Goal: Transaction & Acquisition: Purchase product/service

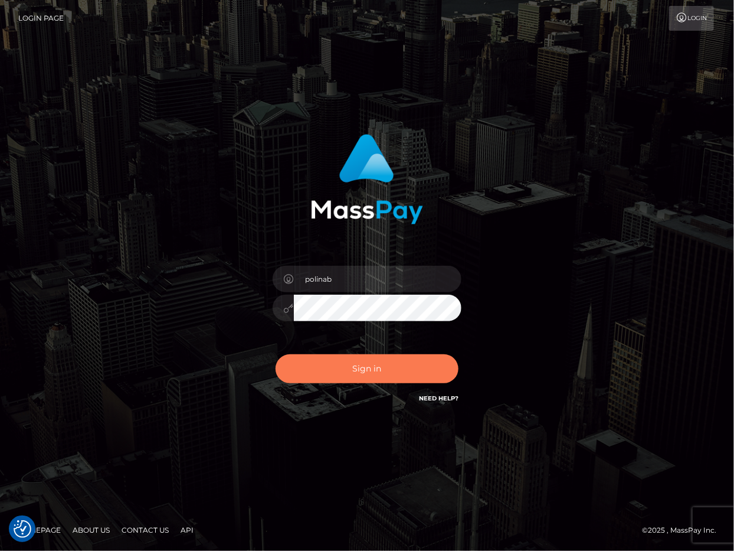
drag, startPoint x: 321, startPoint y: 377, endPoint x: 169, endPoint y: 255, distance: 194.7
click at [321, 377] on button "Sign in" at bounding box center [367, 368] width 183 height 29
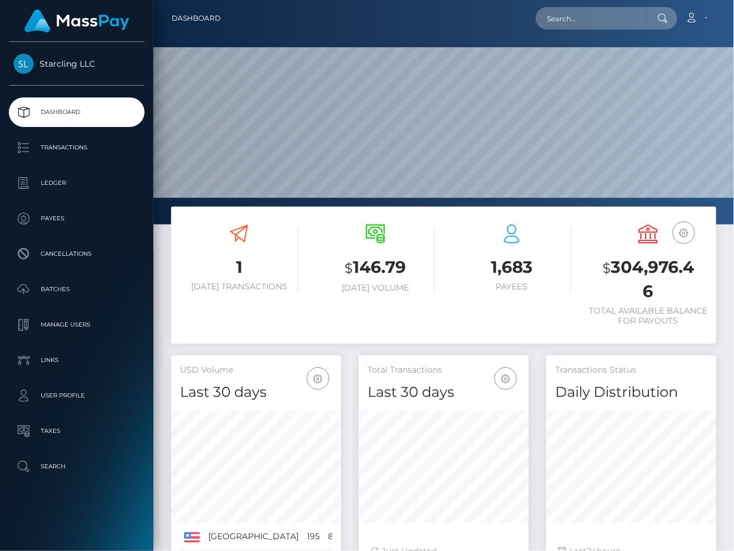
scroll to position [208, 170]
click at [582, 12] on input "text" at bounding box center [591, 18] width 111 height 22
paste input "71831"
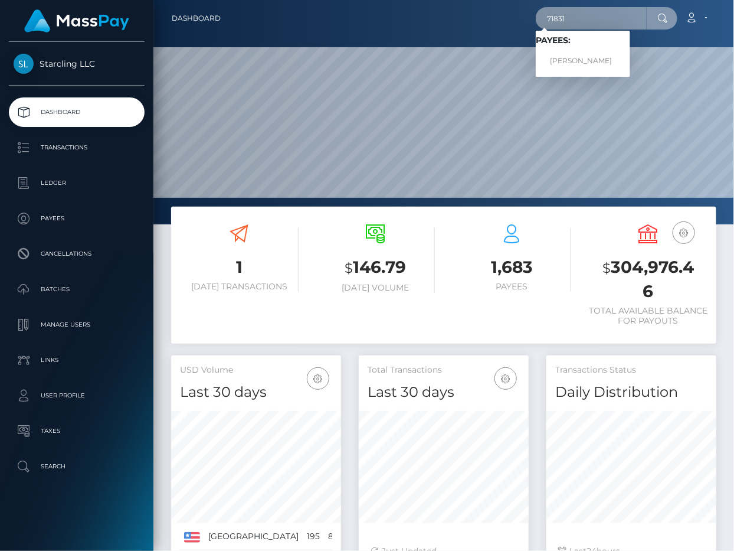
type input "71831"
click at [577, 51] on link "Elizabeth Poblete" at bounding box center [583, 61] width 94 height 22
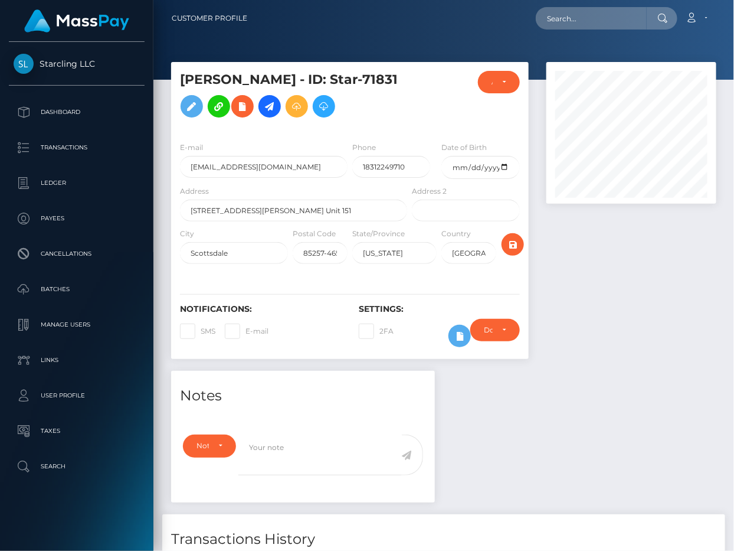
scroll to position [142, 170]
click at [65, 182] on p "Ledger" at bounding box center [77, 183] width 126 height 18
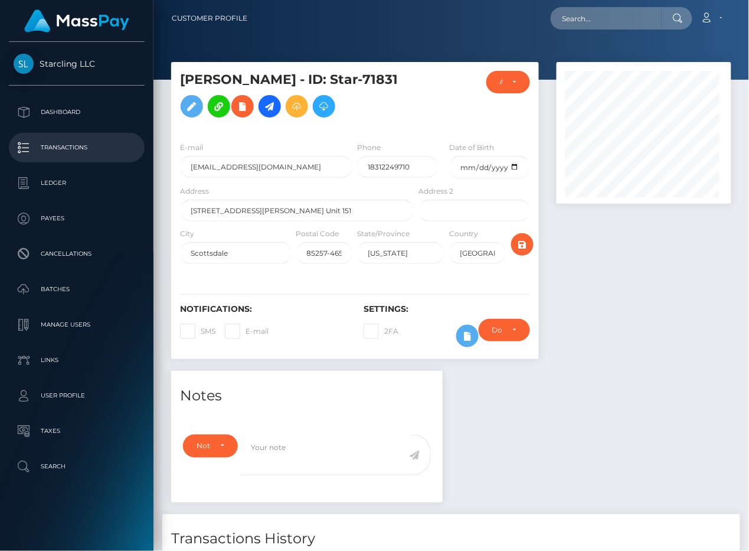
scroll to position [142, 175]
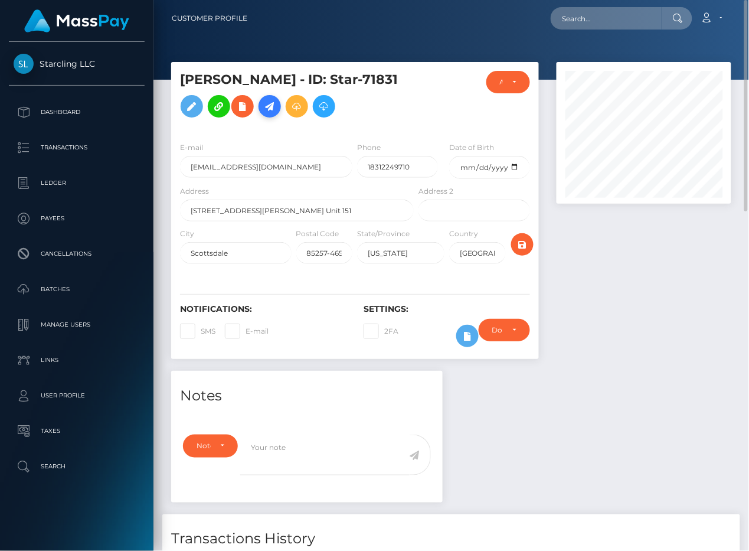
click at [269, 103] on icon at bounding box center [270, 106] width 14 height 15
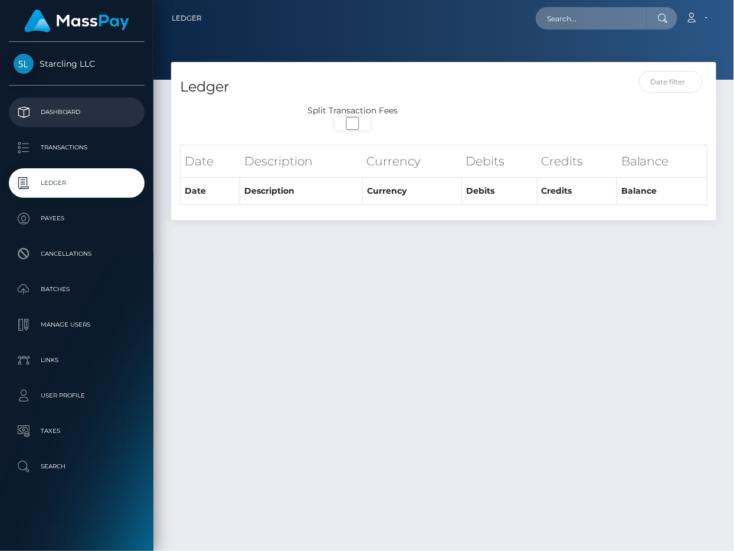
select select
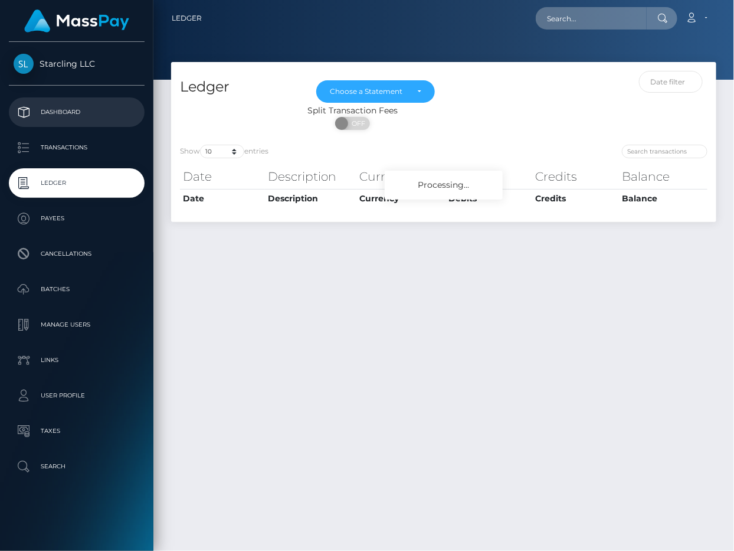
click at [103, 108] on p "Dashboard" at bounding box center [77, 112] width 126 height 18
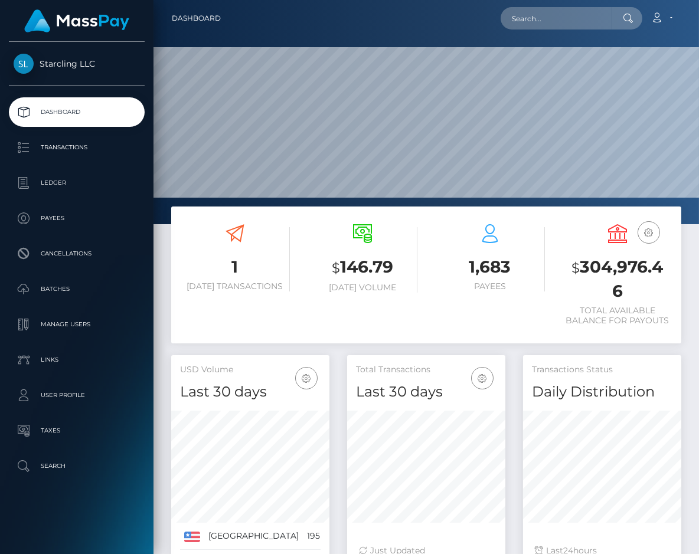
scroll to position [208, 158]
click at [440, 294] on div "1,683 Payees" at bounding box center [490, 259] width 110 height 88
click at [613, 263] on h3 "$ 304,976.46" at bounding box center [617, 279] width 110 height 47
copy h3 "304,976.46"
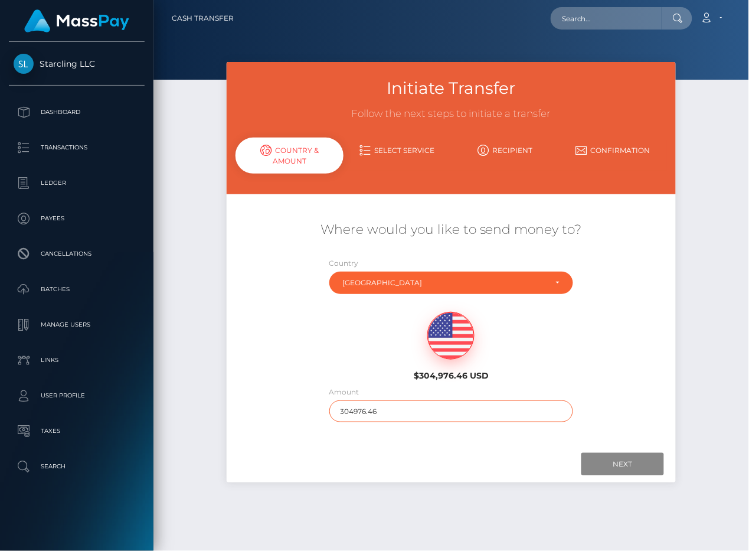
click at [420, 422] on div "Amount 304976.46" at bounding box center [451, 406] width 262 height 42
click at [411, 405] on input "304976.46" at bounding box center [451, 411] width 244 height 22
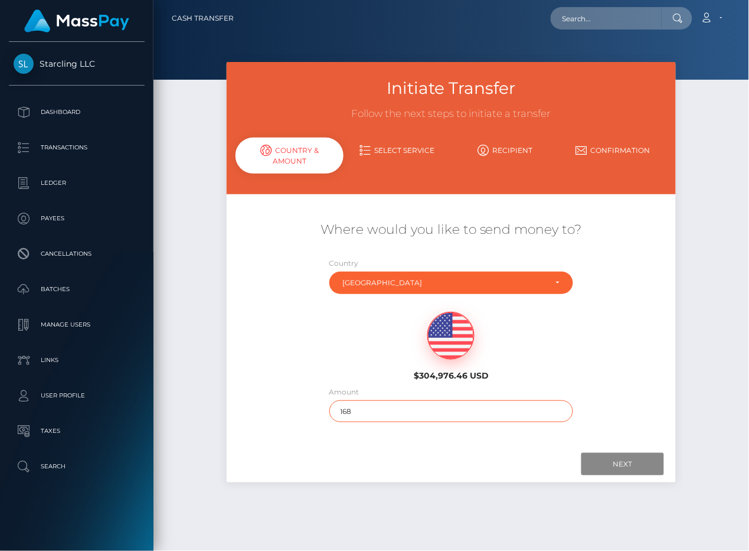
type input "168"
click at [400, 464] on div at bounding box center [451, 464] width 426 height 22
click at [621, 460] on input "Next" at bounding box center [622, 464] width 83 height 22
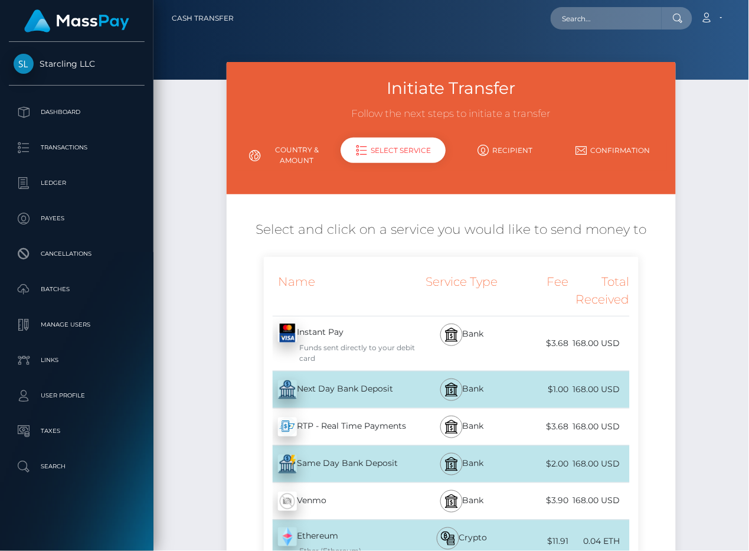
click at [345, 388] on div "Next Day Bank Deposit - USD" at bounding box center [340, 389] width 152 height 33
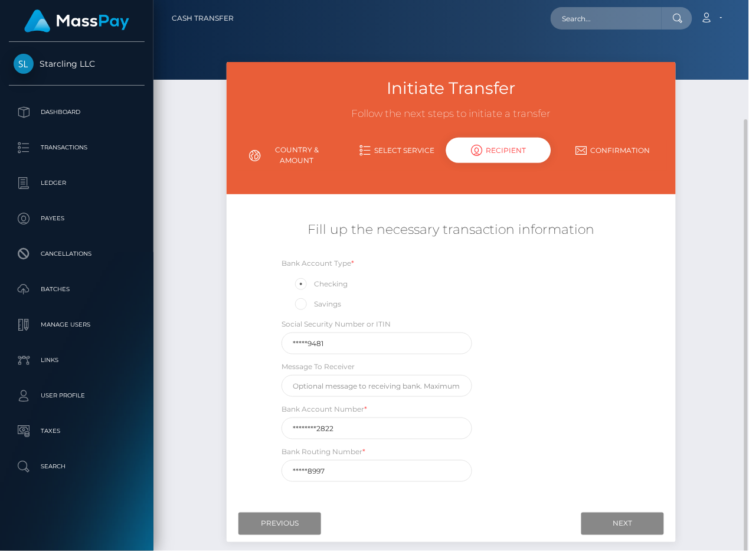
scroll to position [63, 0]
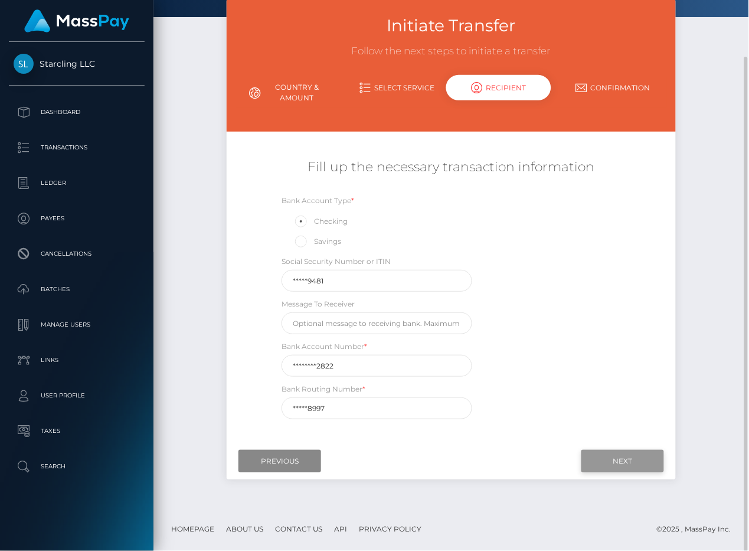
click at [602, 461] on input "Next" at bounding box center [622, 461] width 83 height 22
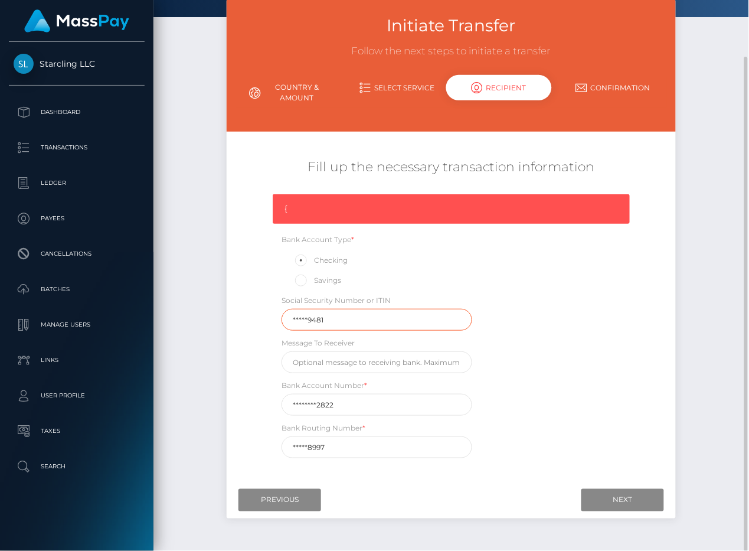
click at [220, 315] on div "Initiate Transfer Follow the next steps to initiate a transfer Country & Amount…" at bounding box center [451, 264] width 467 height 531
drag, startPoint x: 358, startPoint y: 446, endPoint x: 162, endPoint y: 428, distance: 197.3
click at [175, 444] on div "Initiate Transfer Follow the next steps to initiate a transfer Country & Amount…" at bounding box center [450, 273] width 595 height 548
paste input "12510"
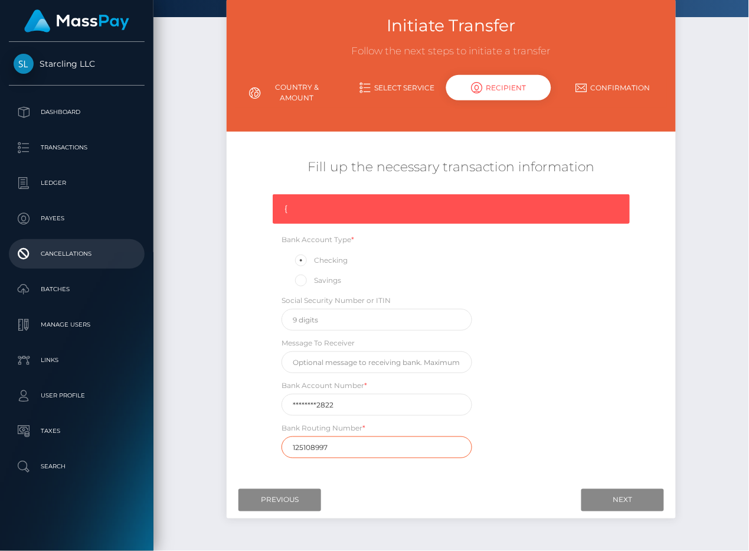
type input "125108997"
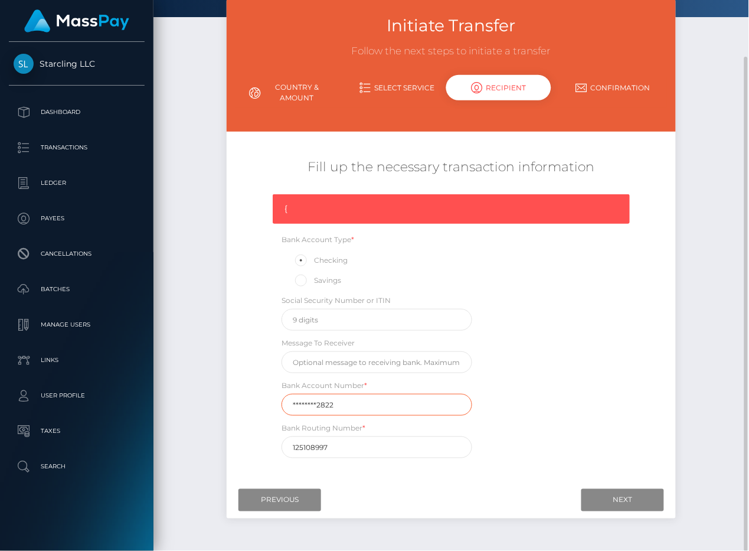
drag, startPoint x: 192, startPoint y: 411, endPoint x: 167, endPoint y: 411, distance: 25.4
click at [165, 411] on div "Initiate Transfer Follow the next steps to initiate a transfer Country & Amount…" at bounding box center [450, 273] width 595 height 548
paste input "22311999"
type input "223119992822"
click at [605, 394] on div "{ Bank Account Type * Checking Savings Social Security Number or ITIN Message T…" at bounding box center [451, 329] width 374 height 270
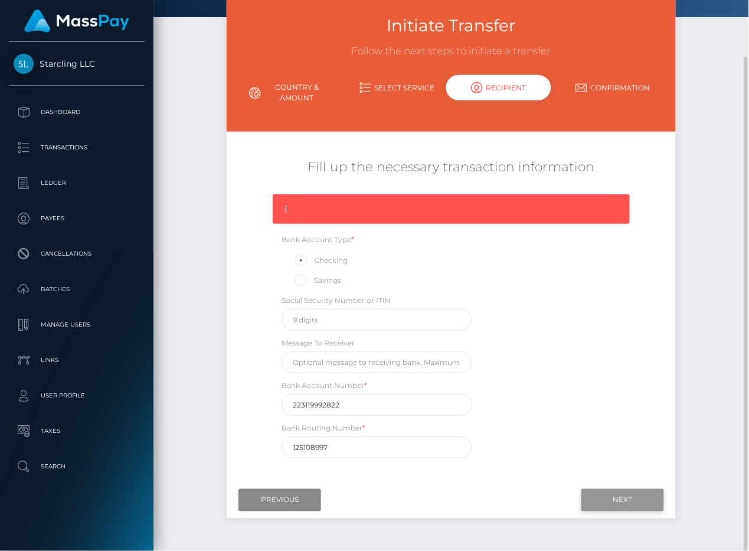
click at [642, 495] on input "Next" at bounding box center [622, 500] width 83 height 22
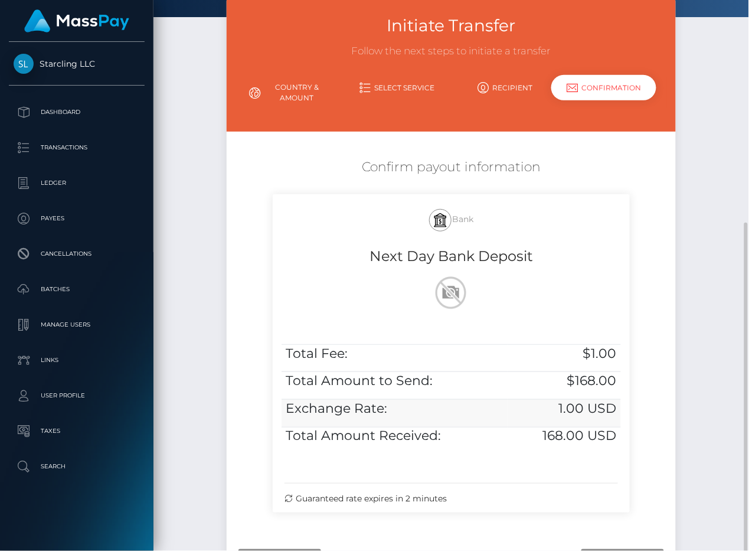
scroll to position [161, 0]
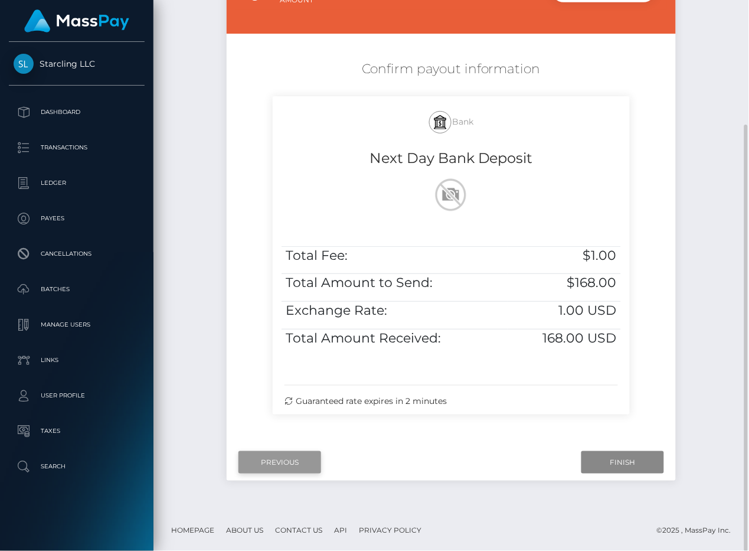
click at [282, 460] on input "Previous" at bounding box center [279, 462] width 83 height 22
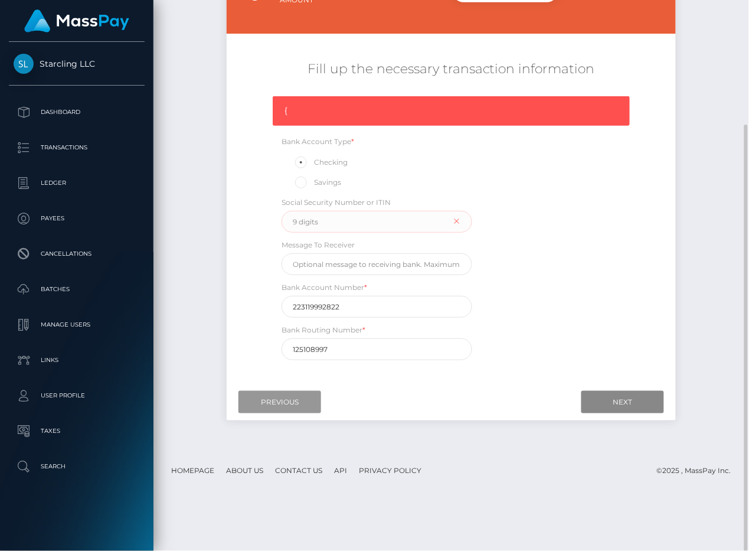
scroll to position [0, 0]
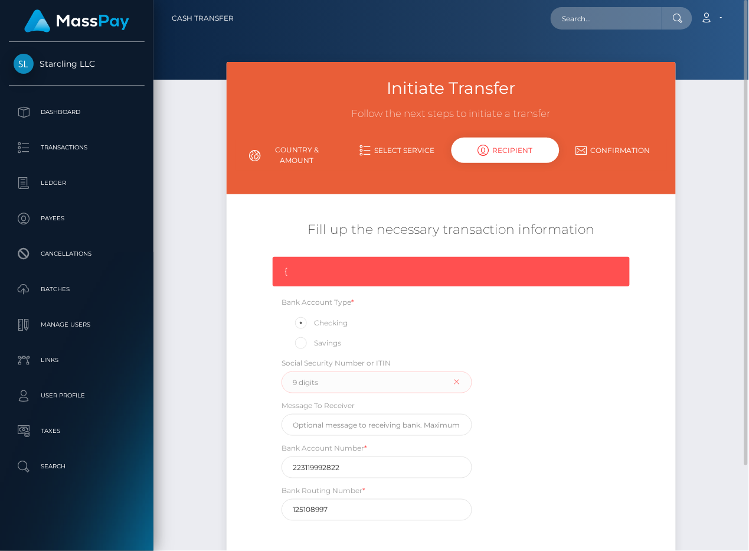
click at [312, 148] on link "Country & Amount" at bounding box center [289, 155] width 108 height 31
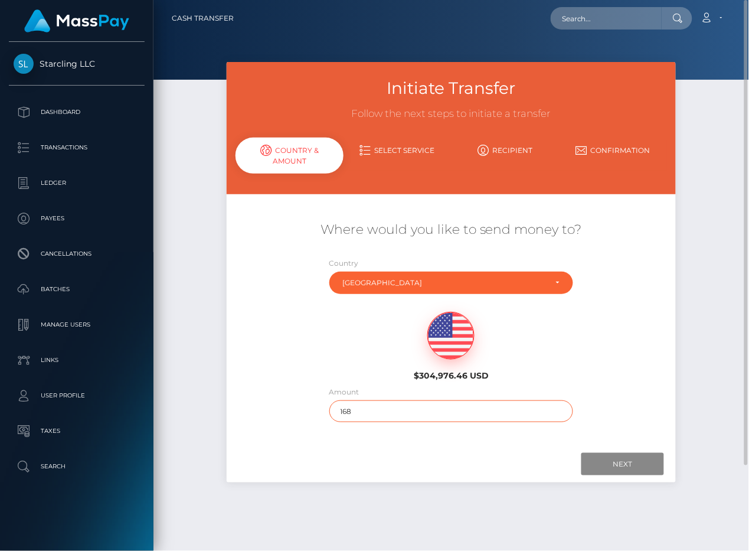
click at [346, 413] on input "168" at bounding box center [451, 411] width 244 height 22
drag, startPoint x: 348, startPoint y: 413, endPoint x: 356, endPoint y: 413, distance: 8.9
click at [356, 413] on input "168" at bounding box center [451, 411] width 244 height 22
type input "169"
click at [387, 431] on div "Where would you like to send money to? Country Abkhazia Afghanistan Albania Alg…" at bounding box center [450, 321] width 431 height 237
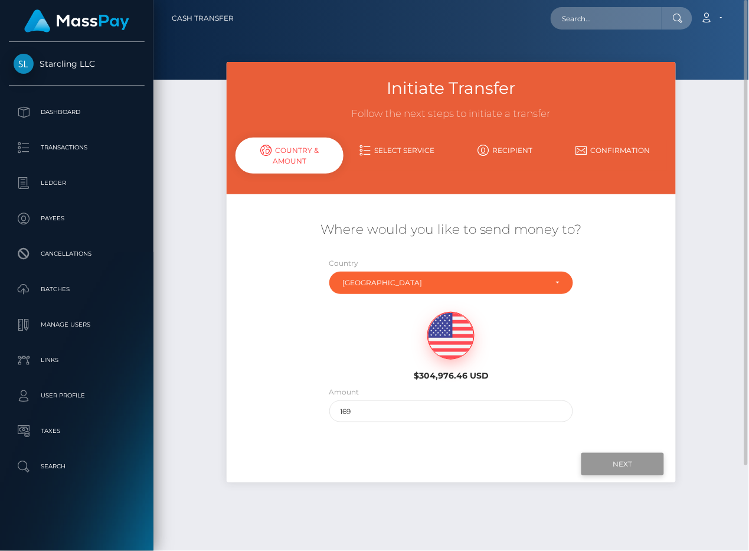
click at [620, 459] on input "Next" at bounding box center [622, 464] width 83 height 22
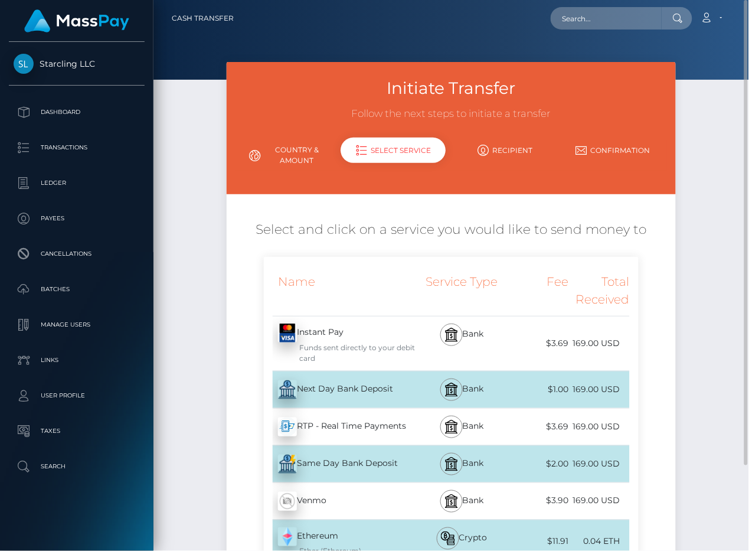
click at [330, 381] on div "Next Day Bank Deposit - USD" at bounding box center [340, 389] width 152 height 33
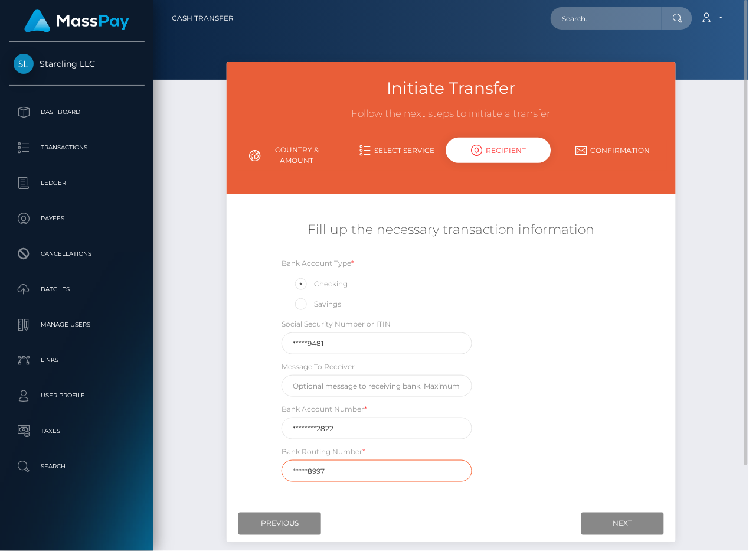
drag, startPoint x: 338, startPoint y: 466, endPoint x: 220, endPoint y: 464, distance: 118.0
click at [220, 464] on div "Initiate Transfer Follow the next steps to initiate a transfer Country & Amount…" at bounding box center [451, 308] width 467 height 492
paste input "12510"
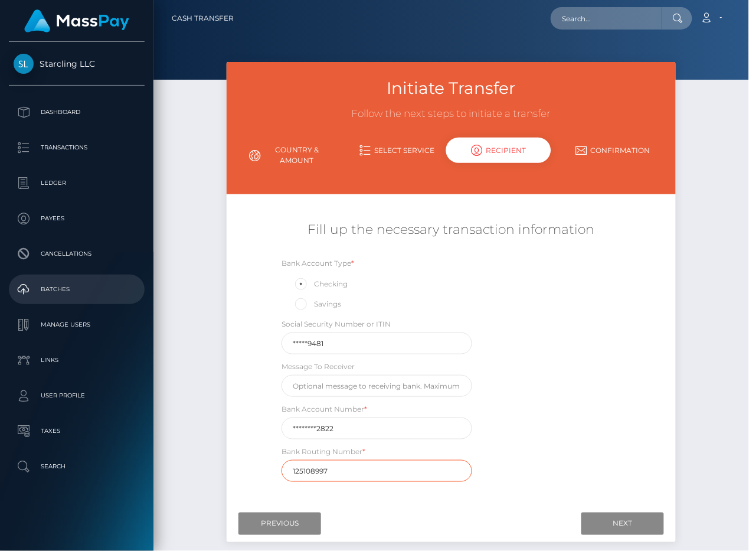
type input "125108997"
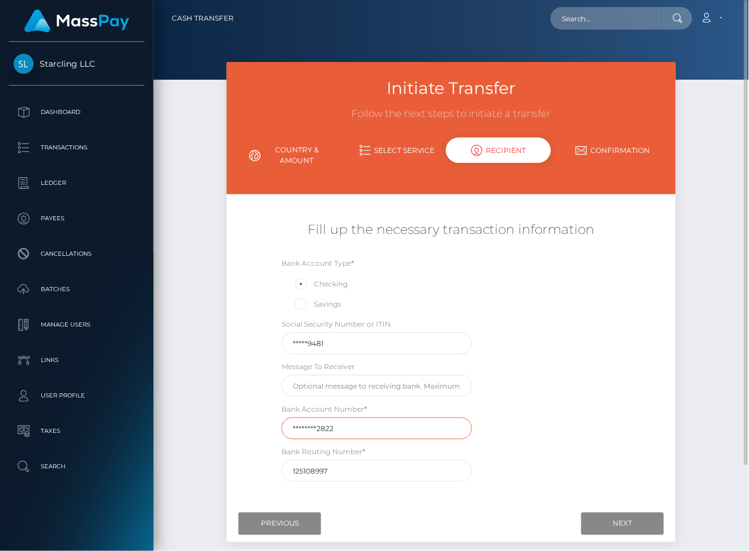
drag, startPoint x: 345, startPoint y: 432, endPoint x: 199, endPoint y: 432, distance: 146.4
click at [199, 432] on div "Initiate Transfer Follow the next steps to initiate a transfer Country & Amount…" at bounding box center [450, 316] width 595 height 509
paste input "22311999"
type input "223119992822"
drag, startPoint x: 315, startPoint y: 347, endPoint x: 246, endPoint y: 348, distance: 69.1
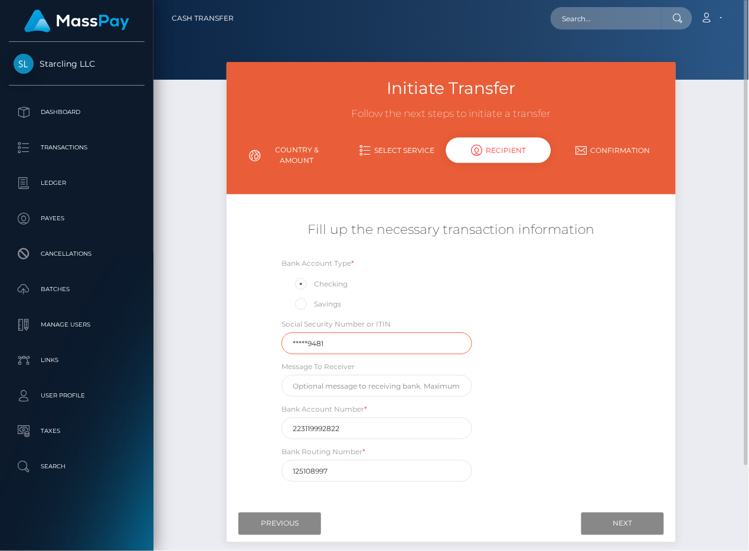
click at [182, 348] on div "Initiate Transfer Follow the next steps to initiate a transfer Country & Amount…" at bounding box center [450, 316] width 595 height 509
click at [612, 348] on div "Bank Account Type * Checking Savings Social Security Number or ITIN Message To …" at bounding box center [451, 372] width 374 height 231
click at [637, 523] on input "Next" at bounding box center [622, 523] width 83 height 22
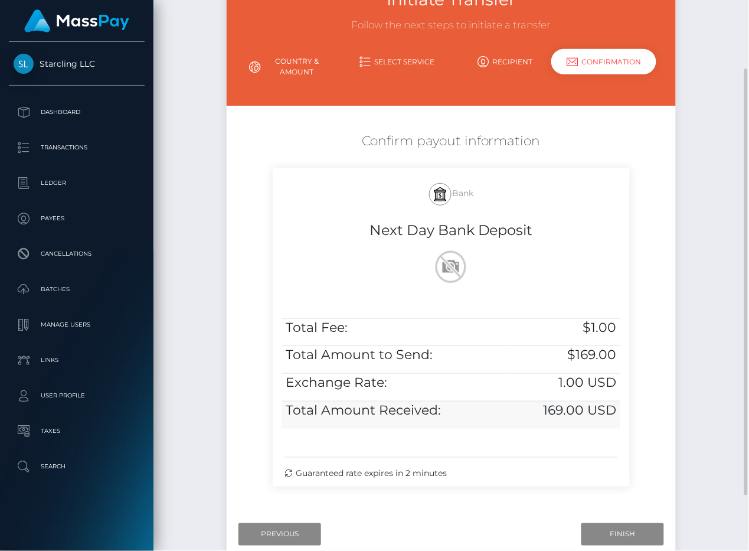
scroll to position [161, 0]
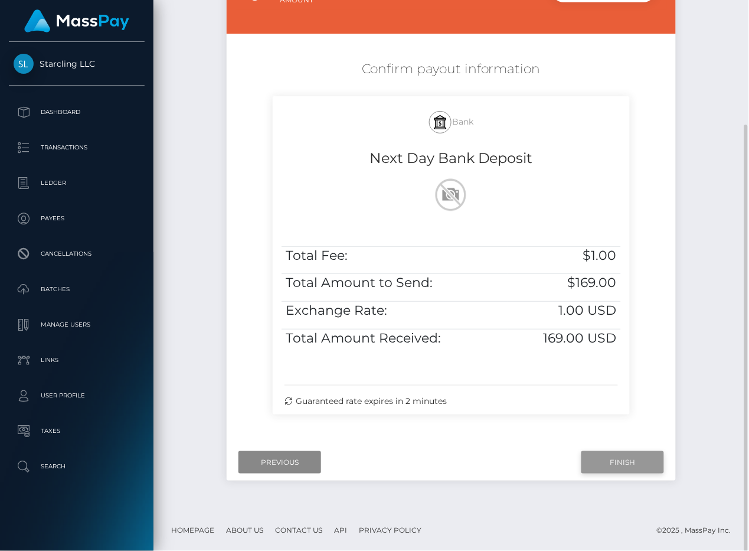
click at [637, 459] on input "Finish" at bounding box center [622, 462] width 83 height 22
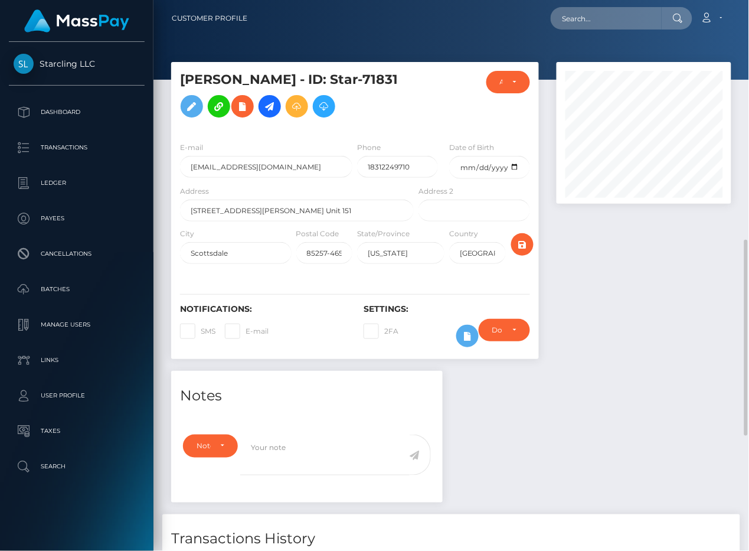
scroll to position [266, 0]
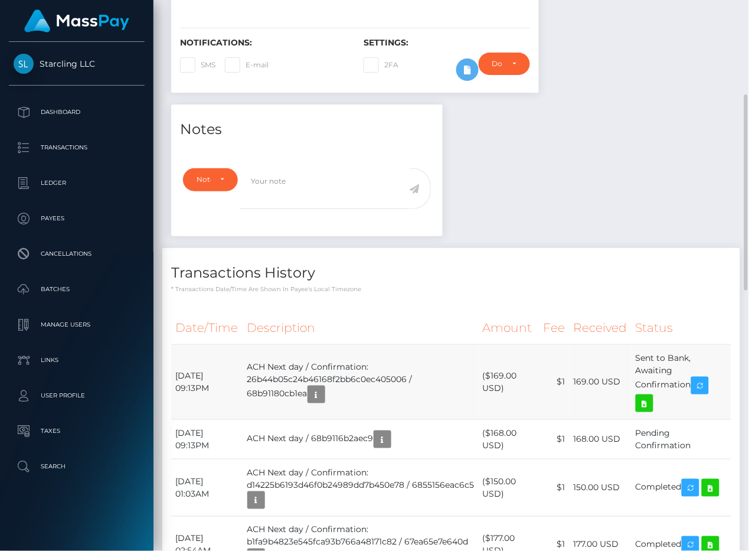
drag, startPoint x: 233, startPoint y: 376, endPoint x: 227, endPoint y: 376, distance: 6.5
click at [233, 376] on td "September 3, 2025 09:13PM" at bounding box center [207, 381] width 72 height 75
drag, startPoint x: 175, startPoint y: 375, endPoint x: 694, endPoint y: 387, distance: 519.5
click at [694, 387] on tr "September 3, 2025 09:13PM ACH Next day / Confirmation: 26b44b05c24b46168f2bb6c0…" at bounding box center [451, 381] width 560 height 75
copy tr "September 3, 2025 09:13PM ACH Next day / Confirmation: 26b44b05c24b46168f2bb6c0…"
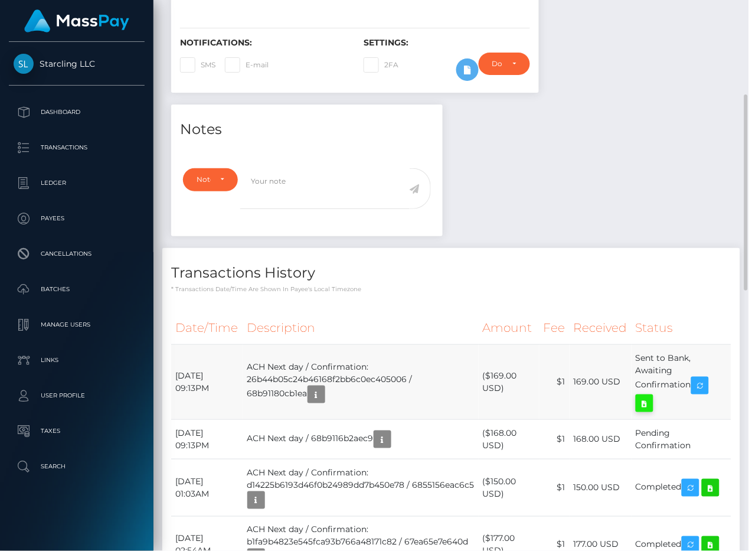
click at [652, 405] on icon at bounding box center [644, 403] width 14 height 15
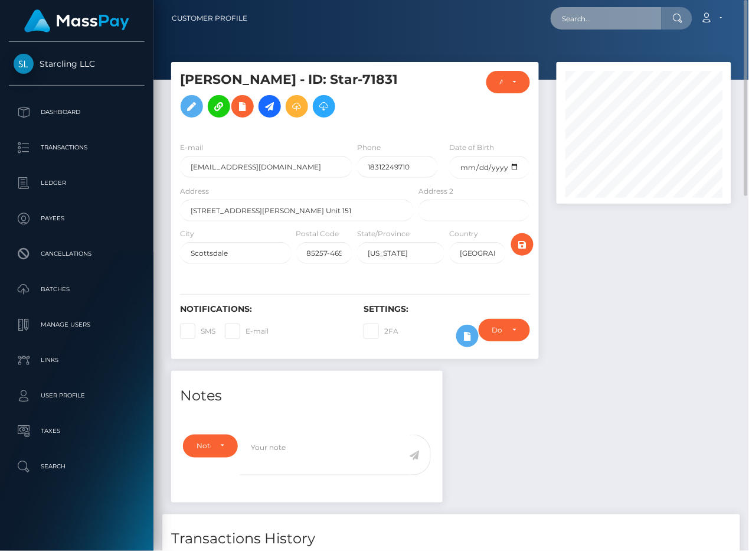
click at [580, 27] on input "text" at bounding box center [606, 18] width 111 height 22
paste input "446879"
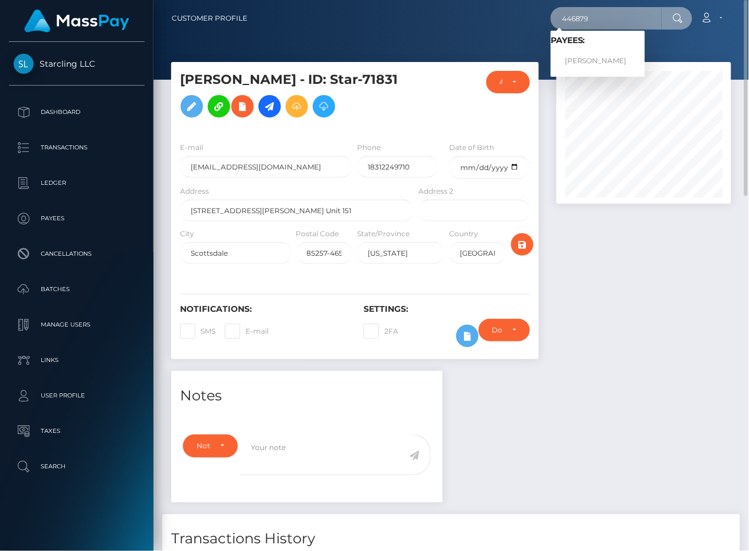
type input "446879"
drag, startPoint x: 591, startPoint y: 56, endPoint x: 351, endPoint y: 112, distance: 246.6
click at [591, 56] on link "[PERSON_NAME]" at bounding box center [598, 61] width 94 height 22
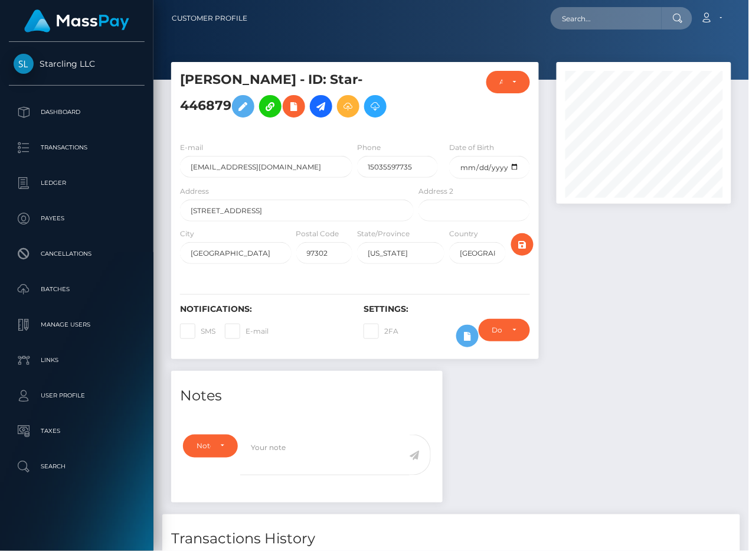
scroll to position [142, 175]
click at [577, 426] on div "Notes Note Type Compliance Clear Compliance General Note Type" at bounding box center [451, 530] width 578 height 318
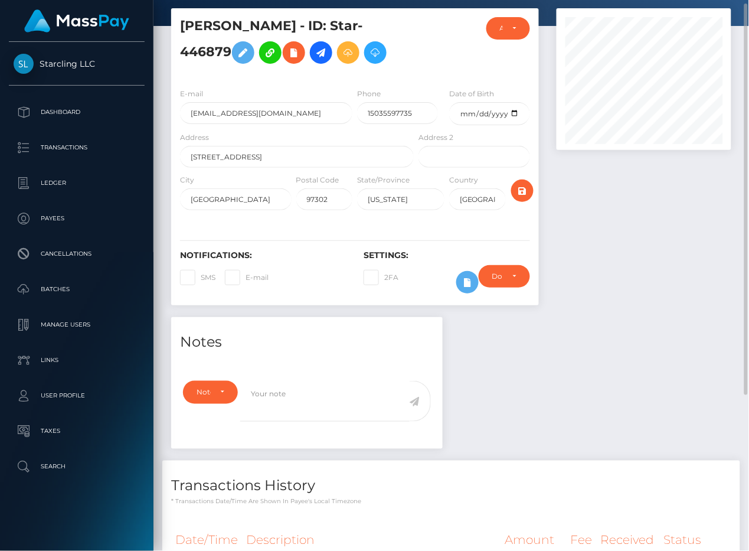
scroll to position [0, 0]
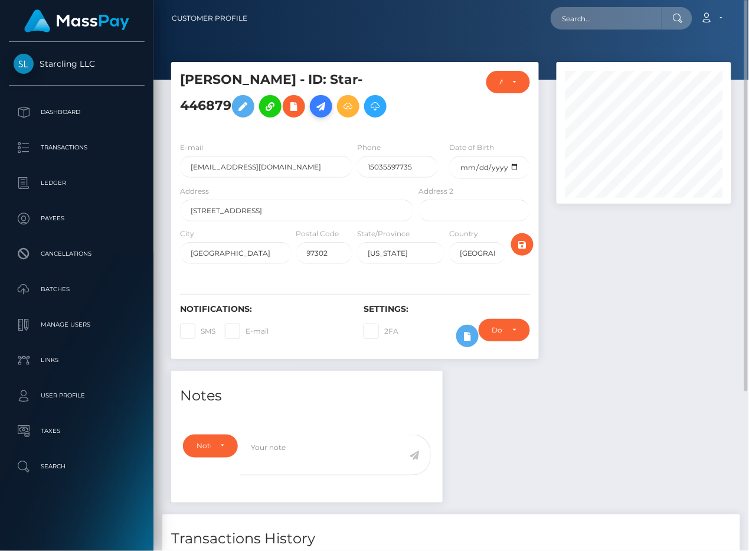
click at [314, 114] on icon at bounding box center [321, 106] width 14 height 15
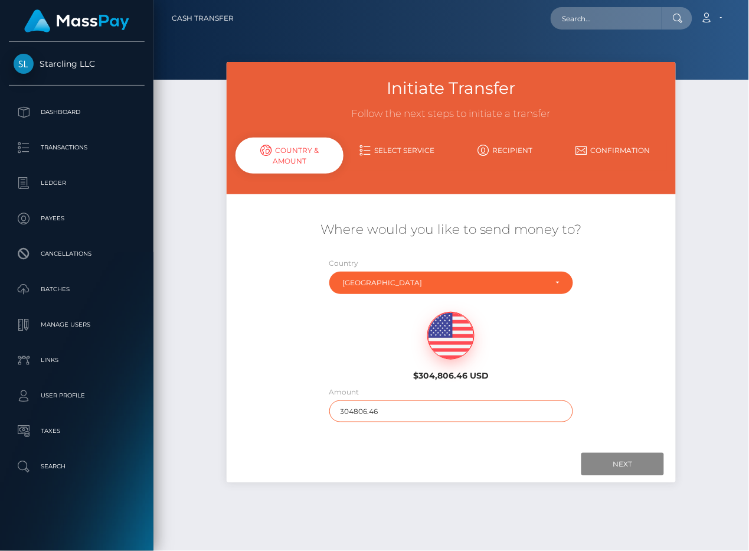
click at [398, 411] on input "304806.46" at bounding box center [451, 411] width 244 height 22
type input "2250"
click at [450, 447] on div "Next Finish Previous" at bounding box center [451, 464] width 449 height 37
click at [624, 464] on input "Next" at bounding box center [622, 464] width 83 height 22
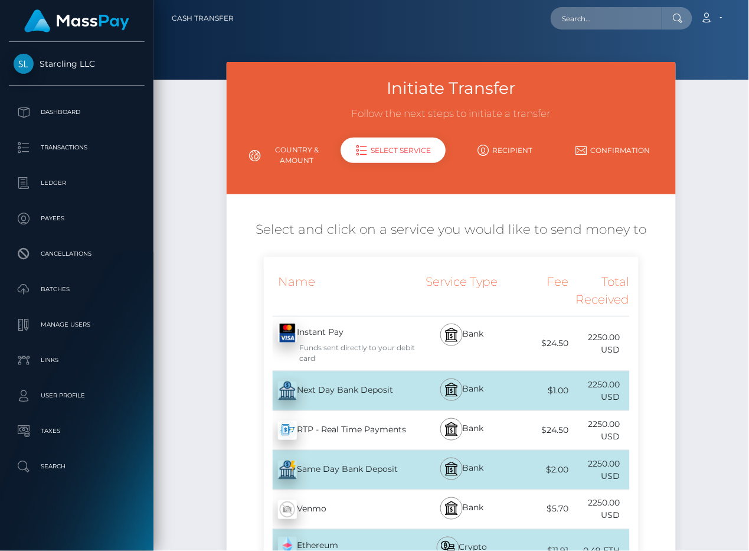
click at [300, 387] on div "Next Day Bank Deposit - USD" at bounding box center [340, 390] width 152 height 33
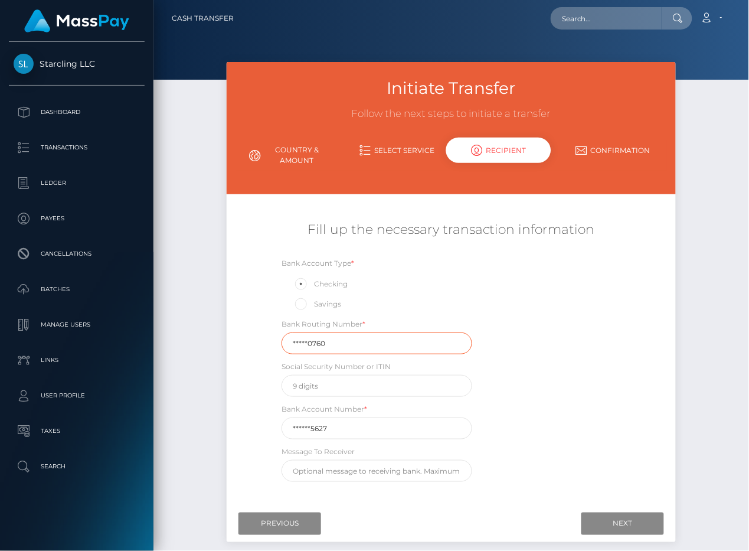
drag, startPoint x: 332, startPoint y: 336, endPoint x: 215, endPoint y: 335, distance: 116.3
click at [215, 335] on div "Initiate Transfer Follow the next steps to initiate a transfer Country & Amount…" at bounding box center [450, 316] width 595 height 509
paste input "32507"
type input "325070760"
drag, startPoint x: 338, startPoint y: 432, endPoint x: 208, endPoint y: 432, distance: 130.4
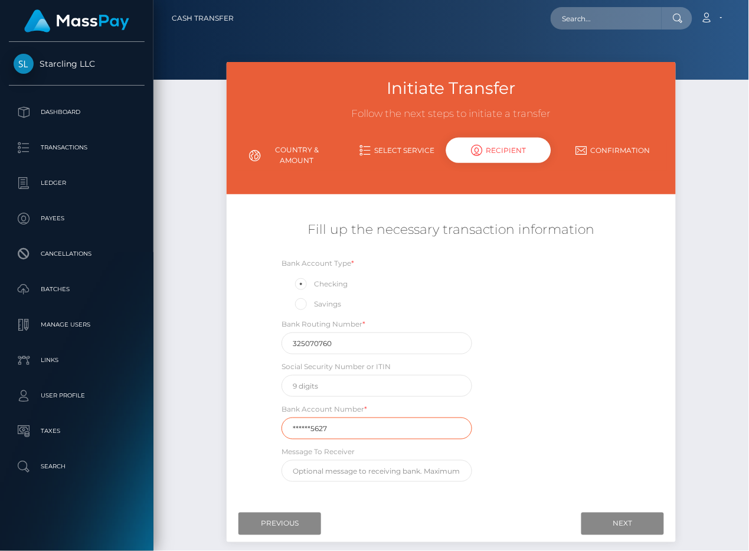
click at [208, 432] on div "Initiate Transfer Follow the next steps to initiate a transfer Country & Amount…" at bounding box center [450, 316] width 595 height 509
paste input "401128"
type input "4011285627"
click at [205, 429] on div "Initiate Transfer Follow the next steps to initiate a transfer Country & Amount…" at bounding box center [450, 316] width 595 height 509
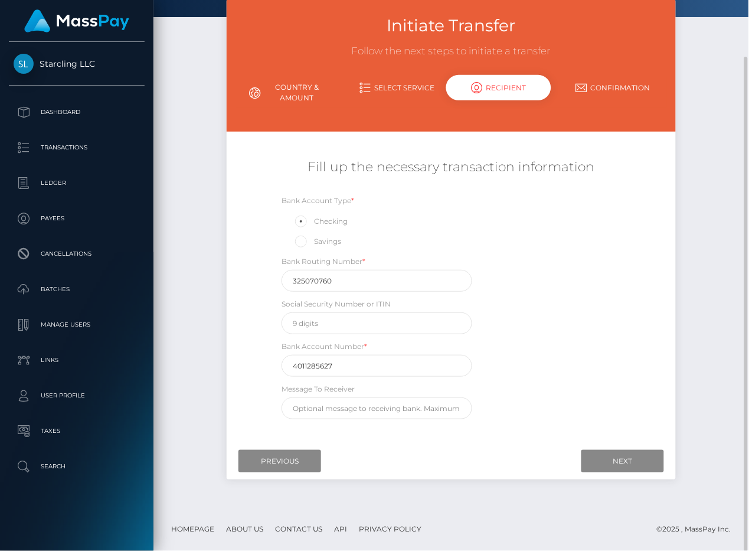
click at [655, 341] on div "Fill up the necessary transaction information Bank Account Type * Checking Savi…" at bounding box center [451, 288] width 449 height 273
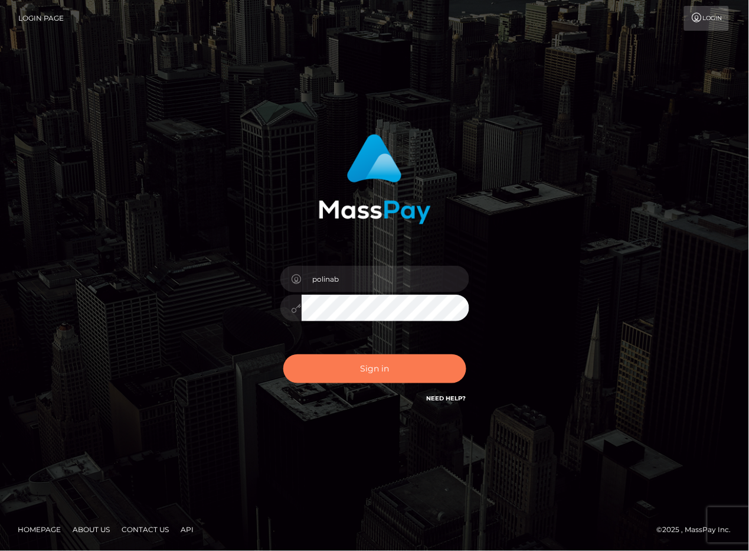
click at [312, 373] on button "Sign in" at bounding box center [374, 368] width 183 height 29
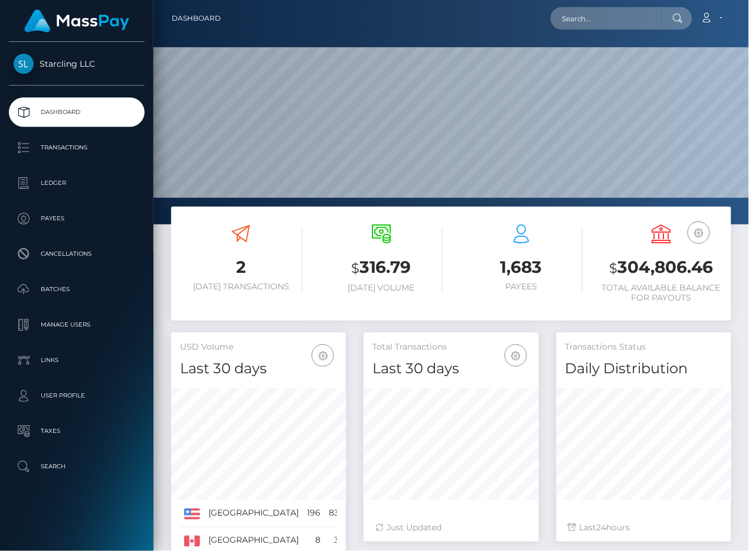
scroll to position [208, 175]
paste input "446879"
click at [640, 21] on input "text" at bounding box center [606, 18] width 111 height 22
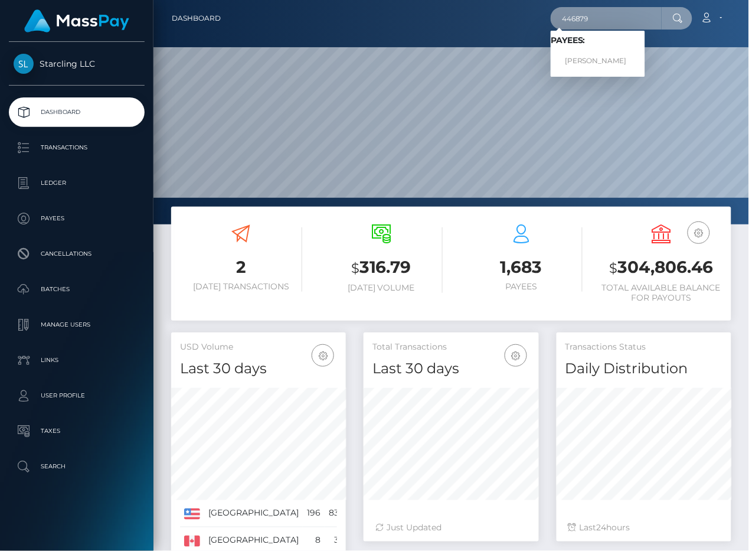
type input "446879"
click at [602, 59] on link "[PERSON_NAME]" at bounding box center [598, 61] width 94 height 22
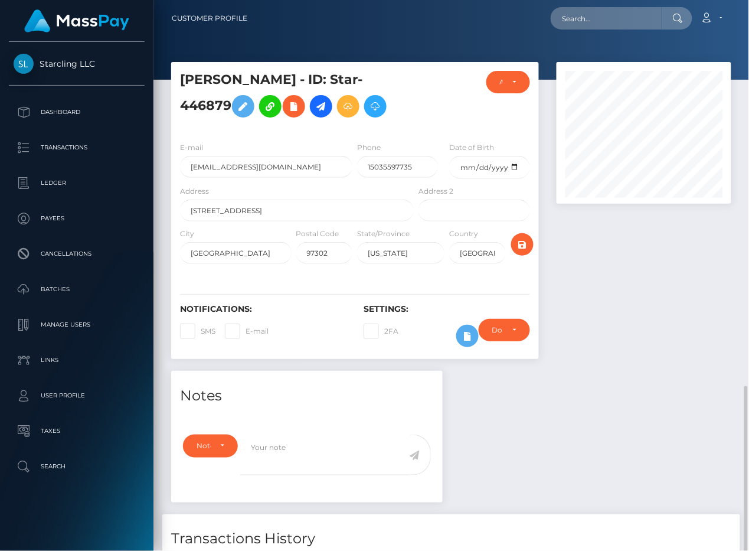
scroll to position [225, 0]
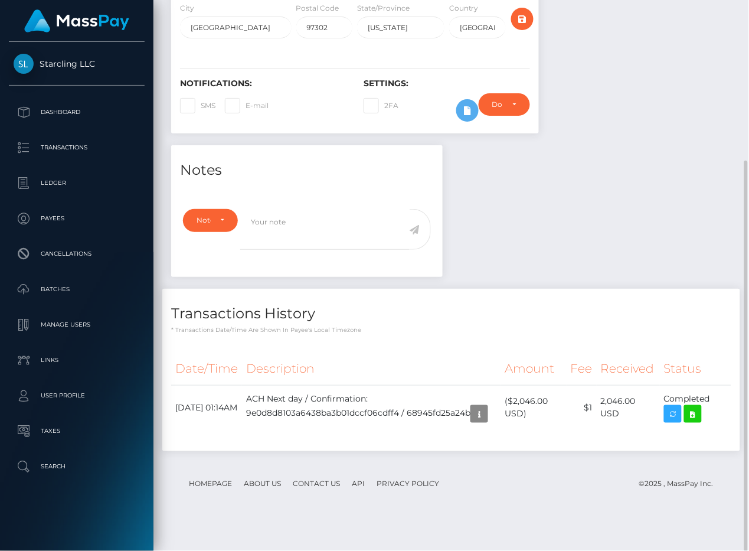
click at [587, 217] on div "Notes Note Type Compliance Clear Compliance General Note Type" at bounding box center [451, 304] width 578 height 318
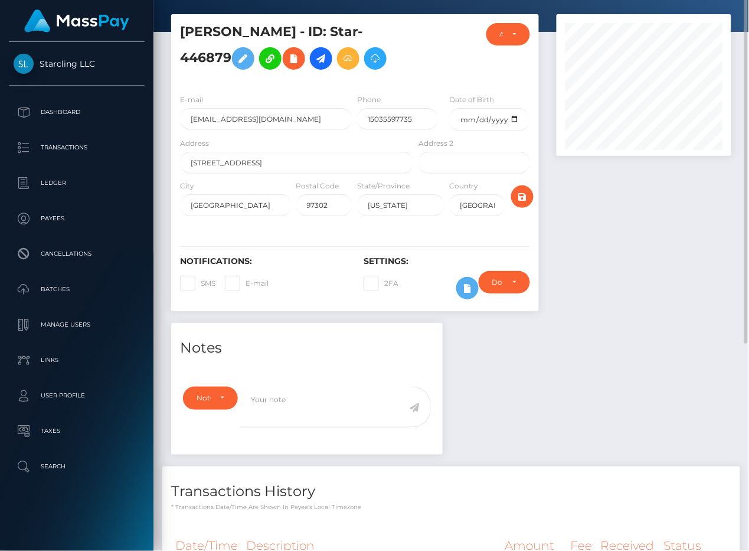
scroll to position [0, 0]
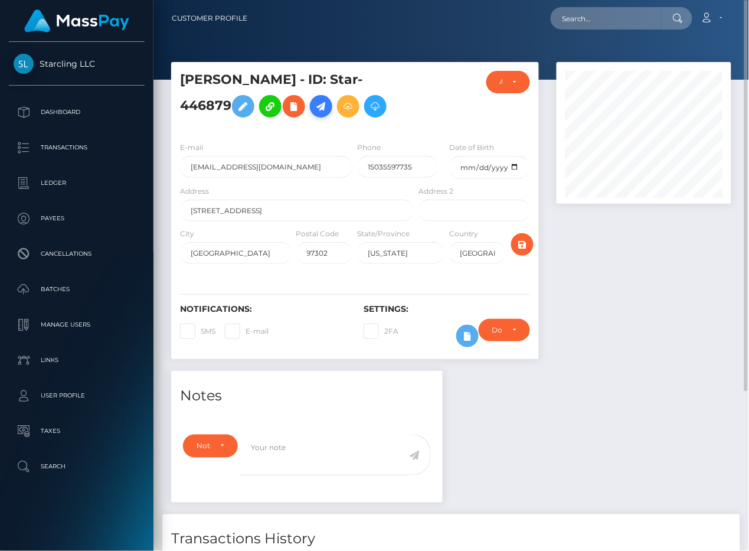
click at [314, 114] on icon at bounding box center [321, 106] width 14 height 15
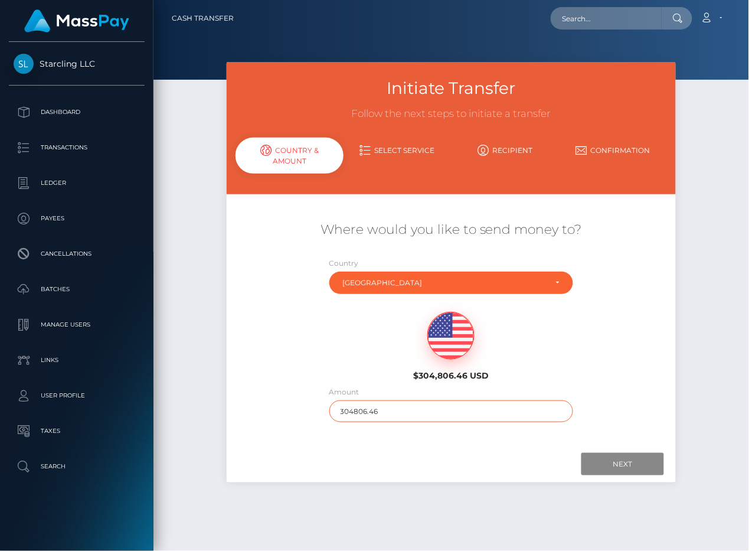
click at [389, 405] on input "304806.46" at bounding box center [451, 411] width 244 height 22
type input "2250"
click at [436, 446] on div "Next Finish Previous" at bounding box center [451, 464] width 449 height 37
click at [607, 464] on input "Next" at bounding box center [622, 464] width 83 height 22
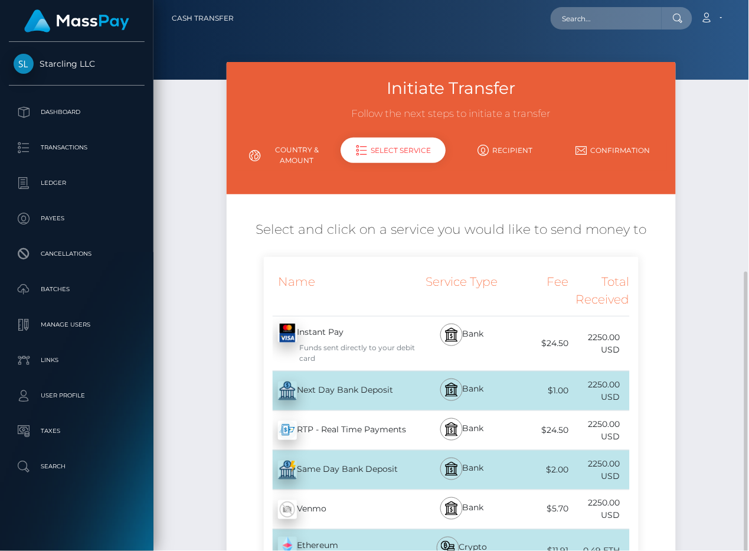
scroll to position [177, 0]
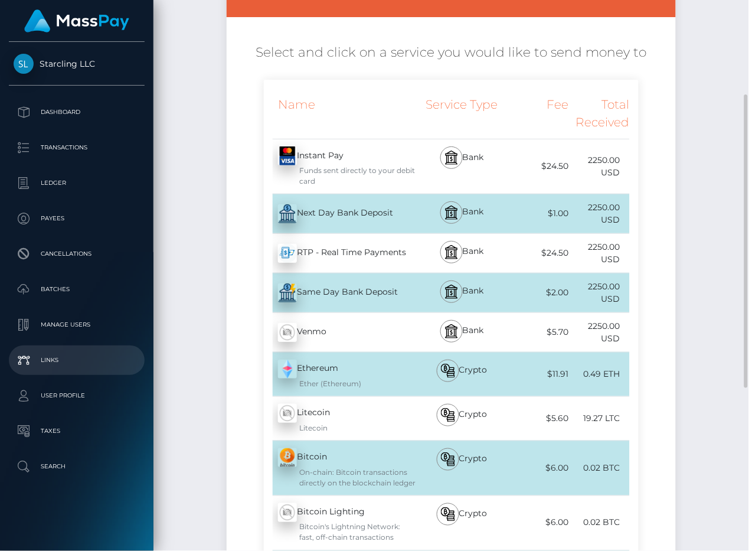
drag, startPoint x: 318, startPoint y: 197, endPoint x: 5, endPoint y: 369, distance: 356.9
click at [317, 197] on div "Next Day Bank Deposit - USD" at bounding box center [340, 213] width 152 height 33
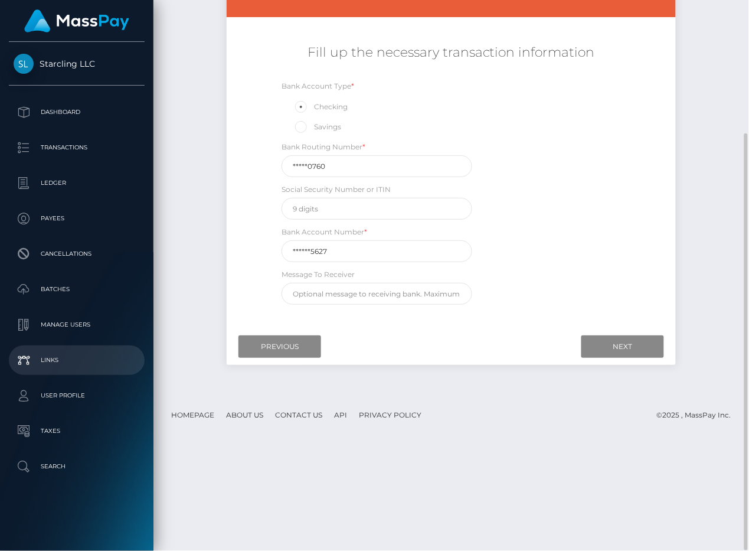
scroll to position [176, 0]
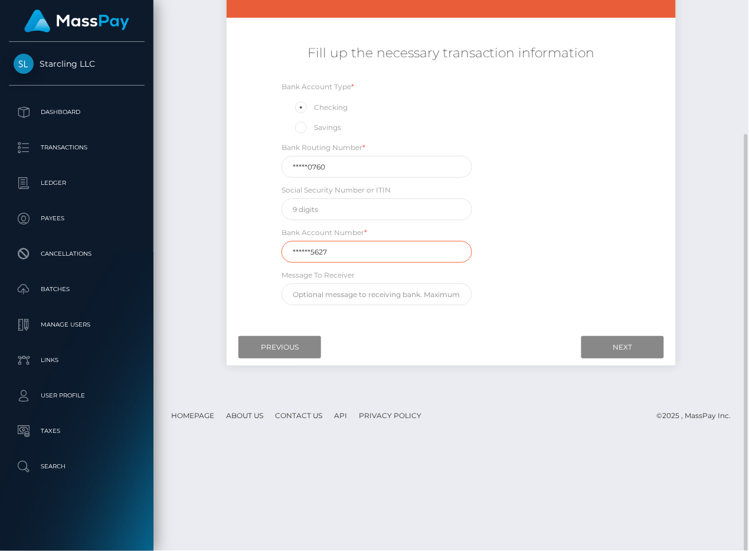
click at [333, 256] on input "******5627" at bounding box center [377, 252] width 190 height 22
drag, startPoint x: 345, startPoint y: 169, endPoint x: 181, endPoint y: 169, distance: 163.5
click at [181, 169] on div "Initiate Transfer Follow the next steps to initiate a transfer Country & Amount…" at bounding box center [450, 140] width 595 height 509
paste input "32507"
type input "325070760"
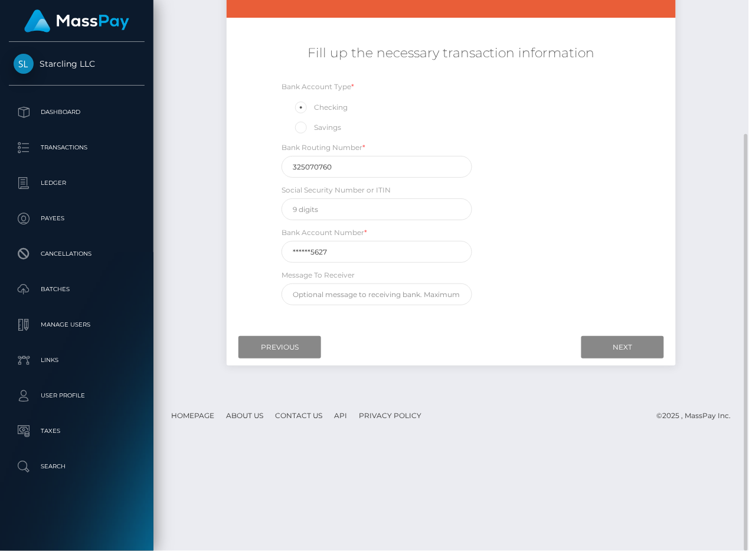
click at [181, 169] on div "Initiate Transfer Follow the next steps to initiate a transfer Country & Amount…" at bounding box center [450, 140] width 595 height 509
drag, startPoint x: 335, startPoint y: 250, endPoint x: 201, endPoint y: 248, distance: 134.6
click at [201, 248] on div "Initiate Transfer Follow the next steps to initiate a transfer Country & Amount…" at bounding box center [450, 140] width 595 height 509
paste input "401128"
type input "4011285627"
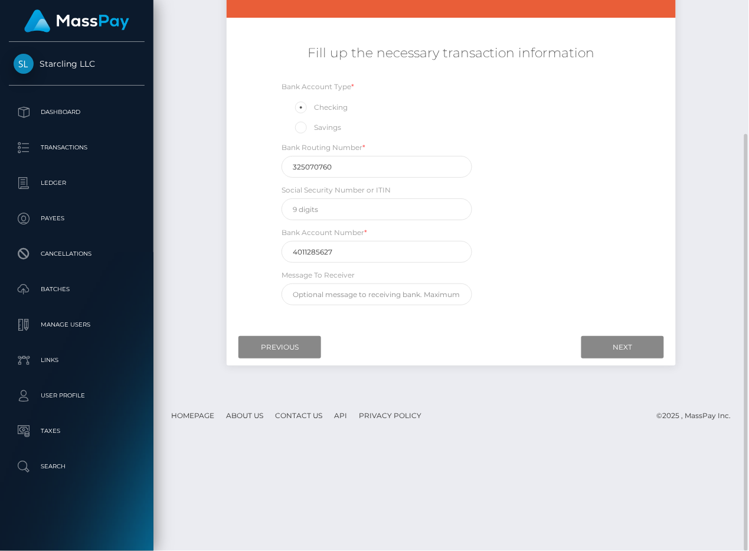
click at [611, 202] on div "Bank Account Type * Checking Savings Bank Routing Number * 325070760 Social Sec…" at bounding box center [451, 195] width 374 height 231
click at [620, 346] on input "Next" at bounding box center [622, 347] width 83 height 22
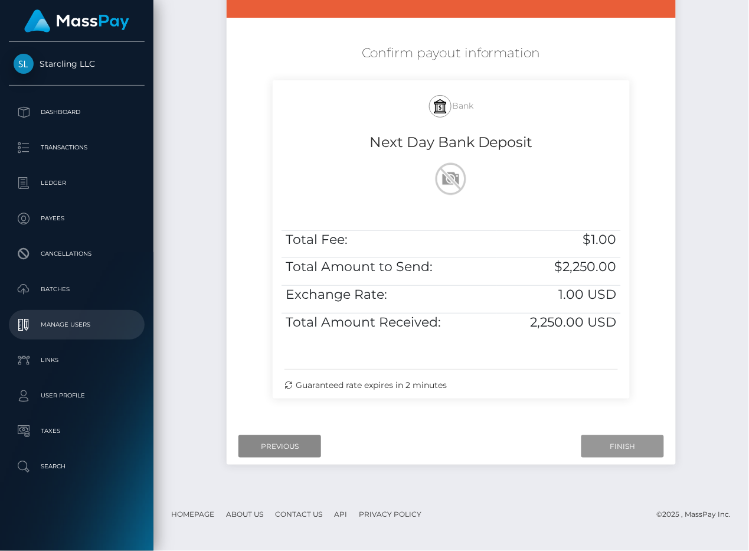
drag, startPoint x: 624, startPoint y: 443, endPoint x: 34, endPoint y: 327, distance: 602.1
click at [624, 443] on input "Finish" at bounding box center [622, 446] width 83 height 22
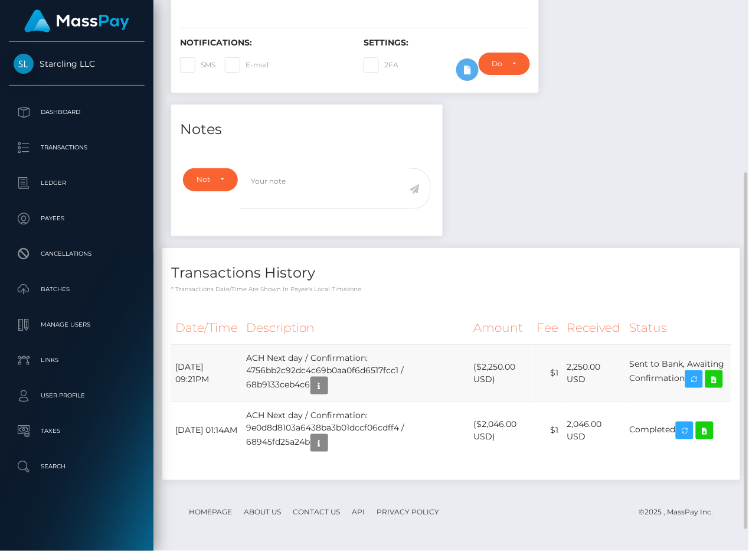
drag, startPoint x: 185, startPoint y: 392, endPoint x: 689, endPoint y: 405, distance: 504.7
click at [689, 401] on tr "September 3, 2025 09:21PM ACH Next day / Confirmation: 4756bb2c92dc4c69b0aa0f6d…" at bounding box center [451, 372] width 560 height 57
copy tr "September 3, 2025 09:21PM ACH Next day / Confirmation: 4756bb2c92dc4c69b0aa0f6d…"
click at [707, 387] on icon at bounding box center [714, 379] width 14 height 15
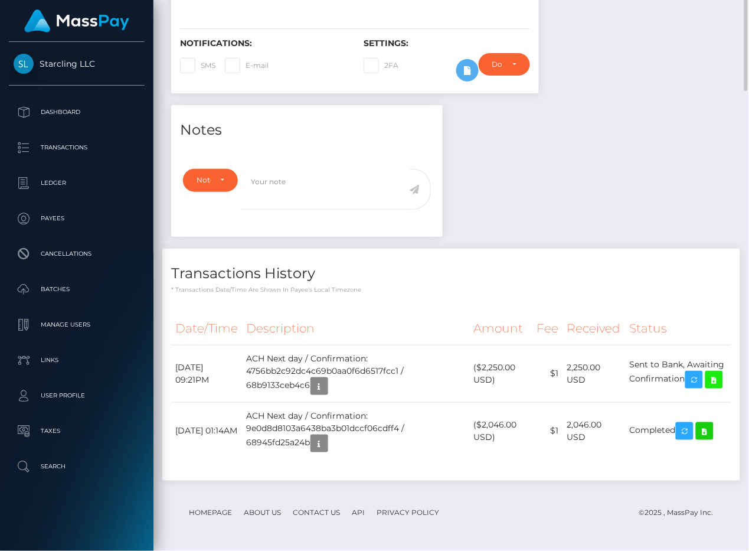
scroll to position [0, 0]
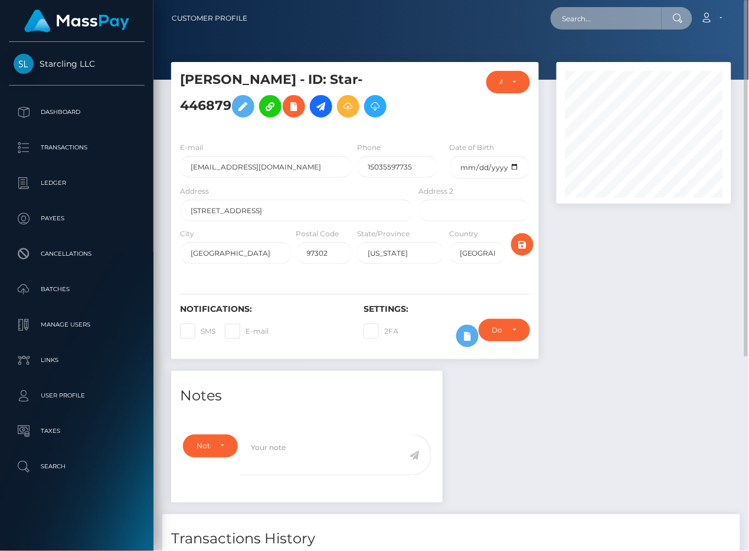
click at [584, 22] on input "text" at bounding box center [606, 18] width 111 height 22
paste input "549786"
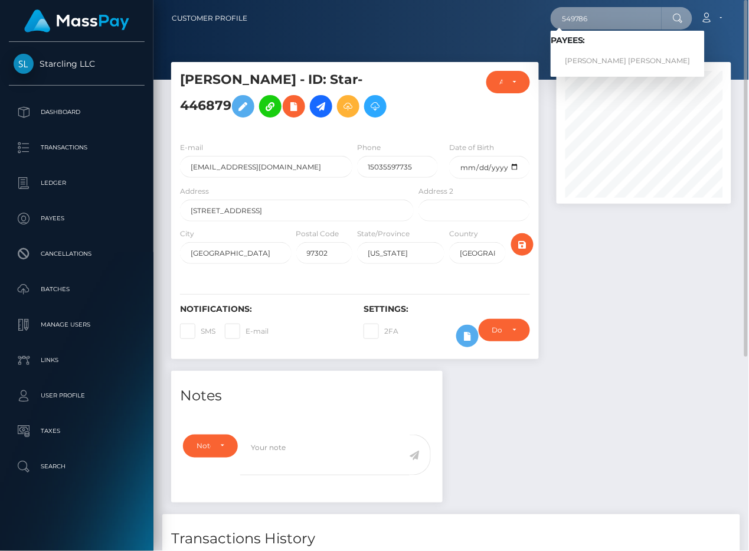
type input "549786"
click at [591, 53] on link "hector eduardo rodriguez zamora" at bounding box center [628, 61] width 154 height 22
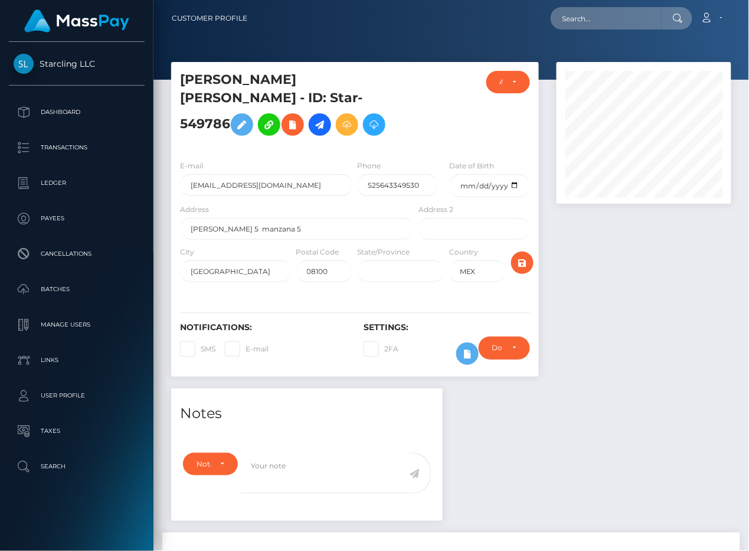
scroll to position [142, 175]
click at [603, 329] on div at bounding box center [644, 225] width 192 height 326
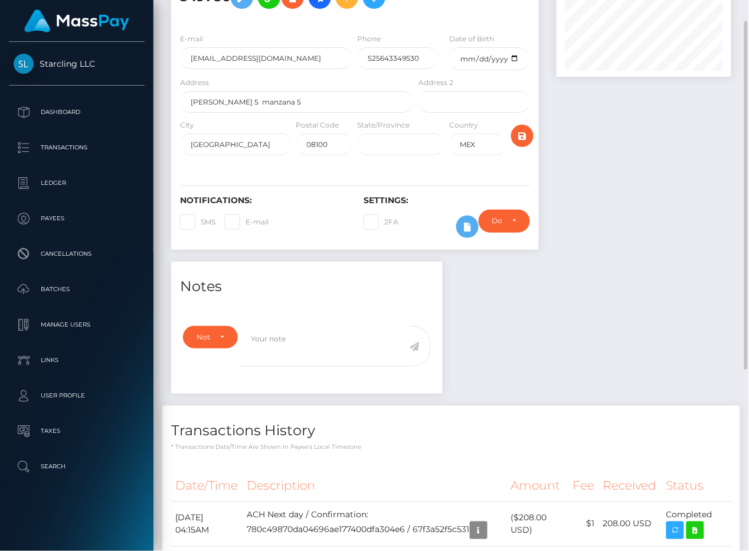
scroll to position [0, 0]
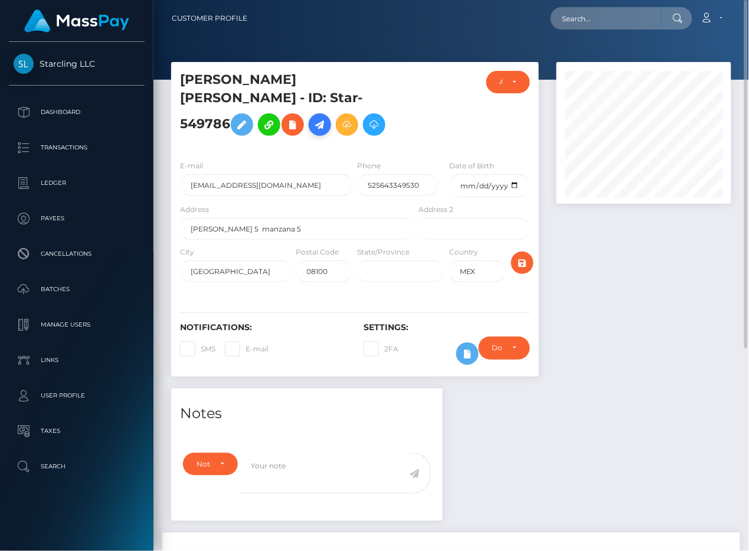
click at [313, 132] on icon at bounding box center [320, 124] width 14 height 15
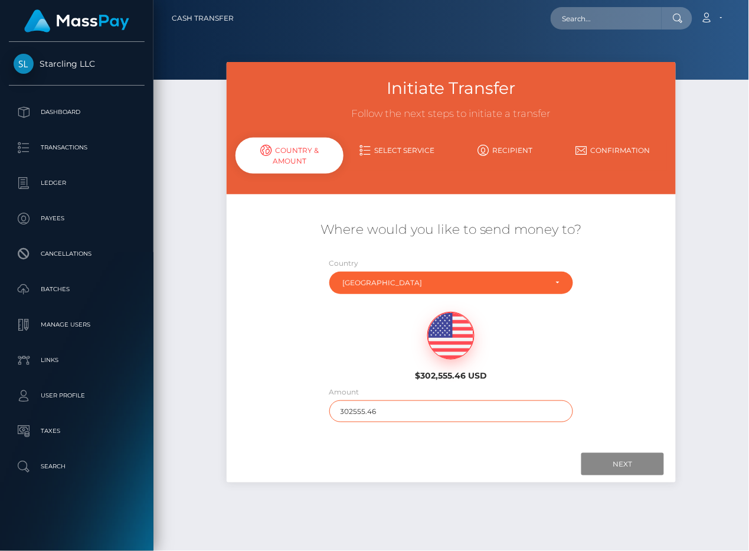
click at [437, 413] on input "302555.46" at bounding box center [451, 411] width 244 height 22
type input "150"
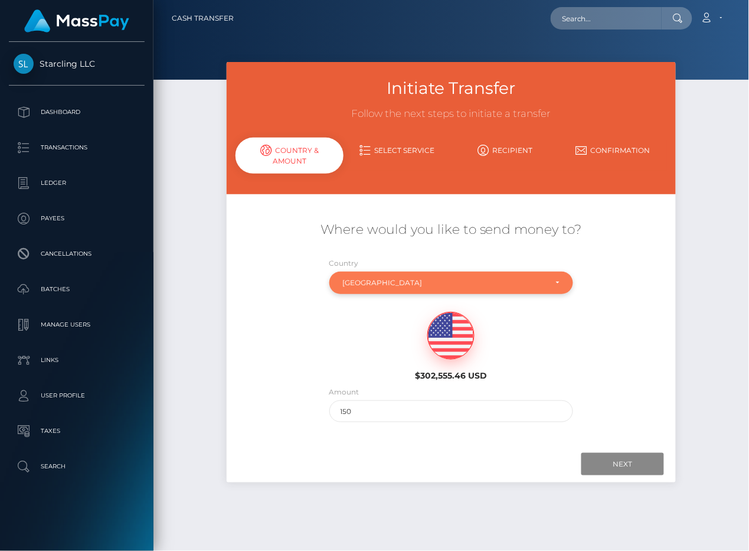
click at [432, 278] on div "Mexico" at bounding box center [445, 282] width 204 height 9
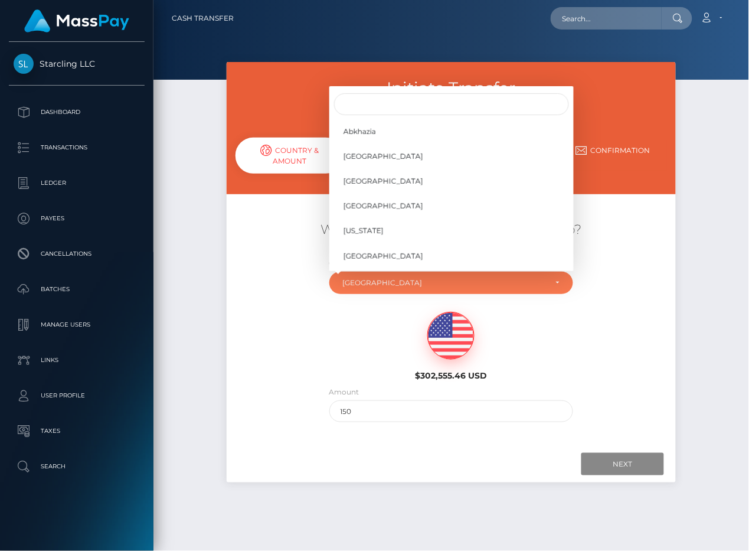
scroll to position [2926, 0]
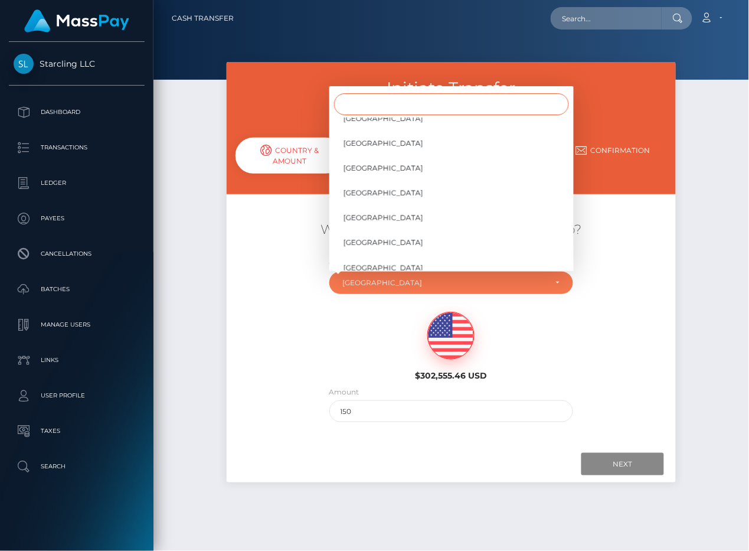
click at [355, 101] on input "Search" at bounding box center [451, 104] width 235 height 22
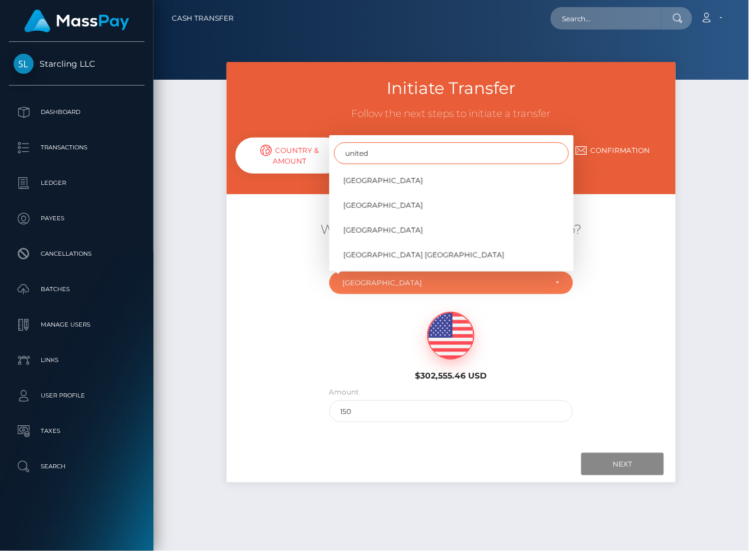
type input "united"
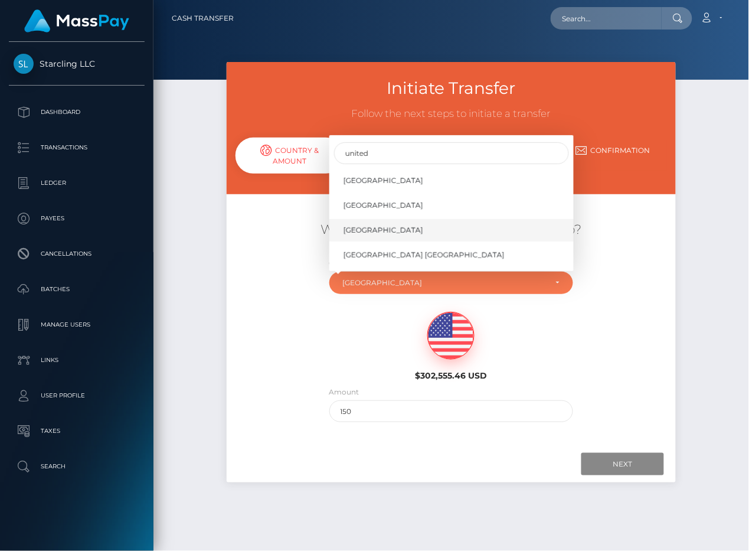
click at [380, 236] on link "United States" at bounding box center [451, 230] width 244 height 22
select select "USA"
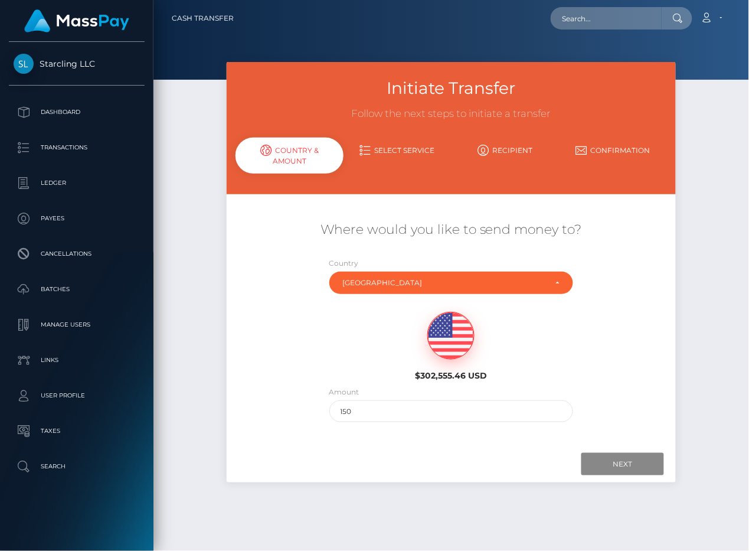
click at [256, 316] on div "Where would you like to send money to? Country Abkhazia Afghanistan Albania Alg…" at bounding box center [451, 321] width 449 height 213
drag, startPoint x: 624, startPoint y: 461, endPoint x: 4, endPoint y: 462, distance: 620.3
click at [624, 462] on input "Next" at bounding box center [622, 464] width 83 height 22
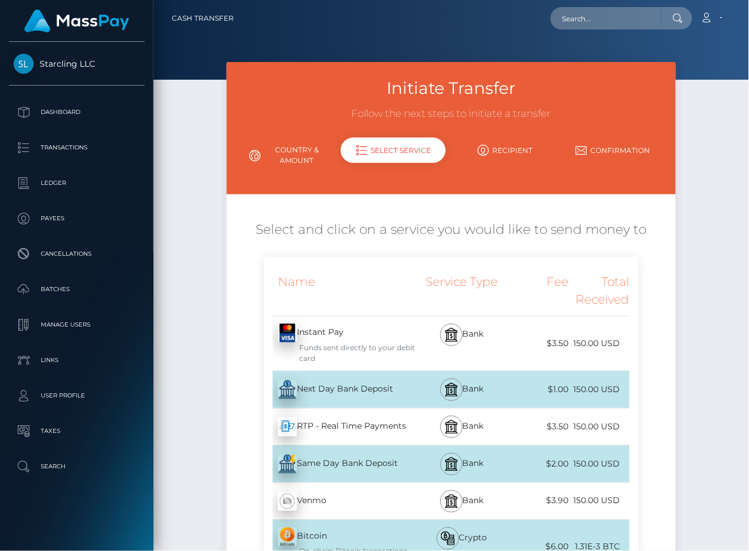
click at [305, 388] on div "Next Day Bank Deposit - USD" at bounding box center [340, 389] width 152 height 33
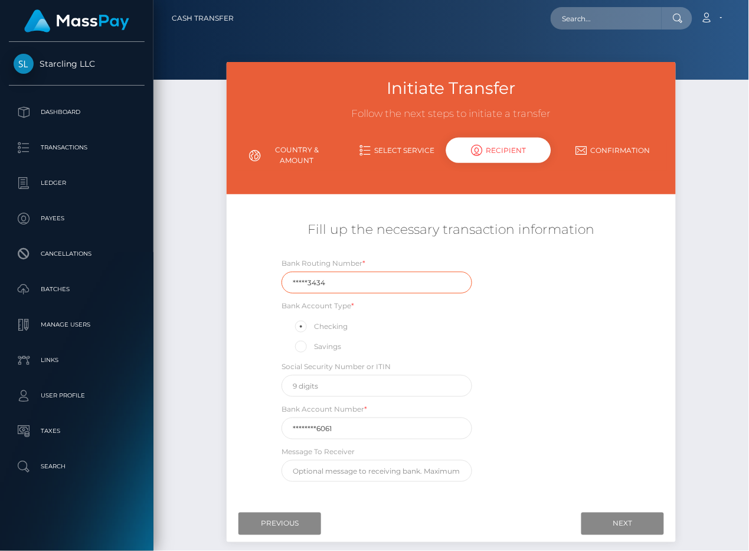
drag, startPoint x: 341, startPoint y: 282, endPoint x: 202, endPoint y: 267, distance: 140.1
click at [202, 267] on div "Initiate Transfer Follow the next steps to initiate a transfer Country & Amount…" at bounding box center [450, 316] width 595 height 509
paste input "10391"
type input "103913434"
drag, startPoint x: 312, startPoint y: 429, endPoint x: 238, endPoint y: 422, distance: 74.1
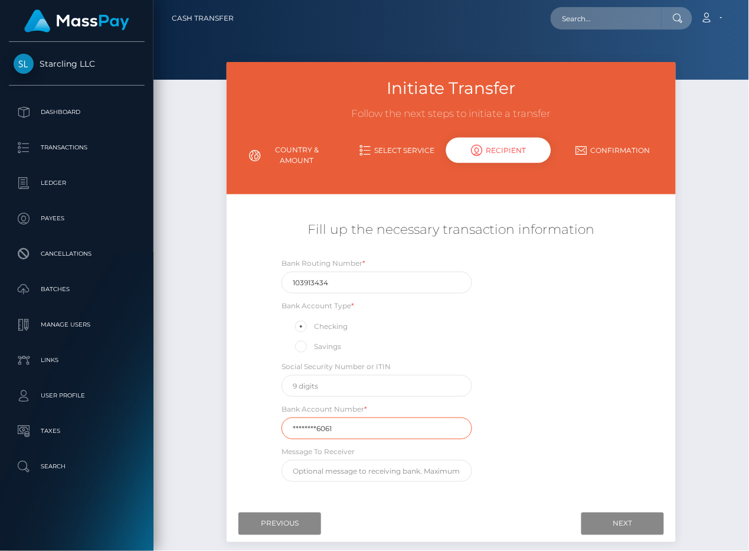
click at [238, 422] on div "Fill up the necessary transaction information Bank Routing Number * 103913434 B…" at bounding box center [451, 351] width 449 height 273
paste input "12379454"
type input "123794546061"
click at [585, 405] on div "Bank Routing Number * 103913434 Bank Account Type * Checking Savings Social Sec…" at bounding box center [451, 372] width 374 height 231
click at [610, 521] on input "Next" at bounding box center [622, 523] width 83 height 22
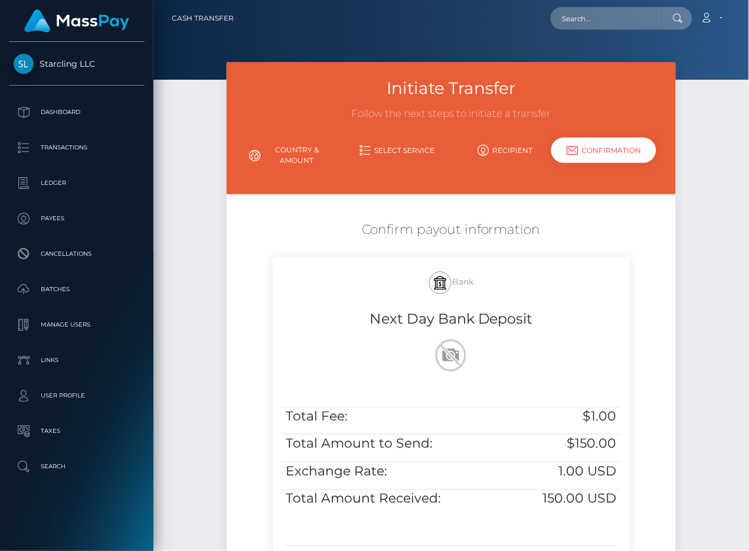
scroll to position [89, 0]
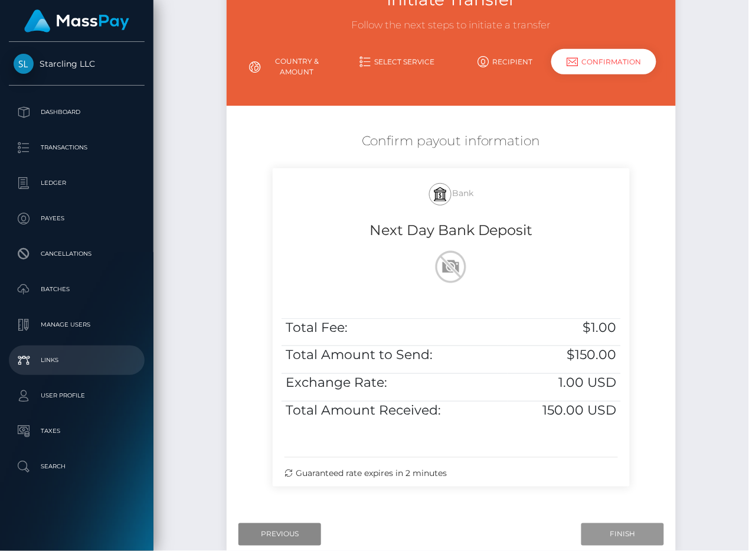
drag, startPoint x: 621, startPoint y: 533, endPoint x: 44, endPoint y: 346, distance: 607.1
click at [621, 533] on input "Finish" at bounding box center [622, 534] width 83 height 22
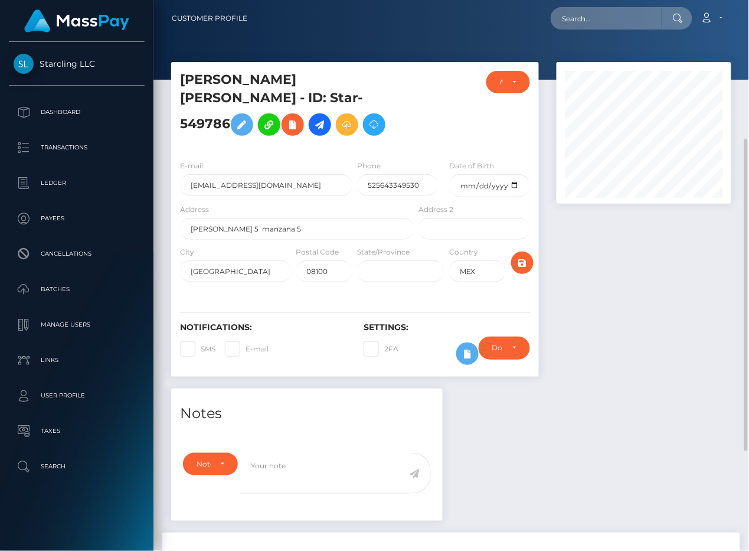
scroll to position [266, 0]
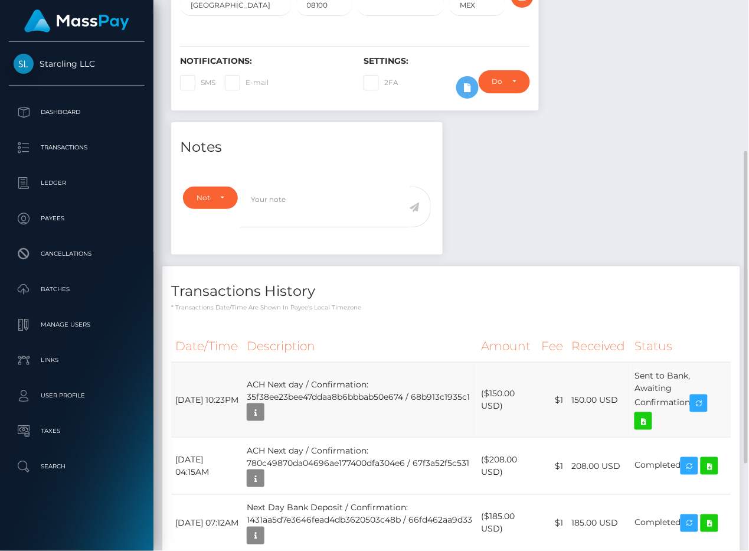
click at [345, 408] on td "ACH Next day / Confirmation: 35f38ee23bee47ddaa8b6bbbab50e674 / 68b913c1935c1" at bounding box center [360, 399] width 234 height 75
drag, startPoint x: 170, startPoint y: 410, endPoint x: 473, endPoint y: 410, distance: 302.7
click at [473, 410] on div "Date/Time Description Amount Fee Received Status" at bounding box center [451, 469] width 578 height 296
click at [189, 415] on td "September 3, 2025 10:23PM" at bounding box center [206, 399] width 71 height 75
drag, startPoint x: 177, startPoint y: 412, endPoint x: 695, endPoint y: 420, distance: 517.6
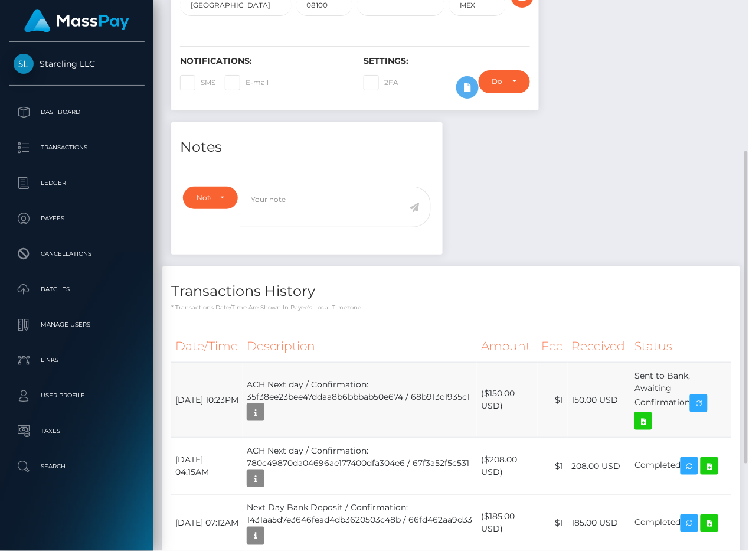
click at [695, 420] on tr "September 3, 2025 10:23PM ACH Next day / Confirmation: 35f38ee23bee47ddaa8b6bbb…" at bounding box center [451, 399] width 560 height 75
copy tr "September 3, 2025 10:23PM ACH Next day / Confirmation: 35f38ee23bee47ddaa8b6bbb…"
click at [646, 428] on icon at bounding box center [643, 421] width 14 height 15
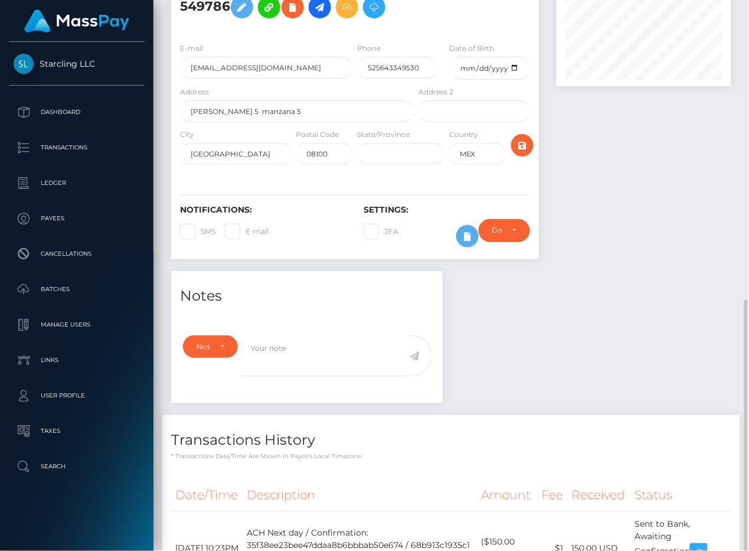
scroll to position [96, 0]
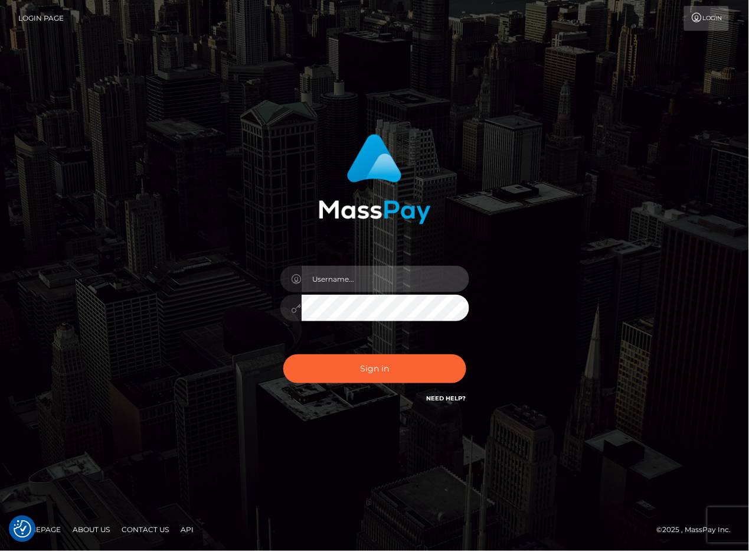
click at [335, 271] on input "text" at bounding box center [386, 279] width 168 height 27
type input "polinab"
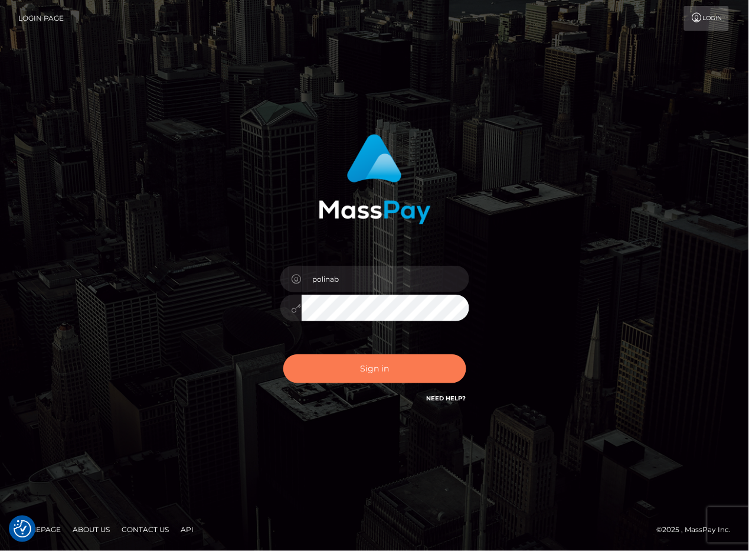
click at [318, 375] on button "Sign in" at bounding box center [374, 368] width 183 height 29
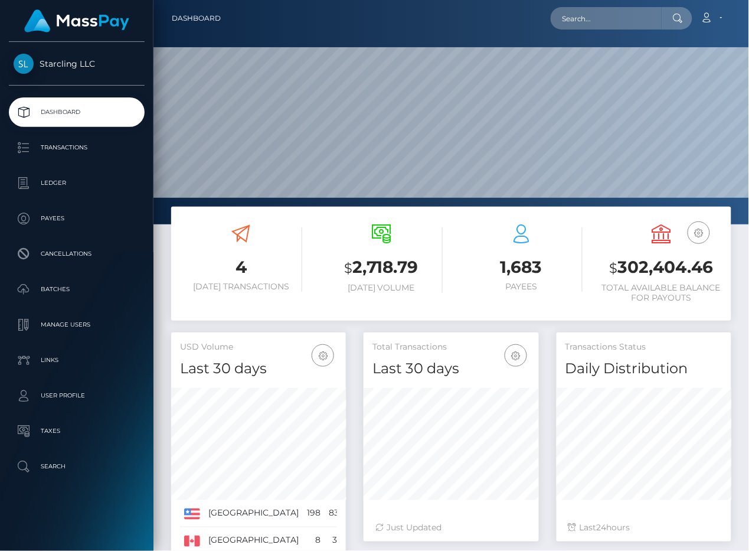
scroll to position [208, 175]
click at [29, 151] on p "Transactions" at bounding box center [77, 148] width 126 height 18
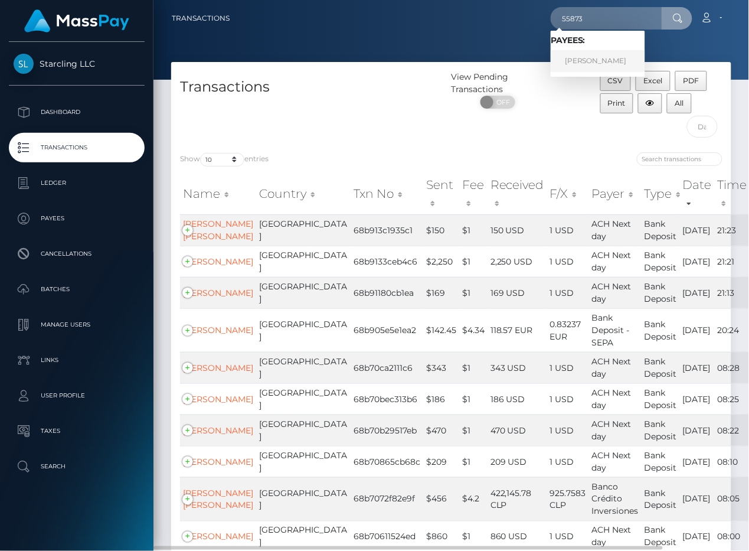
type input "55873"
click at [585, 58] on link "[PERSON_NAME]" at bounding box center [598, 61] width 94 height 22
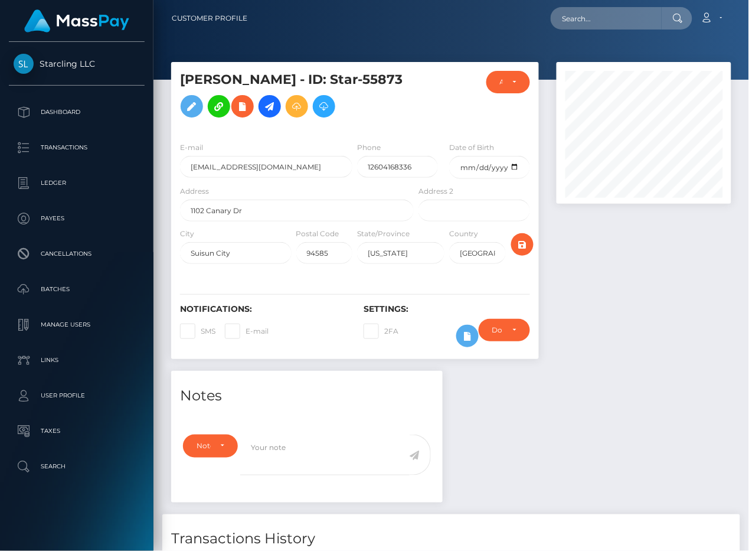
scroll to position [142, 175]
click at [614, 371] on div at bounding box center [644, 216] width 192 height 309
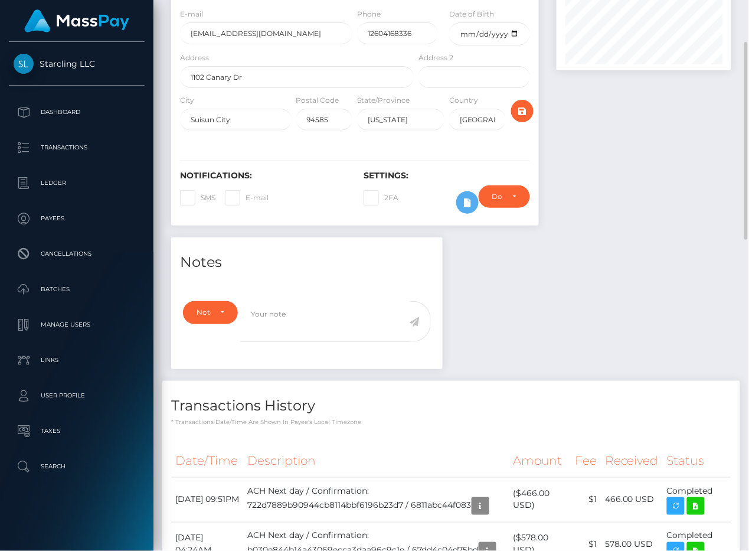
scroll to position [1, 0]
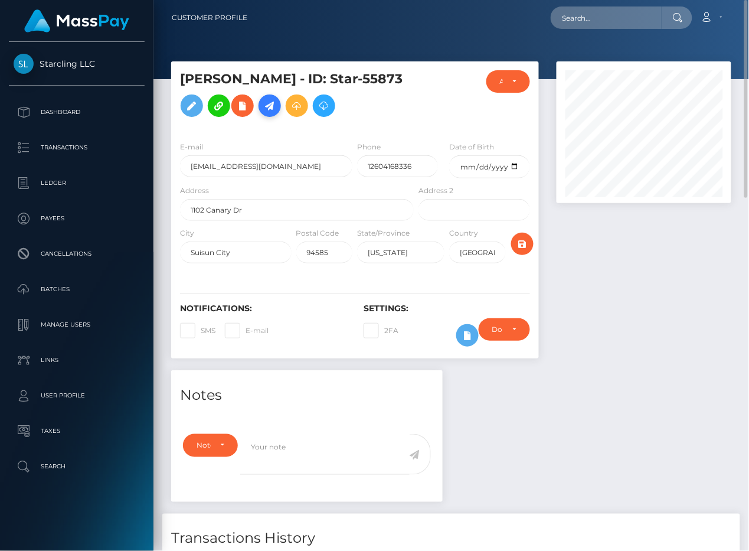
click at [263, 113] on icon at bounding box center [270, 106] width 14 height 15
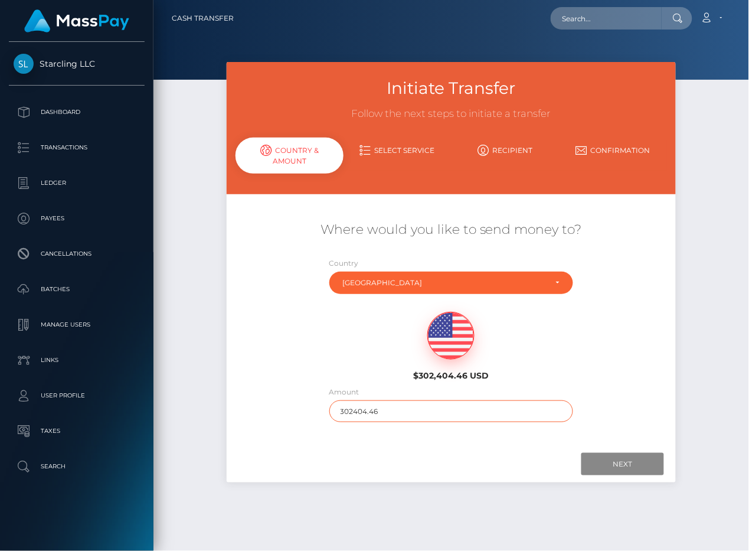
click at [378, 417] on input "302404.46" at bounding box center [451, 411] width 244 height 22
type input "1710"
drag, startPoint x: 385, startPoint y: 446, endPoint x: 424, endPoint y: 444, distance: 38.4
click at [386, 446] on div "Next Finish Previous" at bounding box center [451, 464] width 449 height 37
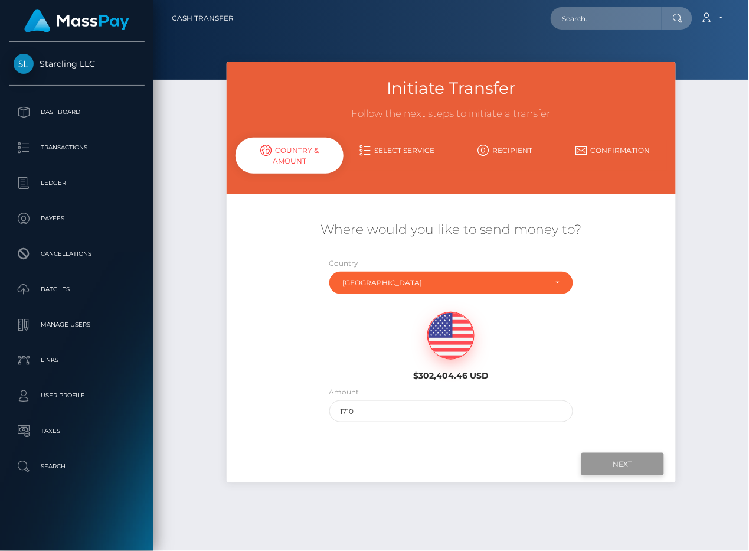
click at [624, 464] on input "Next" at bounding box center [622, 464] width 83 height 22
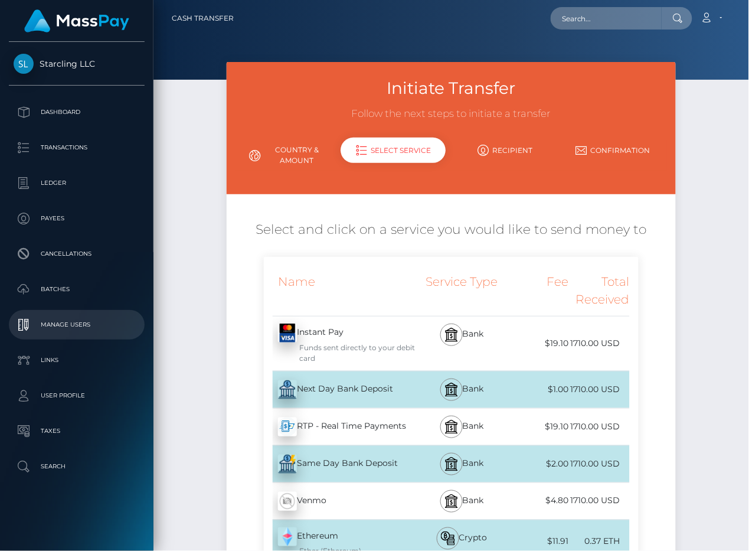
drag, startPoint x: 326, startPoint y: 388, endPoint x: 31, endPoint y: 315, distance: 303.4
click at [326, 388] on div "Next Day Bank Deposit - USD" at bounding box center [340, 389] width 152 height 33
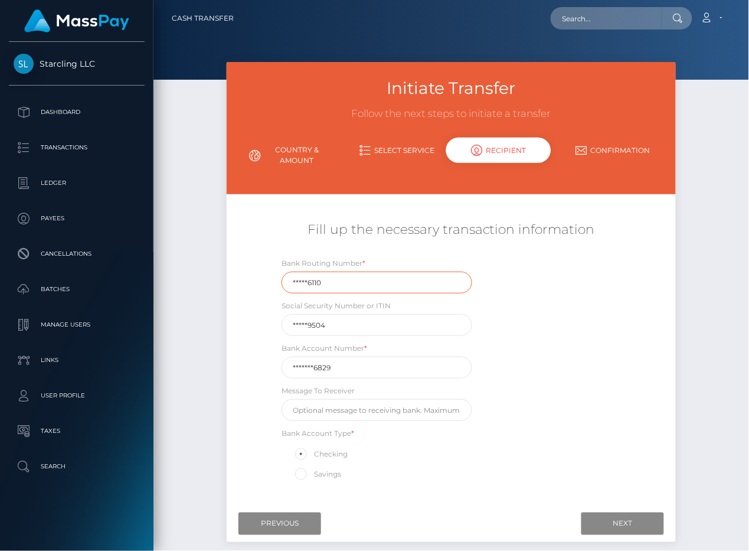
drag, startPoint x: 339, startPoint y: 277, endPoint x: 248, endPoint y: 261, distance: 92.9
click at [251, 276] on div "Fill up the necessary transaction information Bank Routing Number * *****6110 S…" at bounding box center [451, 351] width 449 height 273
paste input "03117"
type input "031176110"
click at [253, 228] on h5 "Fill up the necessary transaction information" at bounding box center [450, 230] width 431 height 18
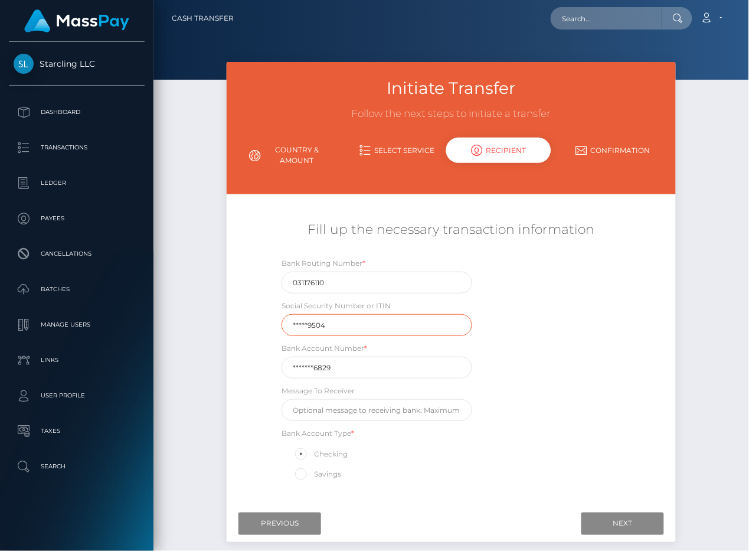
drag, startPoint x: 353, startPoint y: 322, endPoint x: 233, endPoint y: 322, distance: 120.4
click at [233, 322] on div "Fill up the necessary transaction information Bank Routing Number * 031176110 S…" at bounding box center [451, 351] width 449 height 273
click at [216, 322] on div "Initiate Transfer Follow the next steps to initiate a transfer Country & Amount…" at bounding box center [450, 316] width 595 height 509
drag, startPoint x: 341, startPoint y: 368, endPoint x: 243, endPoint y: 368, distance: 98.6
click at [217, 368] on div "Initiate Transfer Follow the next steps to initiate a transfer Country & Amount…" at bounding box center [450, 316] width 595 height 509
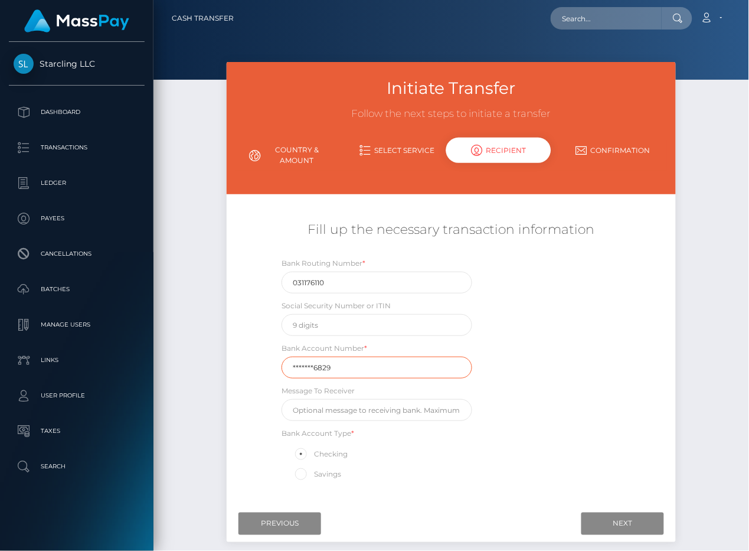
paste input "3615976"
type input "36159766829"
click at [633, 358] on div "Bank Routing Number * 031176110 Social Security Number or ITIN Bank Account Num…" at bounding box center [451, 372] width 374 height 231
click at [610, 523] on input "Next" at bounding box center [622, 523] width 83 height 22
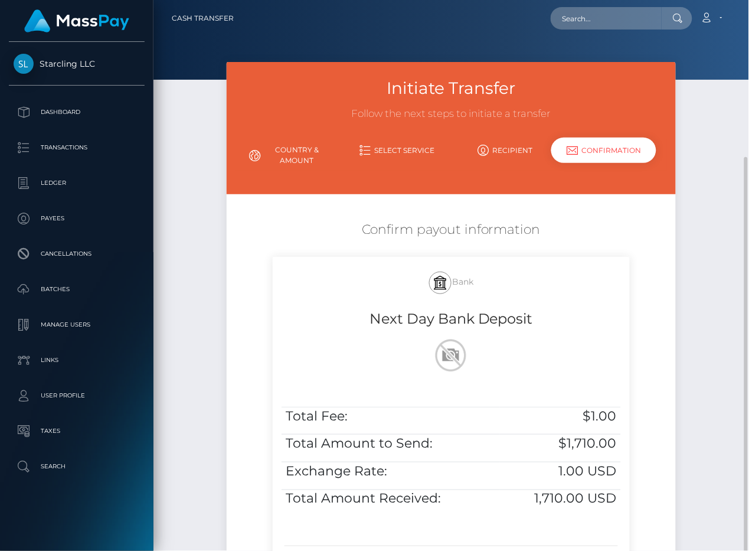
scroll to position [161, 0]
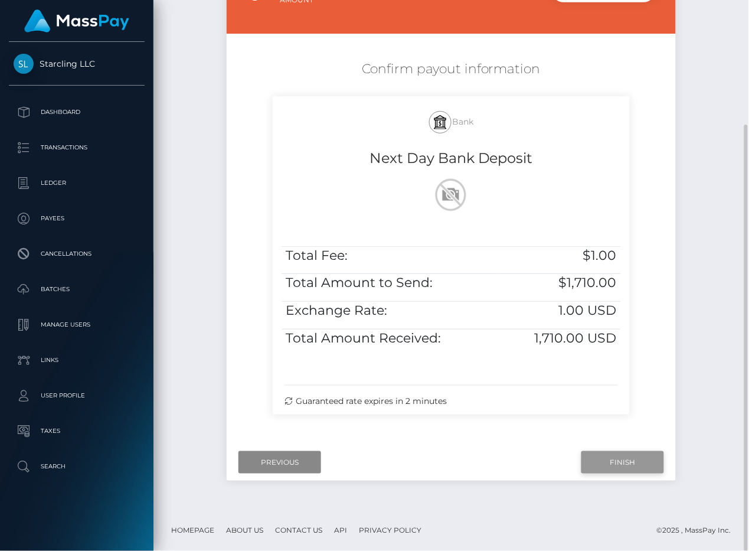
click at [611, 457] on input "Finish" at bounding box center [622, 462] width 83 height 22
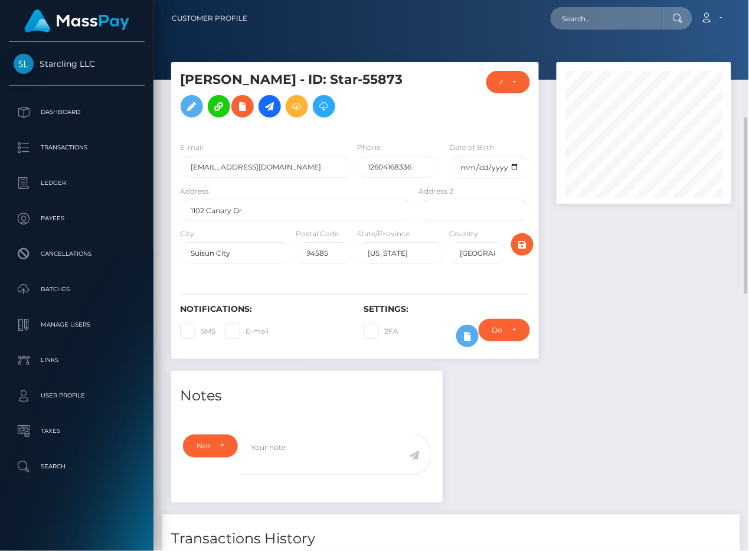
scroll to position [142, 175]
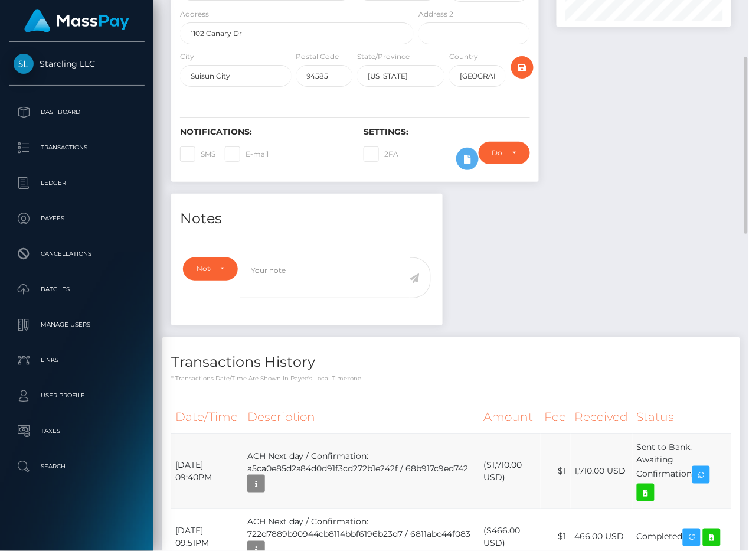
drag, startPoint x: 249, startPoint y: 477, endPoint x: 201, endPoint y: 482, distance: 48.6
click at [243, 477] on td "[DATE] 09:40PM" at bounding box center [207, 470] width 72 height 75
drag, startPoint x: 176, startPoint y: 481, endPoint x: 694, endPoint y: 497, distance: 517.8
click at [694, 497] on tr "[DATE] 09:40PM ACH Next day / Confirmation: a5ca0e85d2a84d0d91f3cd272b1e242f / …" at bounding box center [451, 470] width 560 height 75
copy tr "[DATE] 09:40PM ACH Next day / Confirmation: a5ca0e85d2a84d0d91f3cd272b1e242f / …"
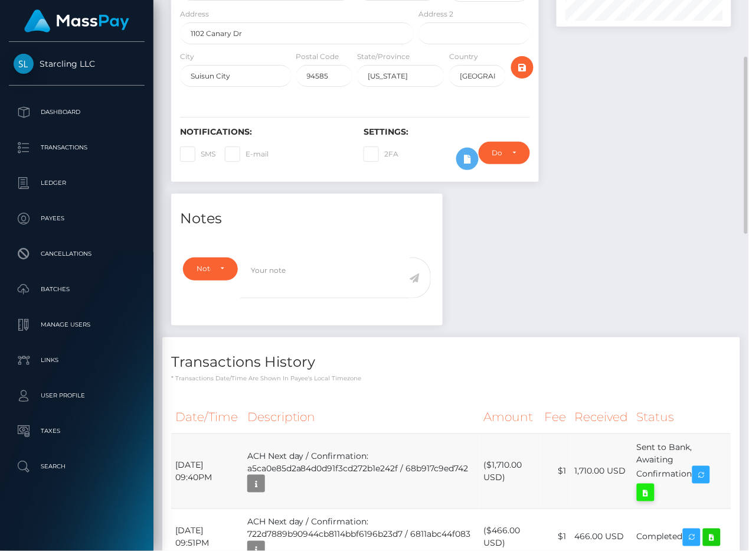
click at [653, 500] on icon at bounding box center [646, 492] width 14 height 15
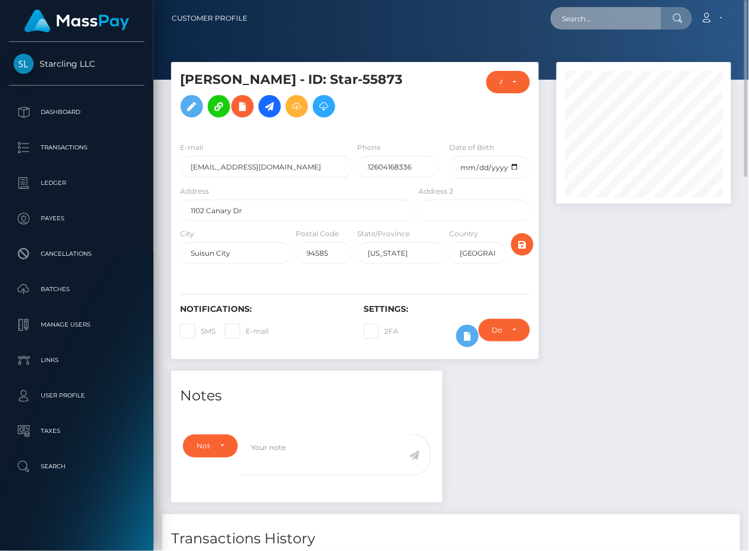
click at [595, 18] on input "text" at bounding box center [606, 18] width 111 height 22
paste input "1171071"
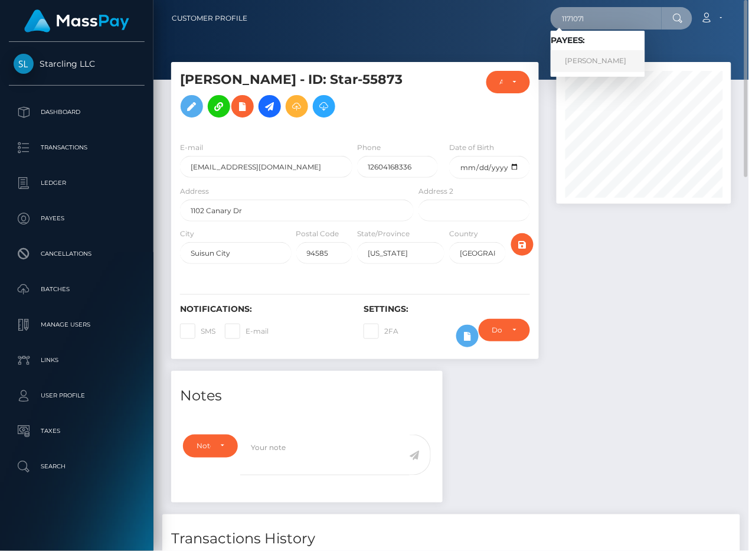
type input "1171071"
click at [600, 60] on link "[PERSON_NAME]" at bounding box center [598, 61] width 94 height 22
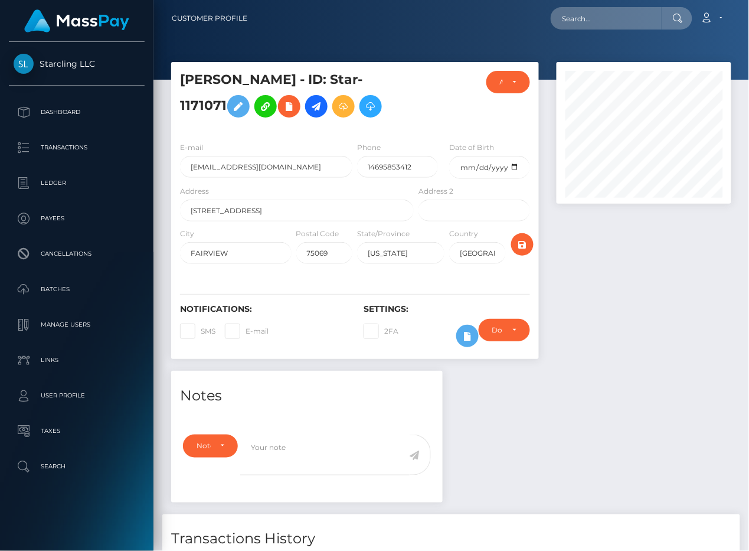
scroll to position [142, 175]
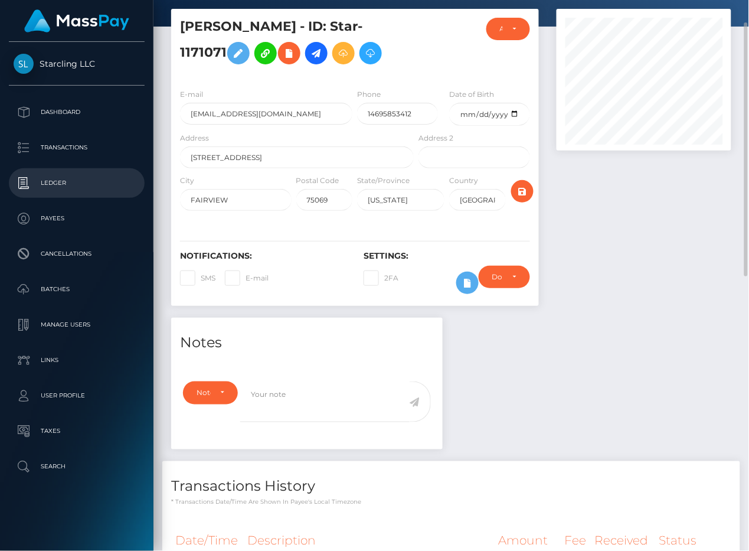
scroll to position [53, 0]
drag, startPoint x: 373, startPoint y: 46, endPoint x: 354, endPoint y: 57, distance: 22.2
click at [323, 46] on icon at bounding box center [316, 53] width 14 height 15
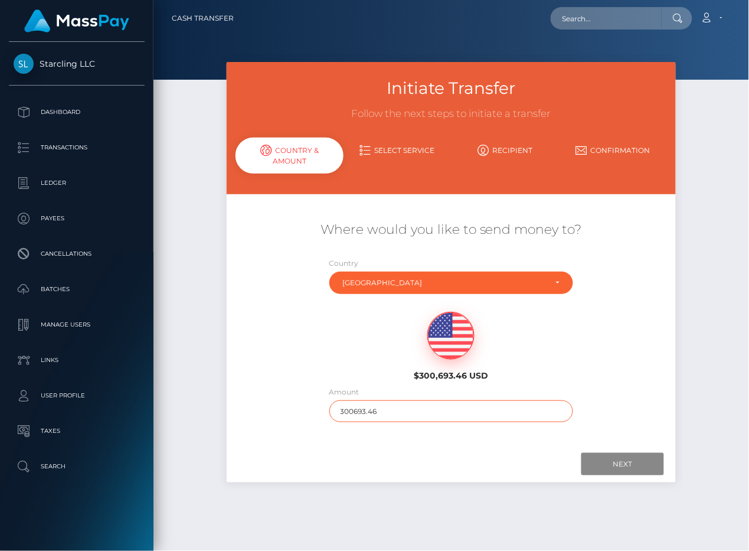
click at [402, 411] on input "300693.46" at bounding box center [451, 411] width 244 height 22
type input "6800"
click at [418, 449] on div "Next Finish Previous" at bounding box center [451, 464] width 449 height 37
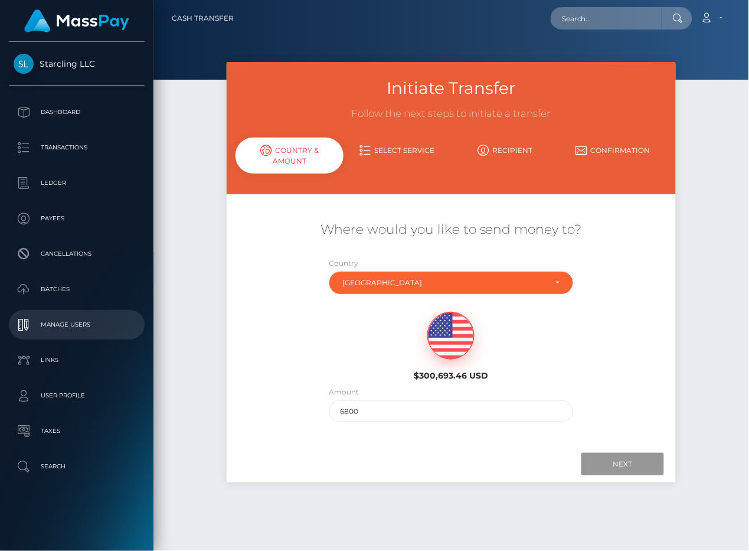
drag, startPoint x: 616, startPoint y: 457, endPoint x: 42, endPoint y: 332, distance: 586.7
click at [616, 457] on input "Next" at bounding box center [622, 464] width 83 height 22
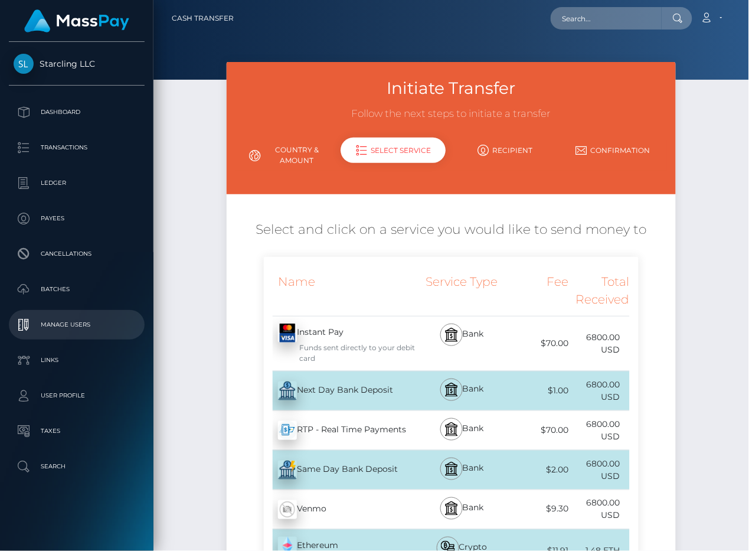
drag, startPoint x: 330, startPoint y: 382, endPoint x: 12, endPoint y: 313, distance: 325.0
click at [330, 382] on div "Next Day Bank Deposit - USD" at bounding box center [340, 390] width 152 height 33
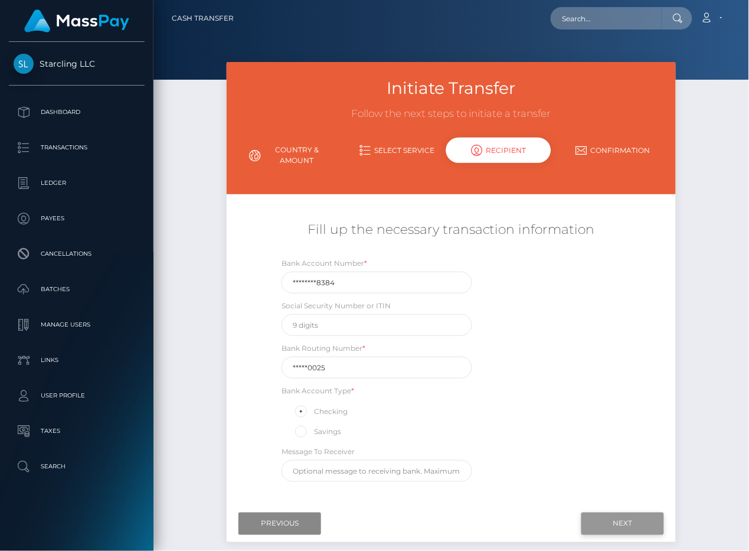
click at [614, 523] on input "Next" at bounding box center [622, 523] width 83 height 22
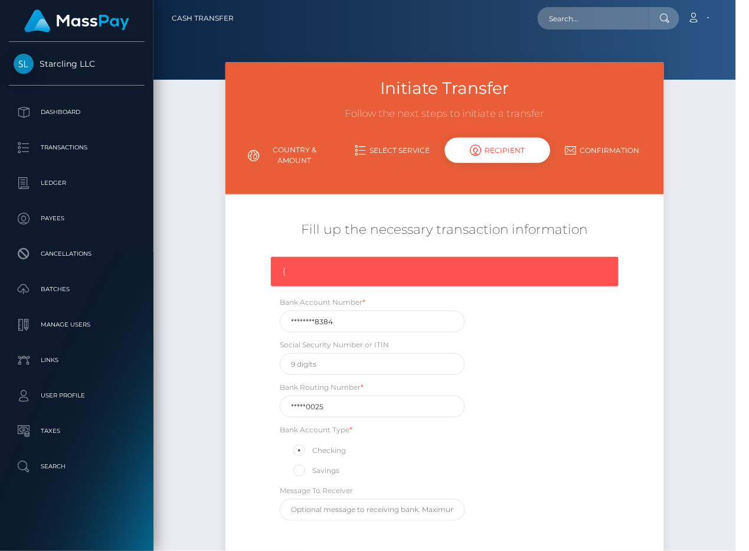
scroll to position [102, 0]
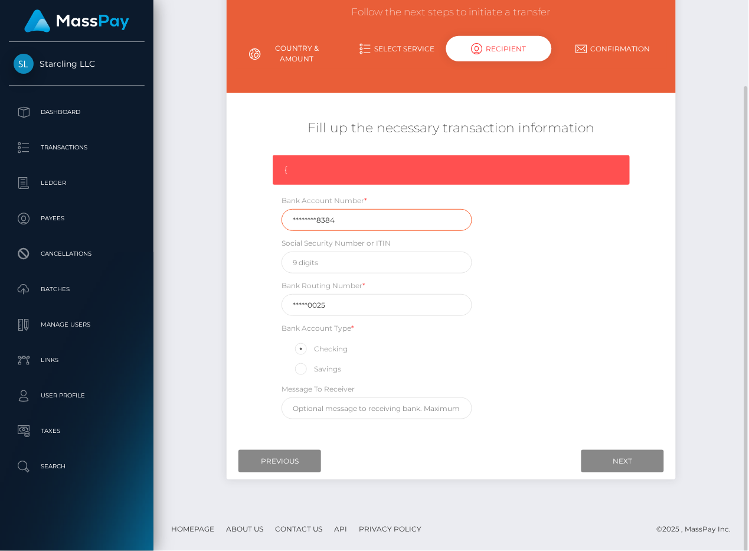
drag, startPoint x: 348, startPoint y: 220, endPoint x: 215, endPoint y: 214, distance: 132.3
click at [215, 214] on div "Initiate Transfer Follow the next steps to initiate a transfer Country & Amount…" at bounding box center [450, 234] width 595 height 548
paste input "48807662"
type input "488076628384"
click at [560, 283] on div "{ Bank Account Number * 488076628384 Social Security Number or ITIN Bank Routin…" at bounding box center [451, 290] width 374 height 270
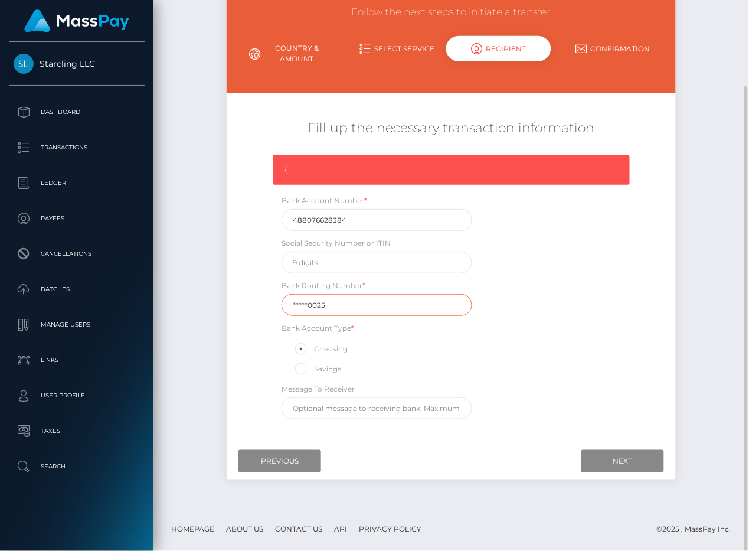
drag, startPoint x: 276, startPoint y: 300, endPoint x: 225, endPoint y: 300, distance: 50.8
click at [224, 300] on div "Initiate Transfer Follow the next steps to initiate a transfer Country & Amount…" at bounding box center [451, 225] width 467 height 531
paste input "11100"
type input "111000025"
click at [557, 299] on div "{ Bank Account Number * 488076628384 Social Security Number or ITIN Bank Routin…" at bounding box center [451, 290] width 374 height 270
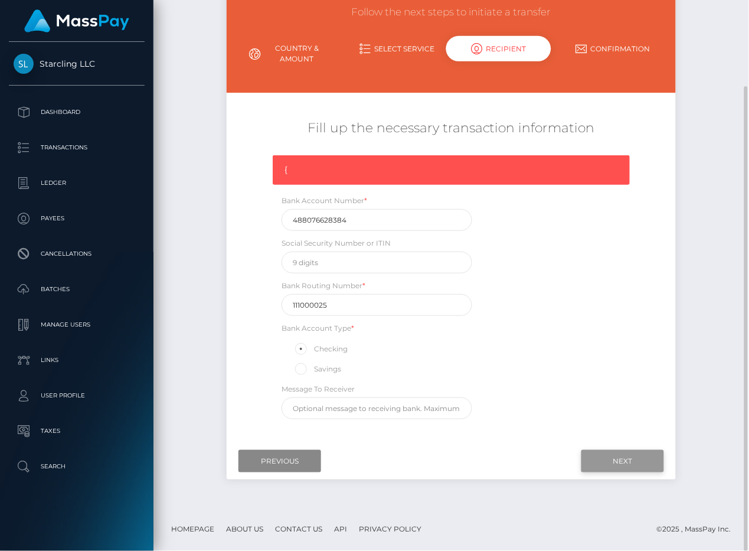
click at [612, 465] on input "Next" at bounding box center [622, 461] width 83 height 22
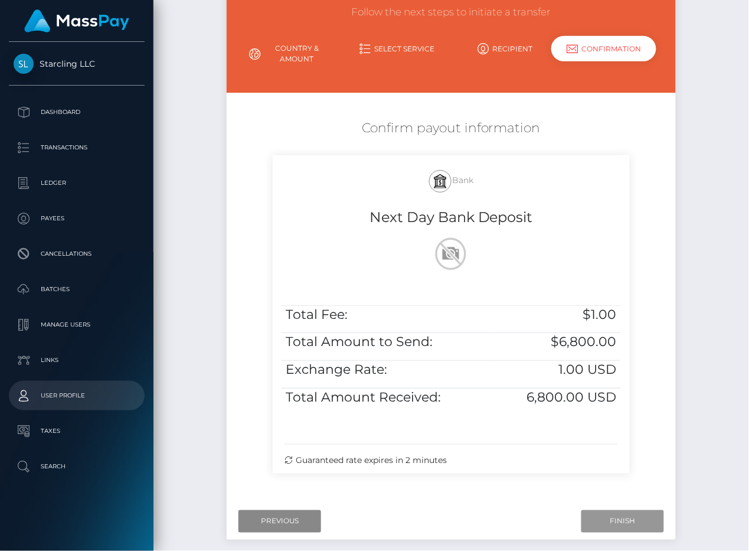
drag, startPoint x: 608, startPoint y: 518, endPoint x: 37, endPoint y: 396, distance: 584.2
click at [608, 518] on input "Finish" at bounding box center [622, 521] width 83 height 22
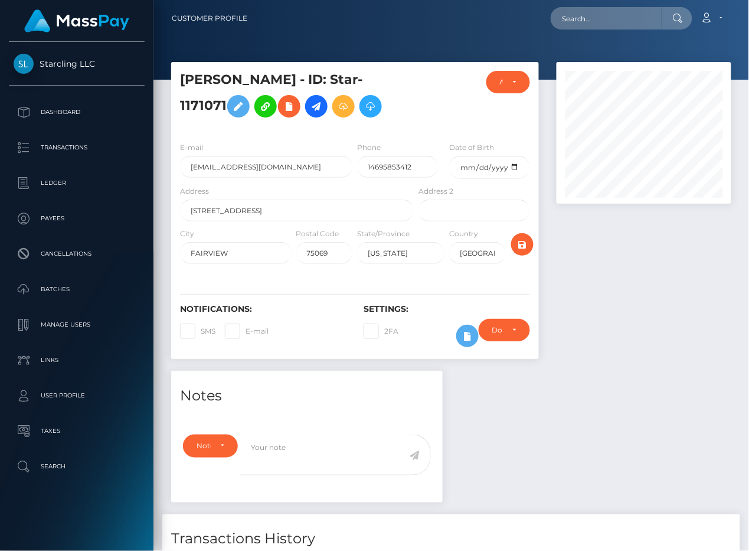
scroll to position [266, 0]
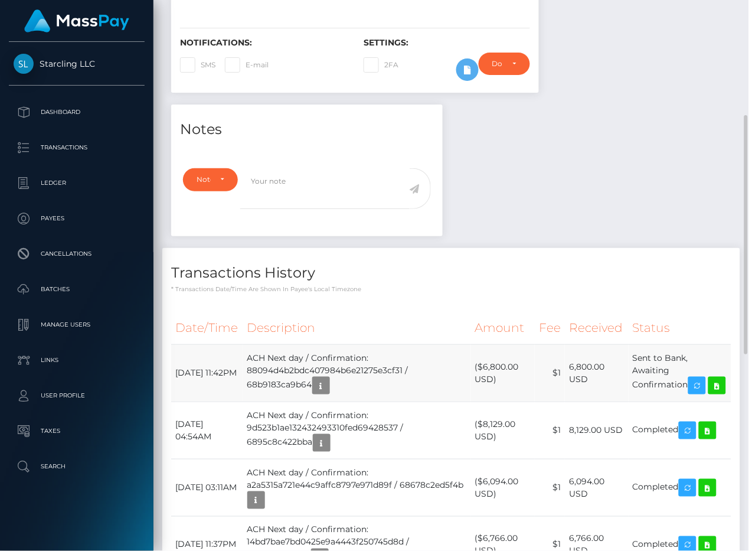
drag, startPoint x: 249, startPoint y: 423, endPoint x: 194, endPoint y: 412, distance: 56.5
click at [243, 401] on td "September 3, 2025 11:42PM" at bounding box center [207, 372] width 72 height 57
drag, startPoint x: 176, startPoint y: 410, endPoint x: 693, endPoint y: 420, distance: 517.1
click at [693, 401] on tr "September 3, 2025 11:42PM ACH Next day / Confirmation: 88094d4b2bdc407984b6e212…" at bounding box center [451, 372] width 560 height 57
copy tr "September 3, 2025 11:42PM ACH Next day / Confirmation: 88094d4b2bdc407984b6e212…"
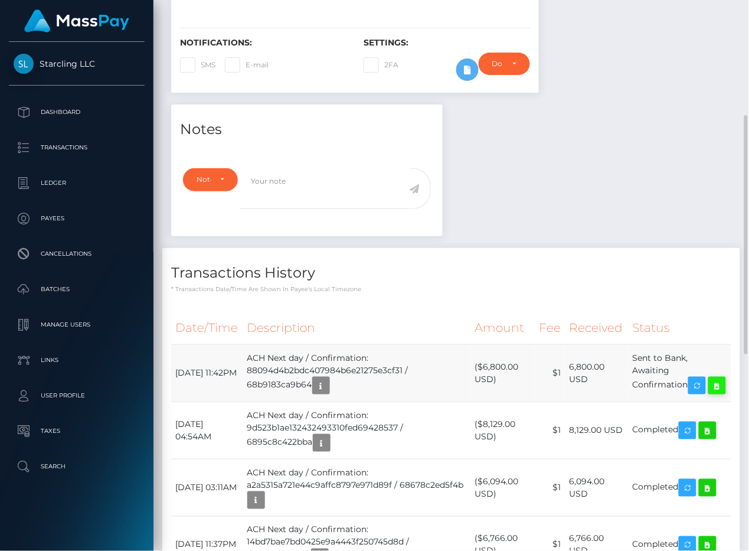
click at [710, 393] on icon at bounding box center [717, 385] width 14 height 15
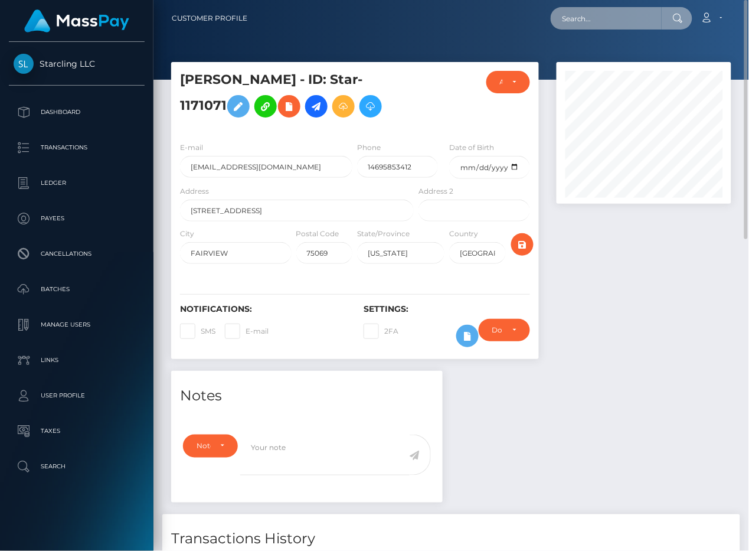
click at [583, 21] on input "text" at bounding box center [606, 18] width 111 height 22
paste input "569172"
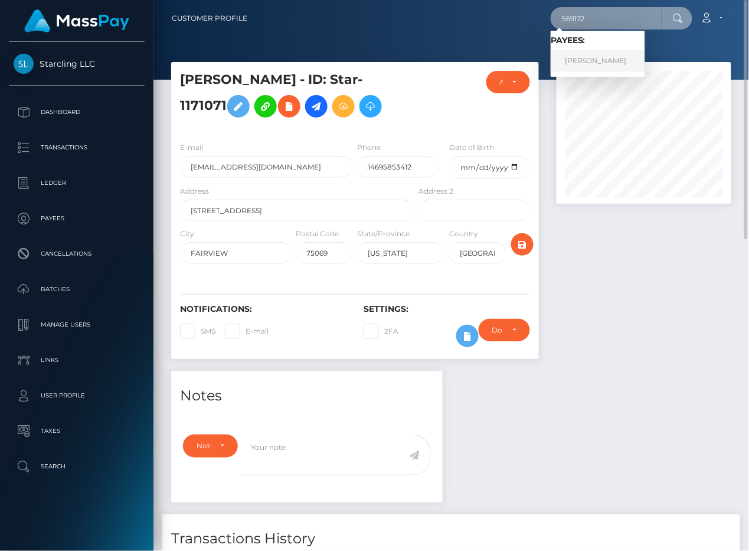
type input "569172"
click at [584, 60] on link "Adam Brock" at bounding box center [598, 61] width 94 height 22
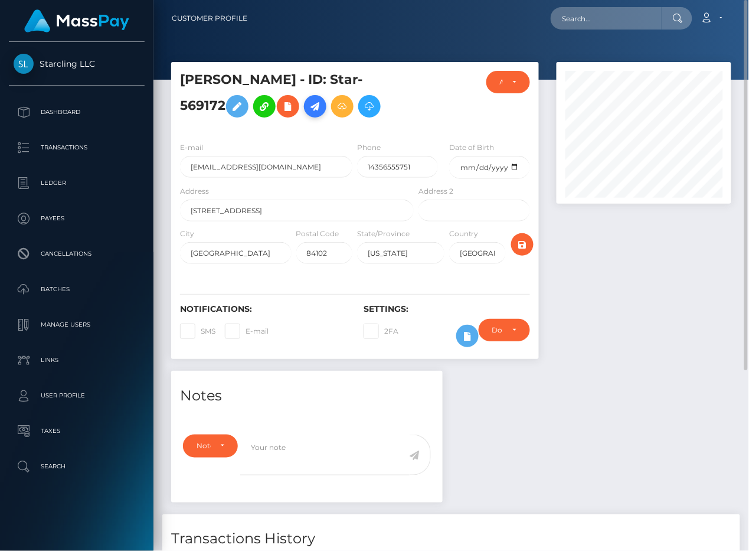
drag, startPoint x: 239, startPoint y: 124, endPoint x: 233, endPoint y: 127, distance: 7.1
click at [308, 114] on icon at bounding box center [315, 106] width 14 height 15
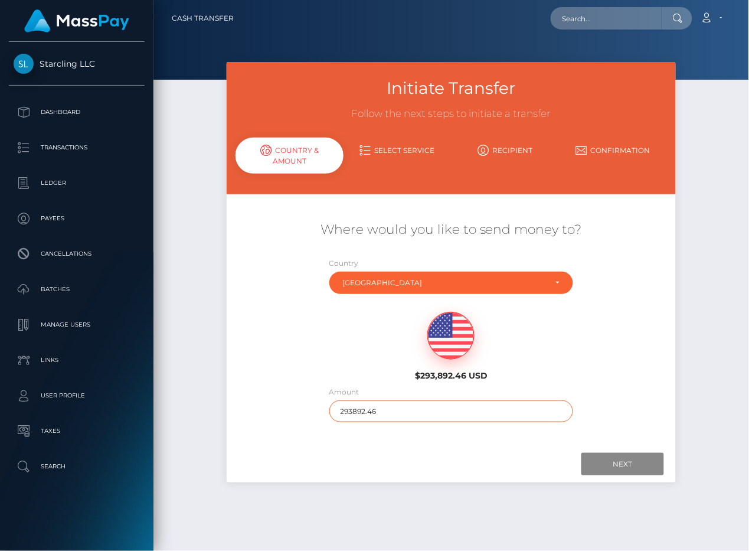
click at [417, 414] on input "293892.46" at bounding box center [451, 411] width 244 height 22
type input "2400"
drag, startPoint x: 462, startPoint y: 450, endPoint x: 569, endPoint y: 472, distance: 110.2
click at [463, 450] on div "Next Finish Previous" at bounding box center [451, 464] width 449 height 37
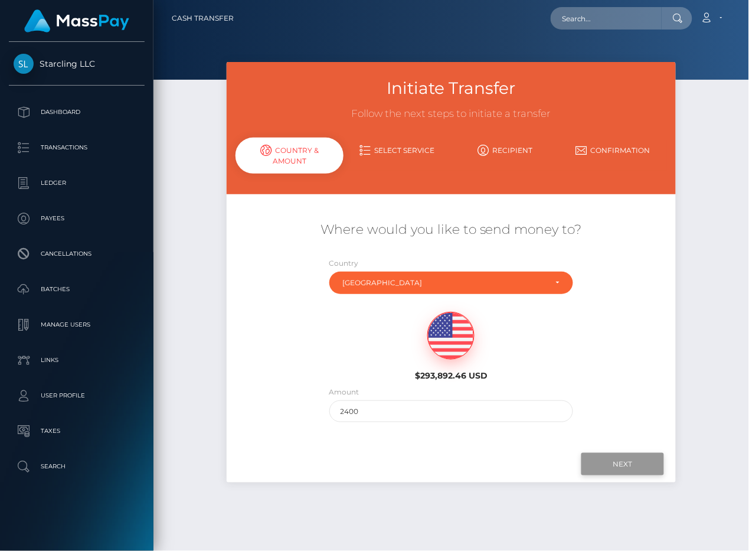
click at [600, 463] on input "Next" at bounding box center [622, 464] width 83 height 22
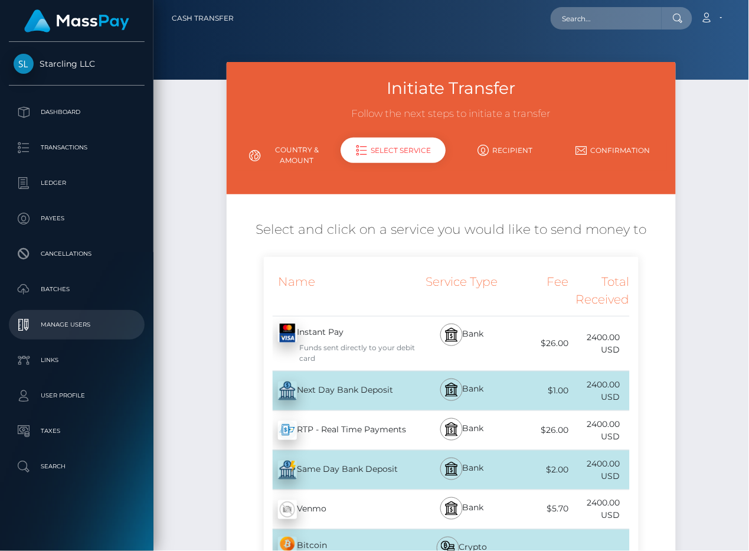
drag, startPoint x: 346, startPoint y: 392, endPoint x: 9, endPoint y: 314, distance: 346.4
click at [346, 392] on div "Next Day Bank Deposit - USD" at bounding box center [340, 390] width 152 height 33
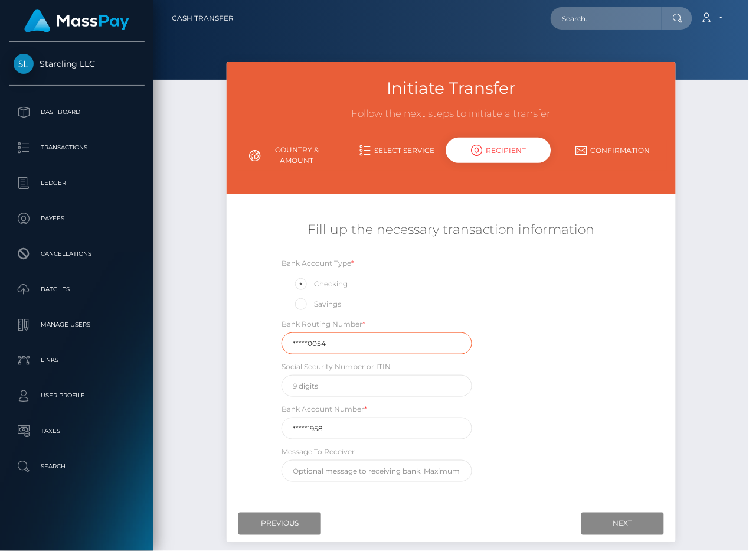
drag, startPoint x: 336, startPoint y: 346, endPoint x: 245, endPoint y: 346, distance: 91.5
click at [246, 346] on div "Fill up the necessary transaction information Bank Account Type * Checking Savi…" at bounding box center [451, 351] width 449 height 273
paste input "12400"
type input "124000054"
click at [243, 346] on div "Fill up the necessary transaction information Bank Account Type * Checking Savi…" at bounding box center [451, 351] width 449 height 273
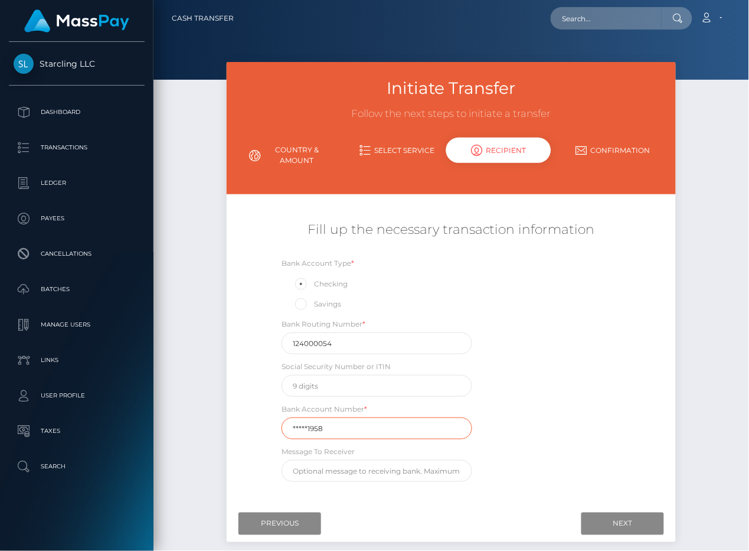
drag, startPoint x: 332, startPoint y: 431, endPoint x: 218, endPoint y: 431, distance: 113.3
click at [220, 431] on div "Initiate Transfer Follow the next steps to initiate a transfer Country & Amount…" at bounding box center [451, 308] width 467 height 492
paste input "09837"
type input "098371958"
click at [173, 366] on div "Initiate Transfer Follow the next steps to initiate a transfer Country & Amount…" at bounding box center [450, 316] width 595 height 509
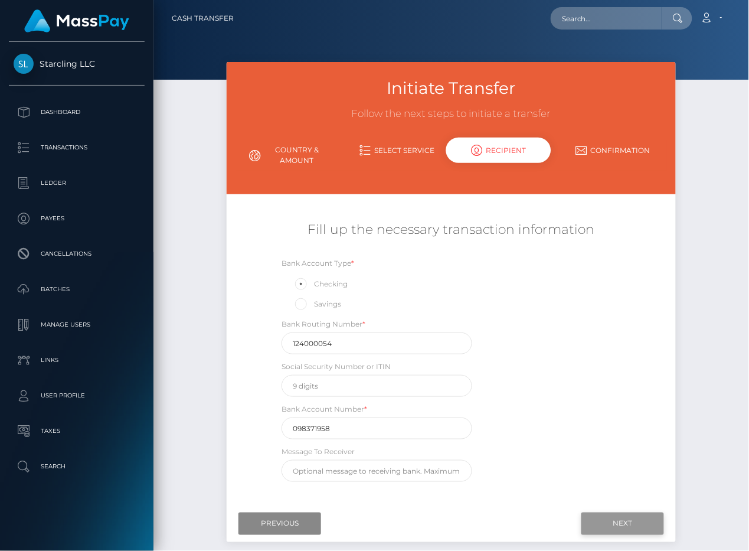
click at [630, 526] on input "Next" at bounding box center [622, 523] width 83 height 22
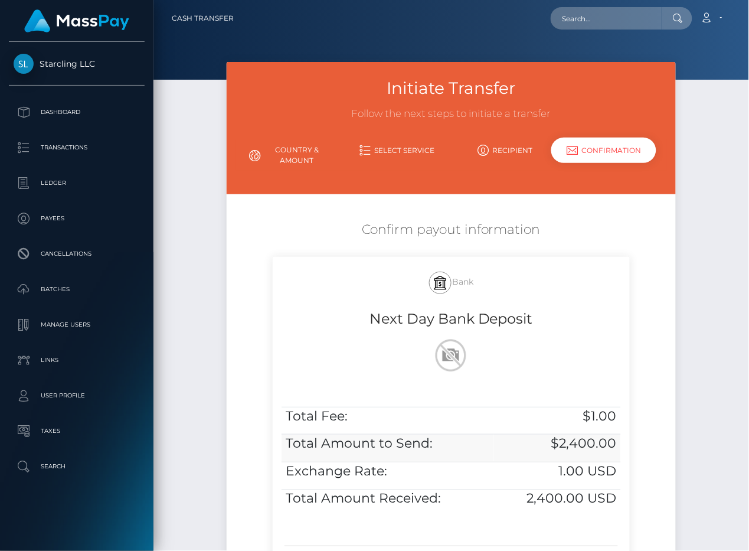
scroll to position [161, 0]
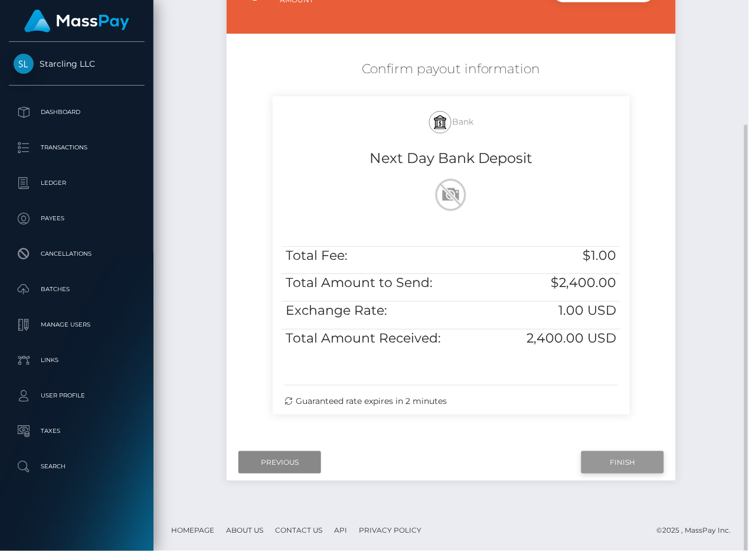
click at [622, 456] on input "Finish" at bounding box center [622, 462] width 83 height 22
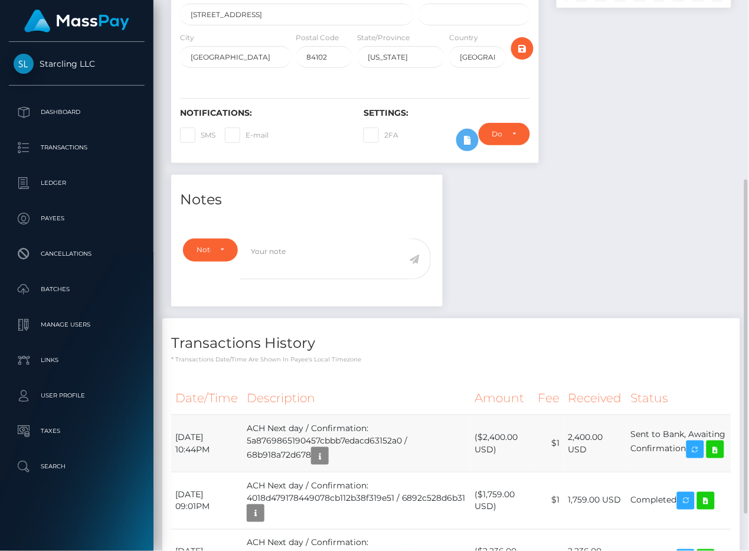
scroll to position [237, 0]
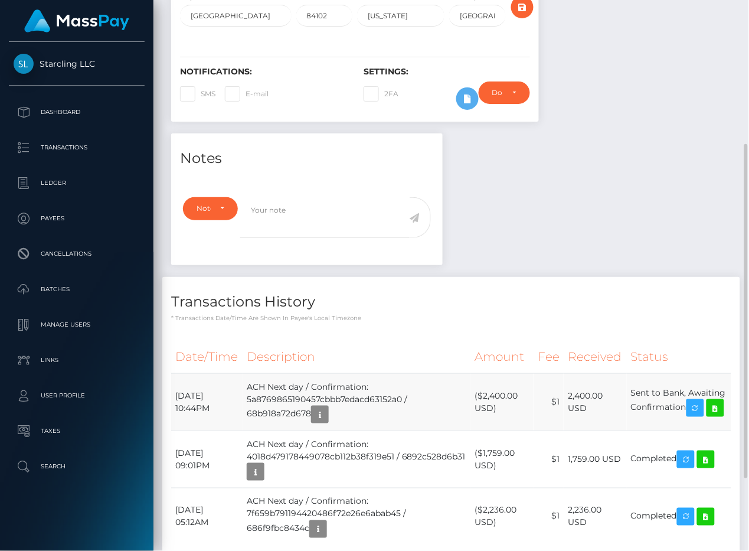
click at [260, 407] on td "ACH Next day / Confirmation: 5a8769865190457cbbb7edacd63152a0 / 68b918a72d678" at bounding box center [357, 401] width 228 height 57
drag, startPoint x: 176, startPoint y: 424, endPoint x: 691, endPoint y: 433, distance: 515.3
click at [691, 430] on tr "[DATE] 10:44PM ACH Next day / Confirmation: 5a8769865190457cbbb7edacd63152a0 / …" at bounding box center [451, 401] width 560 height 57
copy tr "[DATE] 10:44PM ACH Next day / Confirmation: 5a8769865190457cbbb7edacd63152a0 / …"
click at [708, 415] on icon at bounding box center [715, 408] width 14 height 15
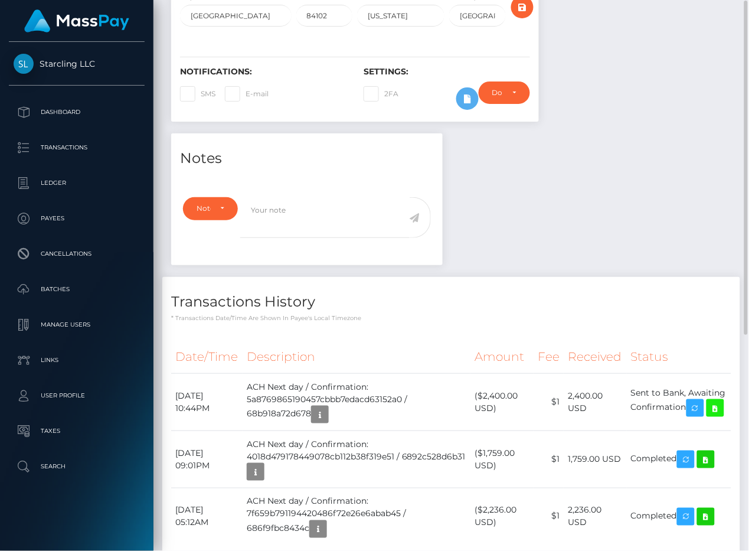
scroll to position [0, 0]
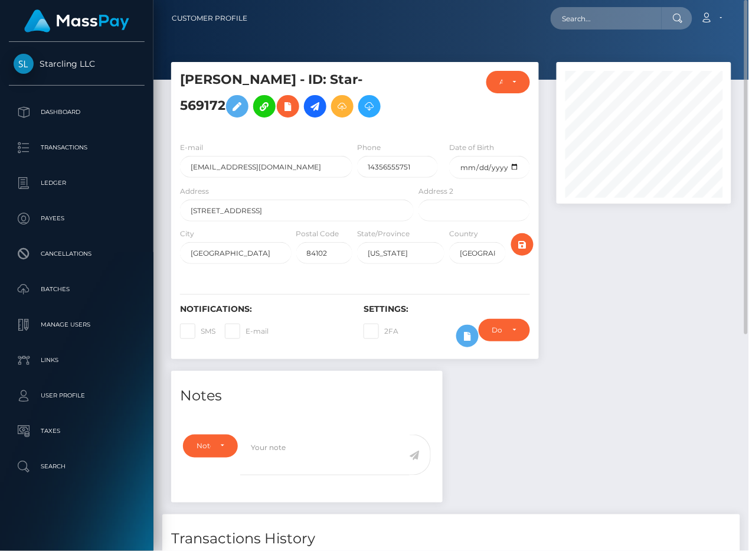
click at [614, 30] on div "Loading... Loading... Account Edit Profile Logout" at bounding box center [494, 18] width 474 height 25
click at [614, 27] on input "text" at bounding box center [606, 18] width 111 height 22
paste input "1563617"
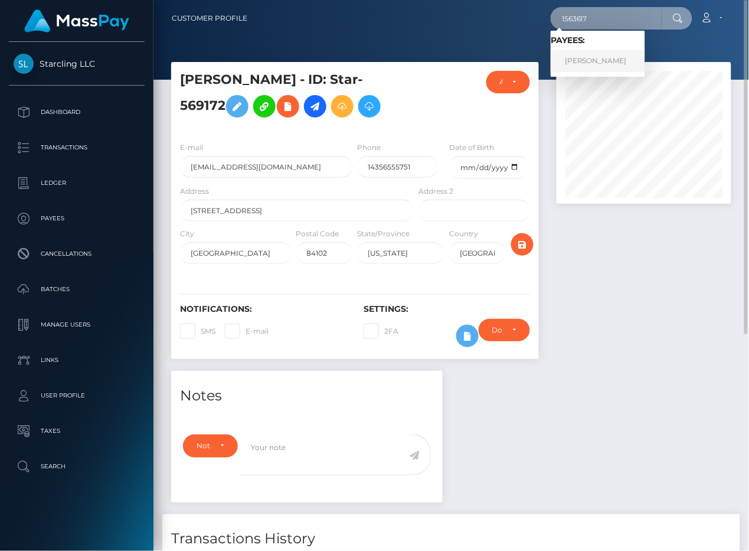
type input "1563617"
click at [607, 58] on link "Zachary P Tinsley" at bounding box center [598, 61] width 94 height 22
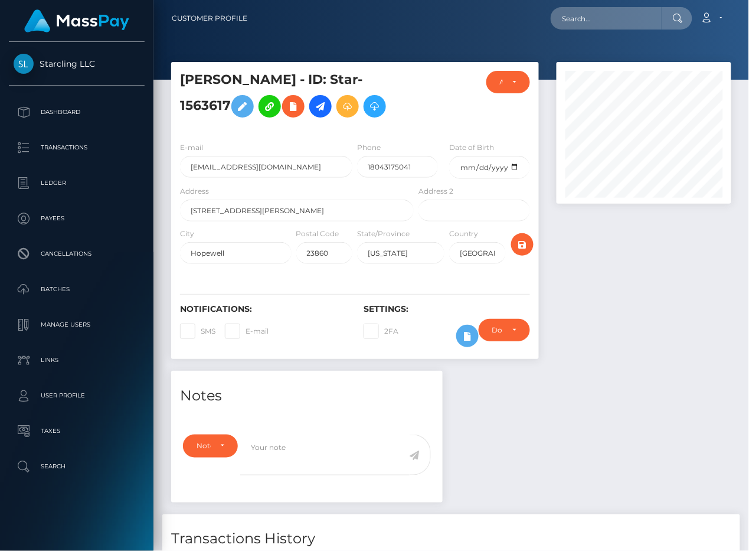
scroll to position [142, 175]
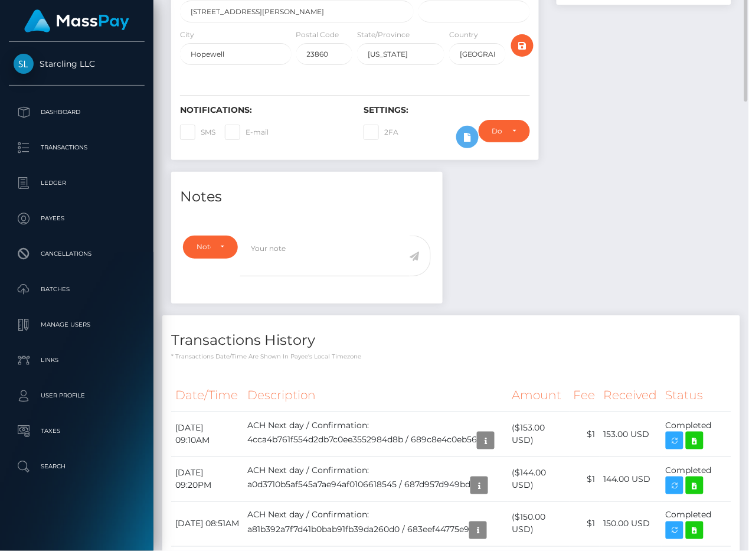
scroll to position [0, 0]
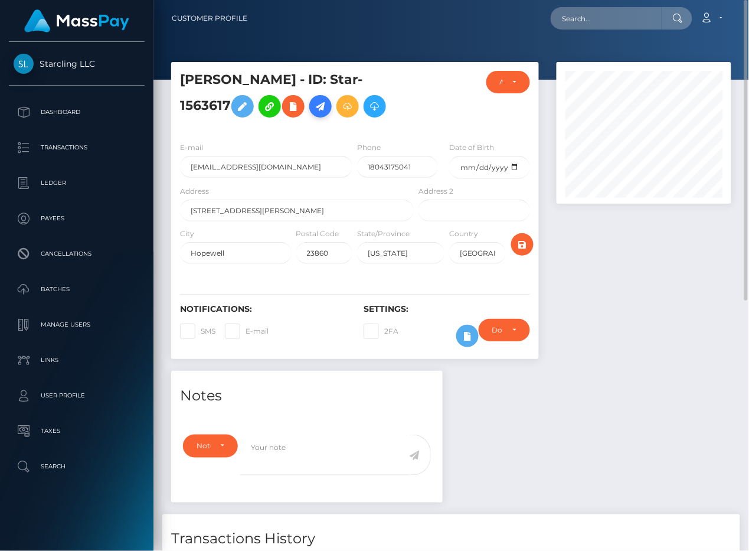
click at [320, 103] on icon at bounding box center [320, 106] width 14 height 15
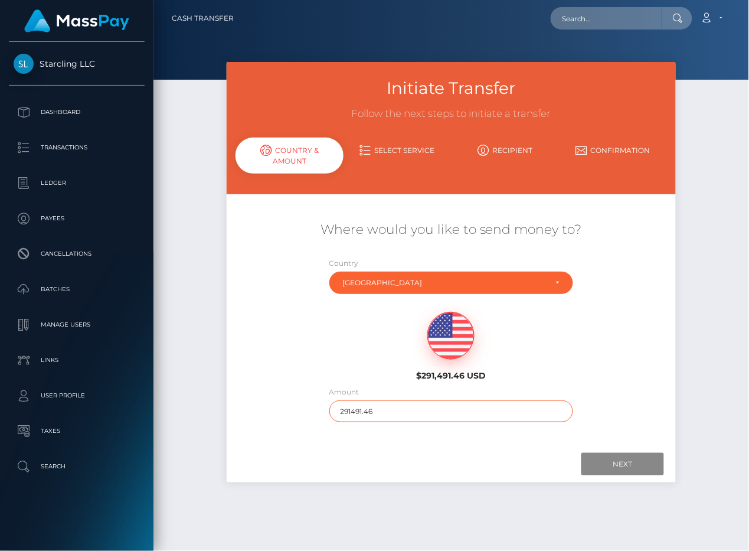
click at [400, 412] on input "291491.46" at bounding box center [451, 411] width 244 height 22
type input "160"
drag, startPoint x: 472, startPoint y: 458, endPoint x: 479, endPoint y: 460, distance: 6.9
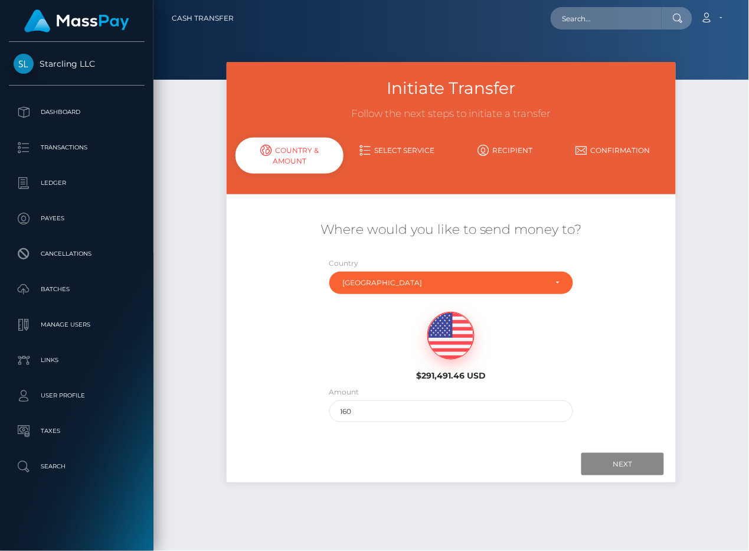
click at [473, 459] on div at bounding box center [451, 464] width 426 height 22
click at [593, 464] on input "Next" at bounding box center [622, 464] width 83 height 22
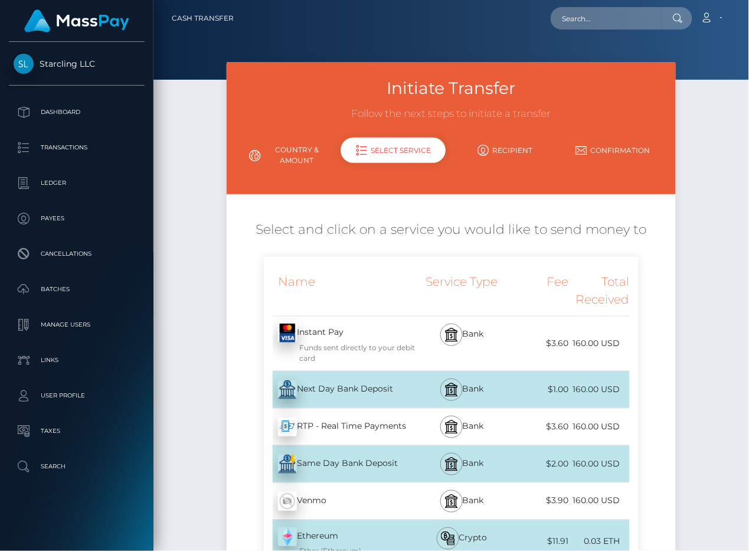
click at [346, 393] on div "Next Day Bank Deposit - USD" at bounding box center [340, 389] width 152 height 33
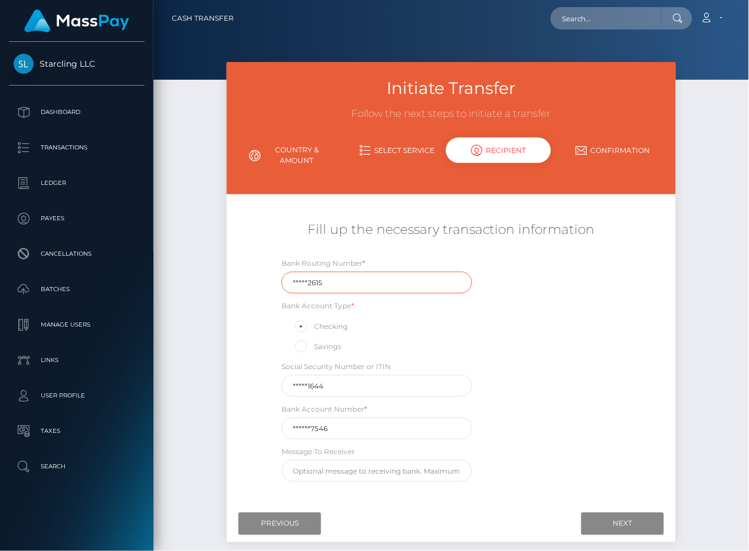
drag, startPoint x: 293, startPoint y: 285, endPoint x: 230, endPoint y: 285, distance: 63.1
click at [233, 285] on div "Fill up the necessary transaction information Bank Routing Number * *****2615 B…" at bounding box center [451, 351] width 449 height 273
paste input "25108"
type input "251082615"
drag, startPoint x: 269, startPoint y: 386, endPoint x: 251, endPoint y: 386, distance: 18.3
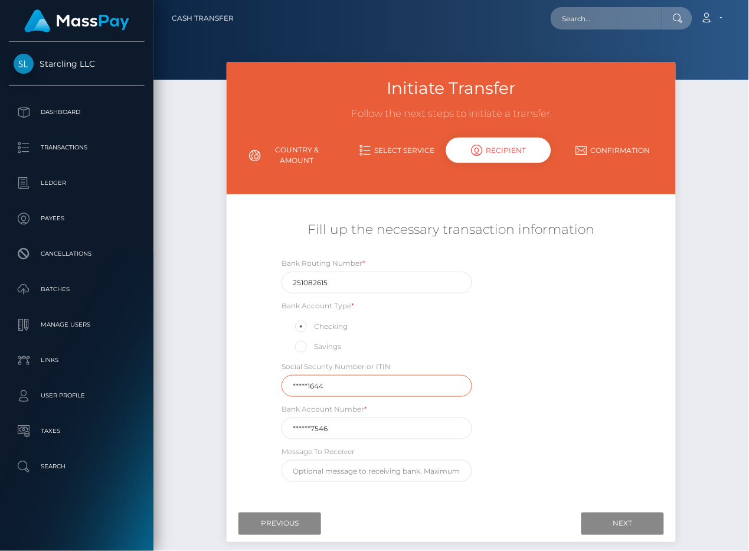
click at [251, 386] on div "Fill up the necessary transaction information Bank Routing Number * 251082615 B…" at bounding box center [451, 351] width 449 height 273
drag, startPoint x: 348, startPoint y: 428, endPoint x: 226, endPoint y: 430, distance: 121.6
click at [227, 430] on div "Fill up the necessary transaction information Bank Routing Number * 251082615 B…" at bounding box center [451, 351] width 449 height 273
paste input "400222"
type input "4002227546"
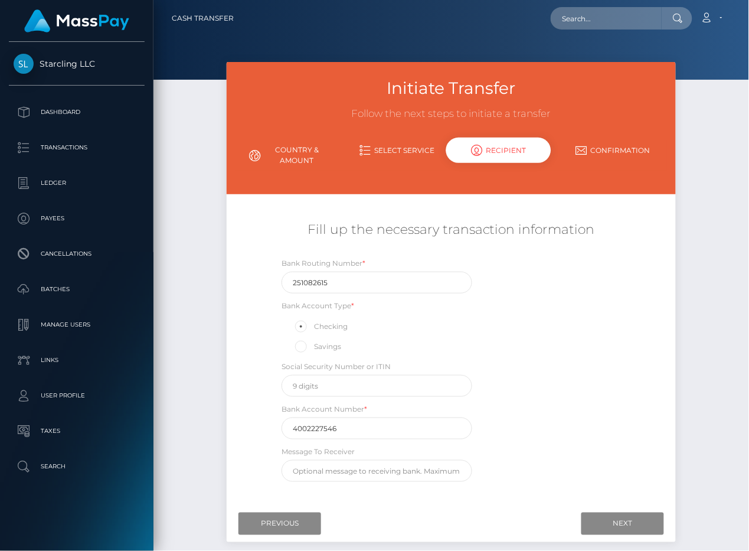
click at [528, 412] on div "Bank Routing Number * 251082615 Bank Account Type * Checking Savings Social Sec…" at bounding box center [451, 372] width 374 height 231
click at [635, 523] on input "Next" at bounding box center [622, 523] width 83 height 22
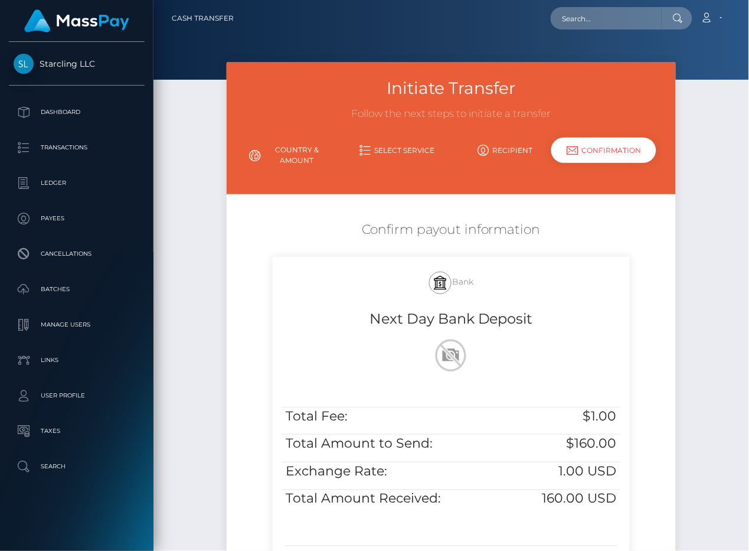
scroll to position [161, 0]
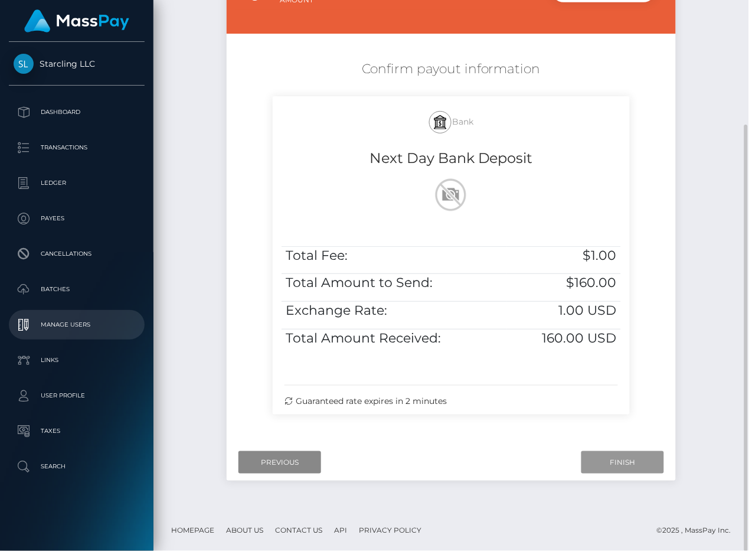
drag, startPoint x: 617, startPoint y: 461, endPoint x: 1, endPoint y: 313, distance: 634.3
click at [617, 461] on input "Finish" at bounding box center [622, 462] width 83 height 22
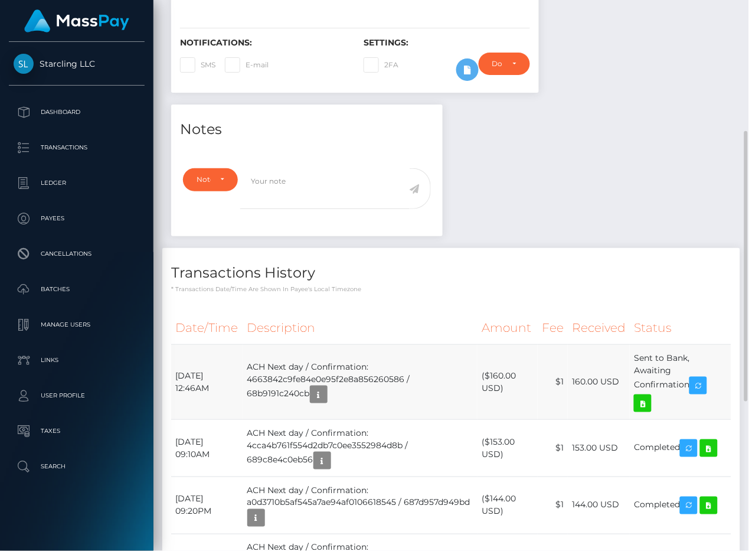
scroll to position [142, 175]
click at [305, 375] on td "ACH Next day / Confirmation: 4663842c9fe84e0e95f2e8a856260586 / 68b9191c240cb" at bounding box center [360, 381] width 234 height 75
drag, startPoint x: 176, startPoint y: 375, endPoint x: 703, endPoint y: 379, distance: 527.6
click at [703, 379] on tr "September 4, 2025 12:46AM ACH Next day / Confirmation: 4663842c9fe84e0e95f2e8a8…" at bounding box center [451, 381] width 560 height 75
copy tr "September 4, 2025 12:46AM ACH Next day / Confirmation: 4663842c9fe84e0e95f2e8a8…"
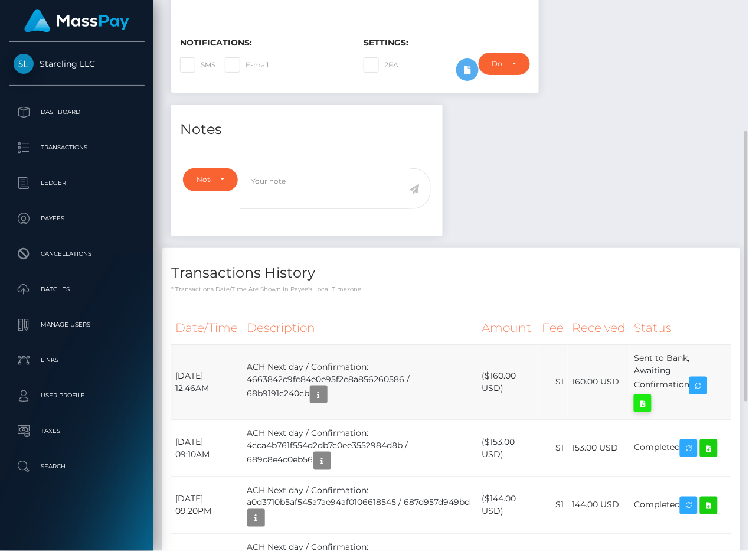
click at [652, 398] on link at bounding box center [643, 403] width 18 height 18
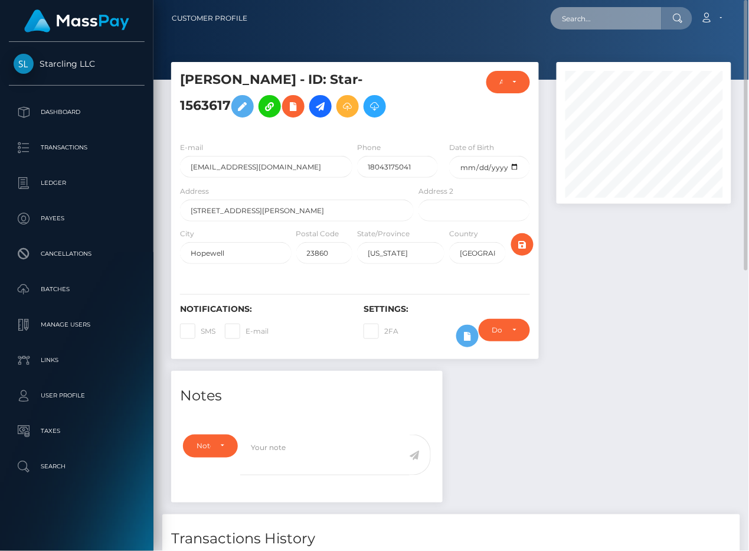
click at [572, 20] on input "text" at bounding box center [606, 18] width 111 height 22
paste input "617801"
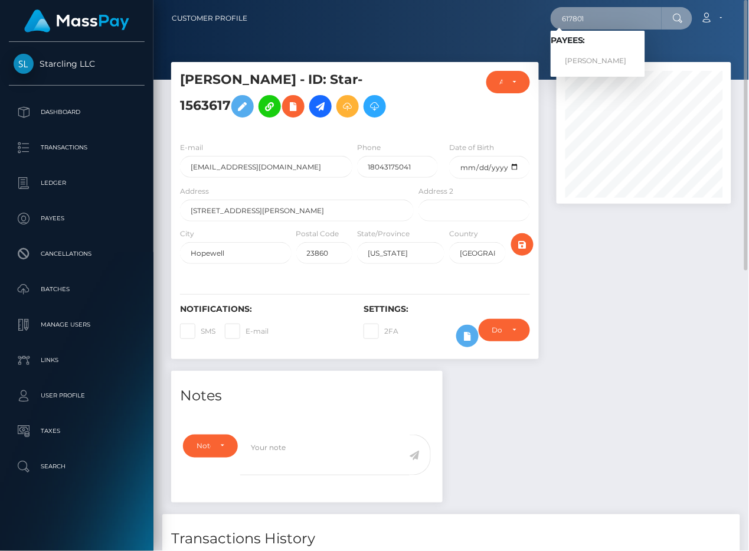
type input "617801"
drag, startPoint x: 600, startPoint y: 66, endPoint x: 598, endPoint y: 58, distance: 7.8
click at [598, 58] on link "Joseph A Roth" at bounding box center [598, 61] width 94 height 22
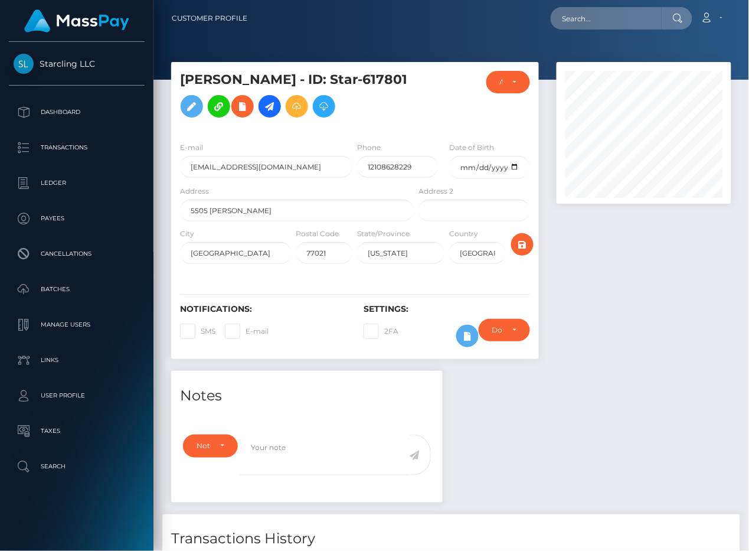
scroll to position [142, 175]
click at [590, 376] on div "Notes Note Type Compliance Clear Compliance General Note Type" at bounding box center [451, 532] width 578 height 323
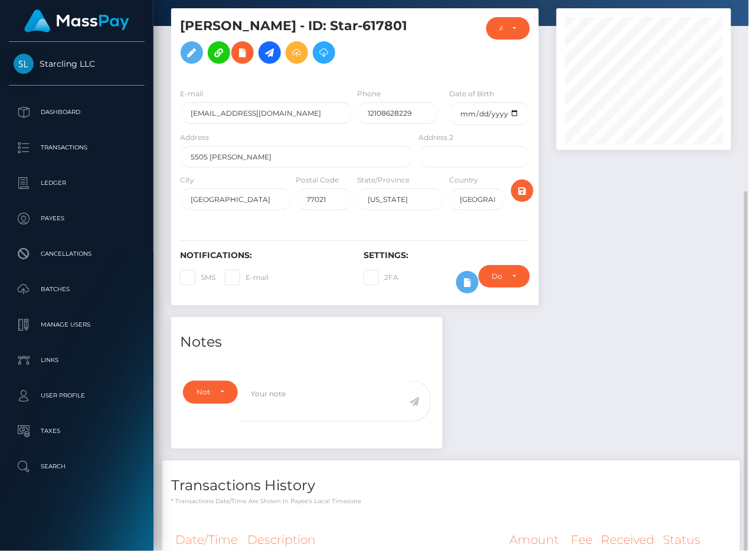
scroll to position [0, 0]
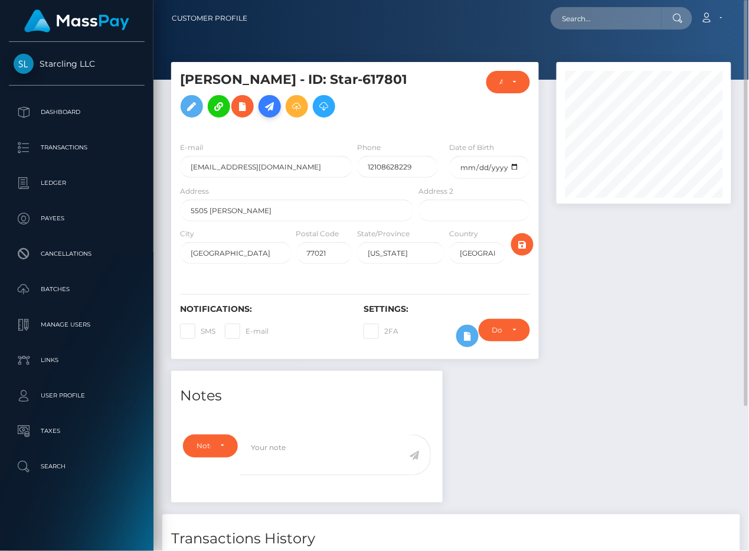
click at [269, 106] on icon at bounding box center [270, 106] width 14 height 15
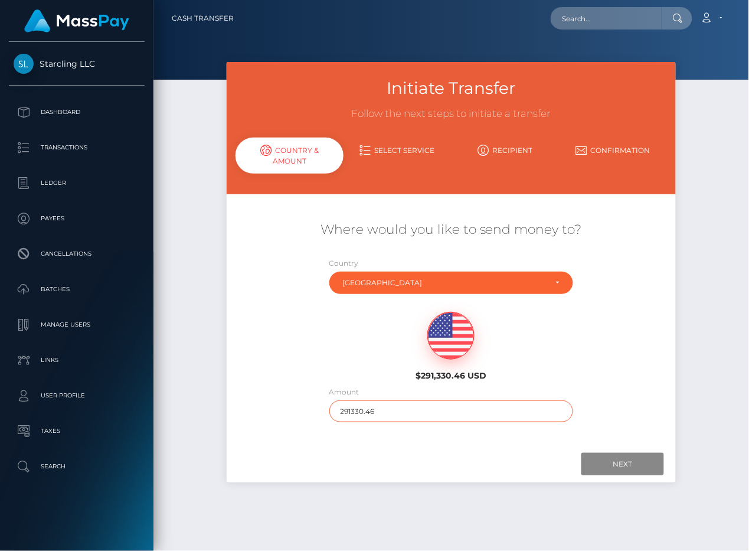
click at [371, 411] on input "291330.46" at bounding box center [451, 411] width 244 height 22
type input "190"
drag, startPoint x: 460, startPoint y: 474, endPoint x: 591, endPoint y: 463, distance: 131.5
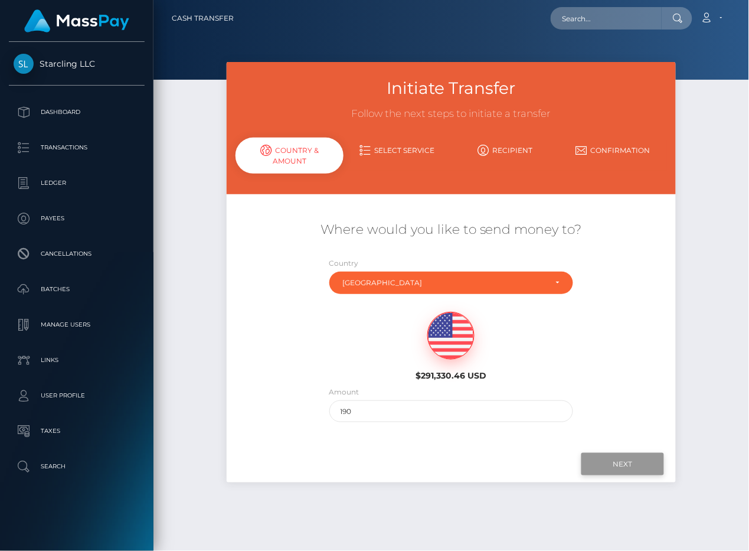
click at [463, 474] on div at bounding box center [451, 464] width 426 height 22
click at [597, 463] on input "Next" at bounding box center [622, 464] width 83 height 22
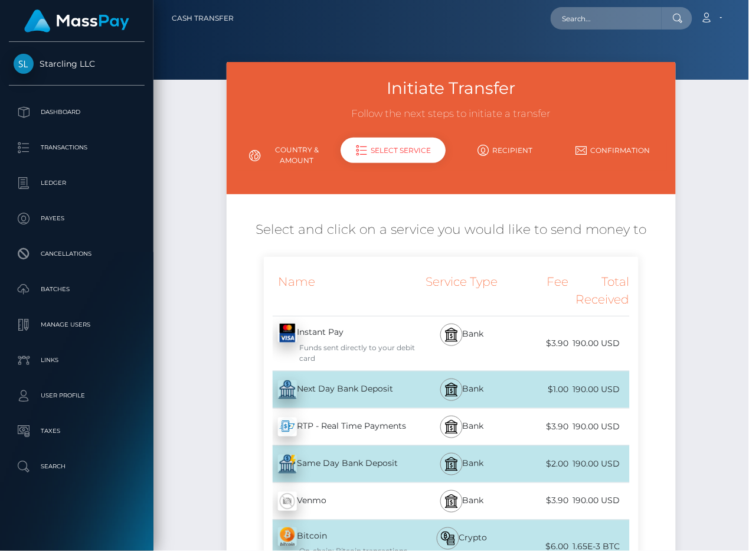
click at [345, 390] on div "Next Day Bank Deposit - USD" at bounding box center [340, 389] width 152 height 33
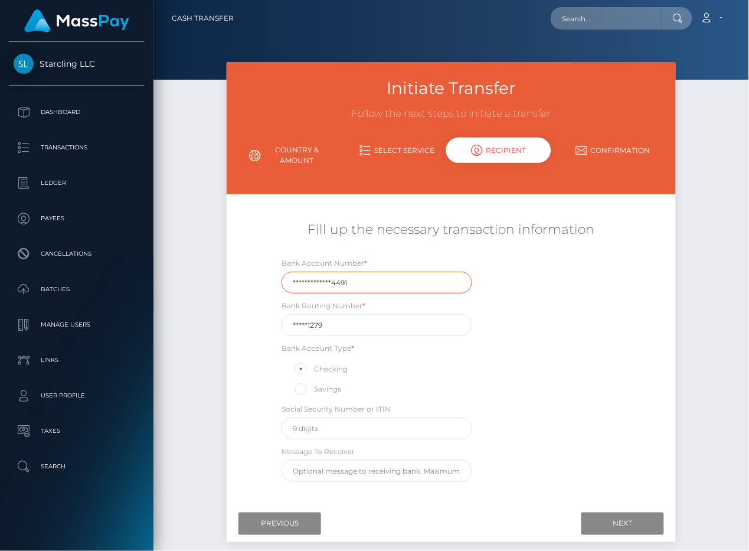
click at [361, 281] on input "**********" at bounding box center [377, 282] width 190 height 22
click at [236, 322] on div "**********" at bounding box center [451, 351] width 449 height 273
drag, startPoint x: 348, startPoint y: 322, endPoint x: 159, endPoint y: 322, distance: 188.8
click at [159, 322] on div "Initiate Transfer Follow the next steps to initiate a transfer Country & Amount…" at bounding box center [450, 316] width 595 height 509
paste input "03110"
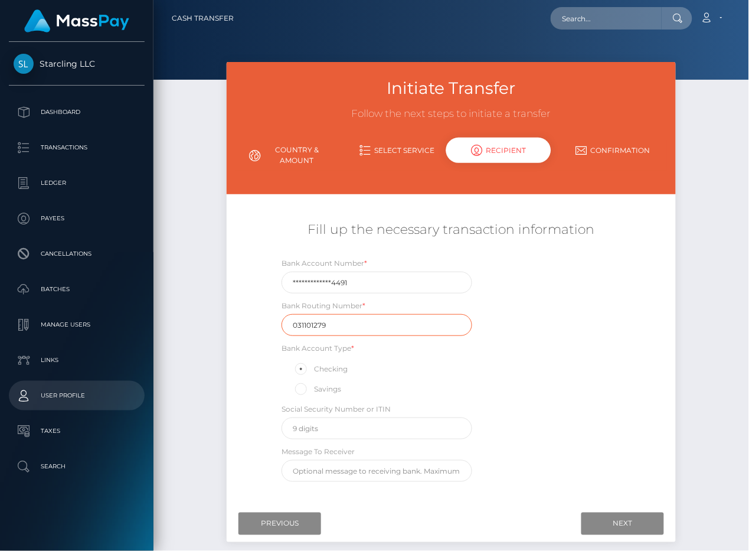
type input "031101279"
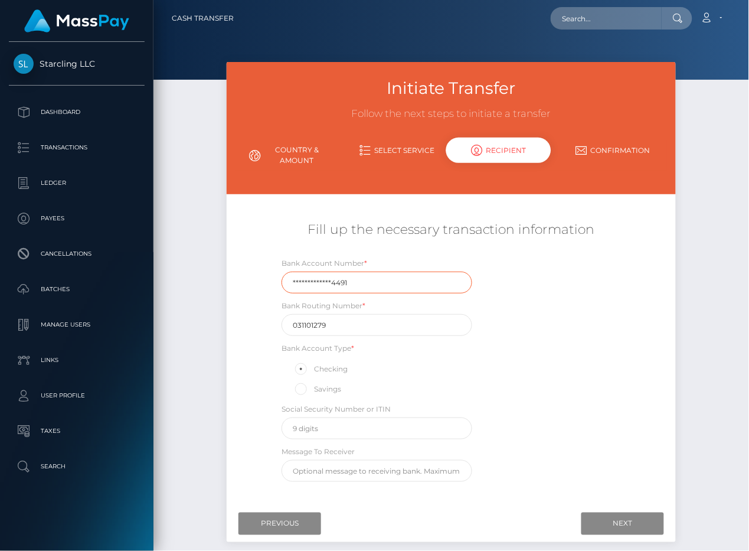
drag, startPoint x: 386, startPoint y: 283, endPoint x: 231, endPoint y: 283, distance: 155.2
click at [231, 283] on div "**********" at bounding box center [451, 351] width 449 height 273
paste input "2211449704456"
type input "22114497044564491"
click at [229, 282] on div "Fill up the necessary transaction information Bank Account Number * 22114497044…" at bounding box center [451, 351] width 449 height 273
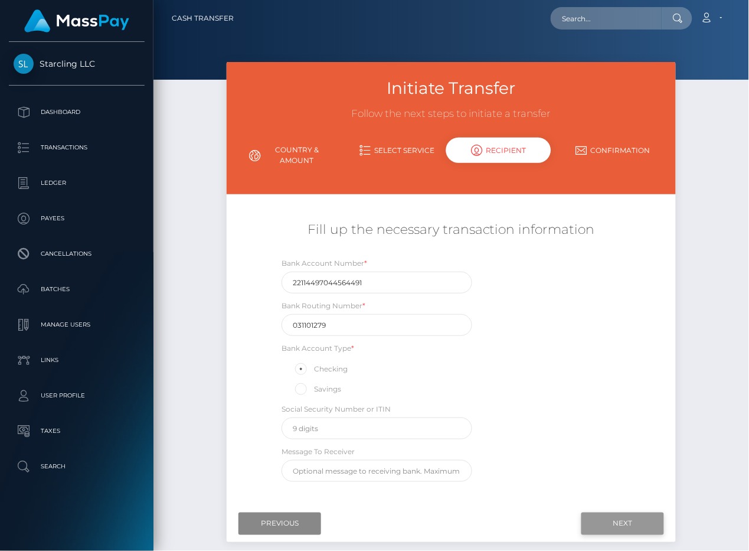
click at [616, 521] on input "Next" at bounding box center [622, 523] width 83 height 22
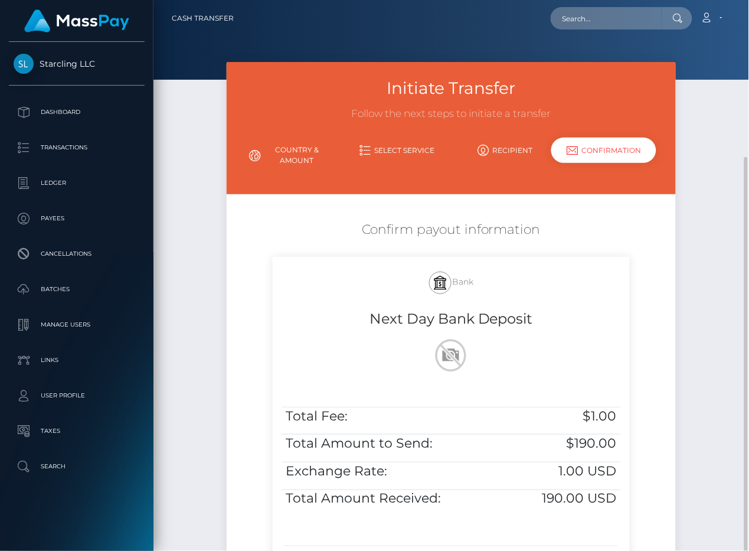
scroll to position [89, 0]
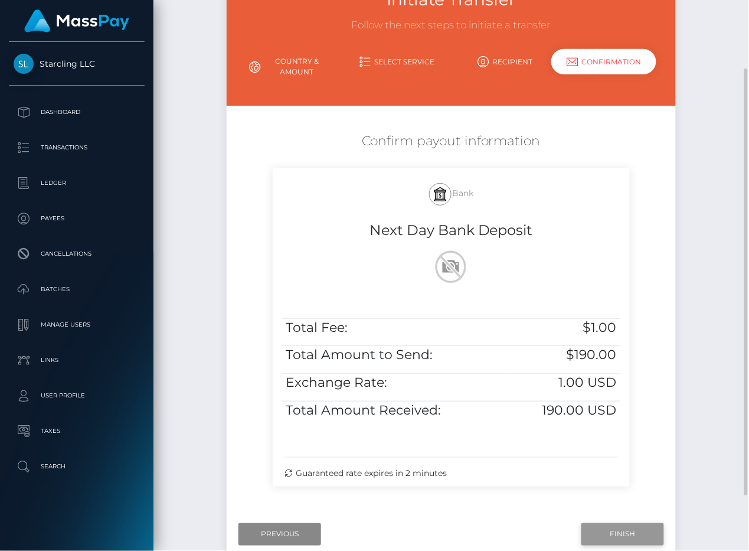
click at [623, 525] on input "Finish" at bounding box center [622, 534] width 83 height 22
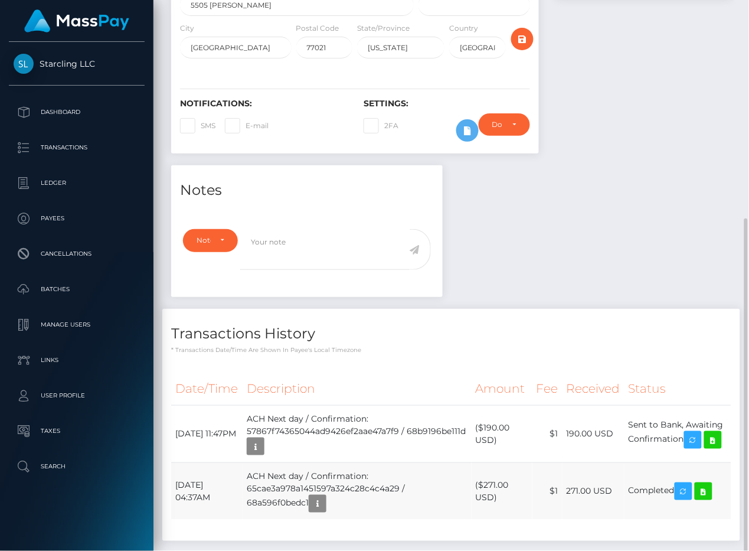
scroll to position [254, 0]
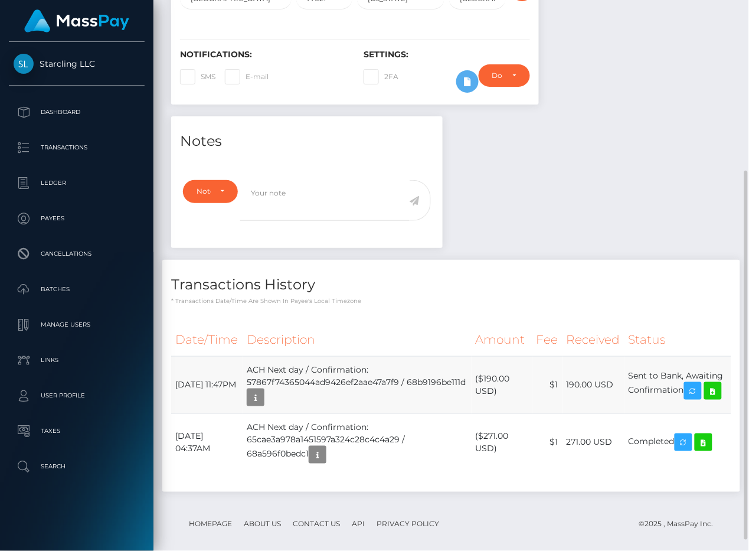
drag, startPoint x: 277, startPoint y: 390, endPoint x: 220, endPoint y: 388, distance: 56.7
click at [276, 390] on td "ACH Next day / Confirmation: 57867f74365044ad9426ef2aae47a7f9 / 68b9196be111d" at bounding box center [357, 384] width 229 height 57
drag, startPoint x: 175, startPoint y: 380, endPoint x: 687, endPoint y: 383, distance: 512.3
click at [687, 383] on tr "September 3, 2025 11:47PM ACH Next day / Confirmation: 57867f74365044ad9426ef2a…" at bounding box center [451, 384] width 560 height 57
copy tr "September 3, 2025 11:47PM ACH Next day / Confirmation: 57867f74365044ad9426ef2a…"
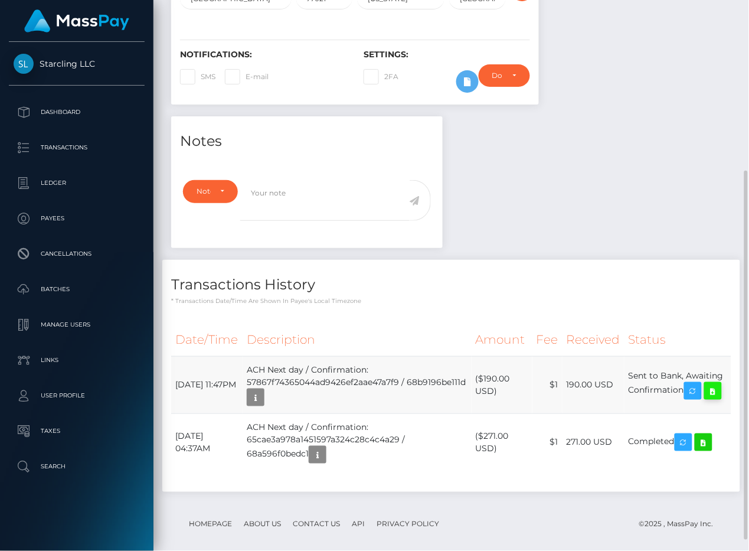
click at [706, 398] on icon at bounding box center [713, 391] width 14 height 15
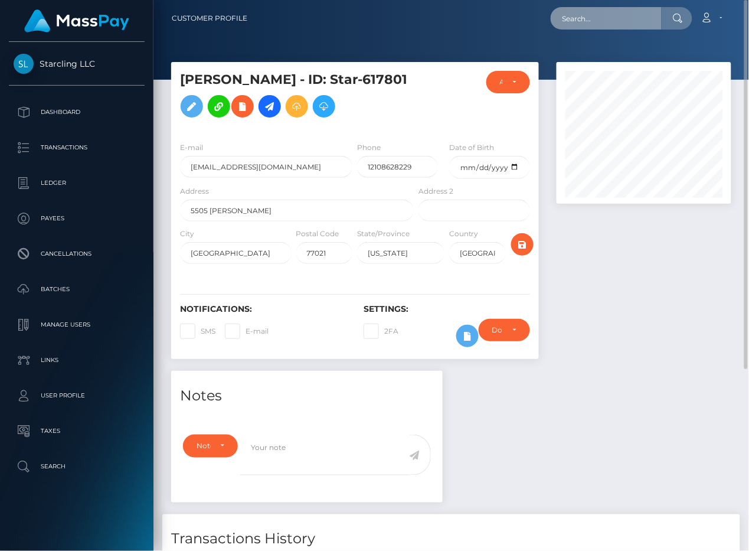
click at [604, 19] on input "text" at bounding box center [606, 18] width 111 height 22
paste input "1794365"
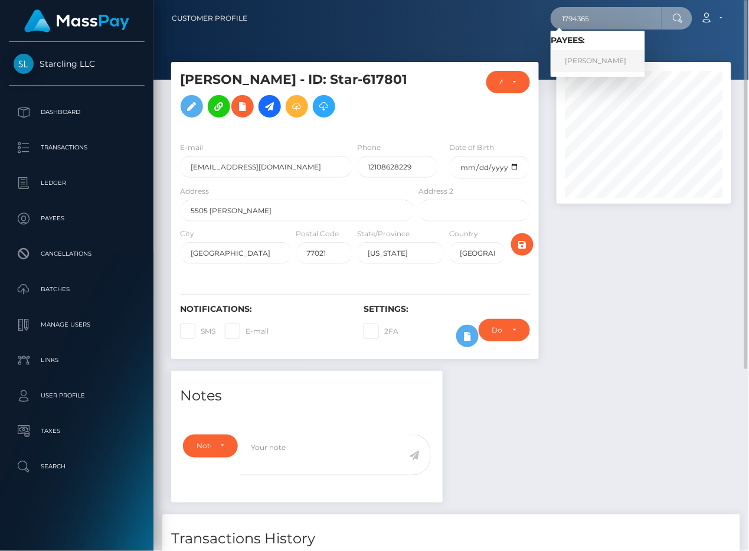
type input "1794365"
click at [596, 55] on link "Quinn Glasco Conlon" at bounding box center [598, 61] width 94 height 22
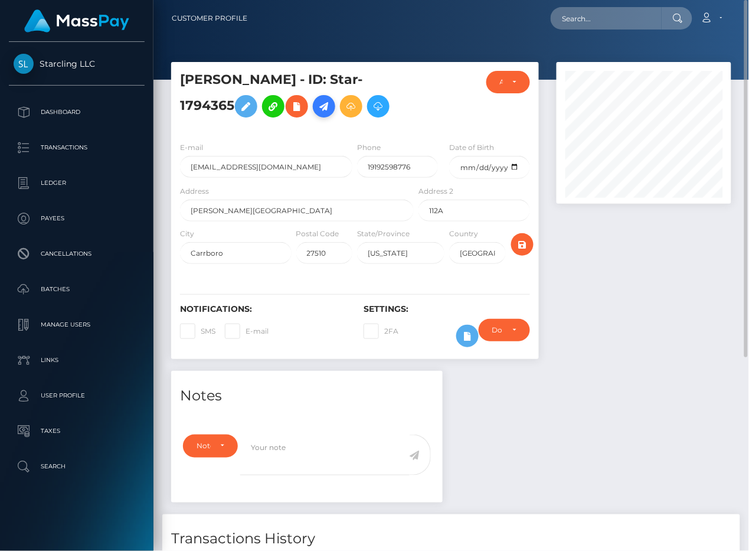
click at [328, 109] on icon at bounding box center [324, 106] width 14 height 15
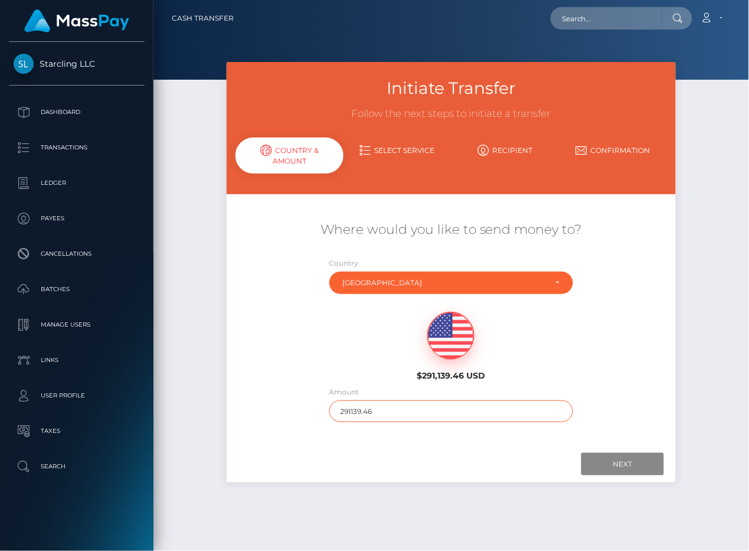
click at [410, 411] on input "291139.46" at bounding box center [451, 411] width 244 height 22
type input "171"
click at [612, 462] on input "Next" at bounding box center [622, 464] width 83 height 22
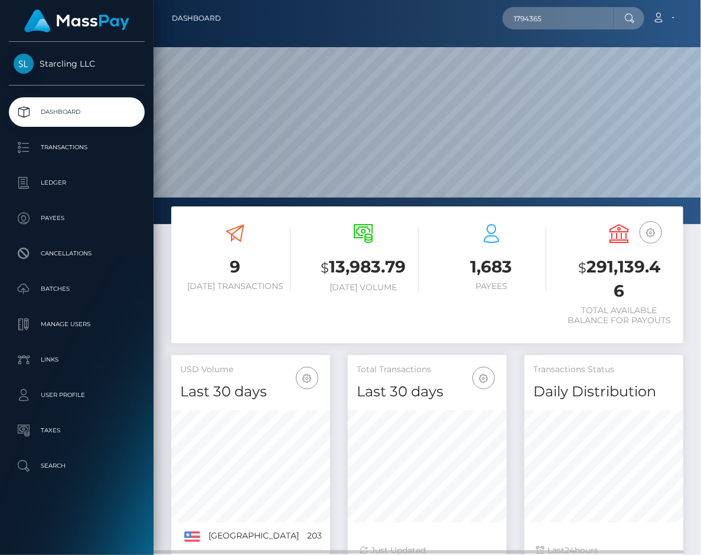
scroll to position [208, 159]
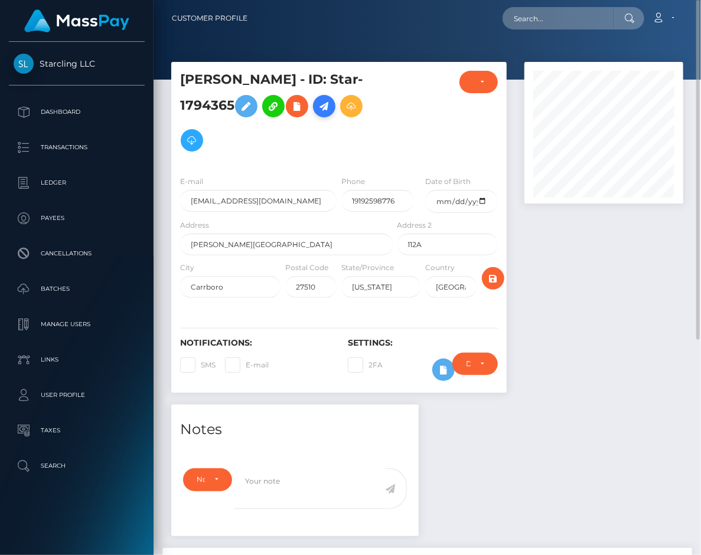
click at [331, 109] on icon at bounding box center [324, 106] width 14 height 15
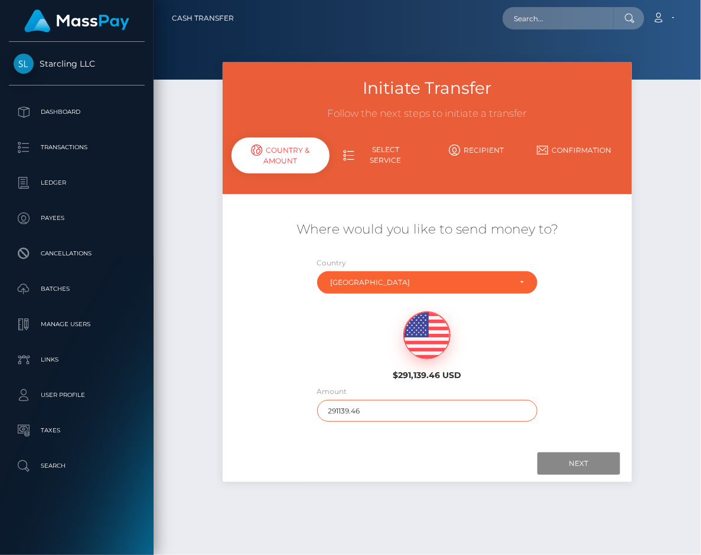
click at [377, 404] on input "291139.46" at bounding box center [427, 411] width 221 height 22
drag, startPoint x: 377, startPoint y: 404, endPoint x: 416, endPoint y: 415, distance: 40.9
click at [379, 406] on input "1" at bounding box center [427, 411] width 221 height 22
type input "171"
click at [535, 448] on form "Initiate Transfer Follow the next steps to initiate a transfer Country & Amount…" at bounding box center [426, 272] width 409 height 420
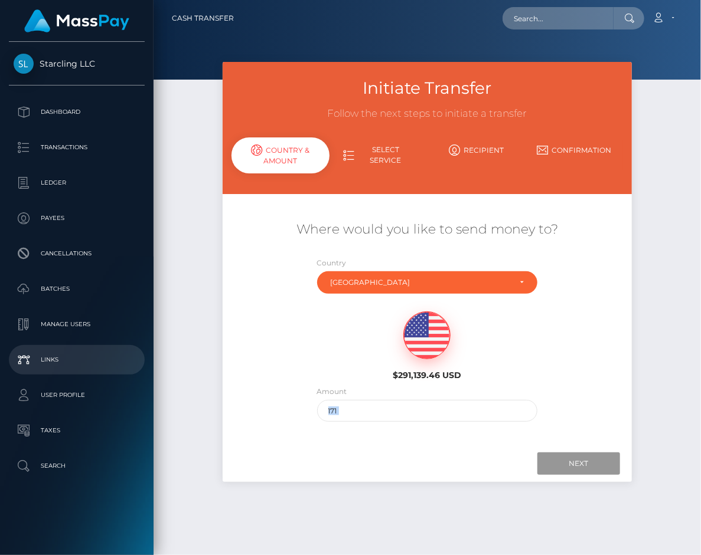
click at [552, 456] on input "Next" at bounding box center [578, 464] width 83 height 22
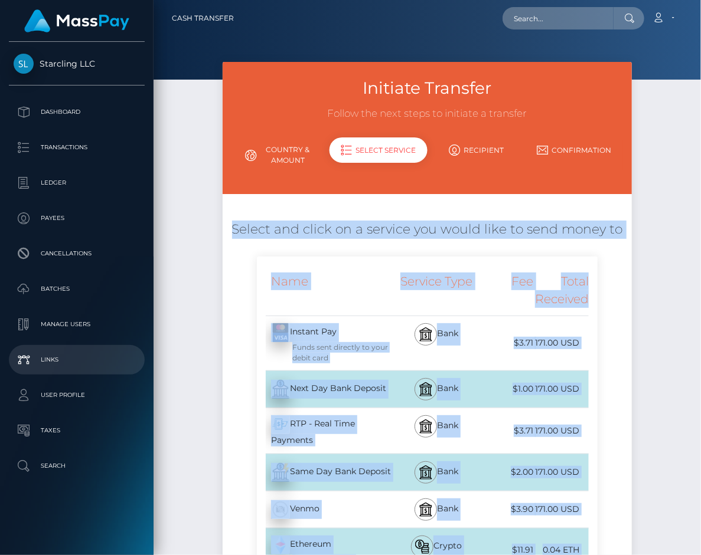
drag, startPoint x: 290, startPoint y: 391, endPoint x: 140, endPoint y: 361, distance: 153.4
click at [290, 391] on div "Next Day Bank Deposit - USD" at bounding box center [326, 389] width 138 height 33
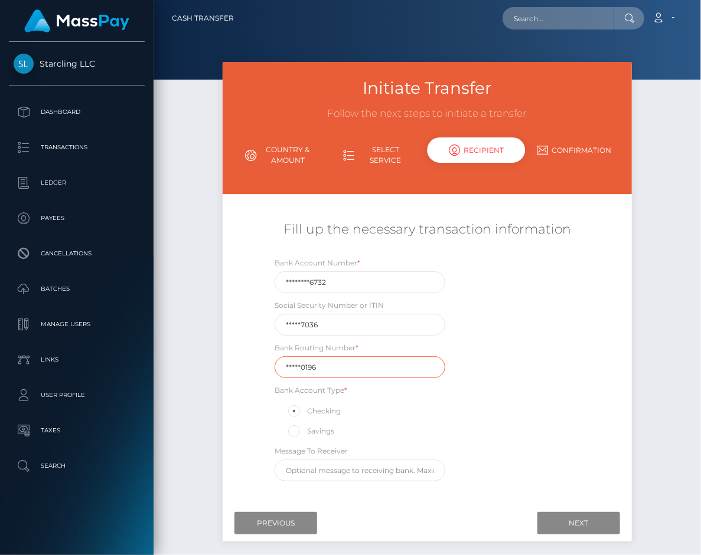
drag, startPoint x: 322, startPoint y: 366, endPoint x: 234, endPoint y: 362, distance: 88.0
click at [234, 362] on div "Fill up the necessary transaction information Bank Account Number * ********673…" at bounding box center [426, 351] width 409 height 273
paste input "05300"
type input "053000196"
drag, startPoint x: 339, startPoint y: 283, endPoint x: 225, endPoint y: 283, distance: 113.9
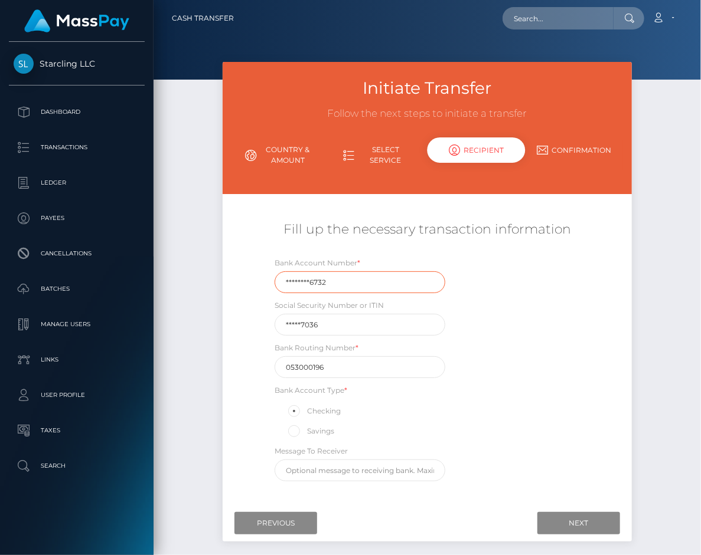
click at [225, 283] on div "Fill up the necessary transaction information Bank Account Number * ********673…" at bounding box center [426, 351] width 409 height 273
paste input "23704145"
type input "237041456732"
click at [239, 320] on div "Fill up the necessary transaction information Bank Account Number * 23704145673…" at bounding box center [426, 351] width 409 height 273
drag, startPoint x: 300, startPoint y: 320, endPoint x: 215, endPoint y: 320, distance: 85.0
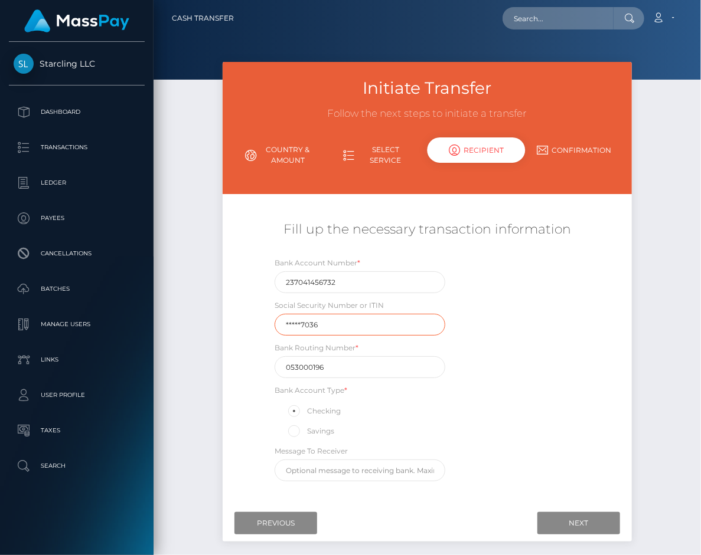
click at [215, 320] on div "Initiate Transfer Follow the next steps to initiate a transfer Country & Amount…" at bounding box center [427, 308] width 427 height 492
click at [215, 319] on div "Initiate Transfer Follow the next steps to initiate a transfer Country & Amount…" at bounding box center [427, 308] width 427 height 492
click at [568, 527] on input "Next" at bounding box center [578, 523] width 83 height 22
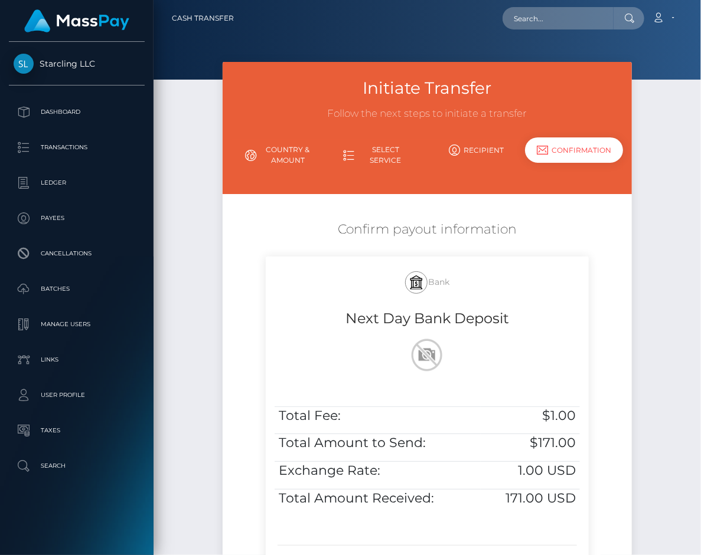
scroll to position [156, 0]
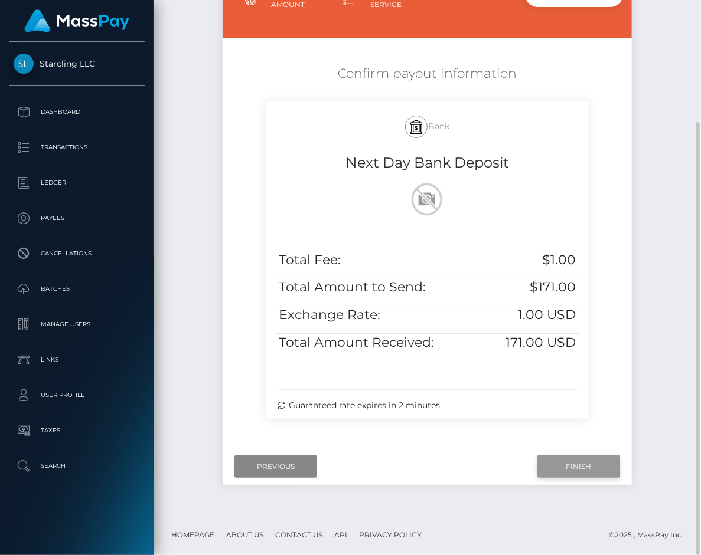
click at [552, 467] on input "Finish" at bounding box center [578, 467] width 83 height 22
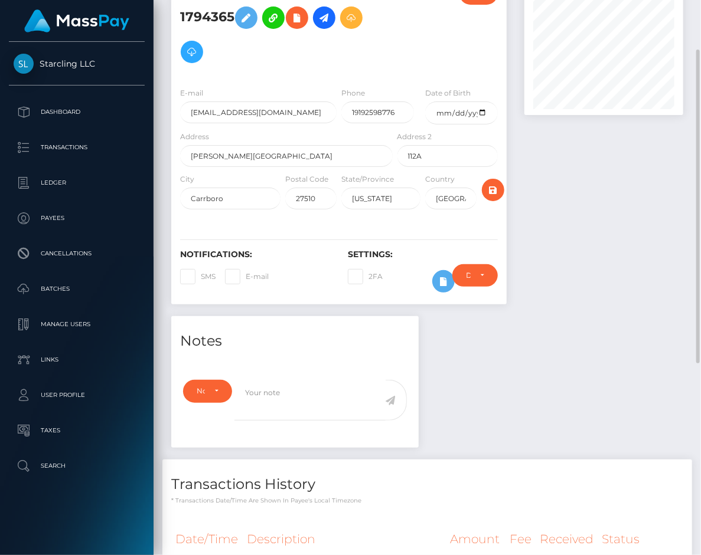
scroll to position [266, 0]
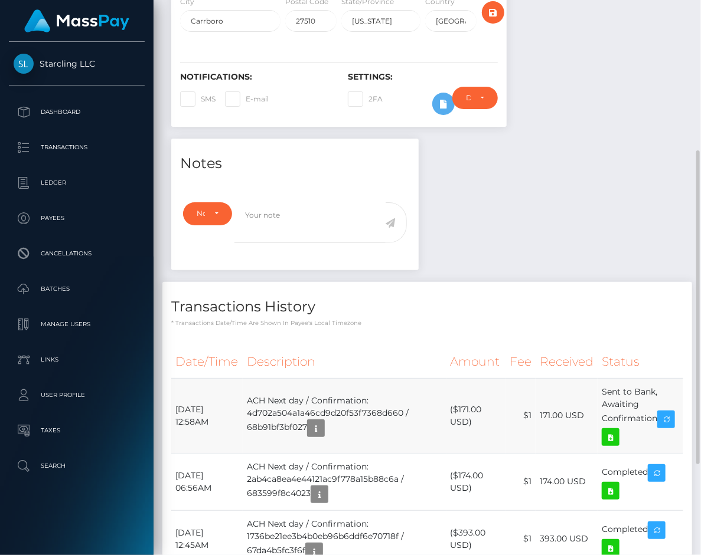
drag, startPoint x: 175, startPoint y: 408, endPoint x: 656, endPoint y: 424, distance: 481.2
click at [656, 424] on tr "September 4, 2025 12:58AM ACH Next day / Confirmation: 4d702a504a1a46cd9d20f53f…" at bounding box center [427, 415] width 512 height 75
copy tr "September 4, 2025 12:58AM ACH Next day / Confirmation: 4d702a504a1a46cd9d20f53f…"
click at [615, 438] on icon at bounding box center [610, 437] width 14 height 15
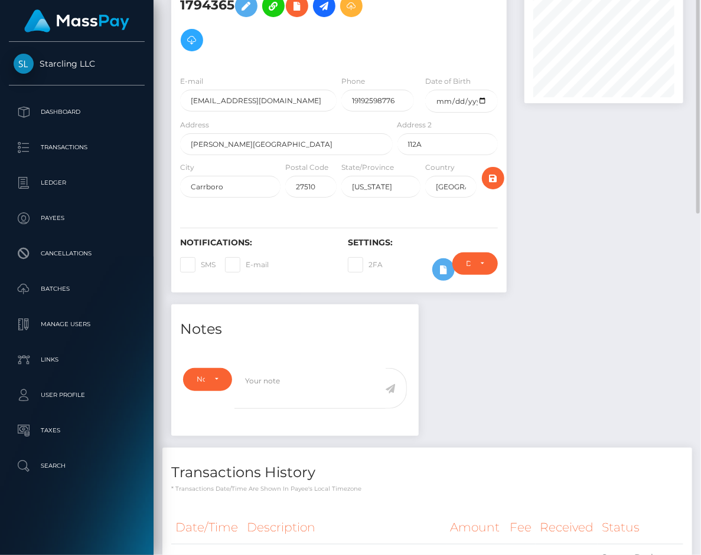
scroll to position [0, 0]
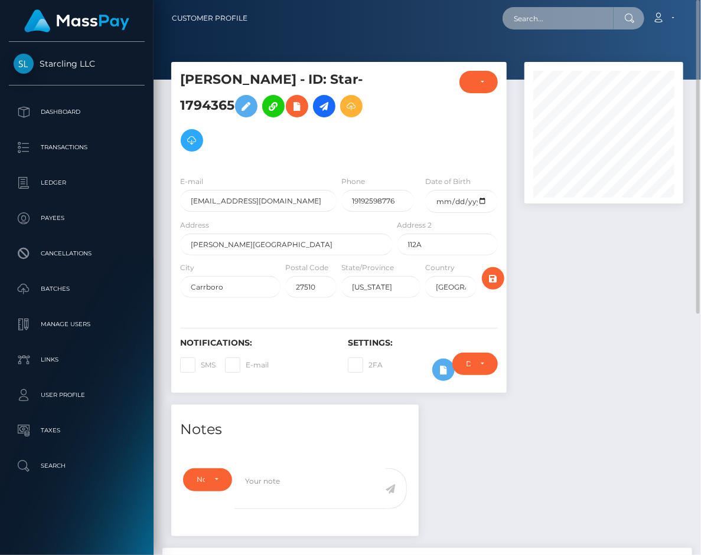
click at [535, 18] on input "text" at bounding box center [557, 18] width 111 height 22
paste input "1866979"
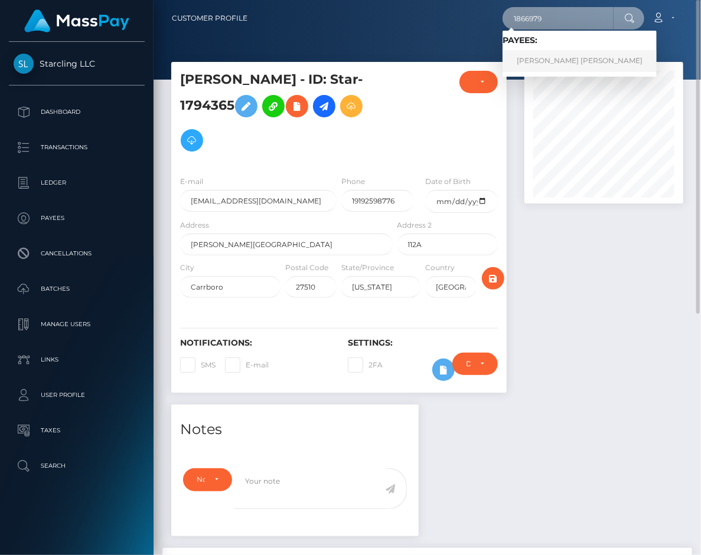
type input "1866979"
click at [537, 52] on link "Andres Felipe Gonzalez Gonzalez Barrera" at bounding box center [579, 61] width 154 height 22
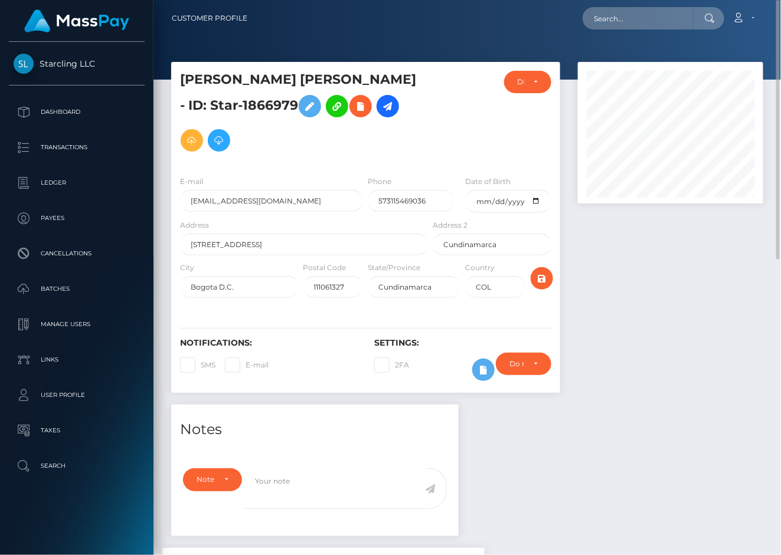
click at [312, 107] on h5 "[PERSON_NAME] [PERSON_NAME] - ID: Star-1866979" at bounding box center [300, 114] width 241 height 87
copy h5 "1866979"
click at [103, 113] on p "Dashboard" at bounding box center [77, 112] width 126 height 18
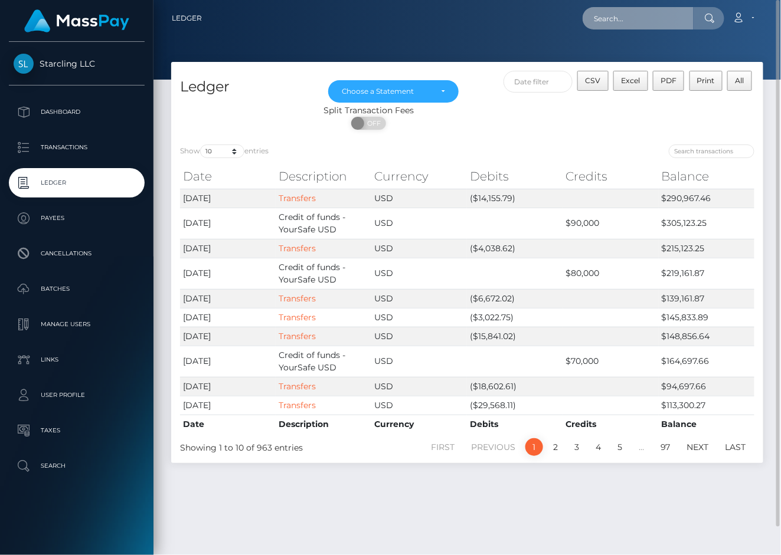
click at [618, 12] on input "text" at bounding box center [637, 18] width 111 height 22
paste input "201391"
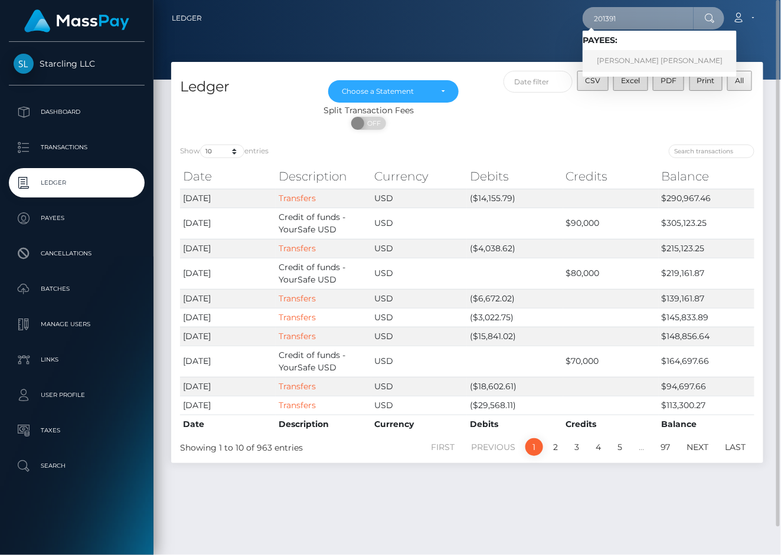
type input "201391"
drag, startPoint x: 620, startPoint y: 51, endPoint x: 481, endPoint y: 92, distance: 144.5
click at [620, 51] on link "JEREMY DANIEL JOHNSON" at bounding box center [659, 61] width 154 height 22
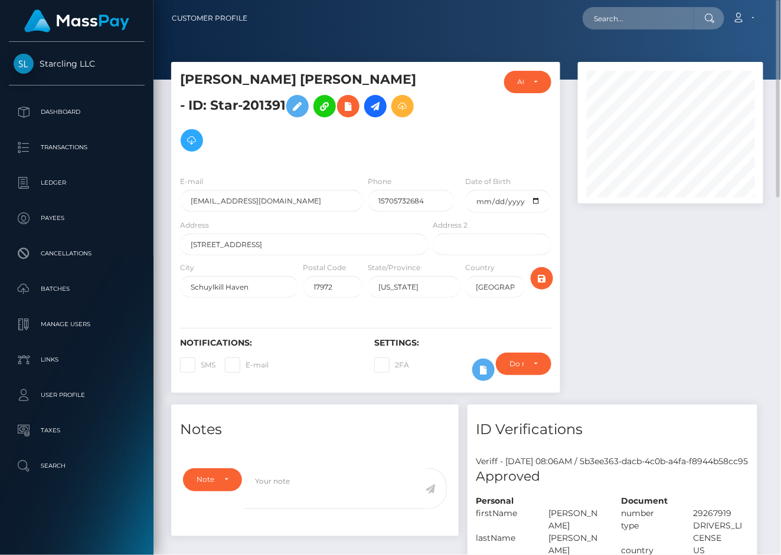
click at [629, 334] on div at bounding box center [670, 233] width 203 height 343
click at [582, 362] on div at bounding box center [670, 233] width 203 height 343
click at [368, 109] on icon at bounding box center [375, 106] width 14 height 15
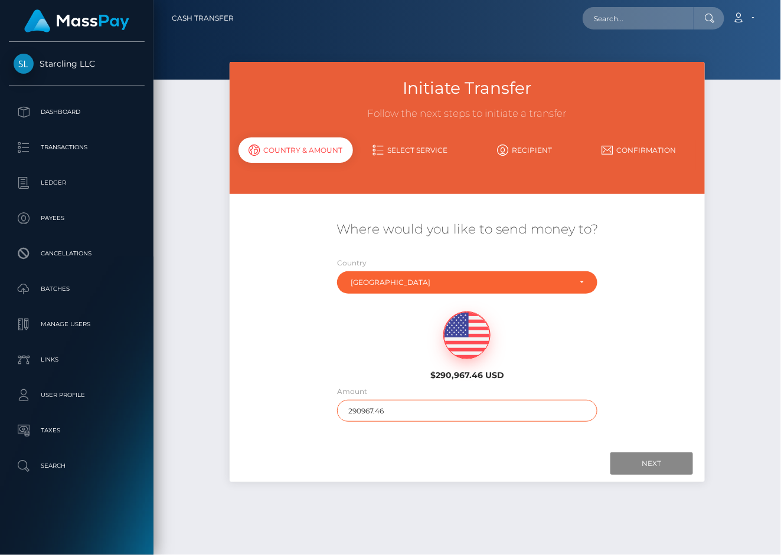
click at [402, 411] on input "290967.46" at bounding box center [467, 411] width 260 height 22
type input "1150"
click at [442, 440] on div "Where would you like to send money to? Country Abkhazia Afghanistan Albania Alg…" at bounding box center [468, 319] width 476 height 251
click at [657, 469] on input "Next" at bounding box center [651, 464] width 83 height 22
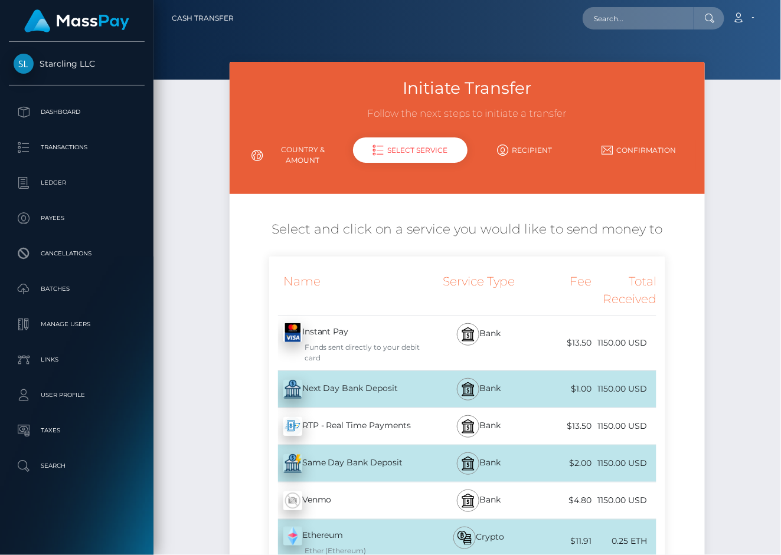
click at [344, 388] on div "Next Day Bank Deposit - USD" at bounding box center [350, 389] width 162 height 33
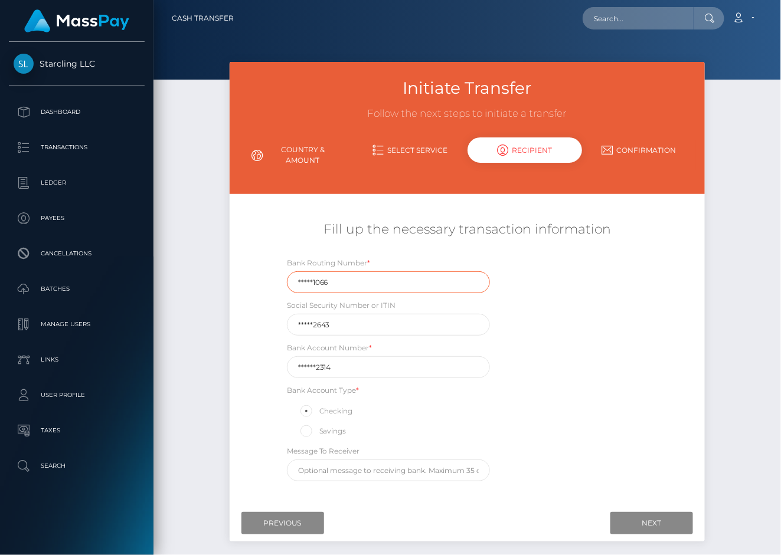
drag, startPoint x: 336, startPoint y: 289, endPoint x: 247, endPoint y: 289, distance: 89.7
click at [247, 289] on div "Fill up the necessary transaction information Bank Routing Number * *****1066 S…" at bounding box center [468, 351] width 476 height 273
paste input "05600"
type input "056001066"
drag, startPoint x: 338, startPoint y: 331, endPoint x: 184, endPoint y: 329, distance: 154.6
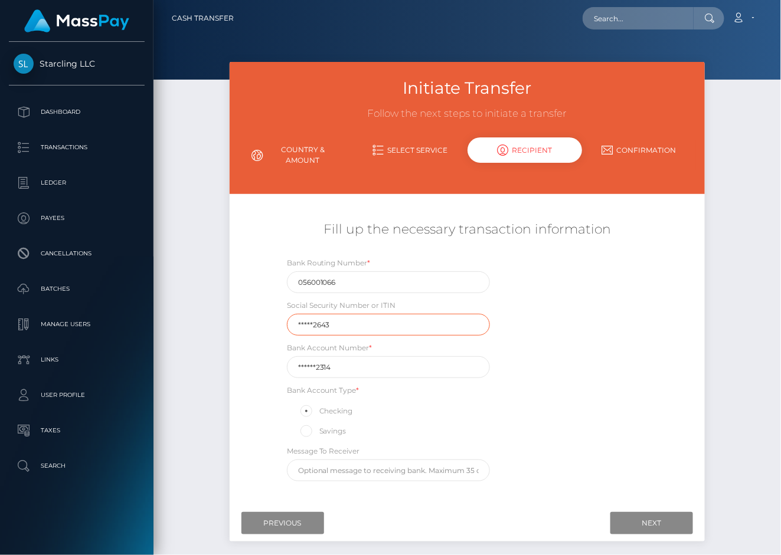
click at [184, 329] on div "Initiate Transfer Follow the next steps to initiate a transfer Country & Amount…" at bounding box center [466, 316] width 627 height 509
drag, startPoint x: 321, startPoint y: 368, endPoint x: 237, endPoint y: 368, distance: 83.8
click at [237, 368] on div "Fill up the necessary transaction information Bank Routing Number * 056001066 S…" at bounding box center [468, 351] width 476 height 273
paste input "100683"
type input "1006832314"
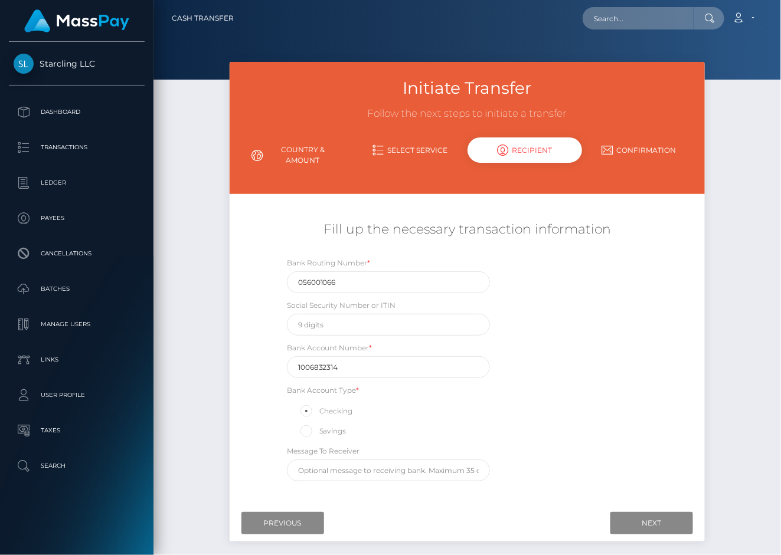
click at [226, 368] on div "Initiate Transfer Follow the next steps to initiate a transfer Country & Amount…" at bounding box center [467, 308] width 493 height 492
click at [646, 512] on div "Next Finish Previous" at bounding box center [468, 523] width 476 height 37
click at [647, 519] on input "Next" at bounding box center [651, 523] width 83 height 22
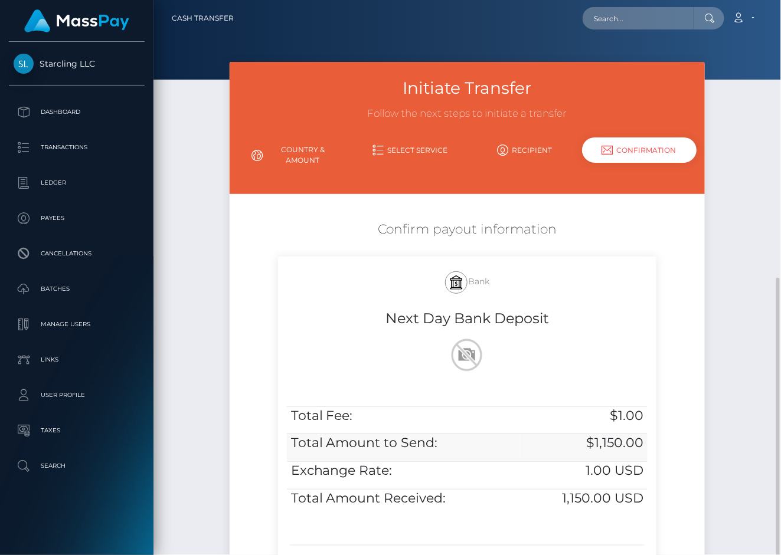
scroll to position [156, 0]
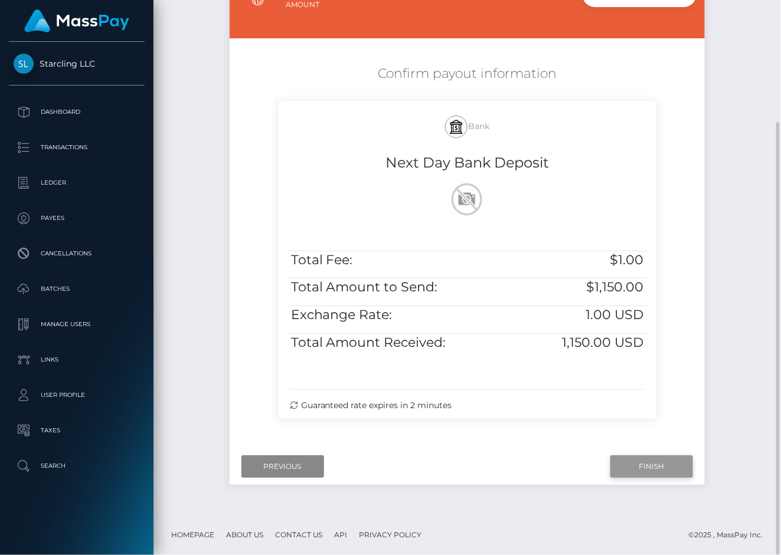
click at [635, 467] on input "Finish" at bounding box center [651, 467] width 83 height 22
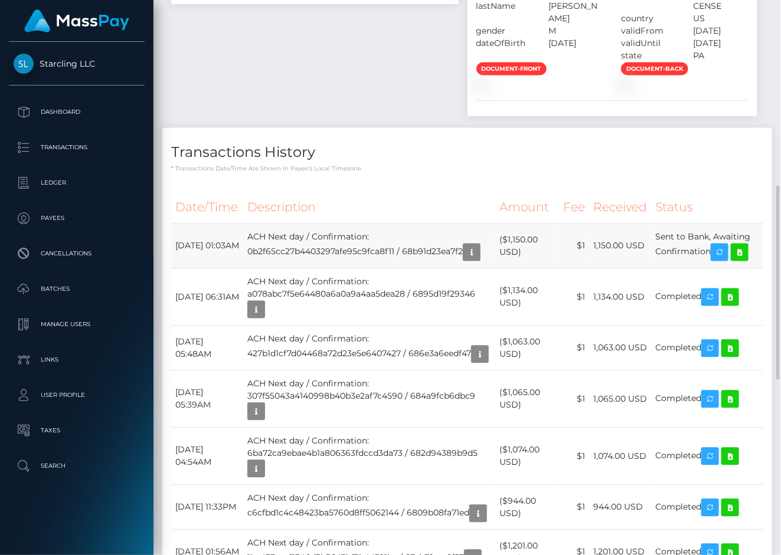
scroll to position [142, 186]
drag, startPoint x: 715, startPoint y: 459, endPoint x: 172, endPoint y: 447, distance: 542.5
click at [172, 269] on tr "September 4, 2025 01:03AM ACH Next day / Confirmation: 0b2f65cc27b4403297afe95c…" at bounding box center [467, 246] width 592 height 45
copy tr "September 4, 2025 01:03AM ACH Next day / Confirmation: 0b2f65cc27b4403297afe95c…"
click at [747, 260] on icon at bounding box center [739, 253] width 14 height 15
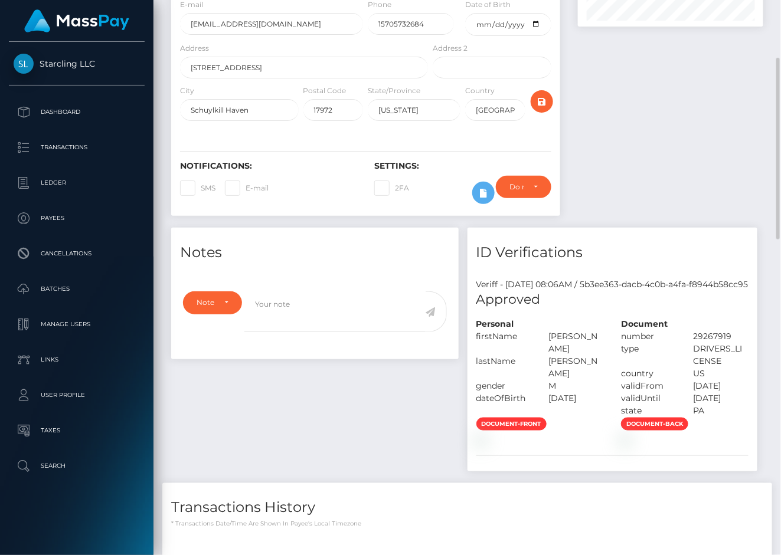
scroll to position [0, 0]
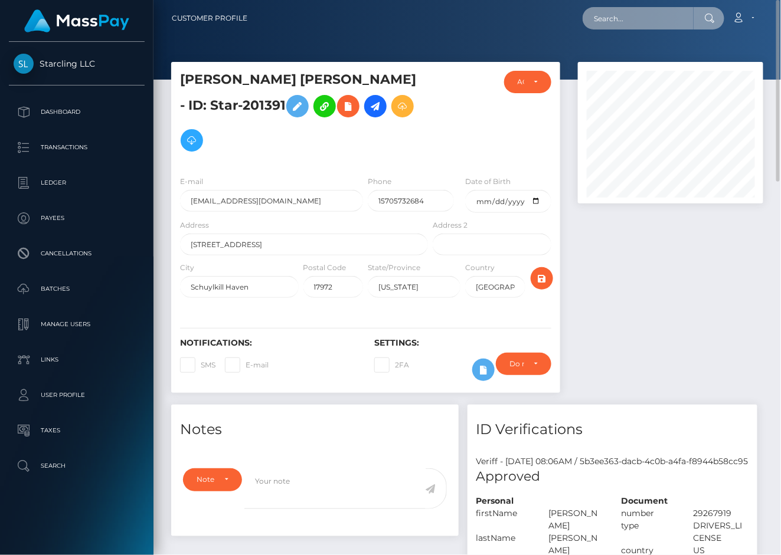
click at [612, 16] on input "text" at bounding box center [637, 18] width 111 height 22
paste input "726938"
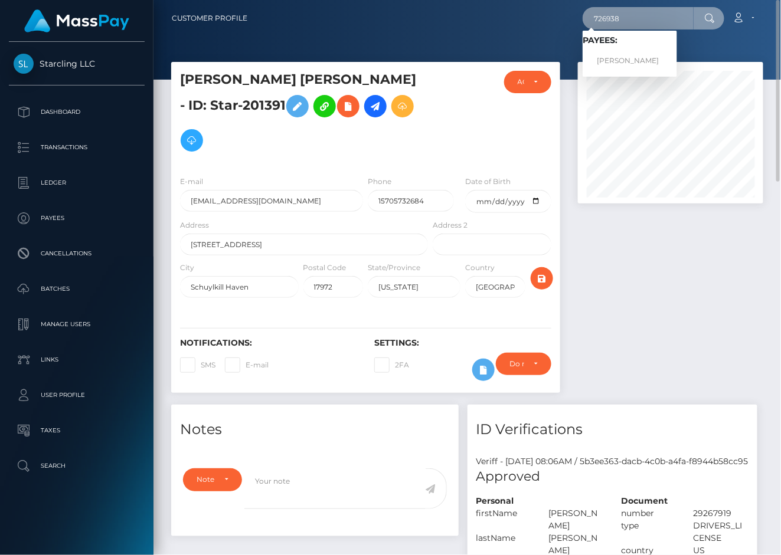
type input "726938"
drag, startPoint x: 633, startPoint y: 56, endPoint x: 596, endPoint y: 10, distance: 58.8
click at [633, 56] on link "Kyle Osbrne" at bounding box center [629, 61] width 94 height 22
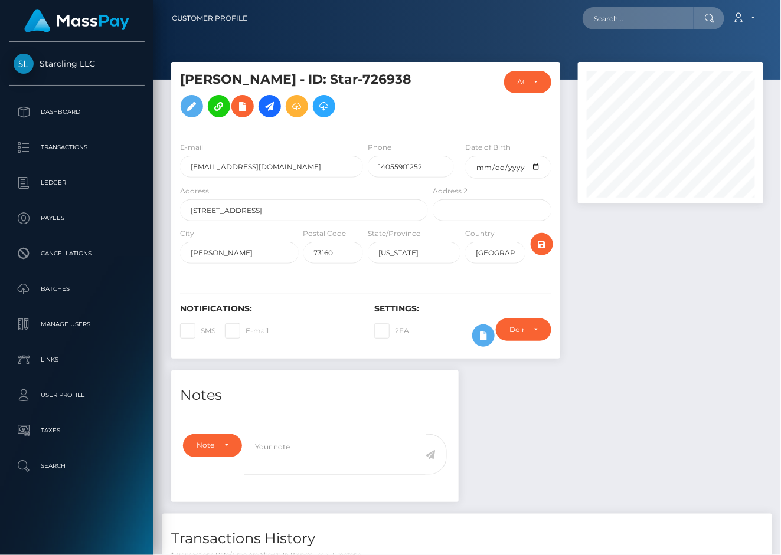
scroll to position [142, 186]
click at [603, 327] on div at bounding box center [670, 216] width 203 height 309
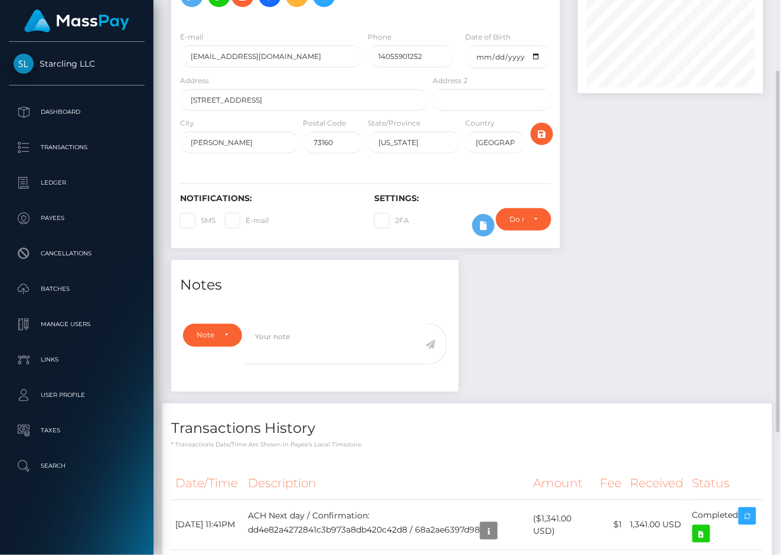
scroll to position [110, 0]
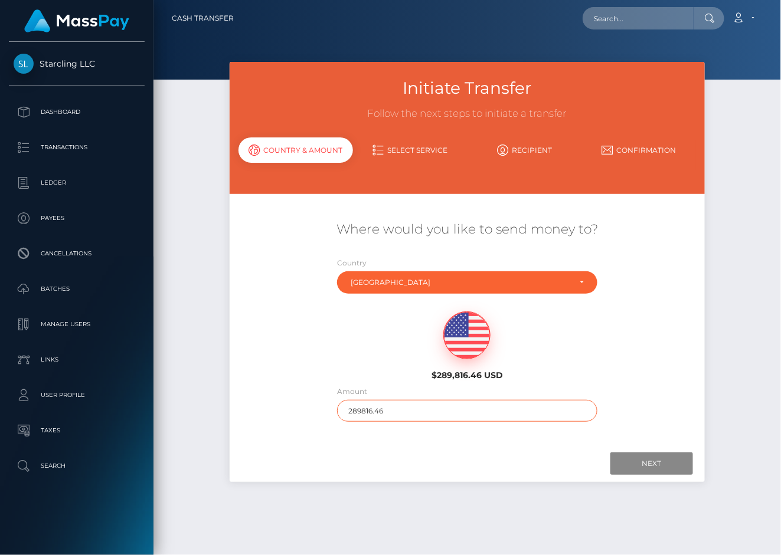
click at [400, 417] on input "289816.46" at bounding box center [467, 411] width 260 height 22
type input "800"
click at [636, 457] on input "Next" at bounding box center [651, 464] width 83 height 22
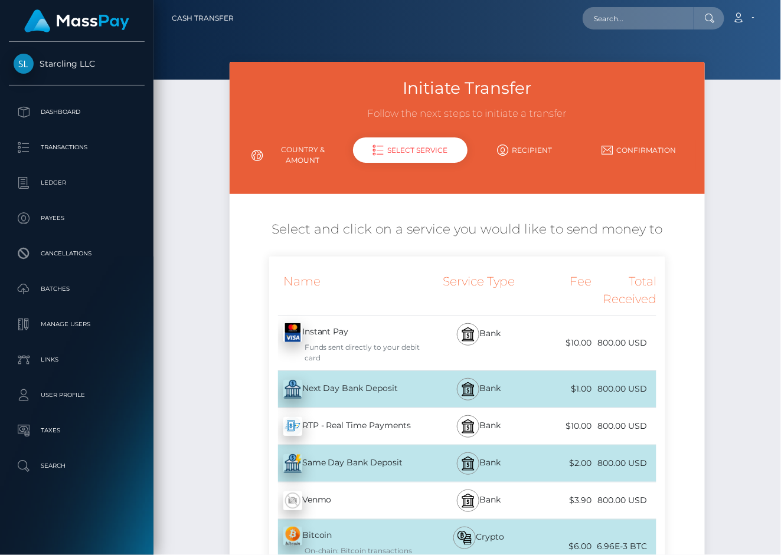
click at [350, 394] on div "Next Day Bank Deposit - USD" at bounding box center [350, 389] width 162 height 33
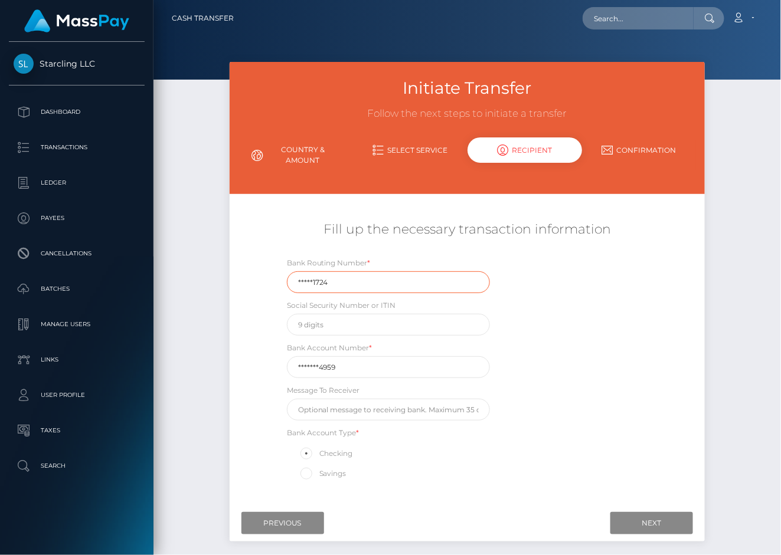
drag, startPoint x: 360, startPoint y: 283, endPoint x: 103, endPoint y: 306, distance: 257.7
click at [208, 282] on div "Initiate Transfer Follow the next steps to initiate a transfer Country & Amount…" at bounding box center [466, 316] width 627 height 509
paste input "32227"
type input "322271724"
drag, startPoint x: 351, startPoint y: 378, endPoint x: 231, endPoint y: 375, distance: 120.4
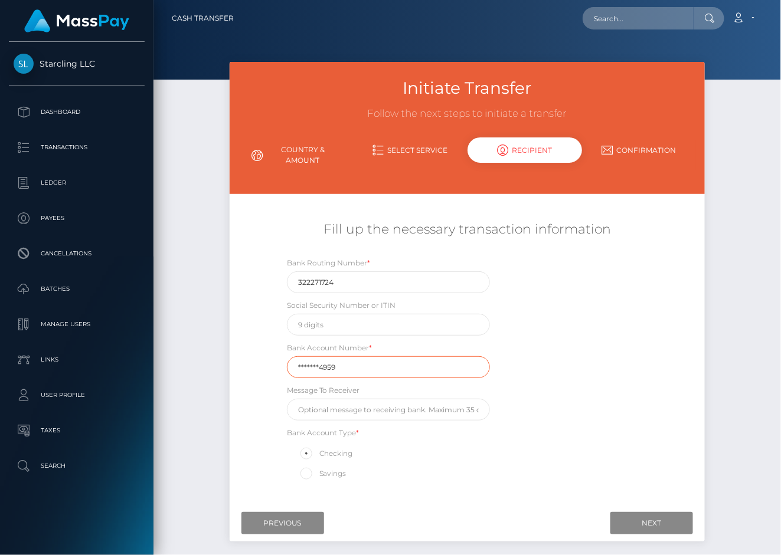
click at [218, 378] on div "Initiate Transfer Follow the next steps to initiate a transfer Country & Amount…" at bounding box center [466, 316] width 627 height 509
paste input "4003391"
type input "40033914959"
click at [620, 375] on div "Bank Routing Number * 322271724 Social Security Number or ITIN Bank Account Num…" at bounding box center [467, 372] width 397 height 231
click at [640, 520] on input "Next" at bounding box center [651, 523] width 83 height 22
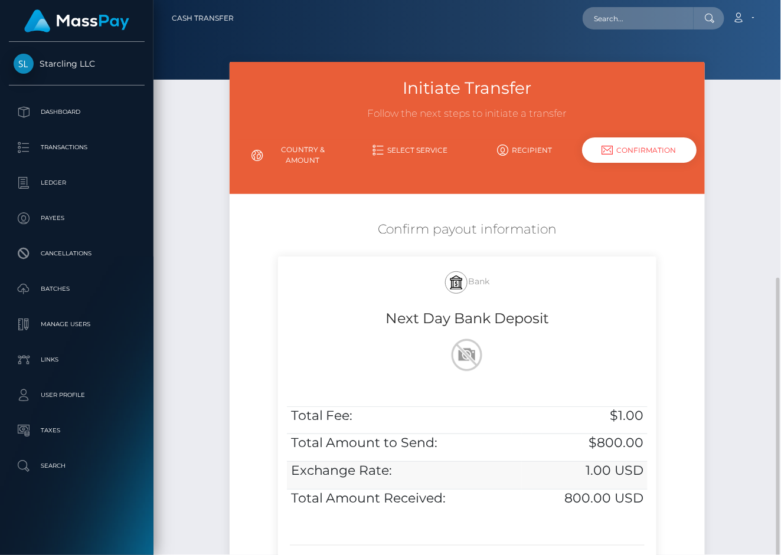
scroll to position [156, 0]
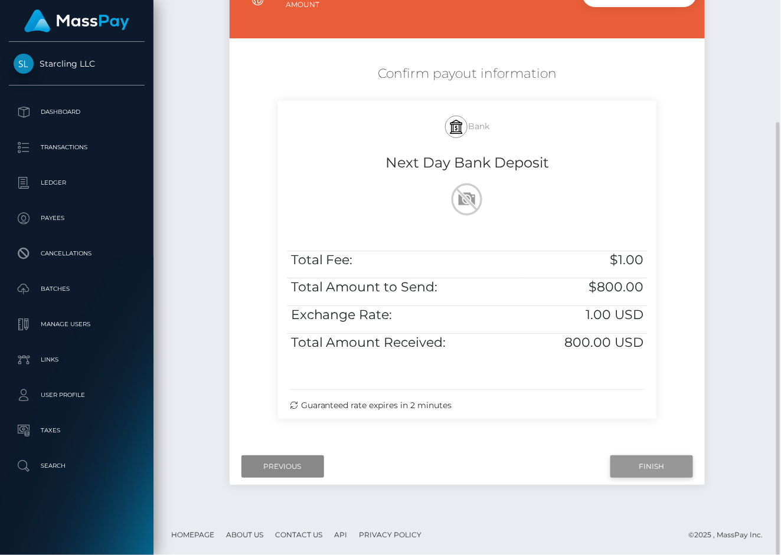
click at [647, 456] on input "Finish" at bounding box center [651, 467] width 83 height 22
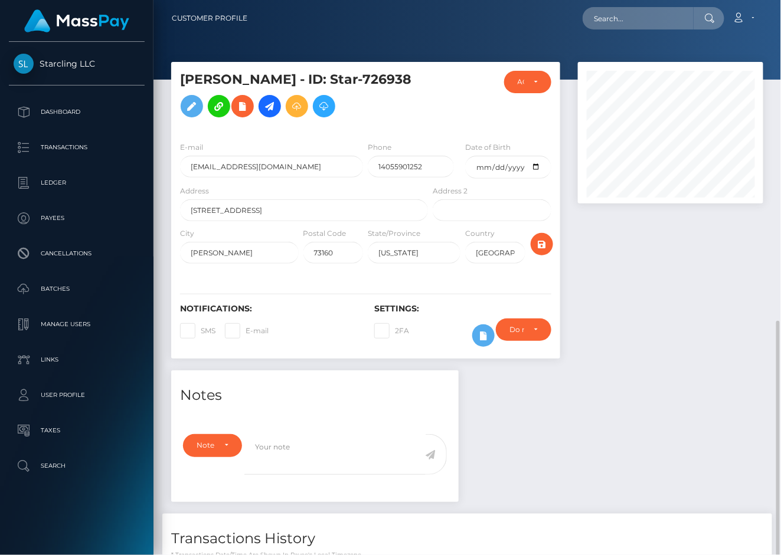
scroll to position [142, 186]
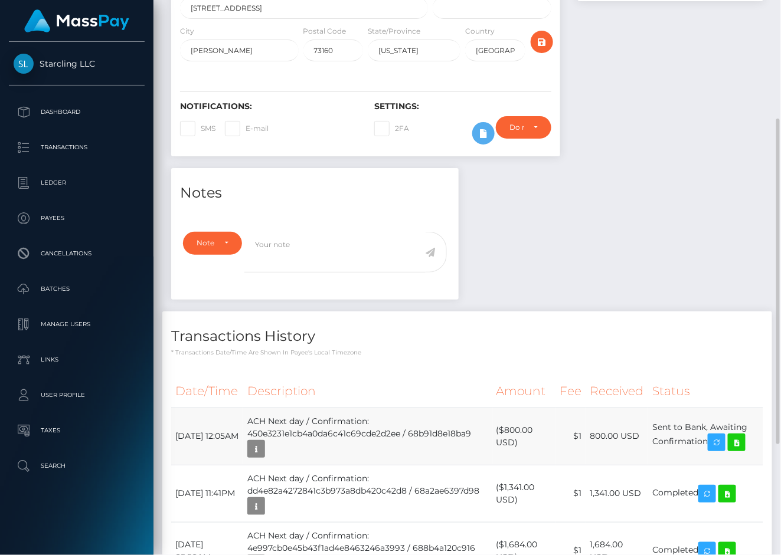
drag, startPoint x: 339, startPoint y: 454, endPoint x: 331, endPoint y: 454, distance: 7.7
click at [338, 454] on td "ACH Next day / Confirmation: 450e3231e1cb4a0da6c41c69cde2d2ee / 68b91d8e18ba9" at bounding box center [367, 436] width 248 height 57
drag, startPoint x: 175, startPoint y: 446, endPoint x: 712, endPoint y: 461, distance: 537.8
click at [712, 461] on tr "September 4, 2025 12:05AM ACH Next day / Confirmation: 450e3231e1cb4a0da6c41c69…" at bounding box center [467, 436] width 592 height 57
copy tr "September 4, 2025 12:05AM ACH Next day / Confirmation: 450e3231e1cb4a0da6c41c69…"
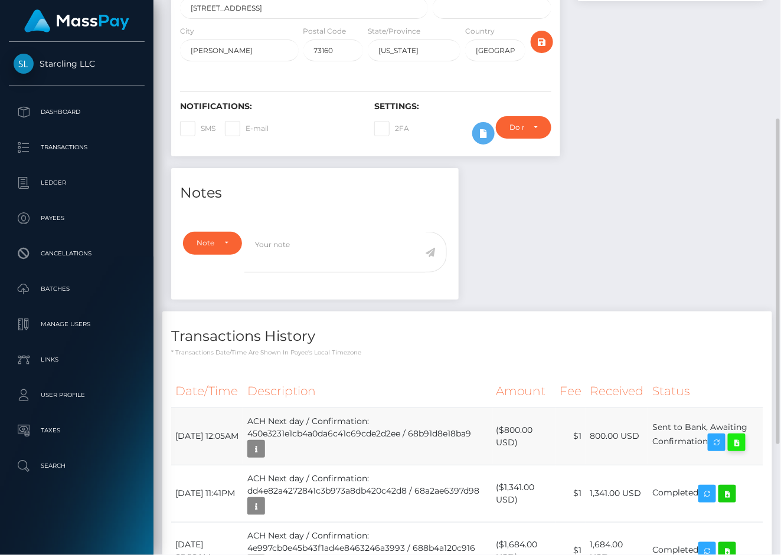
click at [744, 450] on icon at bounding box center [736, 443] width 14 height 15
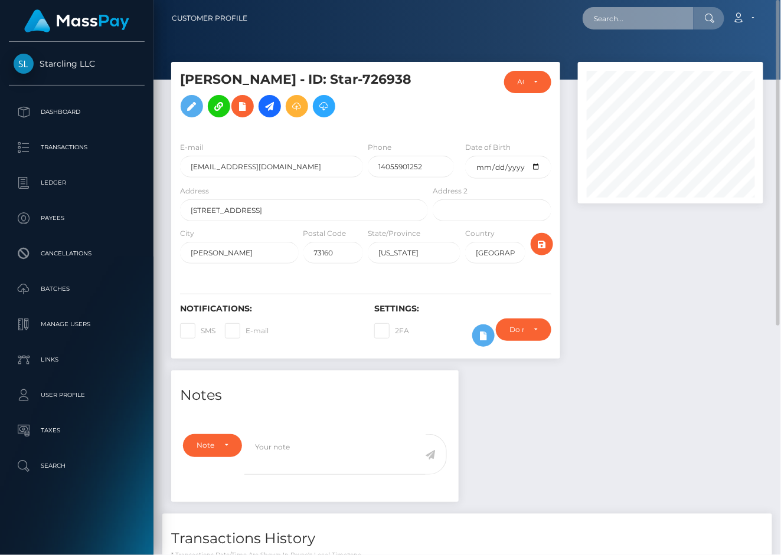
click at [592, 14] on input "text" at bounding box center [637, 18] width 111 height 22
paste input "1699204"
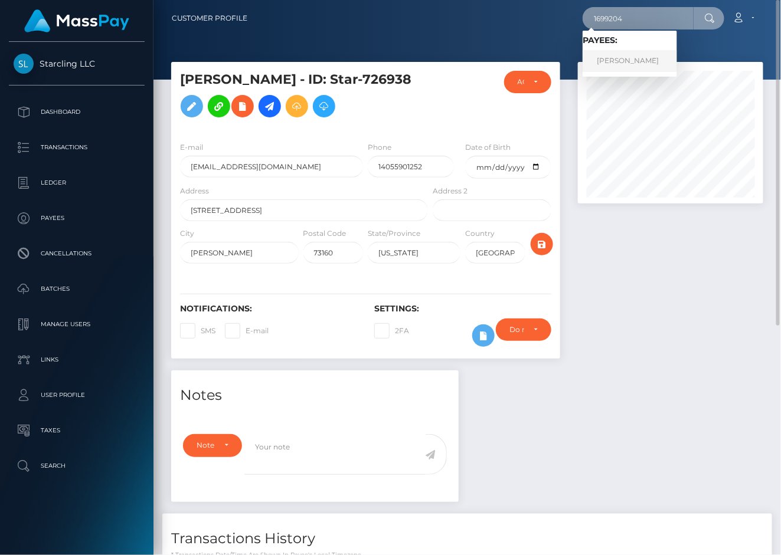
type input "1699204"
click at [609, 63] on link "Lucas Pettersen" at bounding box center [629, 61] width 94 height 22
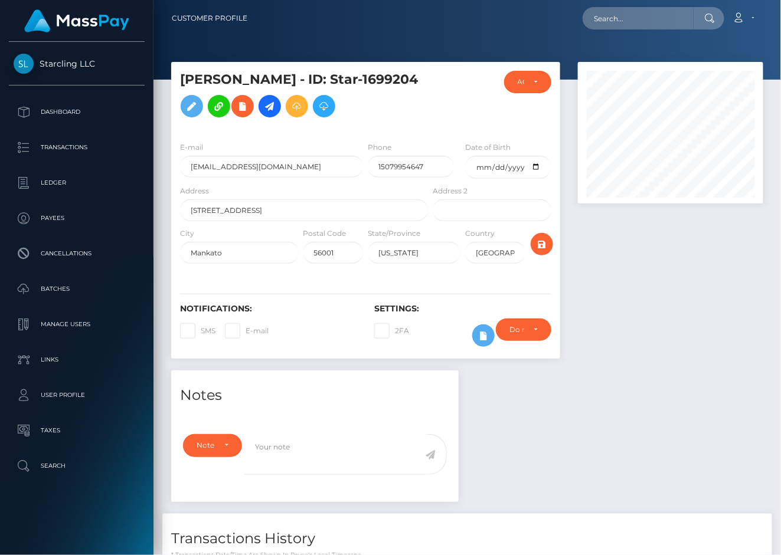
scroll to position [142, 186]
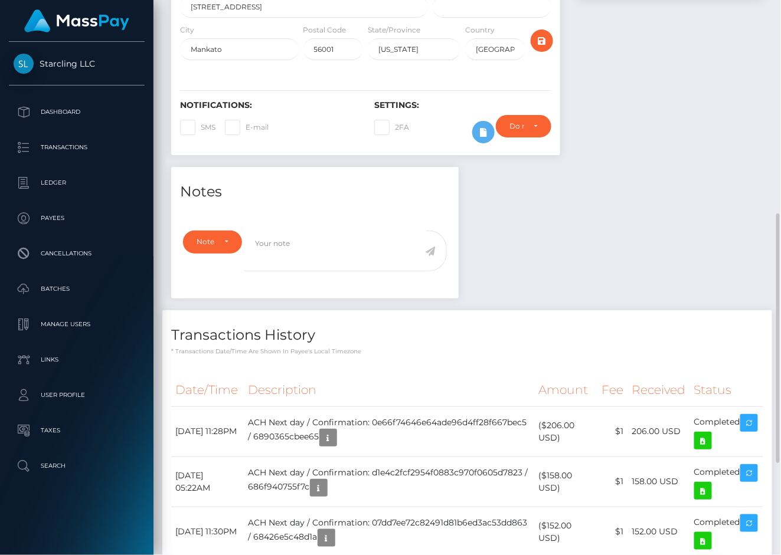
scroll to position [0, 0]
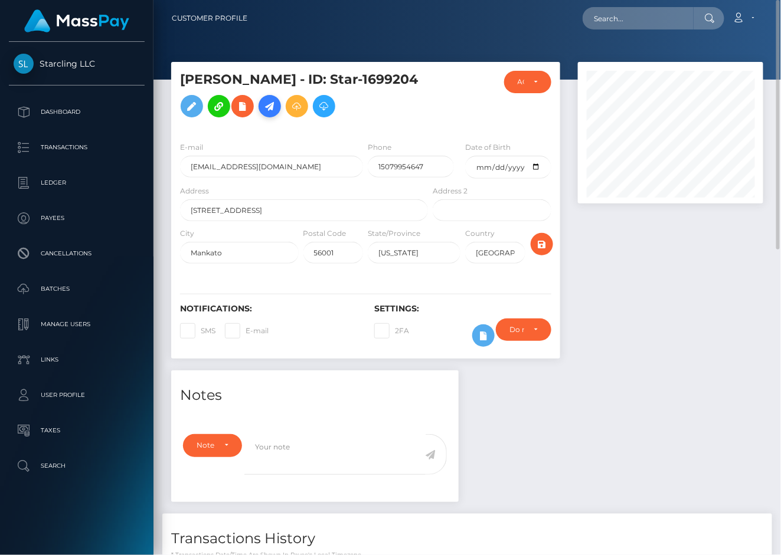
click at [273, 106] on icon at bounding box center [270, 106] width 14 height 15
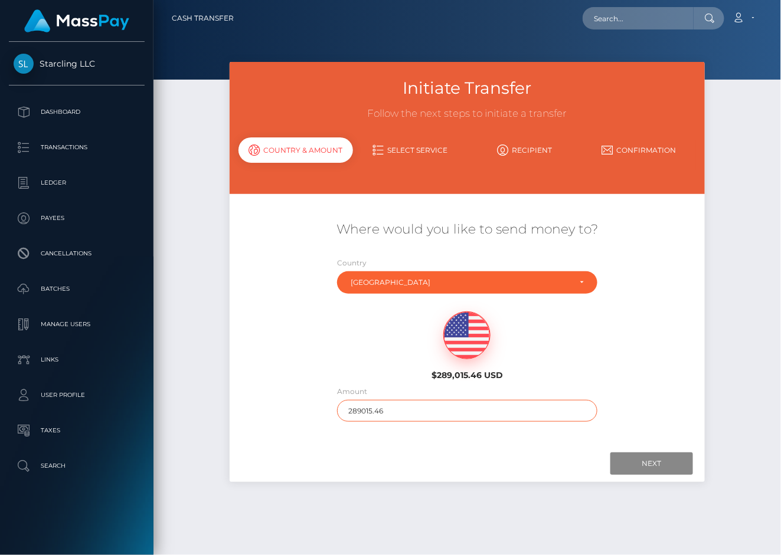
click at [394, 417] on input "289015.46" at bounding box center [467, 411] width 260 height 22
type input "220"
click at [472, 448] on div "Next Finish Previous" at bounding box center [468, 464] width 476 height 37
click at [629, 472] on input "Next" at bounding box center [651, 464] width 83 height 22
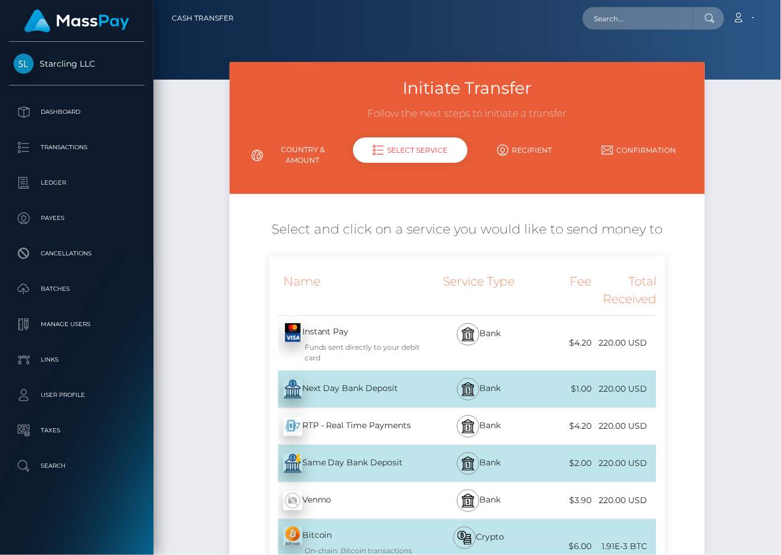
click at [300, 390] on img at bounding box center [292, 389] width 19 height 19
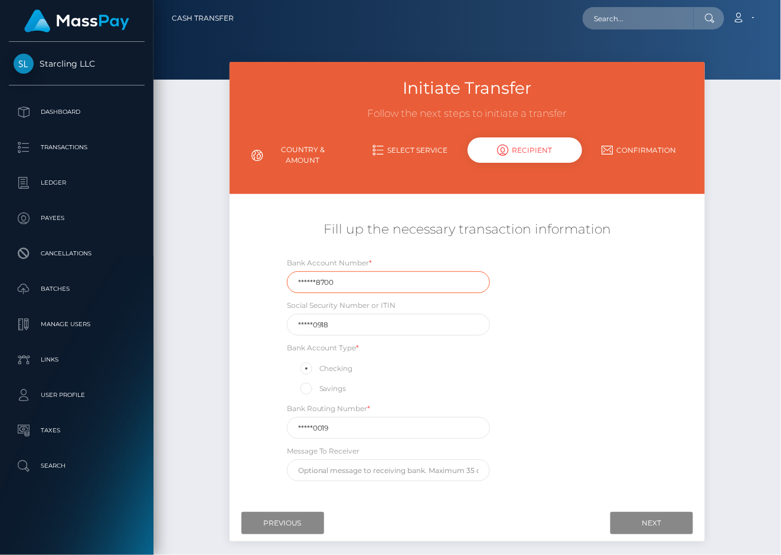
drag, startPoint x: 332, startPoint y: 283, endPoint x: 233, endPoint y: 277, distance: 99.9
click at [233, 277] on div "Fill up the necessary transaction information Bank Account Number * ******8700 …" at bounding box center [468, 351] width 476 height 273
paste input "115119"
type input "1151198700"
click at [205, 277] on div "Initiate Transfer Follow the next steps to initiate a transfer Country & Amount…" at bounding box center [466, 316] width 627 height 509
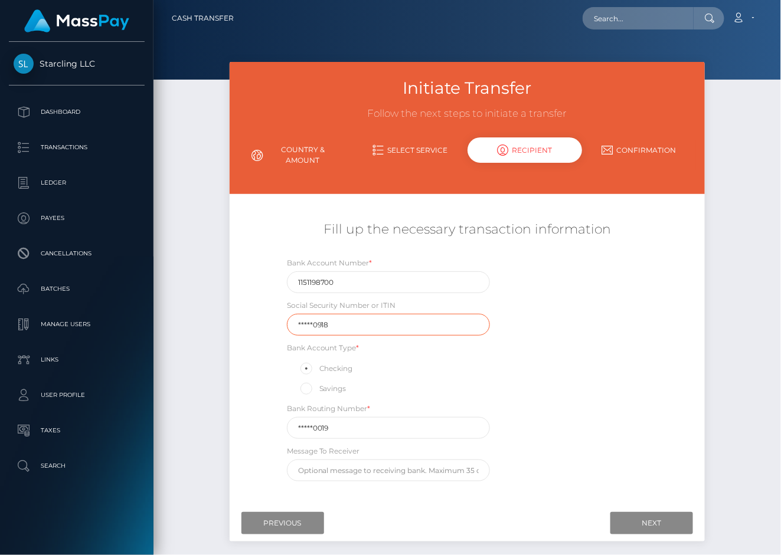
drag, startPoint x: 277, startPoint y: 329, endPoint x: 246, endPoint y: 329, distance: 31.9
click at [247, 329] on div "Fill up the necessary transaction information Bank Account Number * 1151198700 …" at bounding box center [468, 351] width 476 height 273
paste input "091000019"
type input "091000019"
drag, startPoint x: 361, startPoint y: 329, endPoint x: 252, endPoint y: 328, distance: 109.2
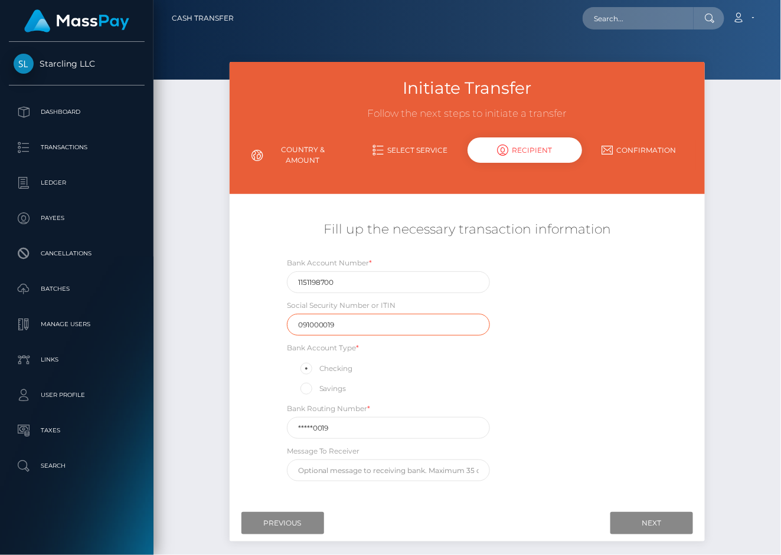
click at [252, 328] on div "Fill up the necessary transaction information Bank Account Number * 1151198700 …" at bounding box center [468, 351] width 476 height 273
click at [187, 328] on div "Initiate Transfer Follow the next steps to initiate a transfer Country & Amount…" at bounding box center [466, 316] width 627 height 509
drag, startPoint x: 330, startPoint y: 425, endPoint x: 207, endPoint y: 421, distance: 122.8
click at [208, 421] on div "Initiate Transfer Follow the next steps to initiate a transfer Country & Amount…" at bounding box center [466, 316] width 627 height 509
paste input "09100"
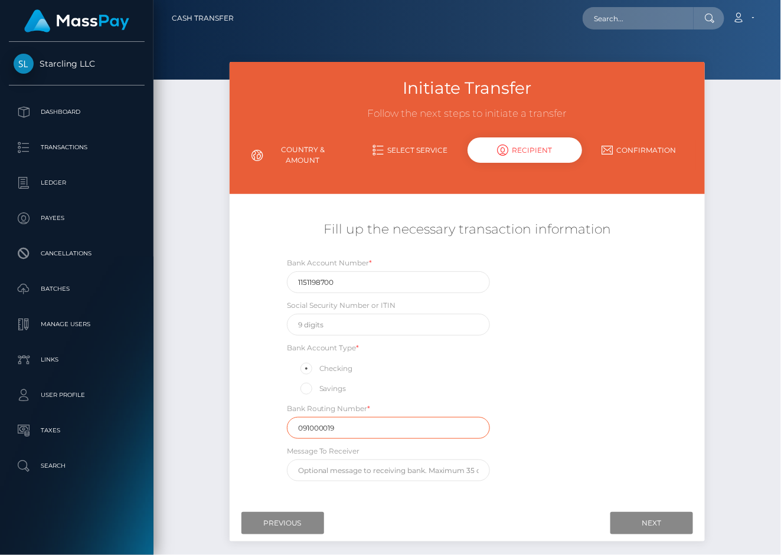
type input "091000019"
click at [600, 419] on div "Bank Account Number * 1151198700 Social Security Number or ITIN Bank Account Ty…" at bounding box center [467, 372] width 397 height 231
click at [648, 523] on input "Next" at bounding box center [651, 523] width 83 height 22
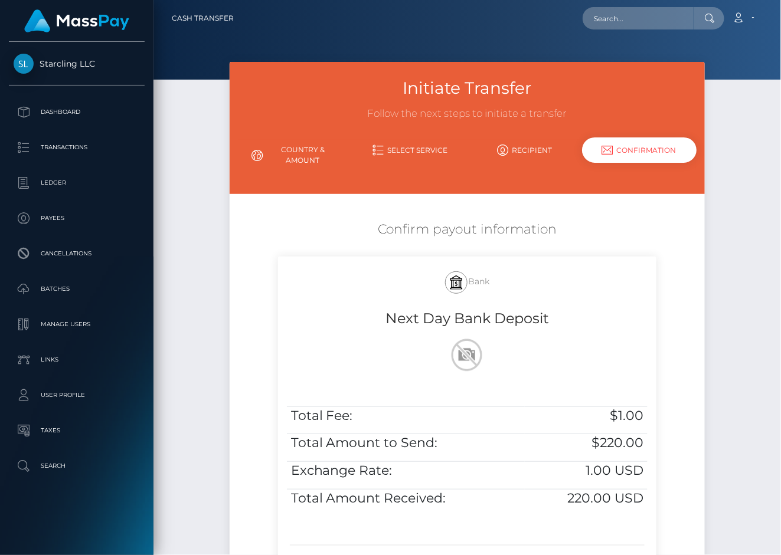
scroll to position [156, 0]
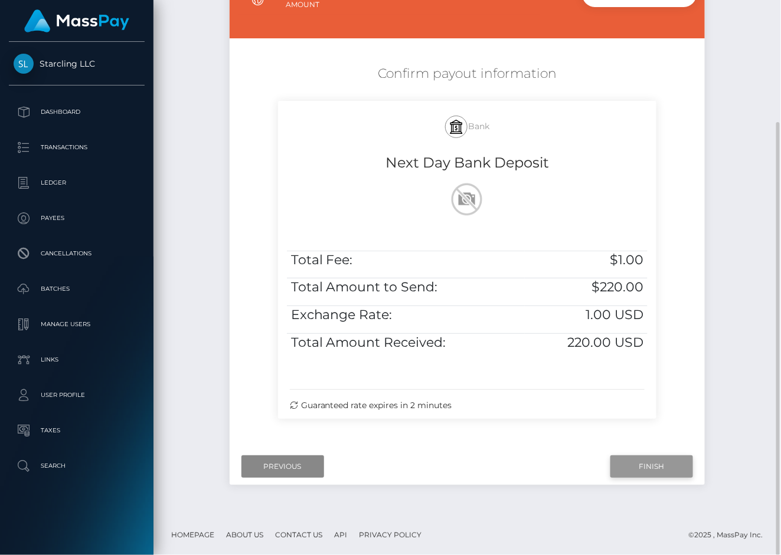
click at [661, 460] on input "Finish" at bounding box center [651, 467] width 83 height 22
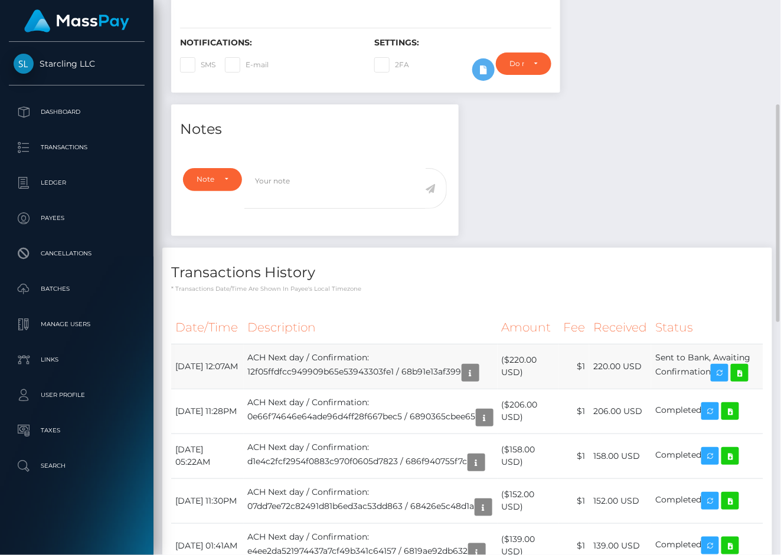
drag, startPoint x: 176, startPoint y: 360, endPoint x: 714, endPoint y: 372, distance: 538.4
click at [714, 372] on tr "September 4, 2025 12:07AM ACH Next day / Confirmation: 12f05ffdfcc949909b65e539…" at bounding box center [467, 366] width 592 height 45
copy tr "September 4, 2025 12:07AM ACH Next day / Confirmation: 12f05ffdfcc949909b65e539…"
click at [747, 372] on icon at bounding box center [739, 373] width 14 height 15
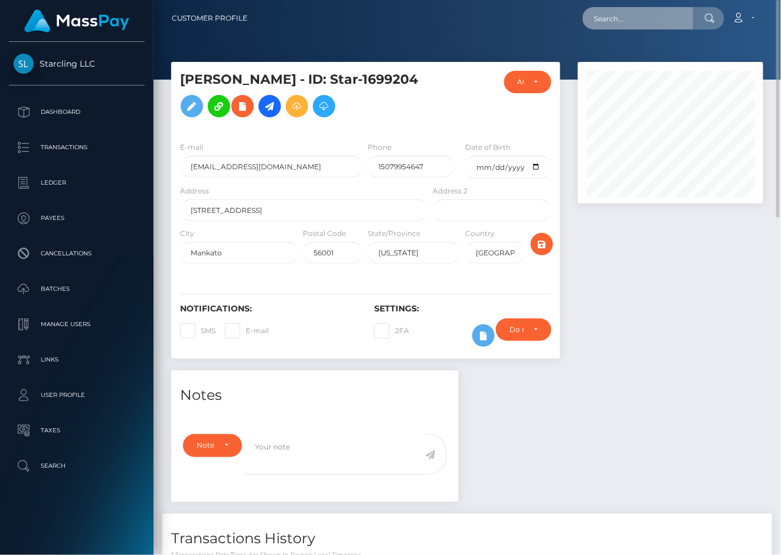
click at [606, 13] on input "text" at bounding box center [637, 18] width 111 height 22
paste input "12119"
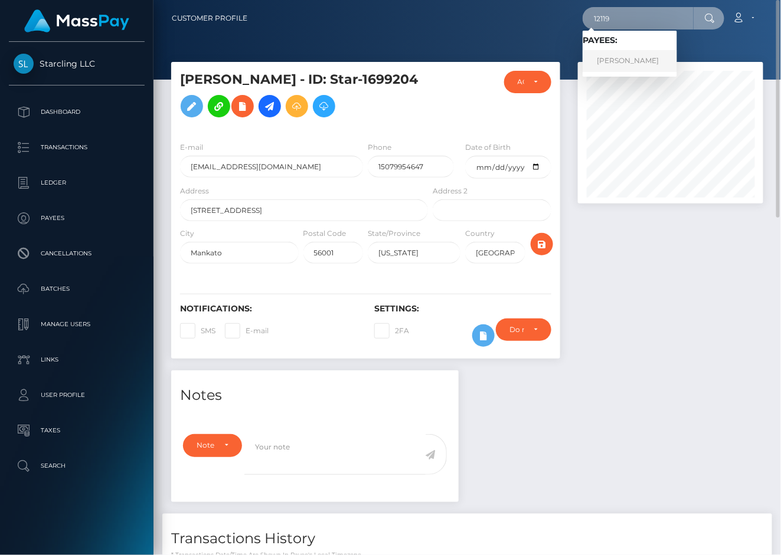
type input "12119"
click at [620, 64] on link "Stefan Molyneux" at bounding box center [629, 61] width 94 height 22
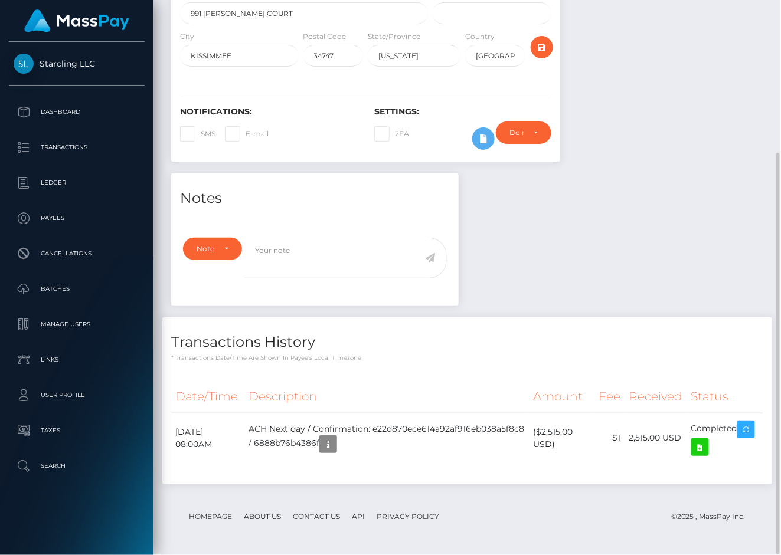
scroll to position [212, 0]
click at [590, 270] on div "Notes Note Type Compliance Clear Compliance General Note Type" at bounding box center [467, 335] width 610 height 323
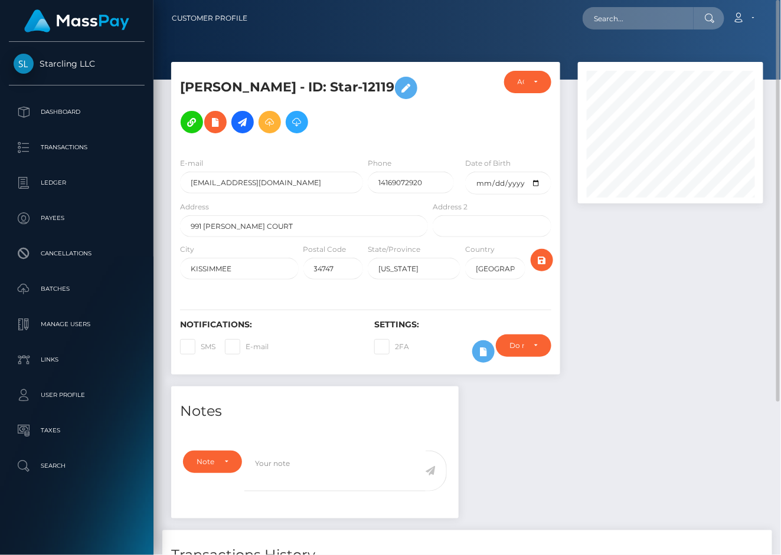
scroll to position [1, 0]
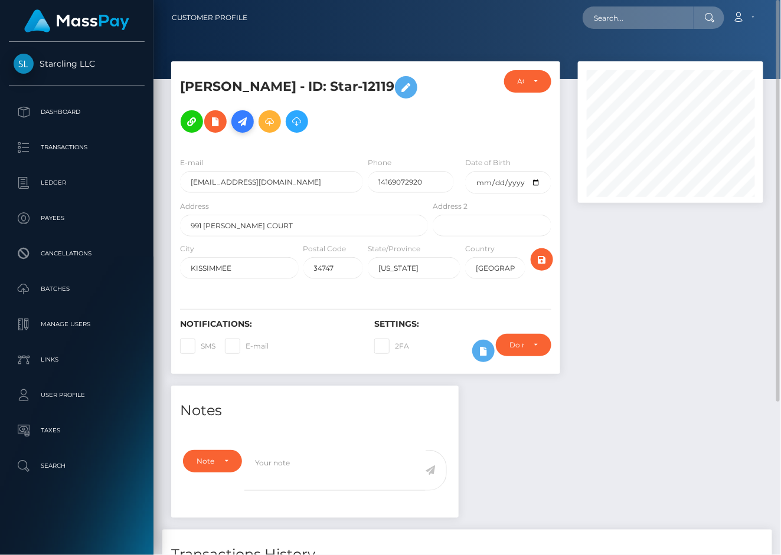
click at [238, 119] on icon at bounding box center [242, 121] width 14 height 15
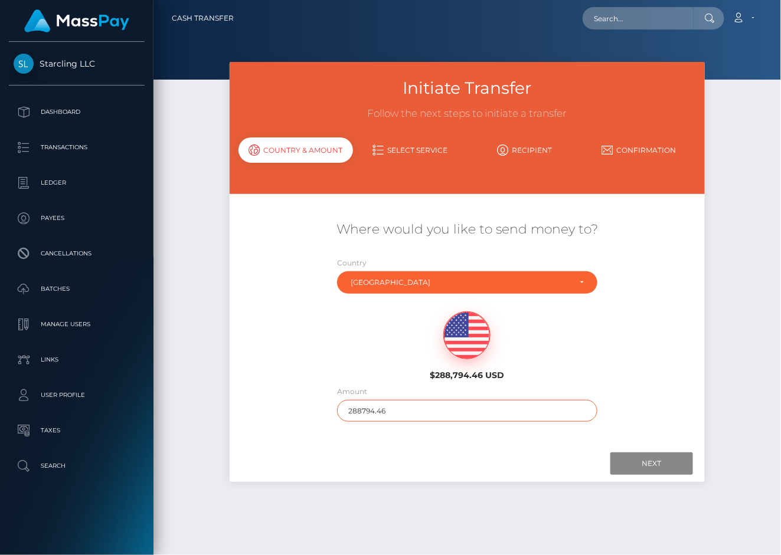
click at [400, 408] on input "288794.46" at bounding box center [467, 411] width 260 height 22
drag, startPoint x: 385, startPoint y: 393, endPoint x: 390, endPoint y: 409, distance: 16.8
click at [385, 393] on div "Amount 288794.46" at bounding box center [467, 403] width 260 height 37
click at [392, 414] on input "288794.46" at bounding box center [467, 411] width 260 height 22
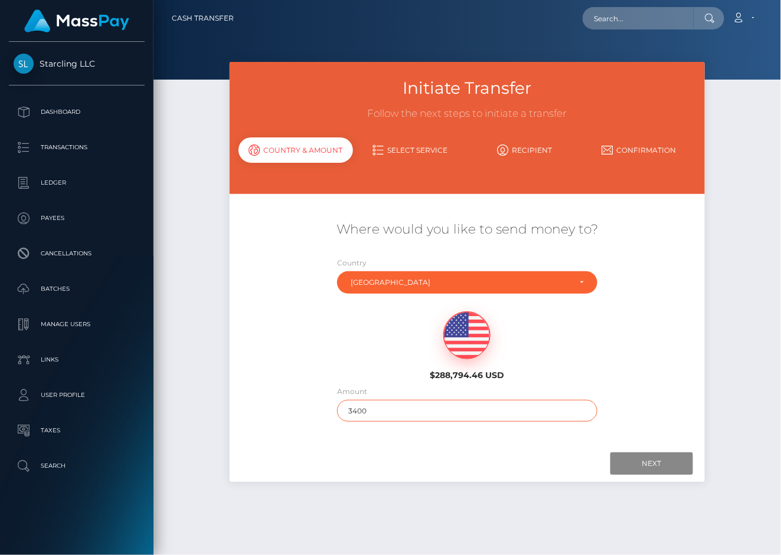
type input "3400"
click at [393, 450] on div "Next Finish Previous" at bounding box center [468, 464] width 476 height 37
drag, startPoint x: 394, startPoint y: 464, endPoint x: 409, endPoint y: 465, distance: 15.4
click at [394, 464] on div at bounding box center [467, 464] width 452 height 22
click at [652, 466] on input "Next" at bounding box center [651, 464] width 83 height 22
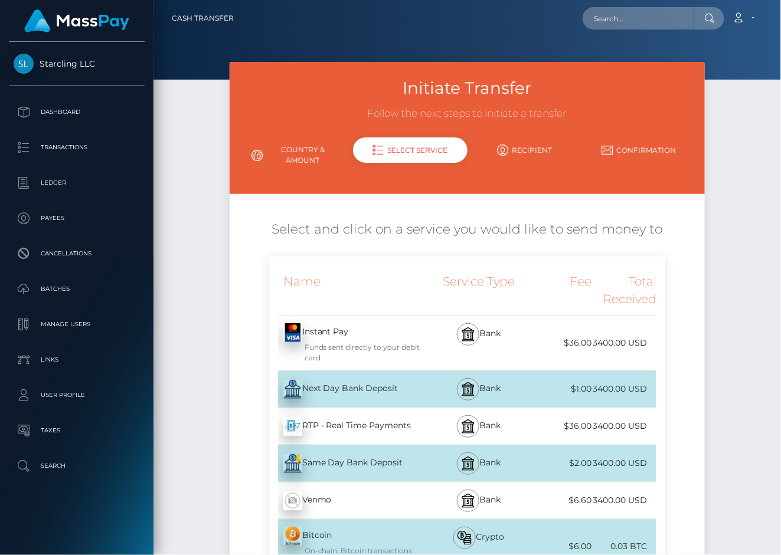
click at [318, 392] on div "Next Day Bank Deposit - USD" at bounding box center [350, 389] width 162 height 33
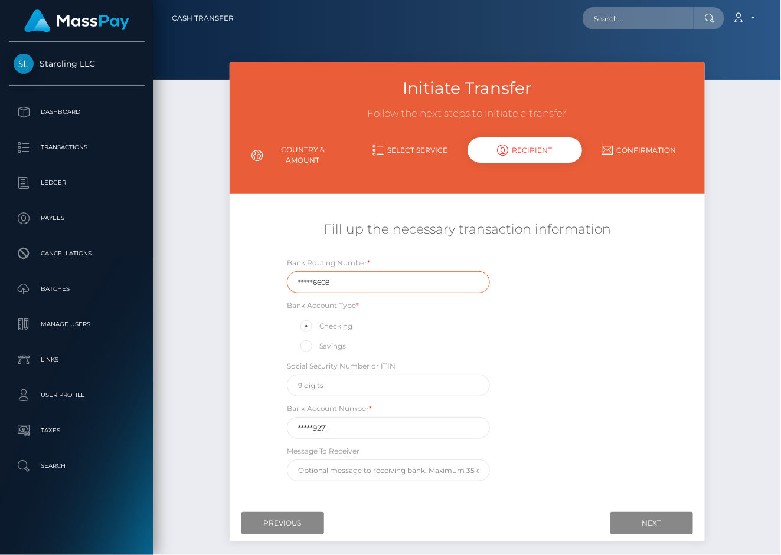
drag, startPoint x: 343, startPoint y: 283, endPoint x: 228, endPoint y: 283, distance: 115.1
click at [231, 283] on div "Fill up the necessary transaction information Bank Routing Number * *****6608 B…" at bounding box center [468, 351] width 476 height 273
paste input "06321"
type input "063216608"
click at [228, 283] on div "Initiate Transfer Follow the next steps to initiate a transfer Country & Amount…" at bounding box center [467, 308] width 493 height 492
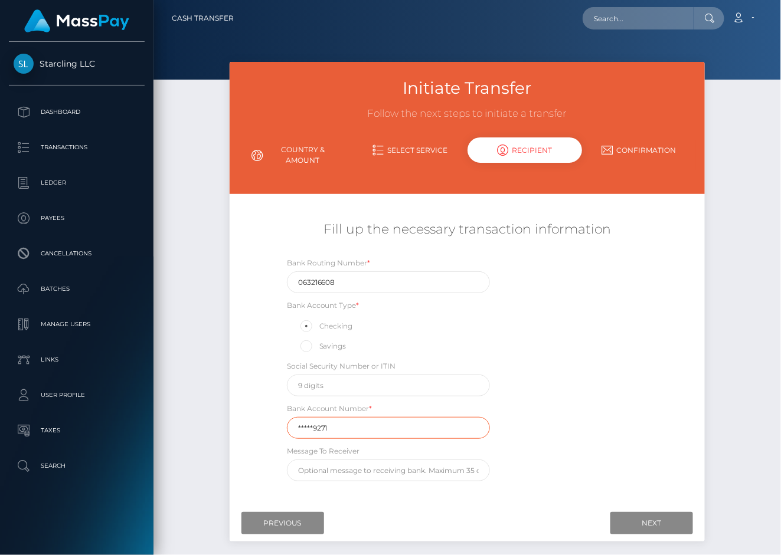
drag, startPoint x: 279, startPoint y: 434, endPoint x: 213, endPoint y: 434, distance: 66.1
click at [215, 434] on div "Initiate Transfer Follow the next steps to initiate a transfer Country & Amount…" at bounding box center [466, 316] width 627 height 509
paste input "50398"
type input "503989271"
click at [207, 427] on div "Initiate Transfer Follow the next steps to initiate a transfer Country & Amount…" at bounding box center [466, 316] width 627 height 509
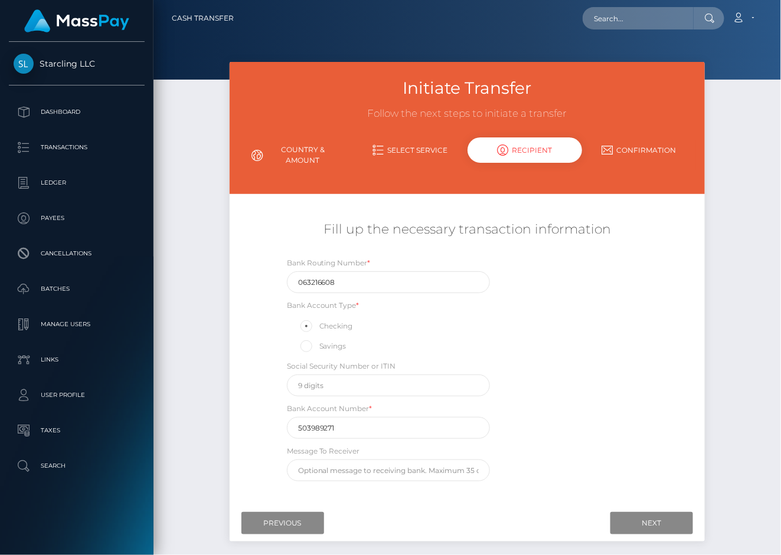
scroll to position [58, 0]
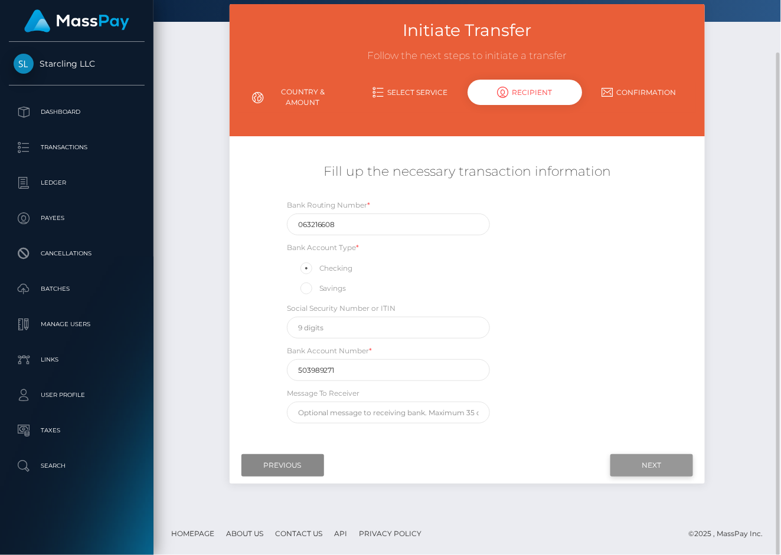
click at [637, 467] on input "Next" at bounding box center [651, 465] width 83 height 22
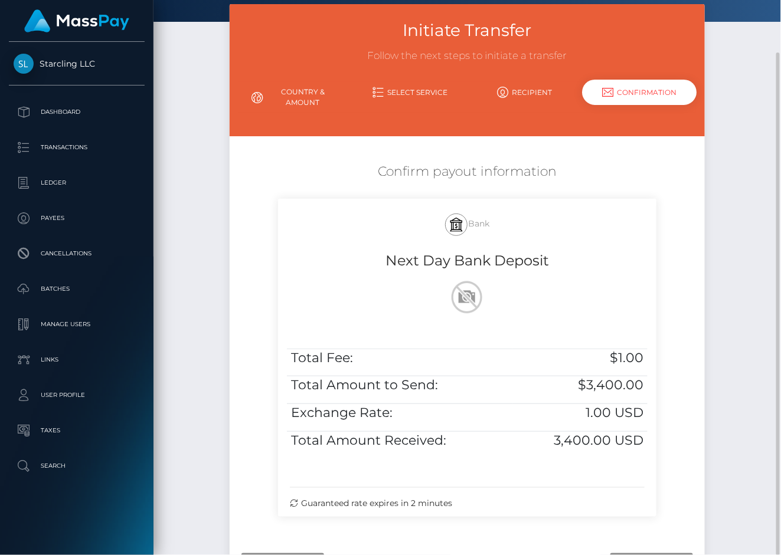
scroll to position [147, 0]
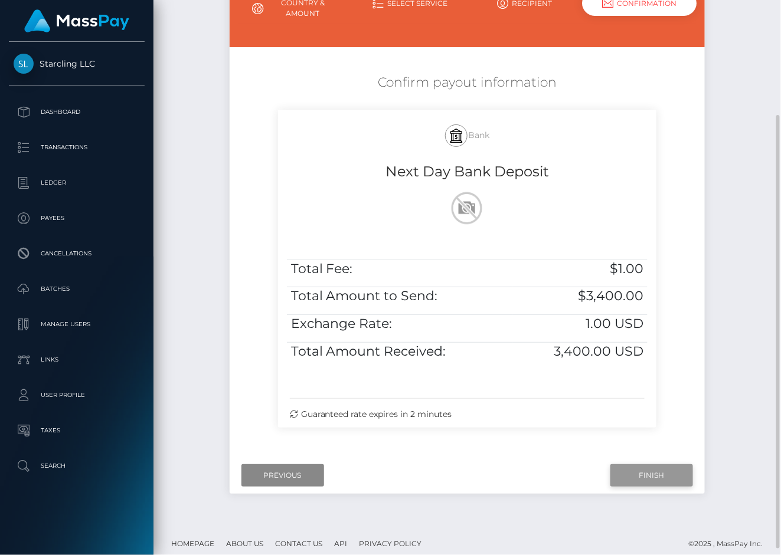
click at [653, 469] on input "Finish" at bounding box center [651, 475] width 83 height 22
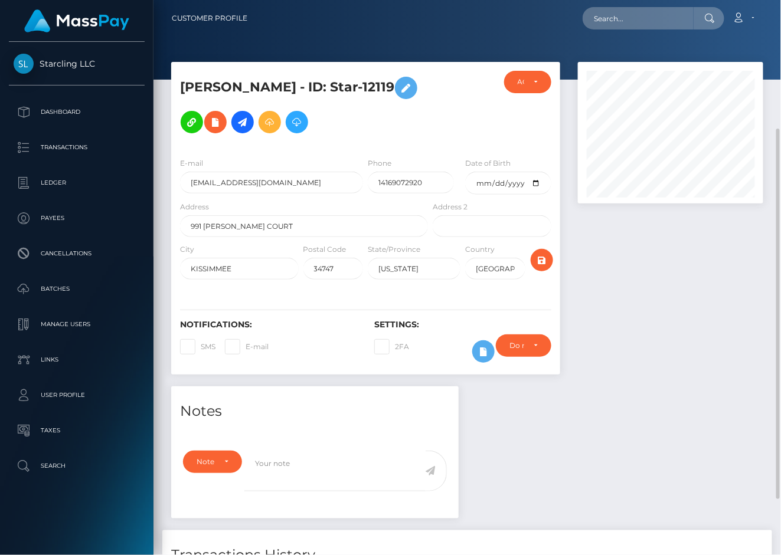
scroll to position [267, 0]
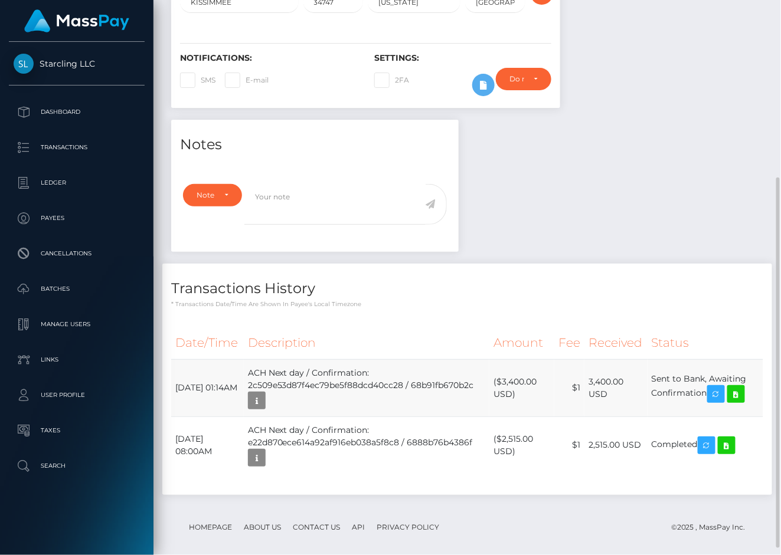
click at [315, 382] on td "ACH Next day / Confirmation: 2c509e53d87f4ec79be5f88dcd40cc28 / 68b91fb670b2c" at bounding box center [367, 387] width 246 height 57
drag, startPoint x: 176, startPoint y: 385, endPoint x: 718, endPoint y: 397, distance: 542.5
click at [712, 397] on tr "[DATE] 01:14AM ACH Next day / Confirmation: 2c509e53d87f4ec79be5f88dcd40cc28 / …" at bounding box center [467, 387] width 592 height 57
copy tr "[DATE] 01:14AM ACH Next day / Confirmation: 2c509e53d87f4ec79be5f88dcd40cc28 / …"
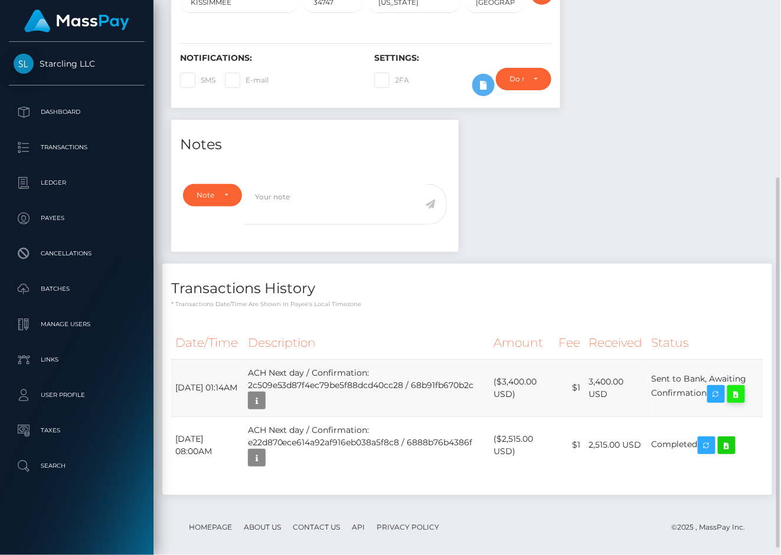
click at [743, 395] on icon at bounding box center [736, 394] width 14 height 15
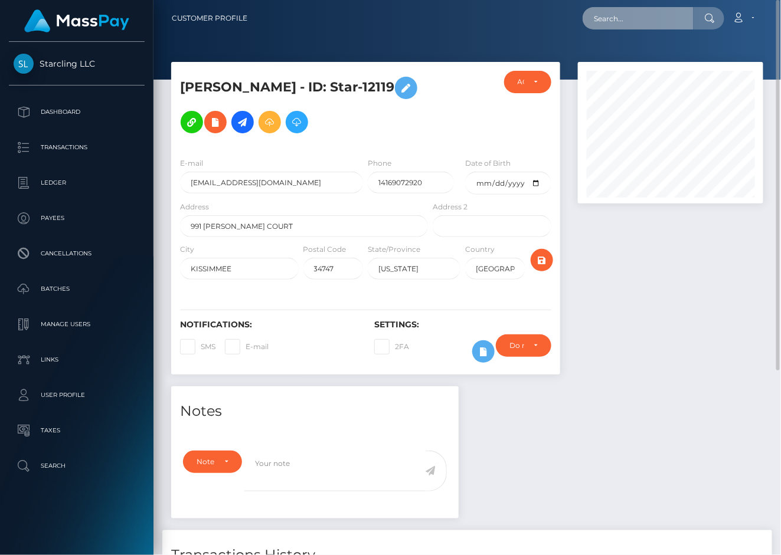
click at [608, 22] on input "text" at bounding box center [637, 18] width 111 height 22
paste input "https://drive.google.com/open?id=1llNGiqkZgseL_YVnJKyikcMmbTI3GyhZ&usp=drive_fs"
click at [617, 20] on input "https://drive.google.com/open?id=1llNGiqkZgseL_YVnJKyikcMmbTI3GyhZ&usp=drive_fs" at bounding box center [637, 18] width 111 height 22
paste input "828758"
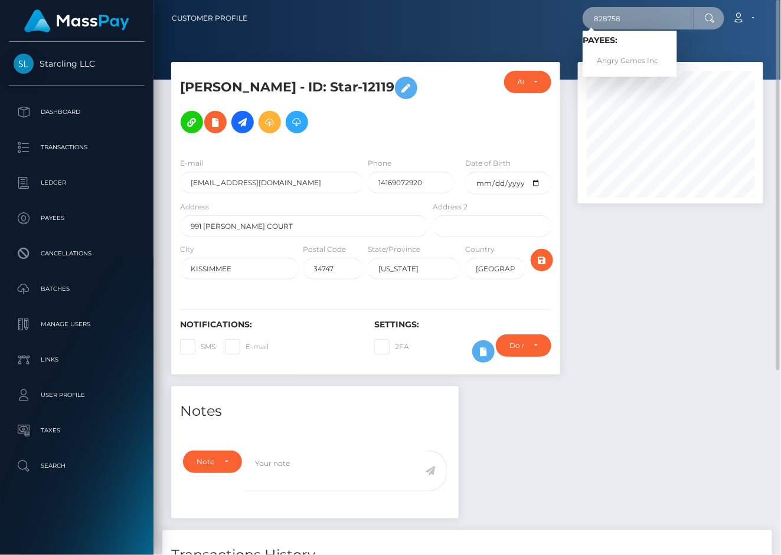
type input "828758"
click at [621, 59] on link "Angry Games Inc" at bounding box center [629, 61] width 94 height 22
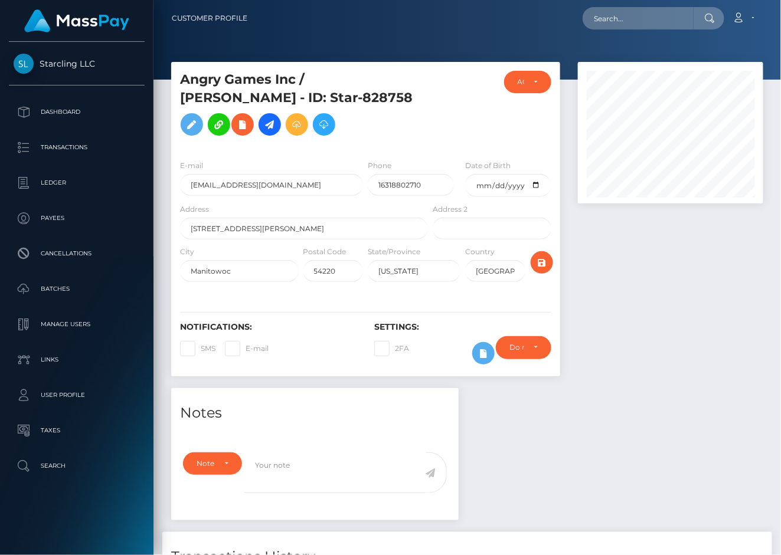
scroll to position [142, 186]
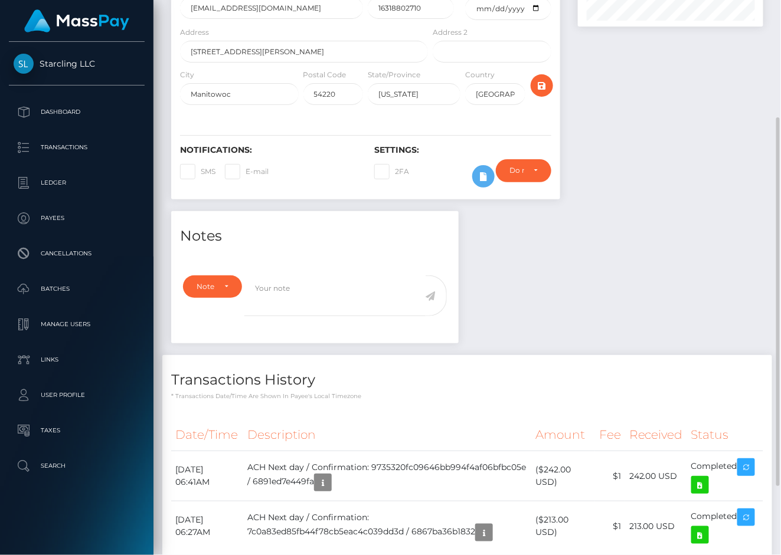
click at [656, 270] on div "Notes Note Type Compliance Clear Compliance General Note Type" at bounding box center [467, 397] width 610 height 373
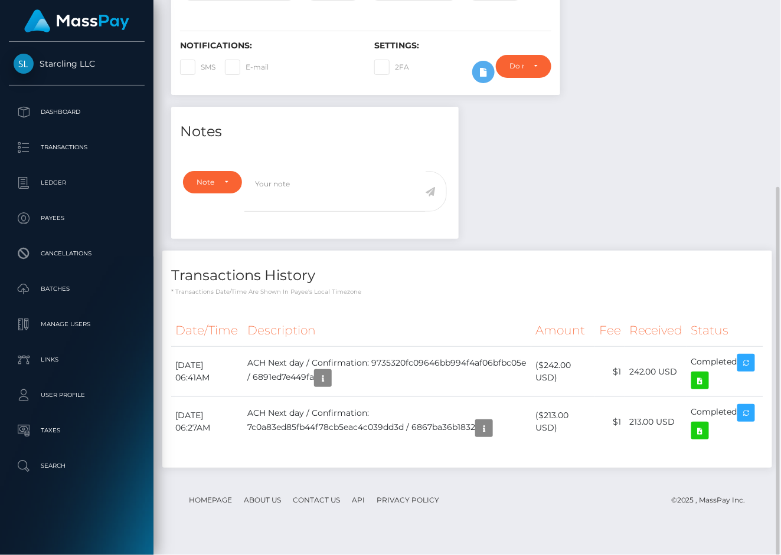
scroll to position [15, 0]
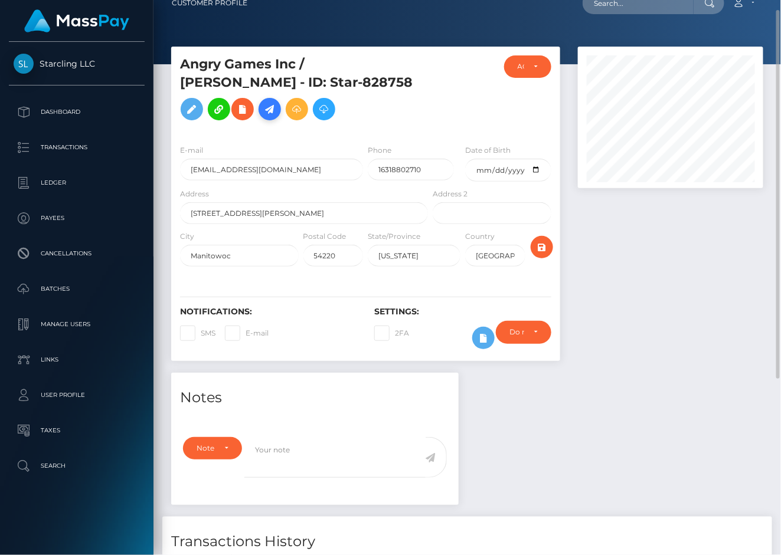
click at [277, 102] on icon at bounding box center [270, 109] width 14 height 15
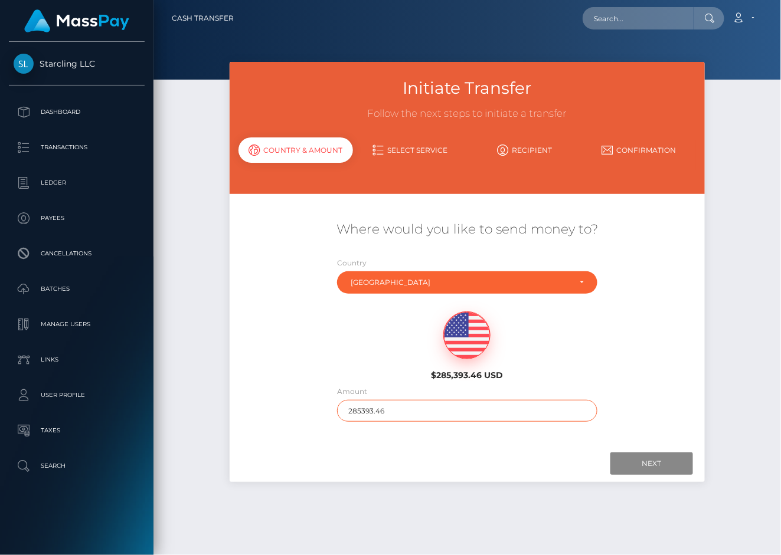
click at [439, 414] on input "285393.46" at bounding box center [467, 411] width 260 height 22
click at [439, 414] on input "1" at bounding box center [467, 411] width 260 height 22
type input "150"
click at [649, 453] on input "Next" at bounding box center [651, 464] width 83 height 22
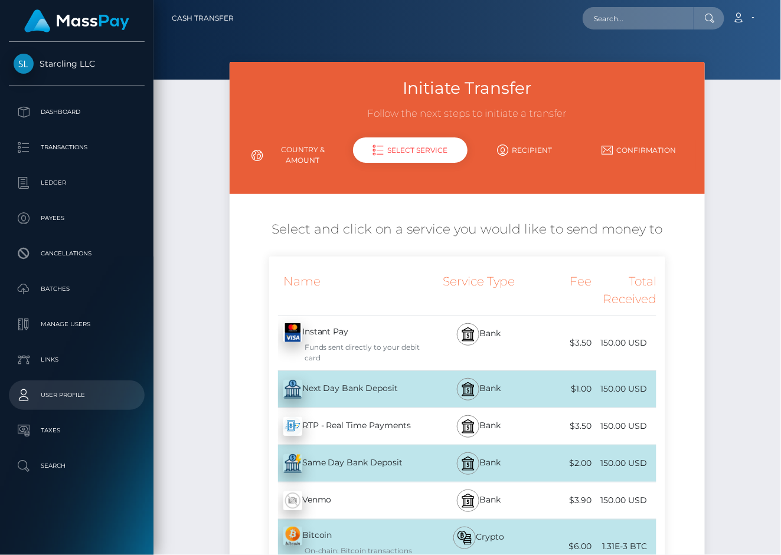
drag, startPoint x: 294, startPoint y: 387, endPoint x: 41, endPoint y: 399, distance: 253.5
click at [294, 387] on img at bounding box center [292, 389] width 19 height 19
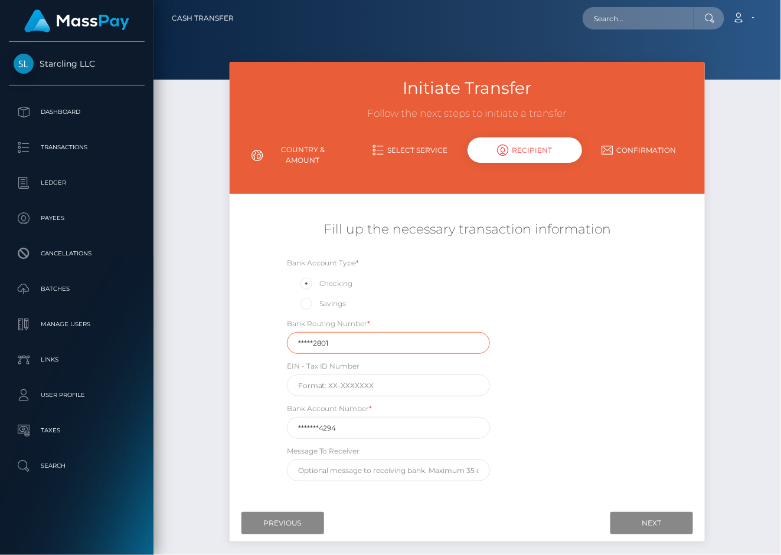
drag, startPoint x: 333, startPoint y: 341, endPoint x: 232, endPoint y: 335, distance: 101.7
click at [234, 335] on div "Fill up the necessary transaction information Bank Account Type * Checking Savi…" at bounding box center [468, 351] width 476 height 273
paste input "27598"
type input "275982801"
click at [231, 333] on div "Fill up the necessary transaction information Bank Account Type * Checking Savi…" at bounding box center [468, 351] width 476 height 273
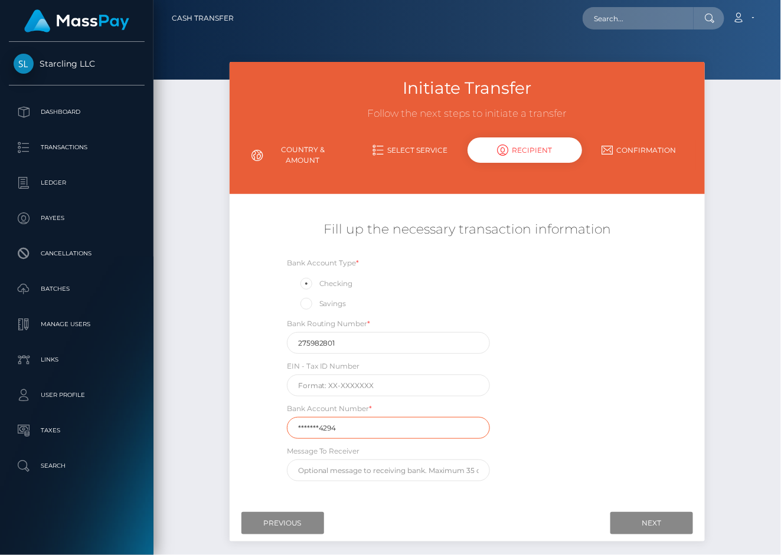
drag, startPoint x: 343, startPoint y: 437, endPoint x: 228, endPoint y: 435, distance: 114.5
click at [230, 435] on div "Fill up the necessary transaction information Bank Account Type * Checking Savi…" at bounding box center [468, 351] width 476 height 273
paste input "4012321"
type input "40123214294"
click at [230, 398] on div "Fill up the necessary transaction information Bank Account Type * Checking Savi…" at bounding box center [468, 351] width 476 height 273
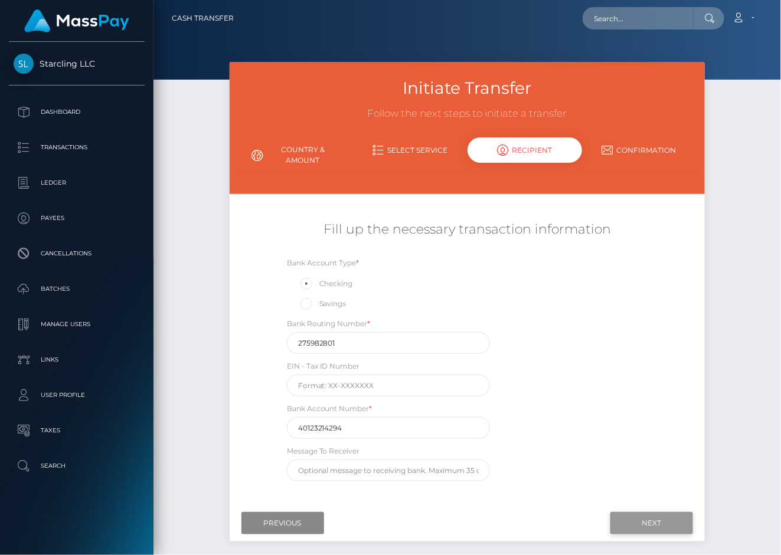
click at [630, 526] on input "Next" at bounding box center [651, 523] width 83 height 22
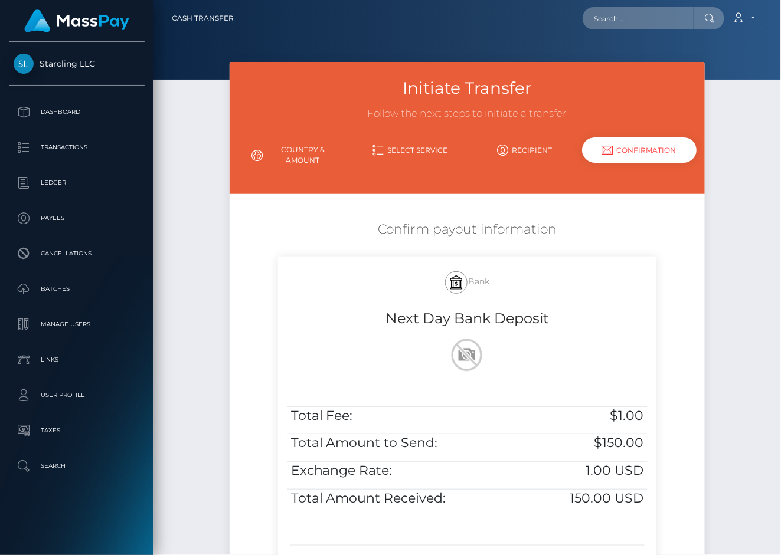
scroll to position [156, 0]
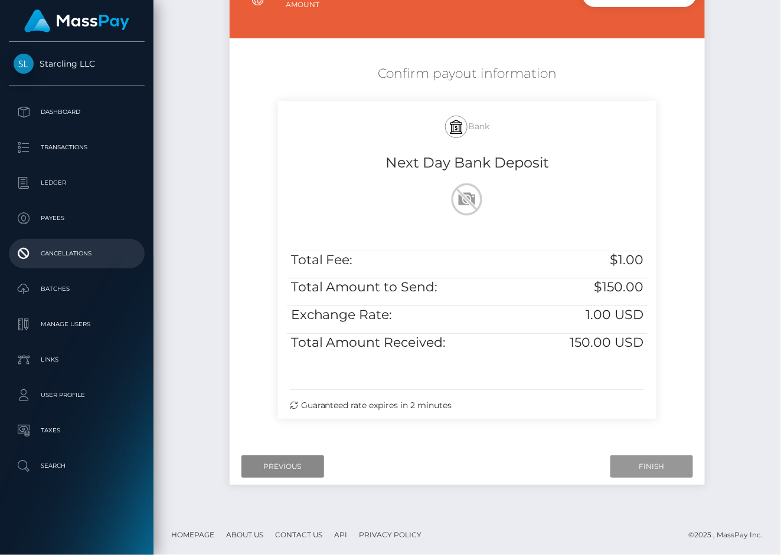
drag, startPoint x: 650, startPoint y: 461, endPoint x: 6, endPoint y: 258, distance: 675.1
click at [650, 461] on input "Finish" at bounding box center [651, 467] width 83 height 22
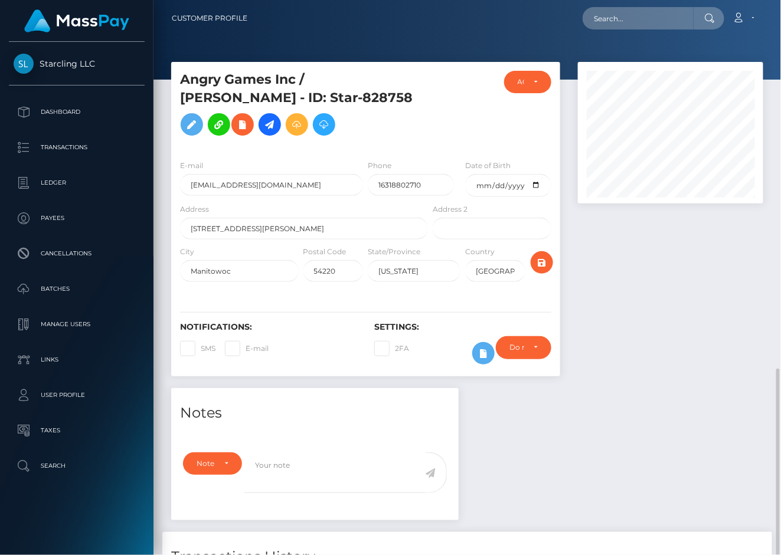
scroll to position [142, 186]
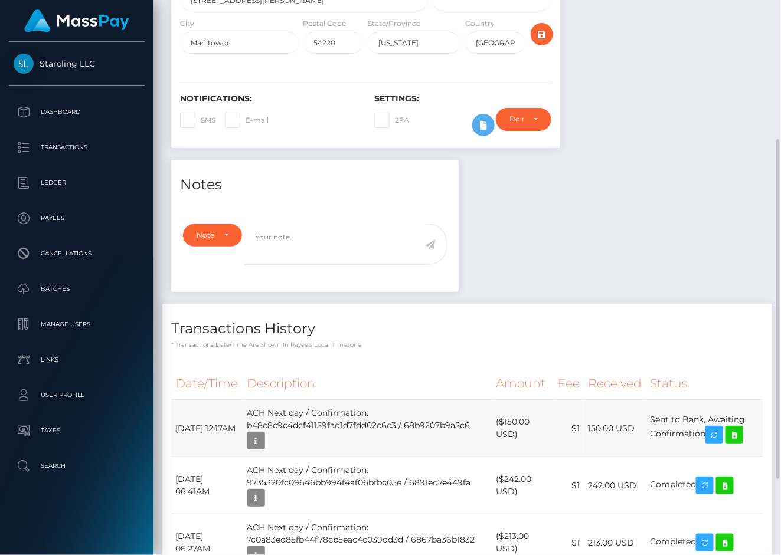
drag, startPoint x: 255, startPoint y: 430, endPoint x: 242, endPoint y: 434, distance: 13.5
click at [243, 430] on td "September 4, 2025 12:17AM" at bounding box center [207, 428] width 72 height 57
click at [178, 438] on td "September 4, 2025 12:17AM" at bounding box center [207, 428] width 72 height 57
drag, startPoint x: 178, startPoint y: 438, endPoint x: 702, endPoint y: 454, distance: 523.7
click at [702, 454] on tr "September 4, 2025 12:17AM ACH Next day / Confirmation: b48e8c9c4dcf41159fad1d7f…" at bounding box center [467, 428] width 592 height 57
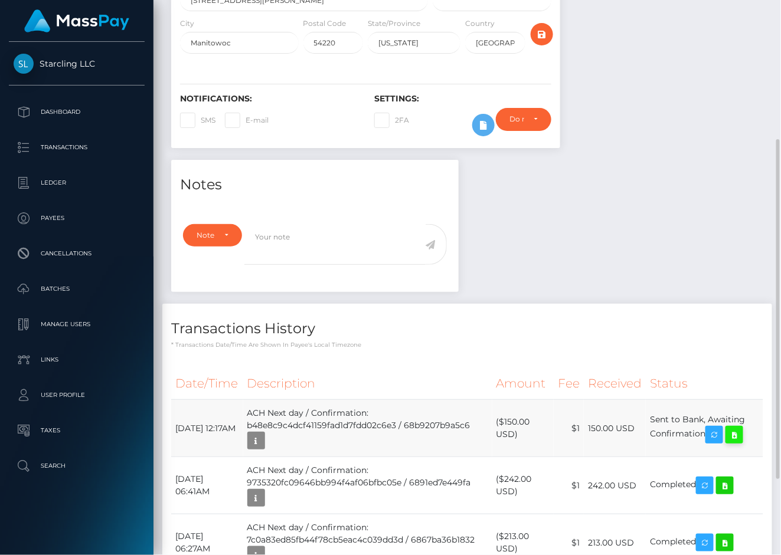
copy tr "September 4, 2025 12:17AM ACH Next day / Confirmation: b48e8c9c4dcf41159fad1d7f…"
click at [741, 443] on icon at bounding box center [734, 435] width 14 height 15
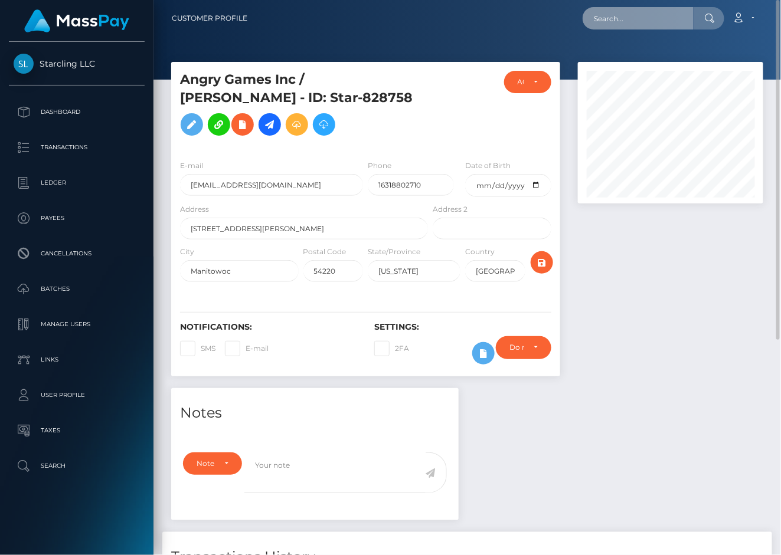
click at [611, 20] on input "text" at bounding box center [637, 18] width 111 height 22
paste input "25530"
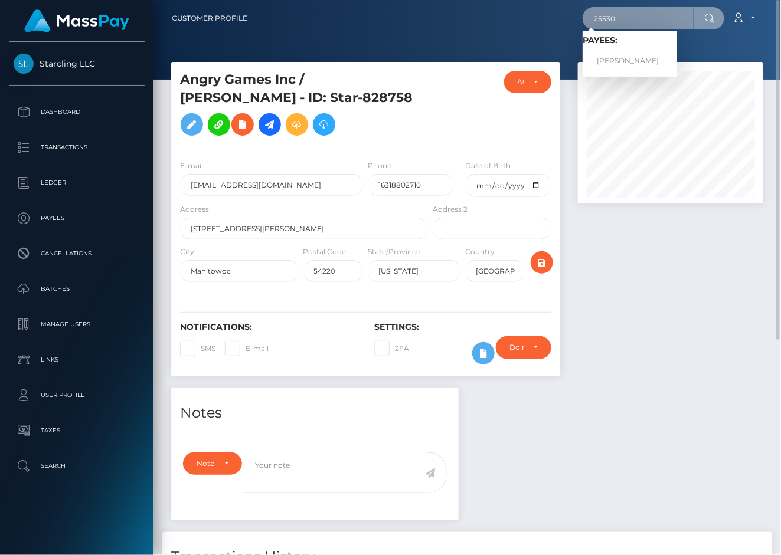
type input "25530"
click at [624, 56] on link "Yizzien Olonrae" at bounding box center [629, 61] width 94 height 22
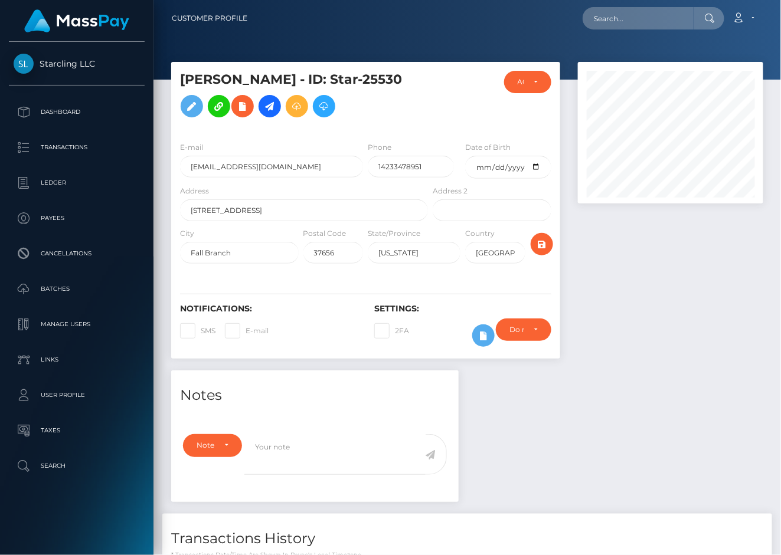
scroll to position [142, 186]
click at [636, 295] on div at bounding box center [670, 216] width 203 height 309
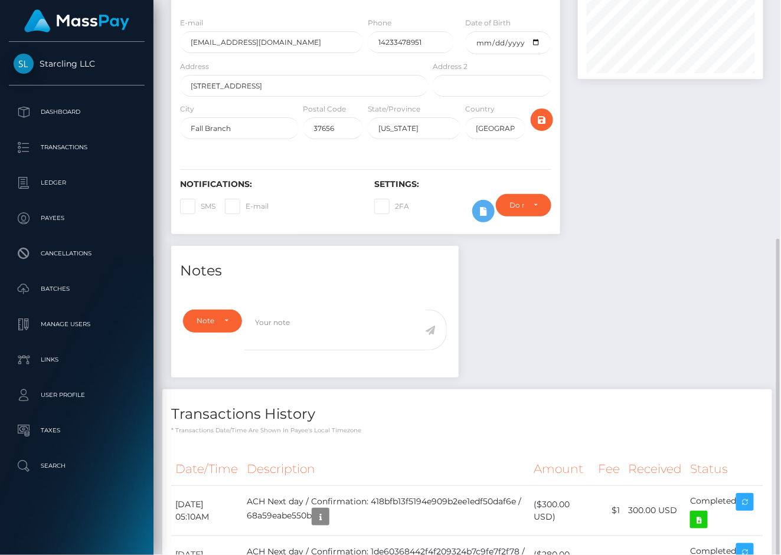
scroll to position [0, 0]
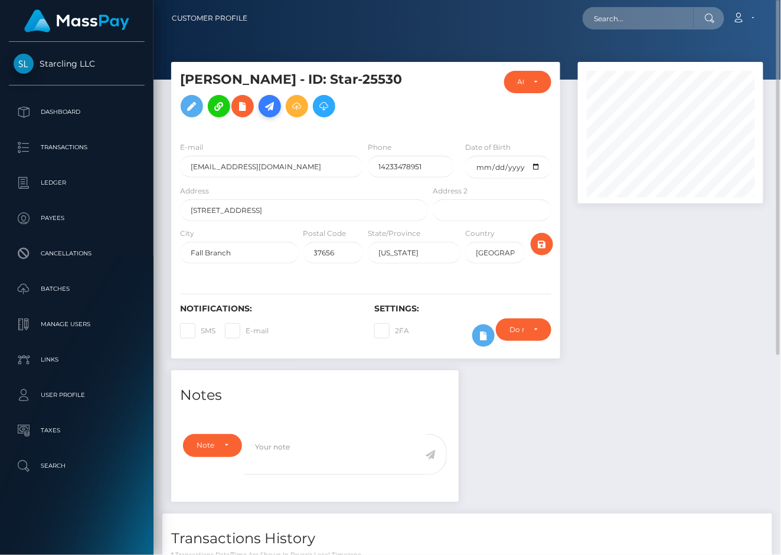
click at [258, 117] on link at bounding box center [269, 106] width 22 height 22
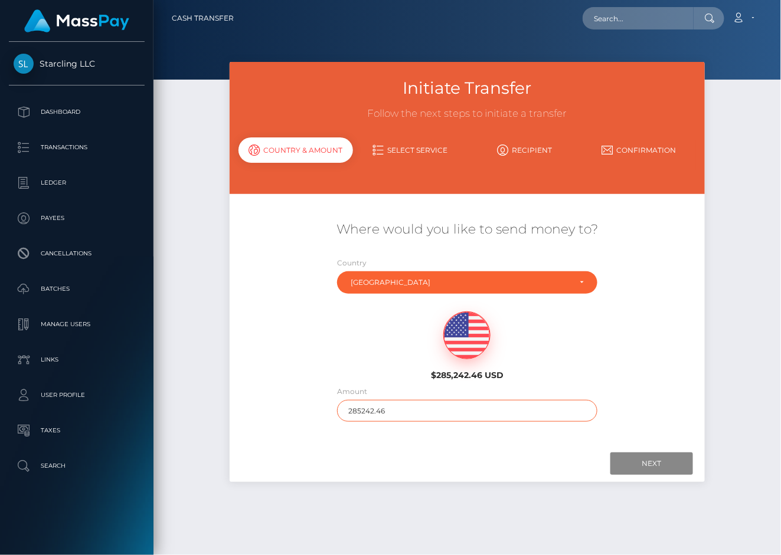
click at [406, 409] on input "285242.46" at bounding box center [467, 411] width 260 height 22
type input "280"
drag, startPoint x: 460, startPoint y: 450, endPoint x: 603, endPoint y: 451, distance: 142.8
click at [463, 450] on div "Next Finish Previous" at bounding box center [468, 464] width 476 height 37
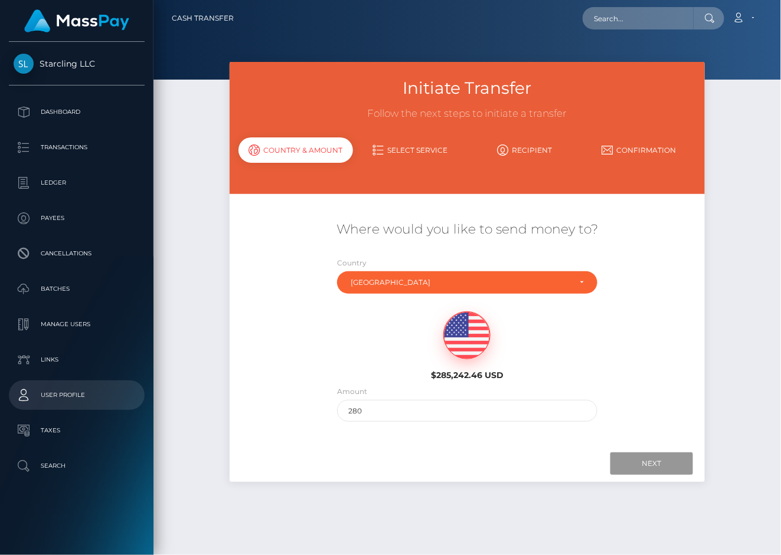
click at [637, 453] on input "Next" at bounding box center [651, 464] width 83 height 22
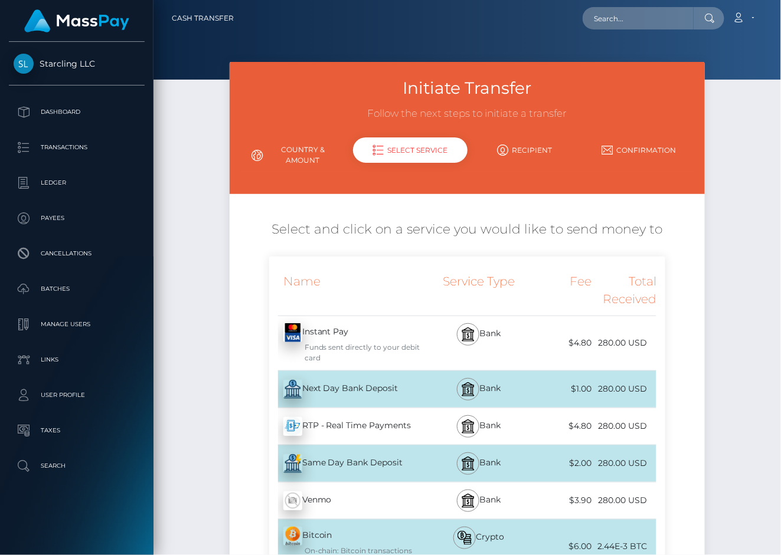
click at [371, 394] on div "Next Day Bank Deposit - USD" at bounding box center [350, 389] width 162 height 33
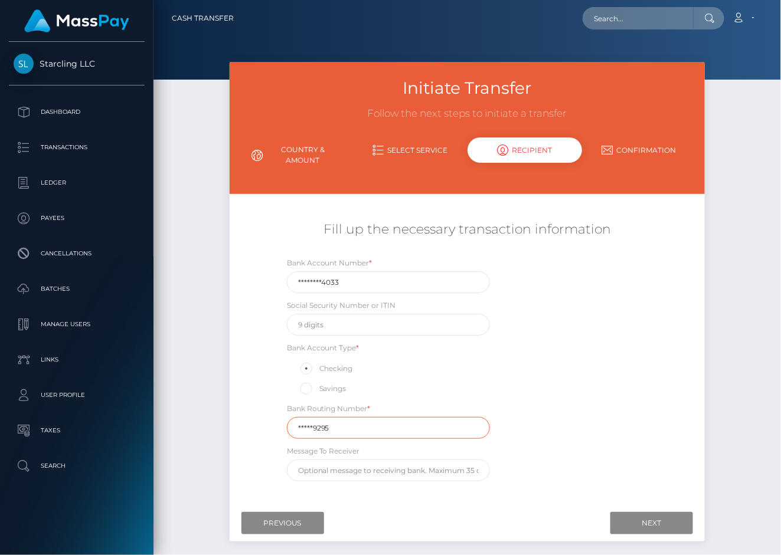
drag, startPoint x: 312, startPoint y: 430, endPoint x: 204, endPoint y: 430, distance: 108.6
click at [204, 430] on div "Initiate Transfer Follow the next steps to initiate a transfer Country & Amount…" at bounding box center [466, 316] width 627 height 509
paste input "26427"
type input "264279295"
click at [202, 428] on div "Initiate Transfer Follow the next steps to initiate a transfer Country & Amount…" at bounding box center [466, 316] width 627 height 509
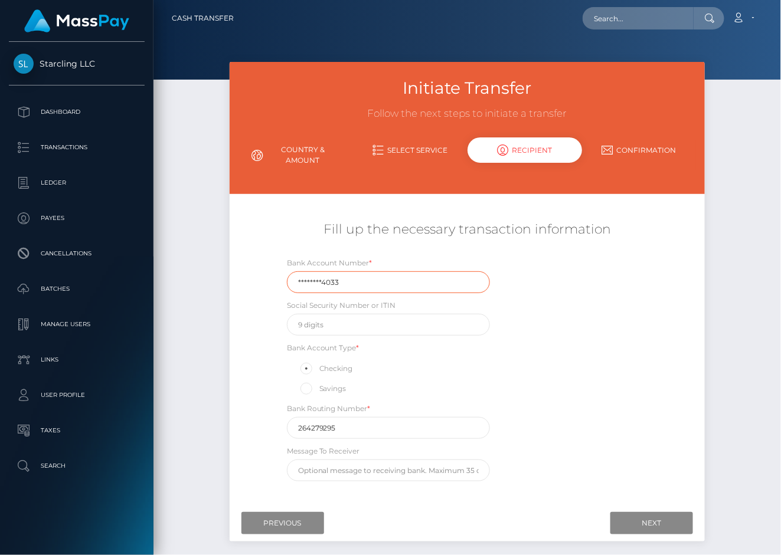
drag, startPoint x: 242, startPoint y: 282, endPoint x: 215, endPoint y: 282, distance: 26.6
click at [216, 282] on div "Initiate Transfer Follow the next steps to initiate a transfer Country & Amount…" at bounding box center [466, 316] width 627 height 509
paste input "77866047"
type input "778660474033"
click at [212, 281] on div "Initiate Transfer Follow the next steps to initiate a transfer Country & Amount…" at bounding box center [466, 316] width 627 height 509
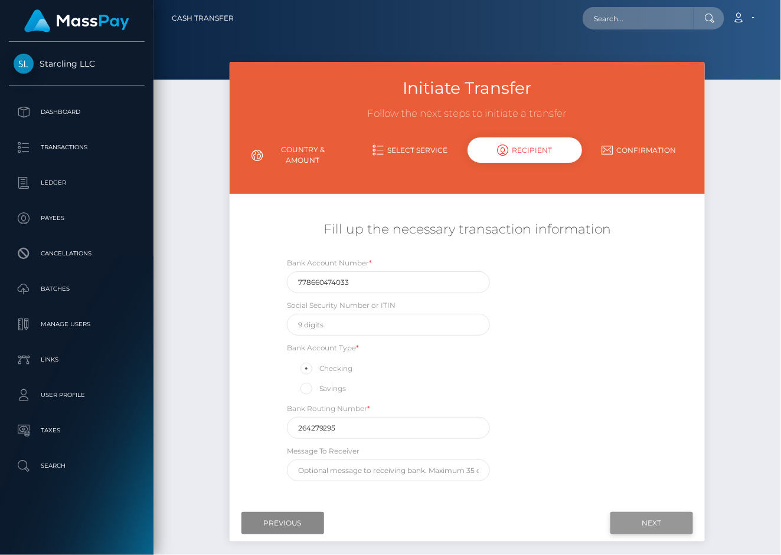
click at [639, 521] on input "Next" at bounding box center [651, 523] width 83 height 22
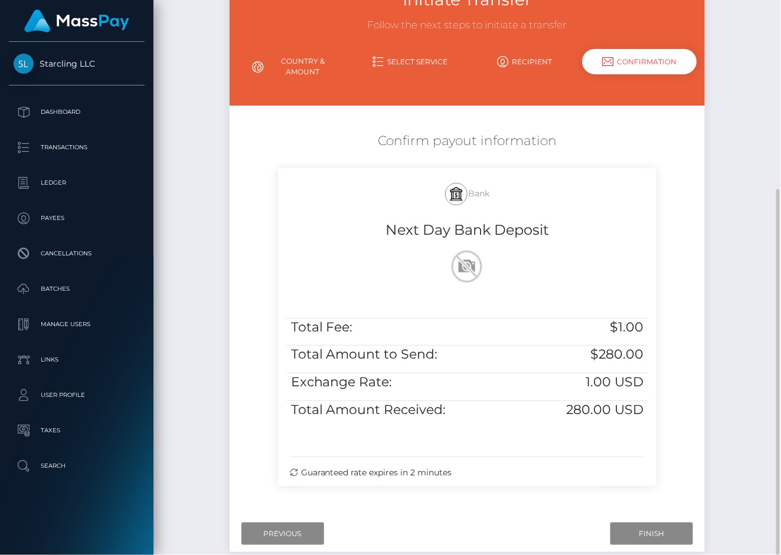
scroll to position [156, 0]
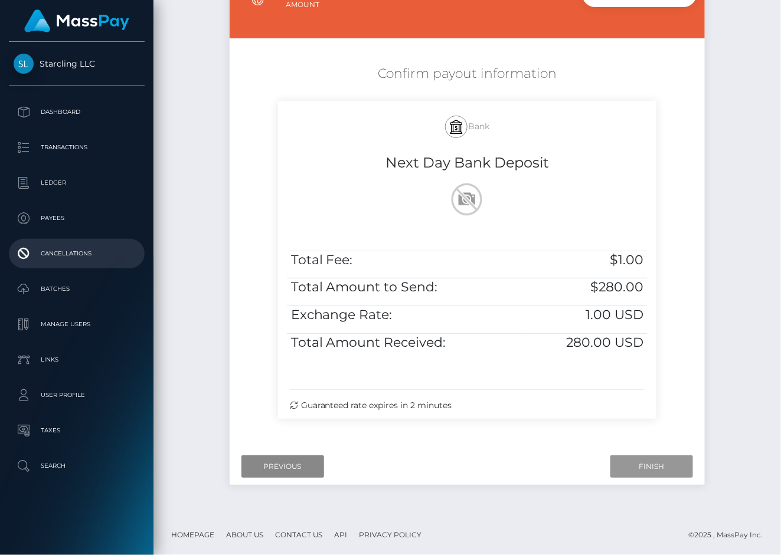
drag, startPoint x: 646, startPoint y: 464, endPoint x: 8, endPoint y: 260, distance: 669.7
click at [644, 464] on input "Finish" at bounding box center [651, 467] width 83 height 22
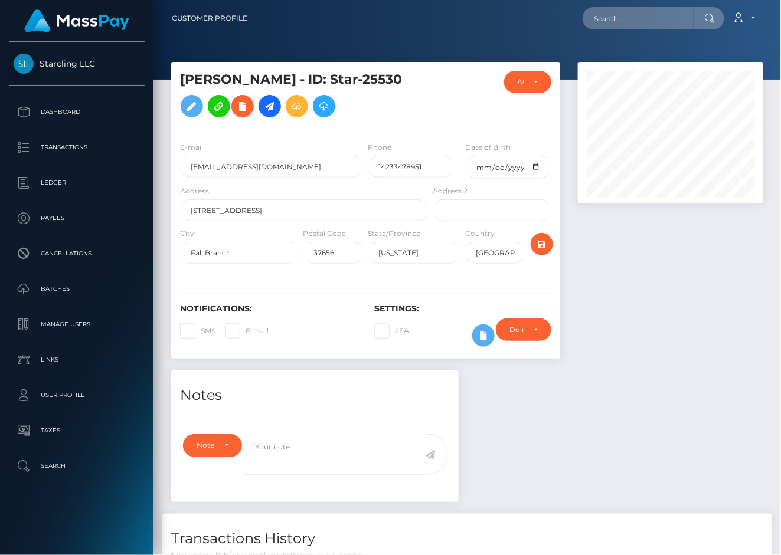
scroll to position [266, 0]
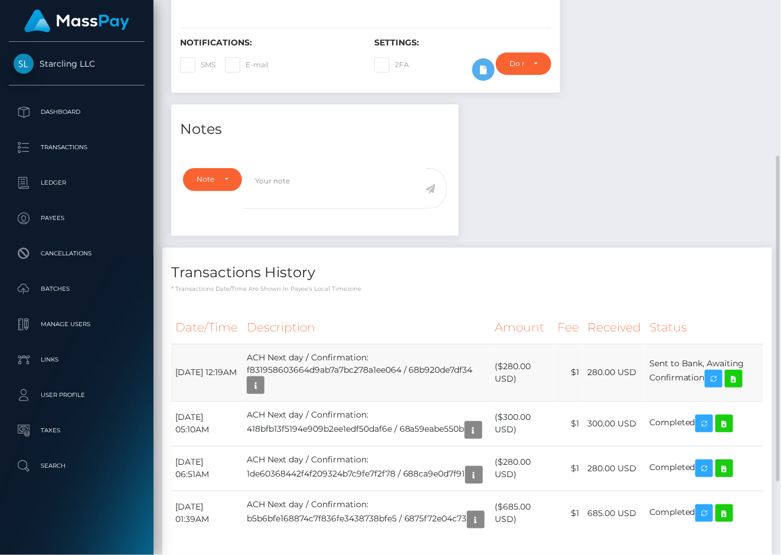
click at [303, 399] on td "ACH Next day / Confirmation: f831958603664d9ab7a7bc278a1ee064 / 68b920de7df34" at bounding box center [367, 372] width 248 height 57
drag, startPoint x: 174, startPoint y: 382, endPoint x: 709, endPoint y: 397, distance: 534.9
click at [709, 397] on tr "September 4, 2025 12:19AM ACH Next day / Confirmation: f831958603664d9ab7a7bc27…" at bounding box center [467, 372] width 592 height 57
drag, startPoint x: 709, startPoint y: 397, endPoint x: 565, endPoint y: 187, distance: 254.7
click at [499, 156] on div "Notes Note Type Compliance Clear Compliance General Note Type" at bounding box center [467, 336] width 610 height 464
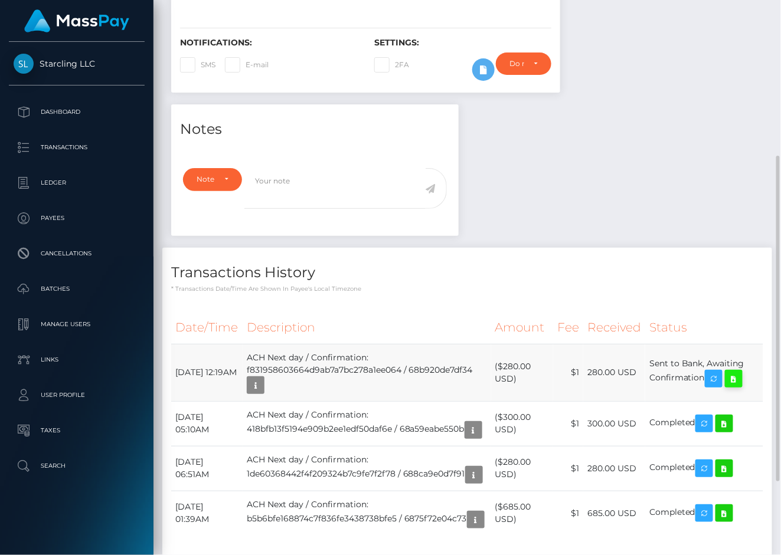
click at [739, 387] on icon at bounding box center [733, 379] width 14 height 15
drag, startPoint x: 174, startPoint y: 381, endPoint x: 709, endPoint y: 398, distance: 535.5
click at [709, 398] on tr "September 4, 2025 12:19AM ACH Next day / Confirmation: f831958603664d9ab7a7bc27…" at bounding box center [467, 372] width 592 height 57
copy tr "September 4, 2025 12:19AM ACH Next day / Confirmation: f831958603664d9ab7a7bc27…"
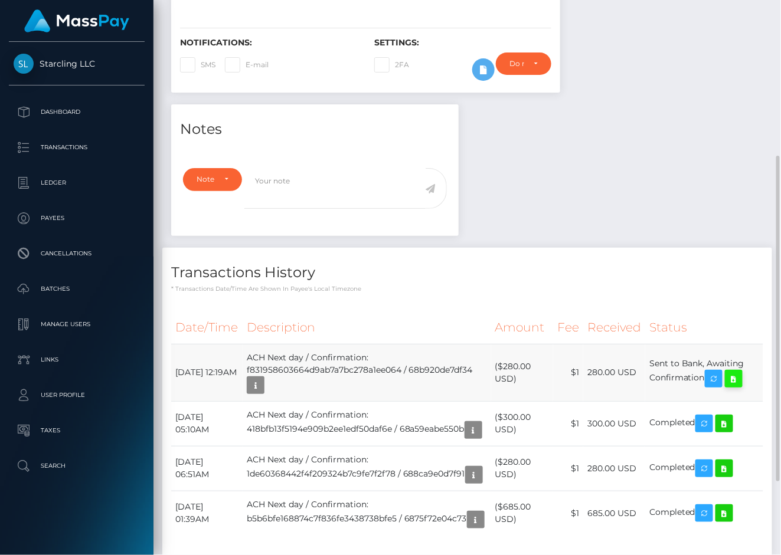
click at [739, 387] on icon at bounding box center [733, 379] width 14 height 15
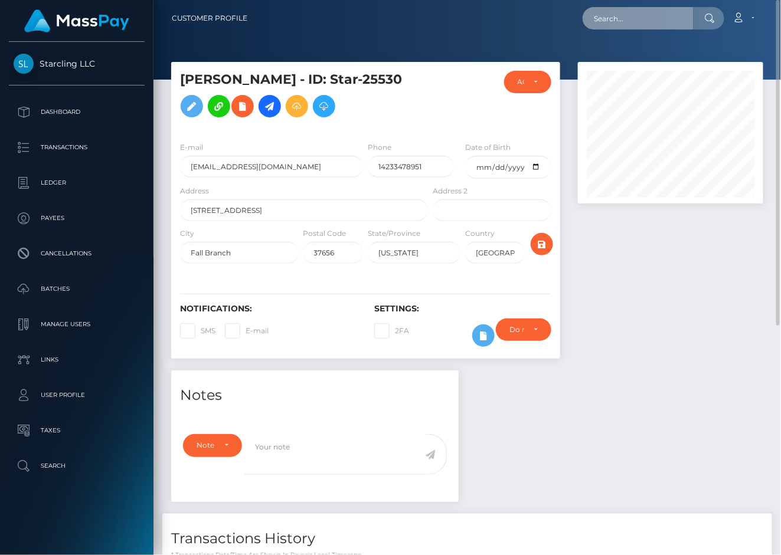
click at [621, 22] on input "text" at bounding box center [637, 18] width 111 height 22
paste input "78436"
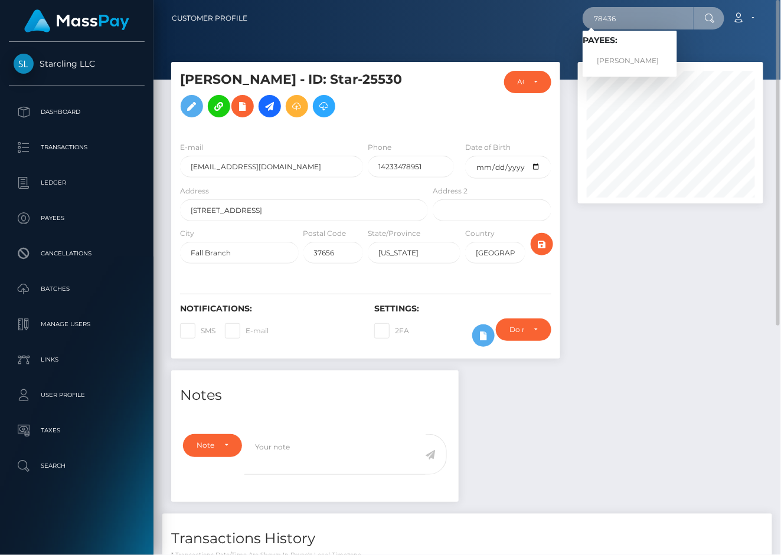
type input "78436"
click at [615, 53] on link "William Pszenny" at bounding box center [629, 61] width 94 height 22
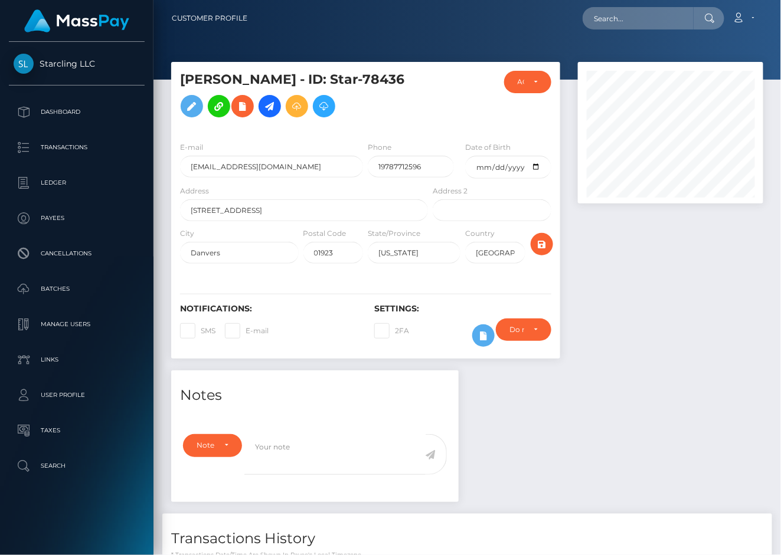
scroll to position [142, 186]
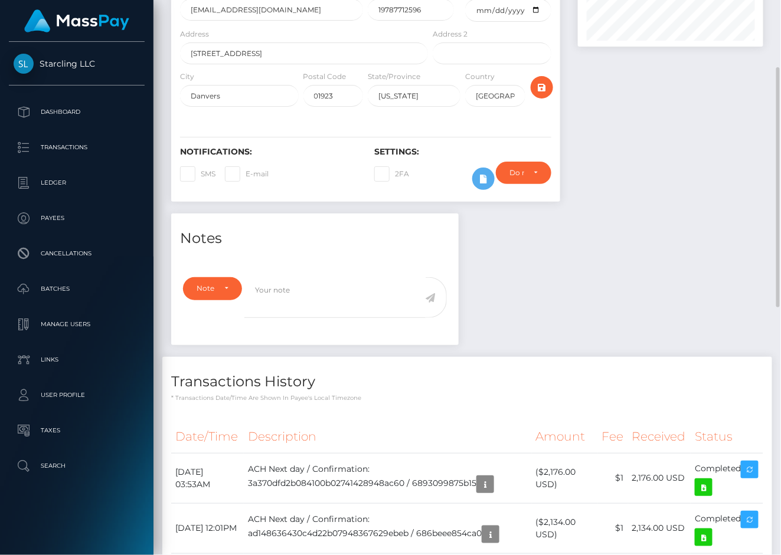
scroll to position [0, 0]
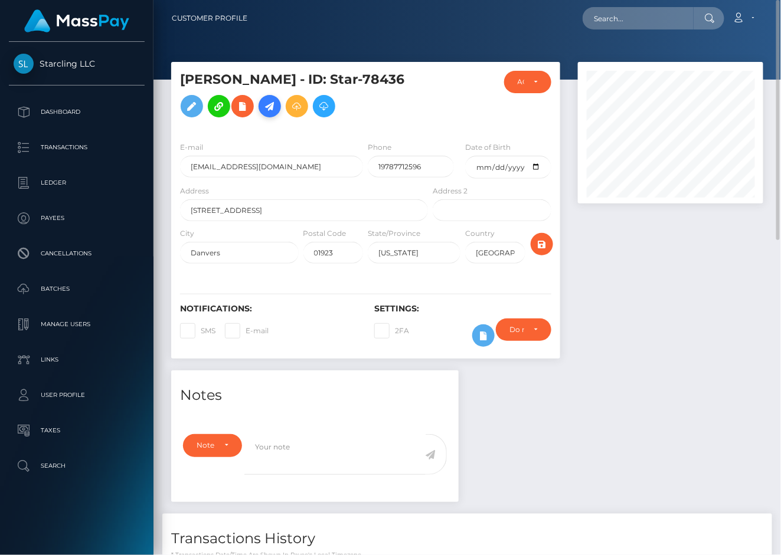
click at [265, 104] on icon at bounding box center [270, 106] width 14 height 15
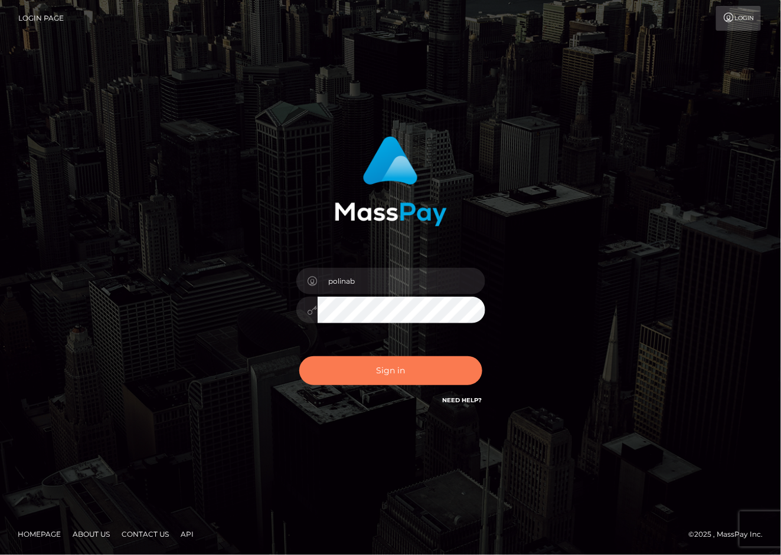
click at [366, 377] on button "Sign in" at bounding box center [390, 370] width 183 height 29
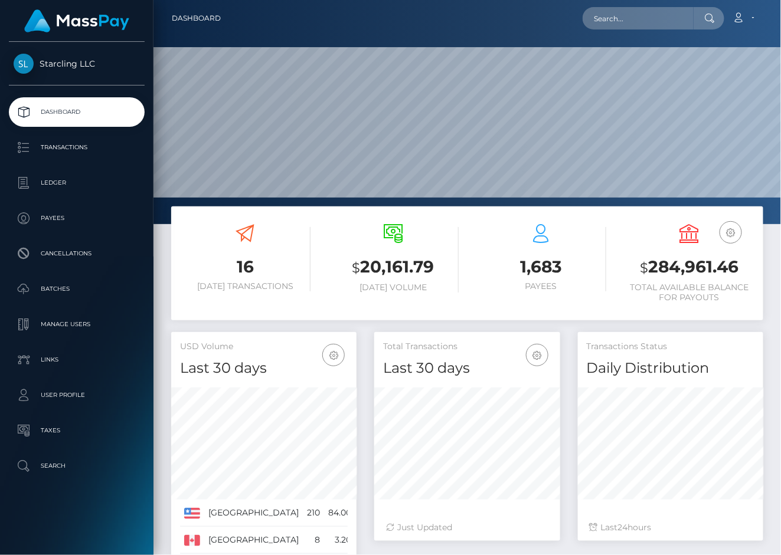
scroll to position [208, 186]
click at [666, 19] on input "text" at bounding box center [637, 18] width 111 height 22
paste input "78436"
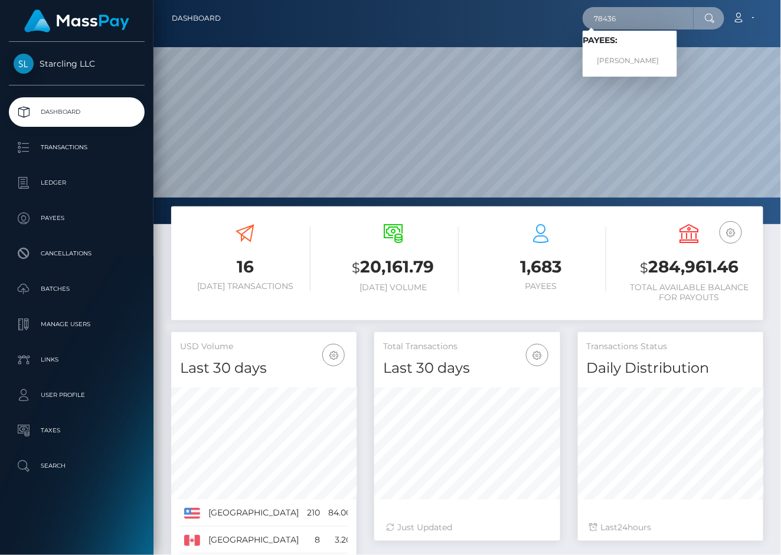
type input "78436"
click at [651, 55] on link "William Pszenny" at bounding box center [629, 61] width 94 height 22
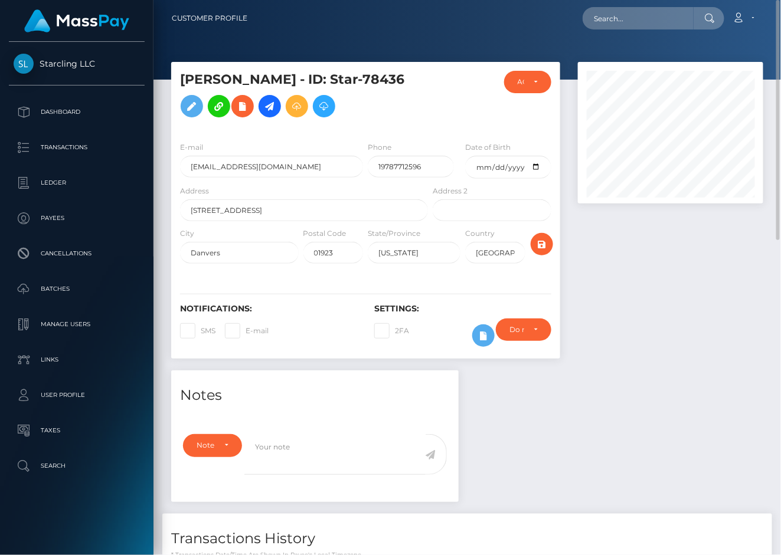
scroll to position [142, 186]
click at [269, 103] on icon at bounding box center [270, 106] width 14 height 15
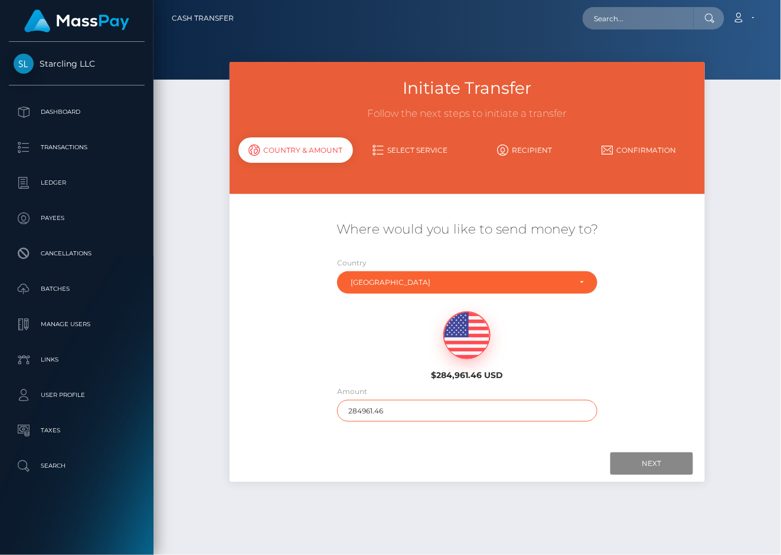
click at [393, 415] on input "284961.46" at bounding box center [467, 411] width 260 height 22
type input "2000"
click at [460, 466] on div at bounding box center [467, 464] width 452 height 22
click at [659, 453] on input "Next" at bounding box center [651, 464] width 83 height 22
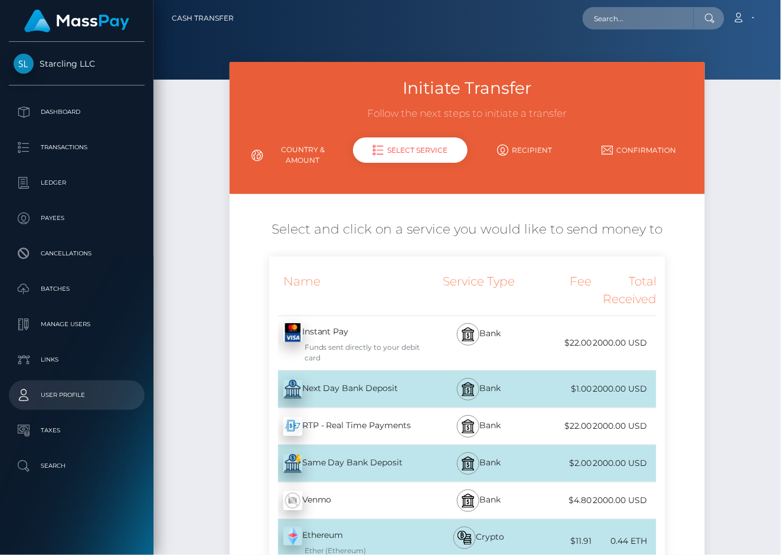
drag, startPoint x: 339, startPoint y: 381, endPoint x: 15, endPoint y: 392, distance: 324.2
click at [339, 382] on div "Next Day Bank Deposit - USD" at bounding box center [350, 389] width 162 height 33
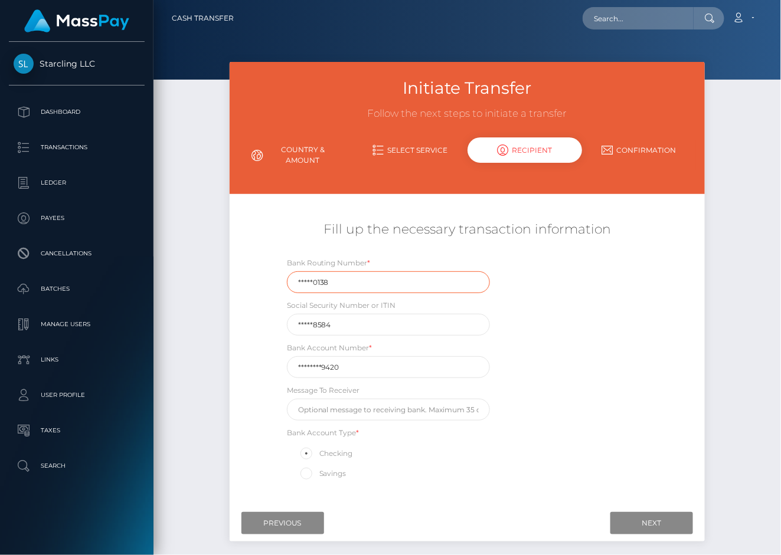
drag, startPoint x: 352, startPoint y: 280, endPoint x: 214, endPoint y: 280, distance: 138.7
click at [214, 280] on div "Initiate Transfer Follow the next steps to initiate a transfer Country & Amount…" at bounding box center [466, 316] width 627 height 509
paste input "01100"
type input "011000138"
click at [214, 280] on div "Initiate Transfer Follow the next steps to initiate a transfer Country & Amount…" at bounding box center [466, 316] width 627 height 509
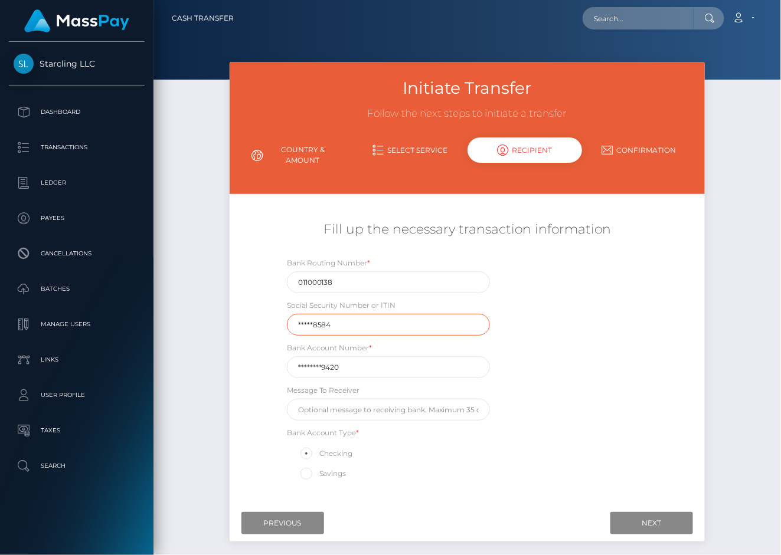
drag, startPoint x: 342, startPoint y: 319, endPoint x: 201, endPoint y: 322, distance: 141.1
click at [201, 322] on div "Initiate Transfer Follow the next steps to initiate a transfer Country & Amount…" at bounding box center [466, 316] width 627 height 509
click at [202, 322] on div "Initiate Transfer Follow the next steps to initiate a transfer Country & Amount…" at bounding box center [466, 316] width 627 height 509
drag, startPoint x: 343, startPoint y: 374, endPoint x: 198, endPoint y: 374, distance: 144.6
click at [198, 374] on div "Initiate Transfer Follow the next steps to initiate a transfer Country & Amount…" at bounding box center [466, 316] width 627 height 509
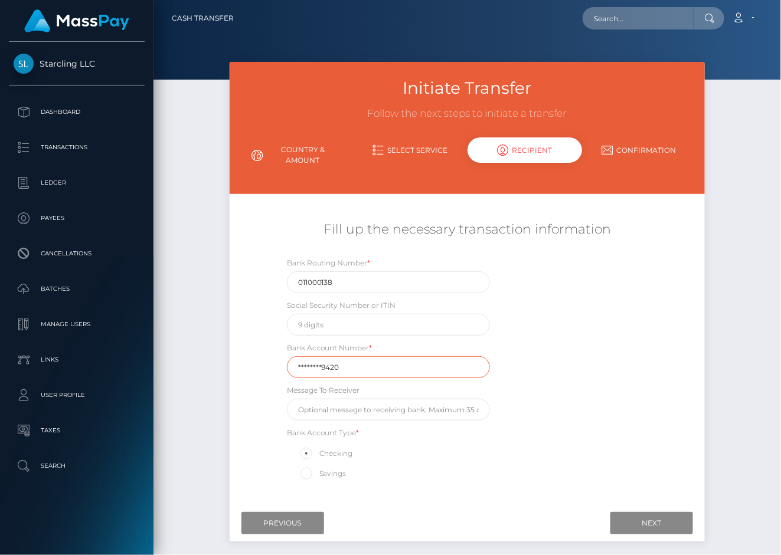
paste input "00462115"
type input "004621159420"
click at [198, 374] on div "Initiate Transfer Follow the next steps to initiate a transfer Country & Amount…" at bounding box center [466, 316] width 627 height 509
click at [647, 522] on input "Next" at bounding box center [651, 523] width 83 height 22
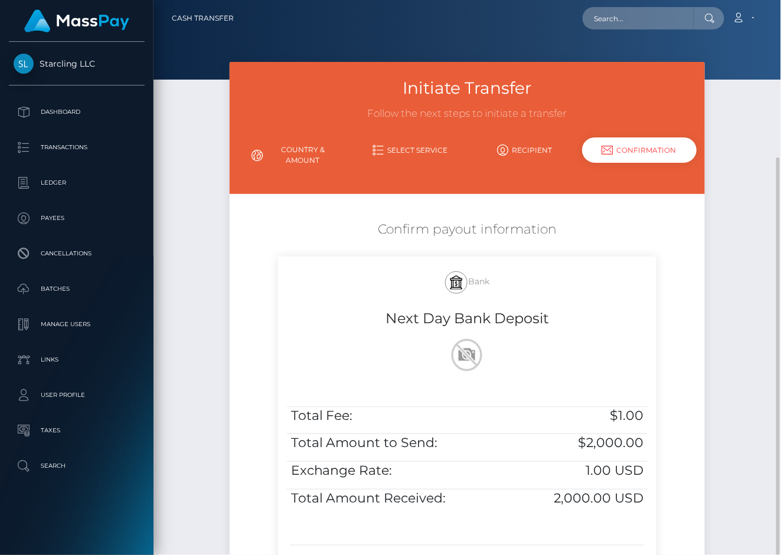
scroll to position [89, 0]
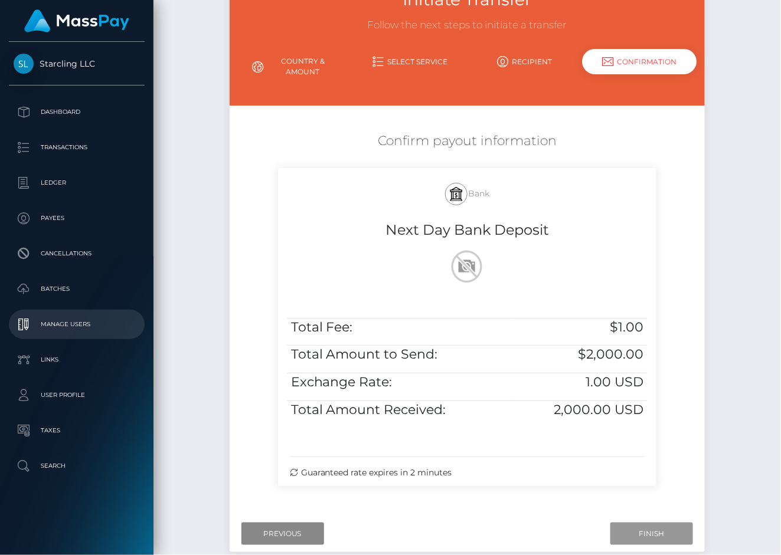
drag, startPoint x: 649, startPoint y: 529, endPoint x: 20, endPoint y: 316, distance: 664.2
click at [649, 529] on input "Finish" at bounding box center [651, 534] width 83 height 22
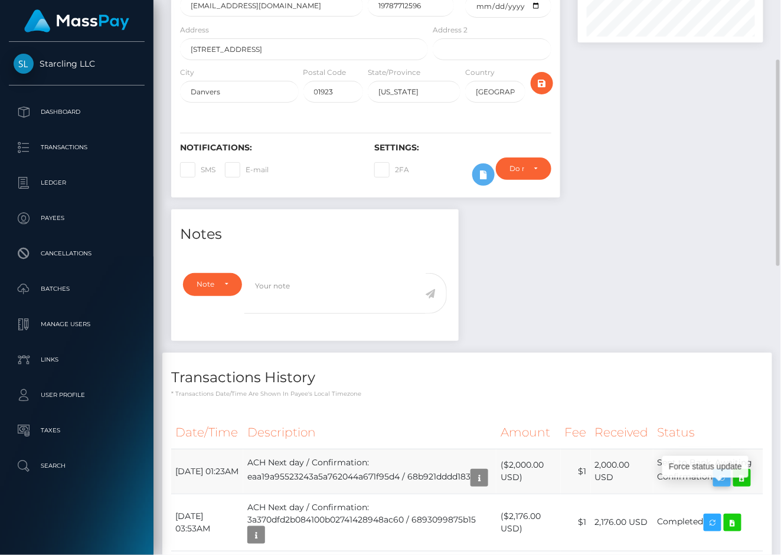
scroll to position [142, 186]
drag, startPoint x: 176, startPoint y: 470, endPoint x: 719, endPoint y: 492, distance: 543.4
click at [719, 492] on tr "September 4, 2025 01:23AM ACH Next day / Confirmation: eaa19a95523243a5a762044a…" at bounding box center [467, 471] width 592 height 45
copy tr "September 4, 2025 01:23AM ACH Next day / Confirmation: eaa19a95523243a5a762044a…"
click at [748, 484] on icon at bounding box center [742, 478] width 14 height 15
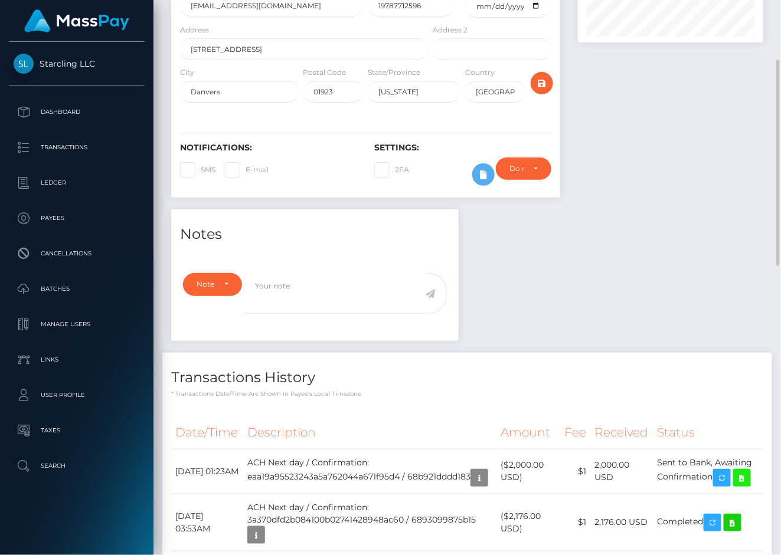
scroll to position [0, 0]
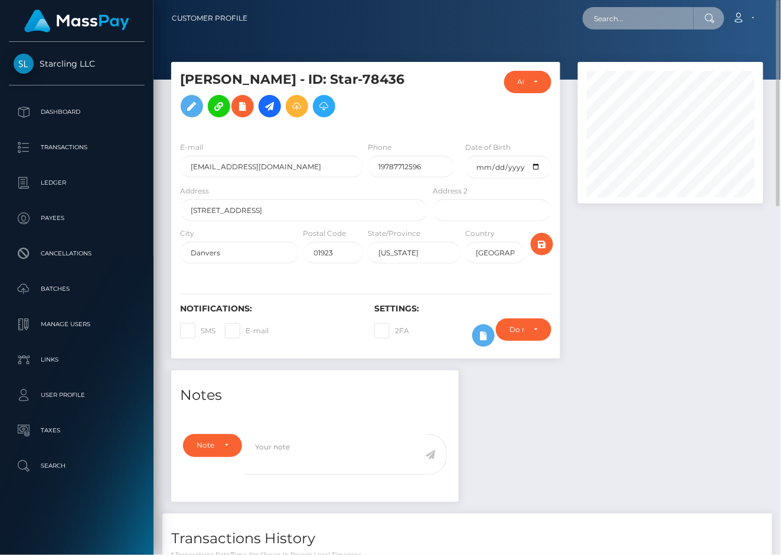
click at [597, 12] on input "text" at bounding box center [637, 18] width 111 height 22
paste input "388558"
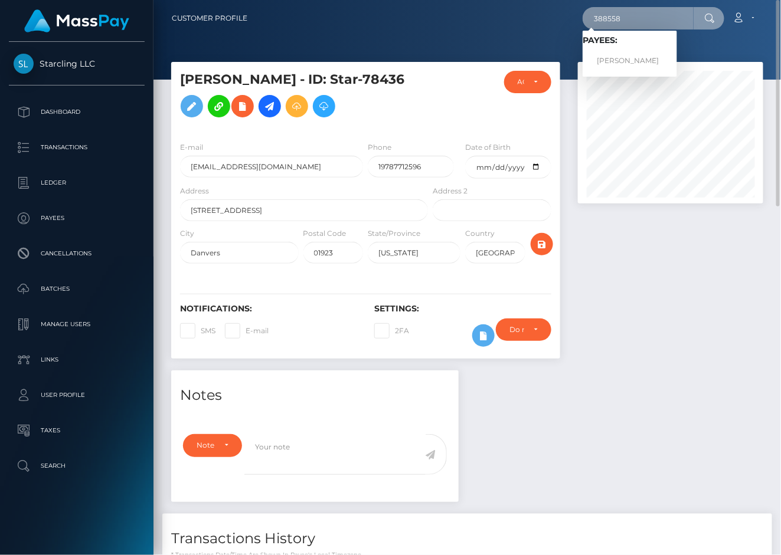
type input "388558"
drag, startPoint x: 628, startPoint y: 60, endPoint x: 496, endPoint y: 99, distance: 137.2
click at [628, 60] on link "Chloe Marshall" at bounding box center [629, 61] width 94 height 22
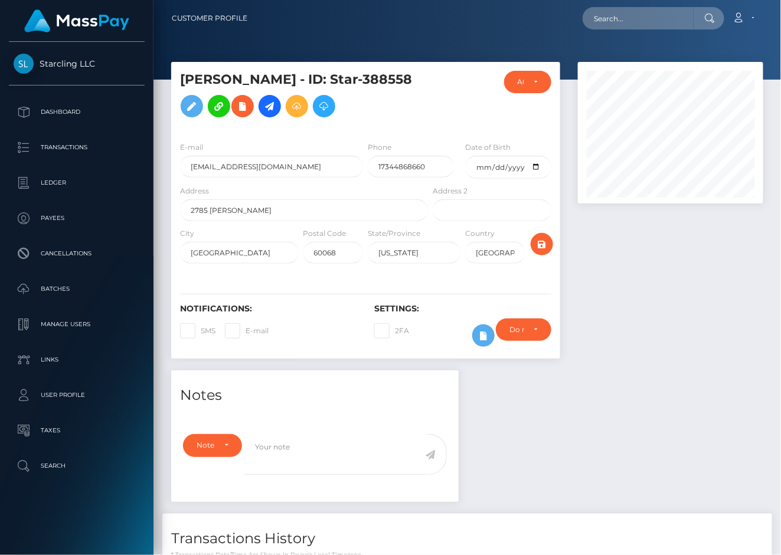
scroll to position [142, 186]
click at [684, 302] on div at bounding box center [670, 216] width 203 height 309
click at [673, 342] on div at bounding box center [670, 216] width 203 height 309
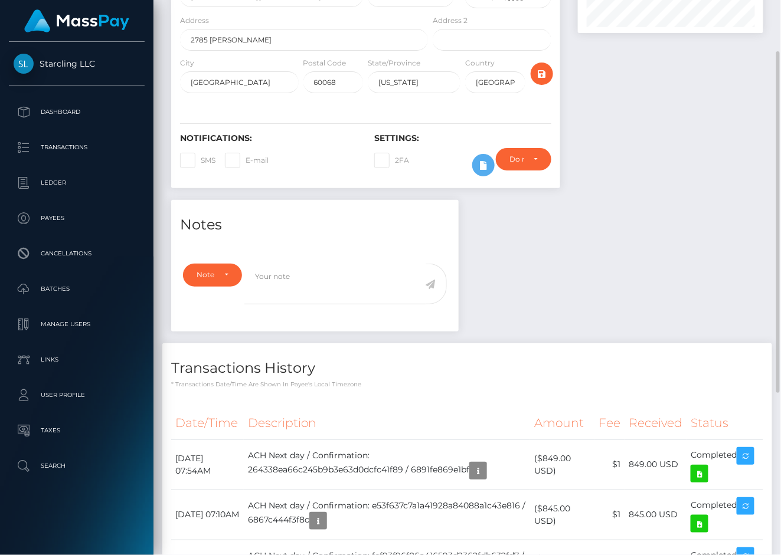
scroll to position [0, 0]
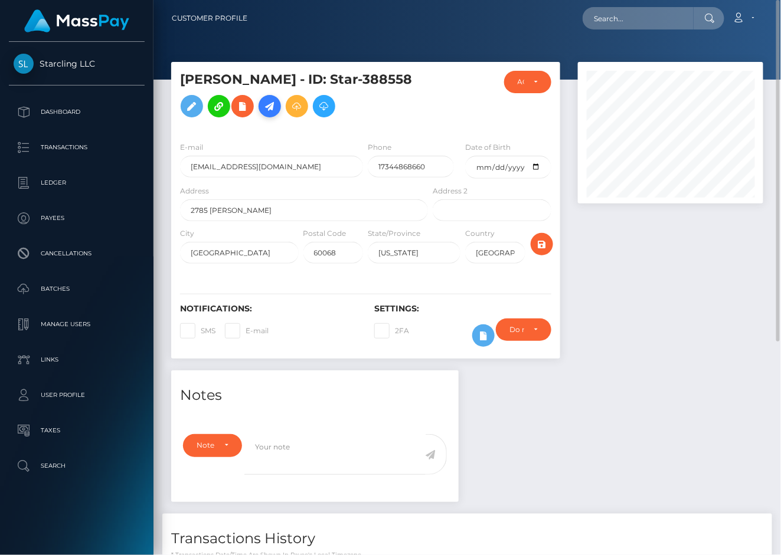
click at [271, 106] on icon at bounding box center [270, 106] width 14 height 15
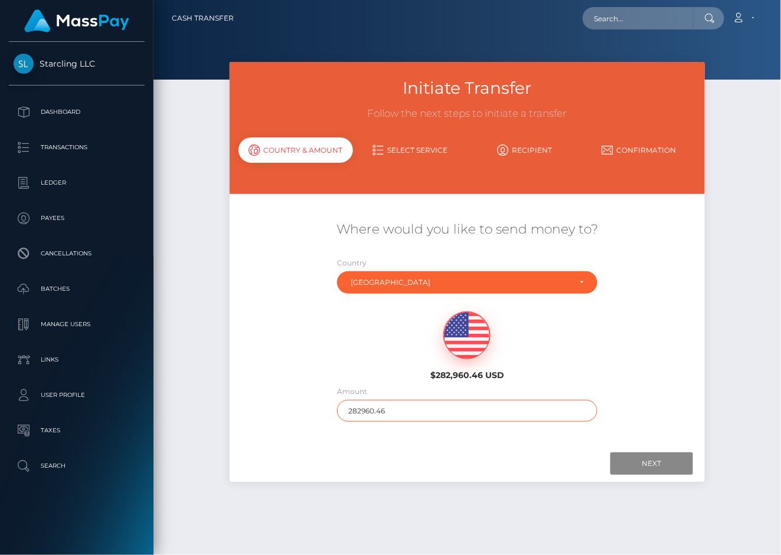
drag, startPoint x: 424, startPoint y: 415, endPoint x: 298, endPoint y: 415, distance: 126.3
click at [305, 417] on div "Where would you like to send money to? Country Abkhazia Afghanistan Albania Alg…" at bounding box center [468, 321] width 476 height 213
type input "900"
click at [288, 411] on div "Where would you like to send money to? Country Abkhazia Afghanistan Albania Alg…" at bounding box center [468, 321] width 476 height 213
click at [638, 467] on input "Next" at bounding box center [651, 464] width 83 height 22
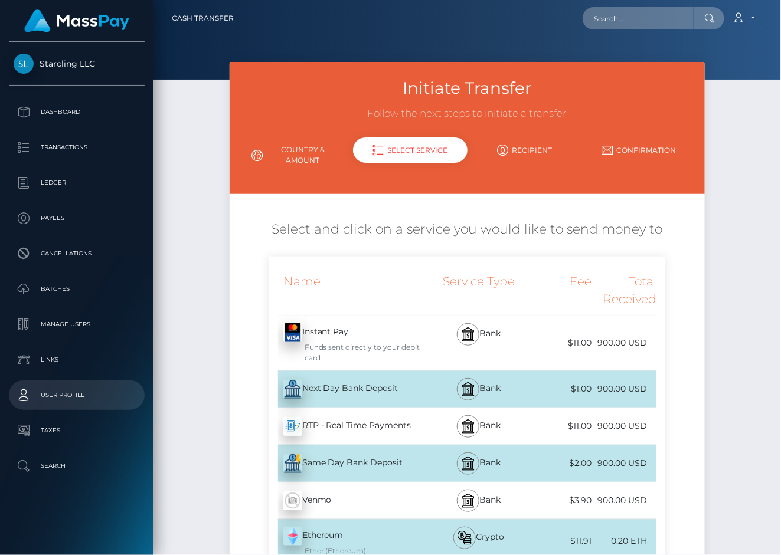
drag, startPoint x: 326, startPoint y: 387, endPoint x: 14, endPoint y: 387, distance: 312.2
click at [326, 387] on div "Next Day Bank Deposit - USD" at bounding box center [350, 389] width 162 height 33
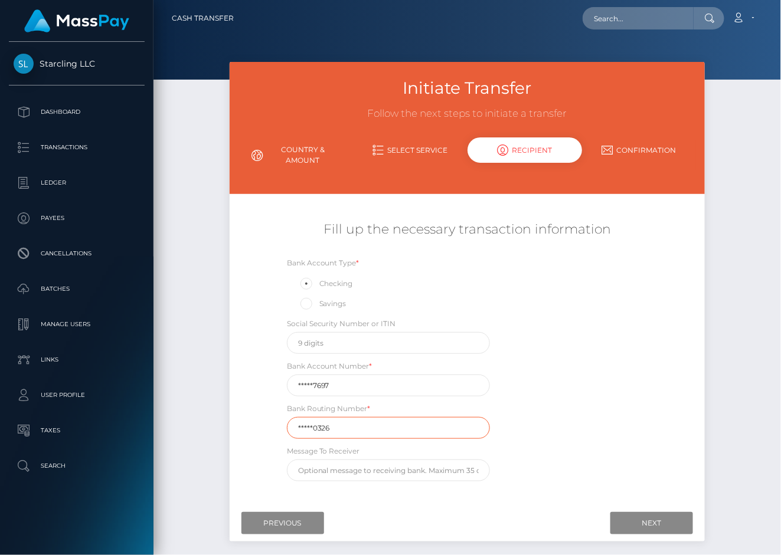
drag, startPoint x: 337, startPoint y: 432, endPoint x: 231, endPoint y: 433, distance: 105.6
click at [232, 433] on div "Fill up the necessary transaction information Bank Account Type * Checking Savi…" at bounding box center [468, 351] width 476 height 273
paste input "07200"
type input "072000326"
drag, startPoint x: 352, startPoint y: 392, endPoint x: 199, endPoint y: 392, distance: 153.4
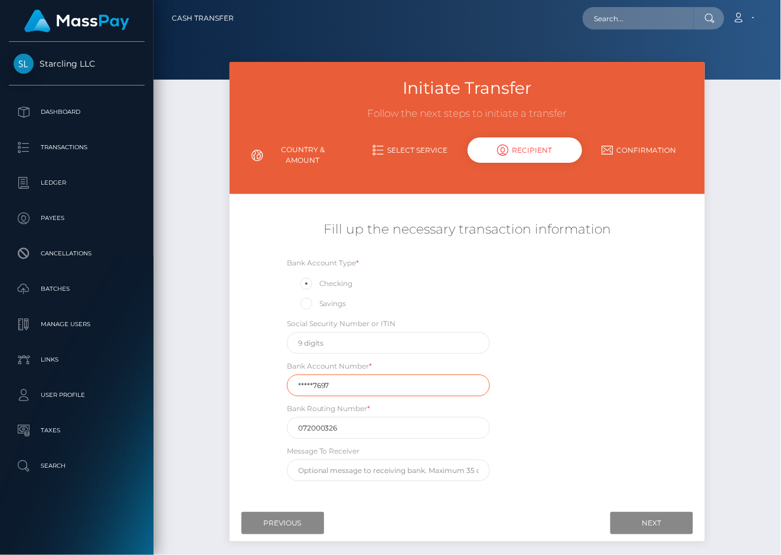
click at [199, 392] on div "Initiate Transfer Follow the next steps to initiate a transfer Country & Amount…" at bounding box center [466, 316] width 627 height 509
paste input "77899"
type input "778997697"
click at [193, 391] on div "Initiate Transfer Follow the next steps to initiate a transfer Country & Amount…" at bounding box center [466, 316] width 627 height 509
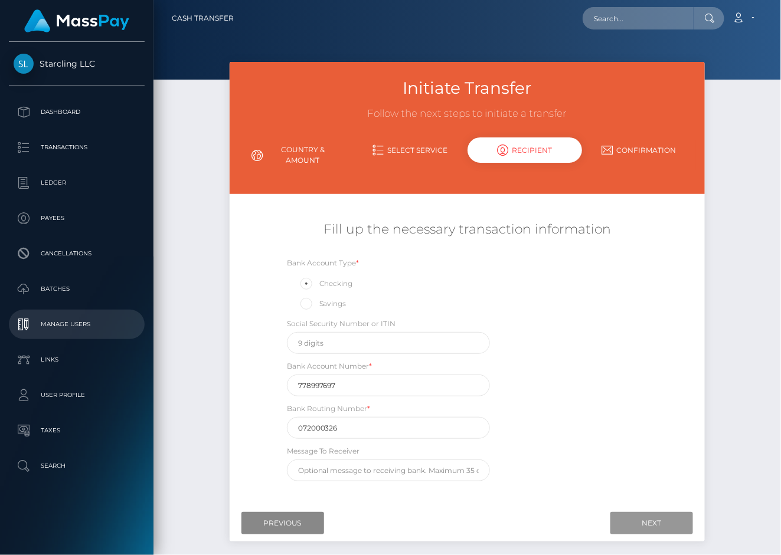
drag, startPoint x: 631, startPoint y: 521, endPoint x: 6, endPoint y: 336, distance: 651.9
click at [631, 521] on input "Next" at bounding box center [651, 523] width 83 height 22
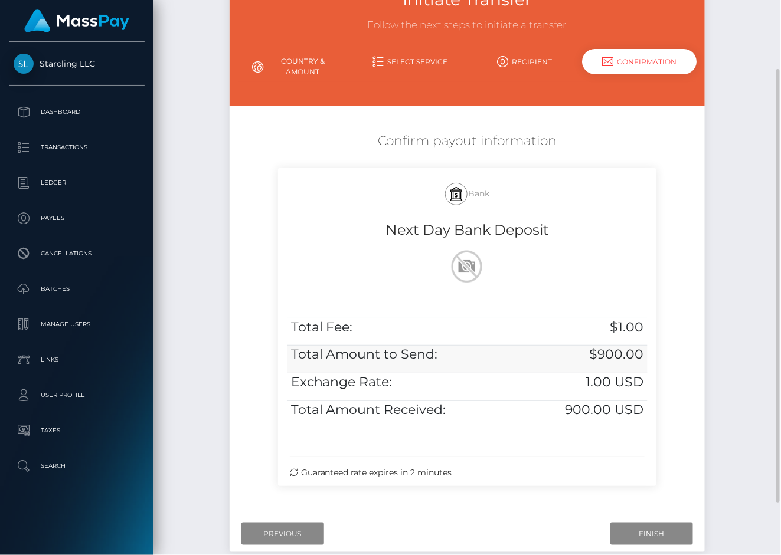
scroll to position [156, 0]
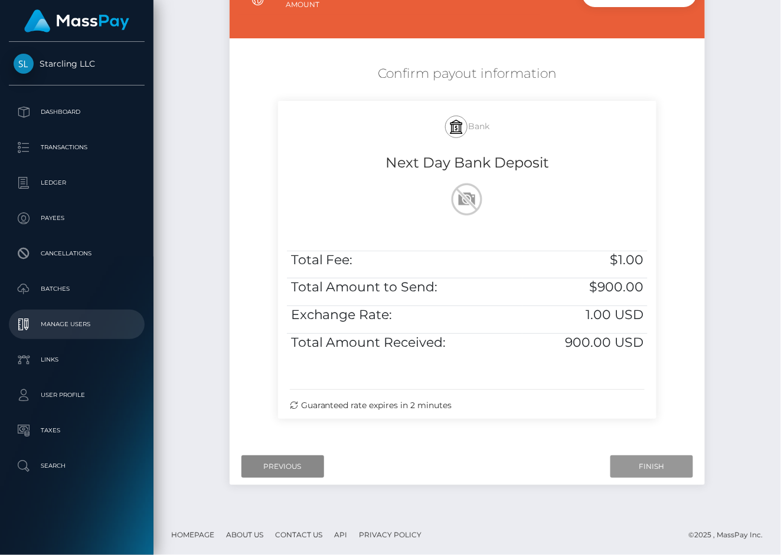
drag, startPoint x: 628, startPoint y: 465, endPoint x: 12, endPoint y: 325, distance: 631.2
click at [628, 465] on input "Finish" at bounding box center [651, 467] width 83 height 22
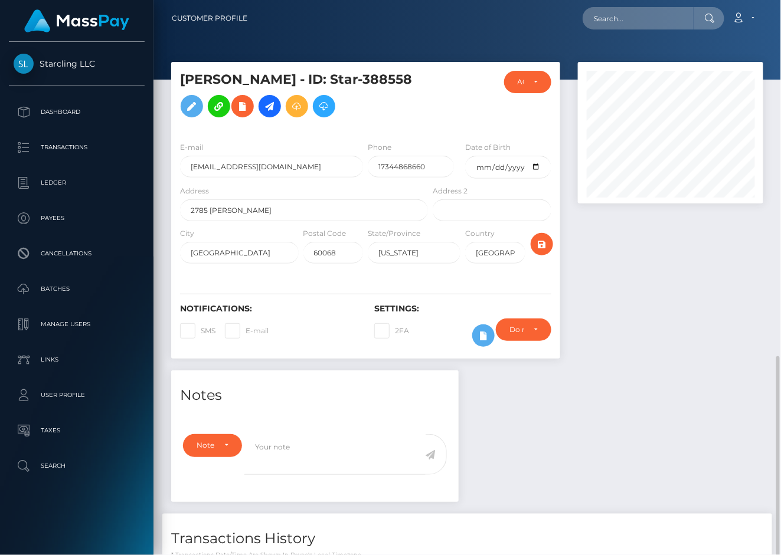
drag, startPoint x: 0, startPoint y: 0, endPoint x: 245, endPoint y: 395, distance: 464.6
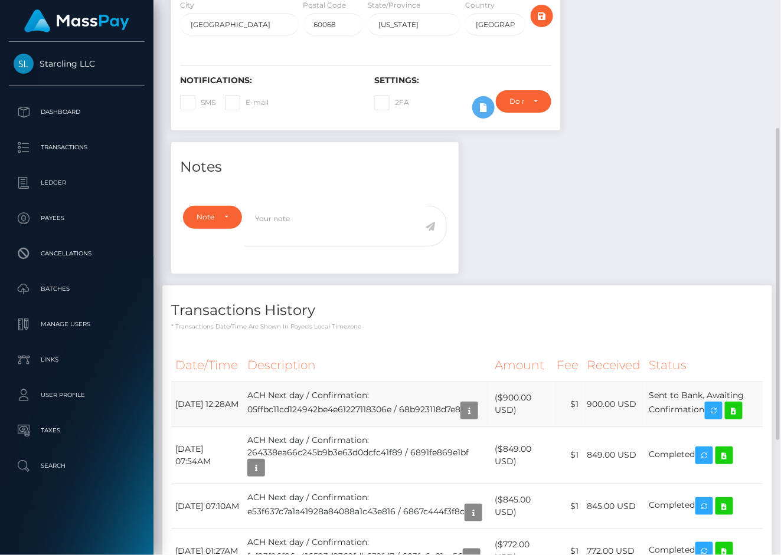
drag, startPoint x: 306, startPoint y: 406, endPoint x: 708, endPoint y: 420, distance: 401.5
click at [708, 420] on tr "[DATE] 12:28AM ACH Next day / Confirmation: 05ffbc11cd124942be4e61227118306e / …" at bounding box center [467, 404] width 592 height 45
copy tr "[DATE] 12:28AM ACH Next day / Confirmation: 05ffbc11cd124942be4e61227118306e / …"
click at [741, 417] on icon at bounding box center [733, 411] width 14 height 15
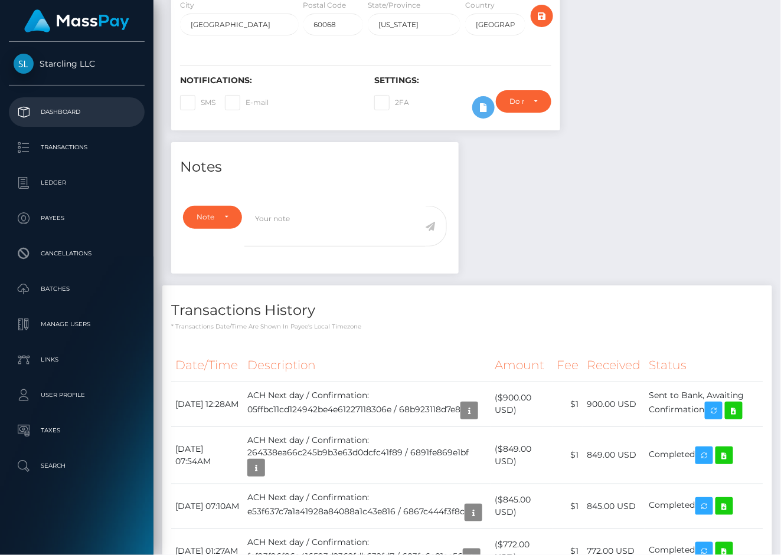
click at [71, 110] on p "Dashboard" at bounding box center [77, 112] width 126 height 18
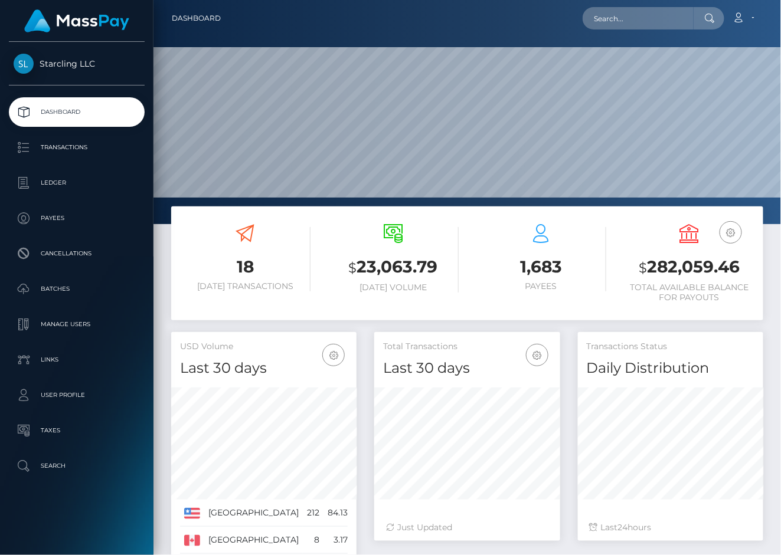
scroll to position [208, 186]
drag, startPoint x: 647, startPoint y: 267, endPoint x: 741, endPoint y: 269, distance: 94.4
click at [741, 269] on h3 "$ 282,059.46" at bounding box center [689, 268] width 130 height 24
copy h3 "282,059.46"
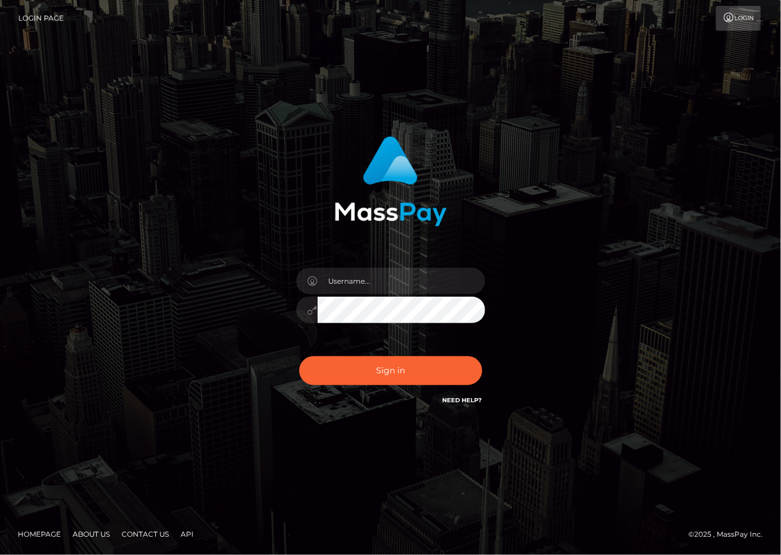
type input "polinab"
click at [402, 378] on button "Sign in" at bounding box center [390, 370] width 183 height 29
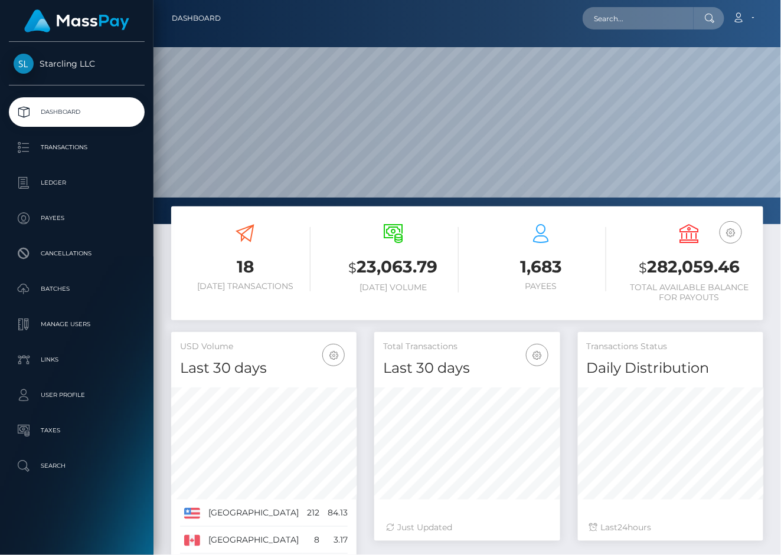
scroll to position [208, 186]
click at [623, 17] on input "text" at bounding box center [637, 18] width 111 height 22
paste input "2303961"
type input "2303961"
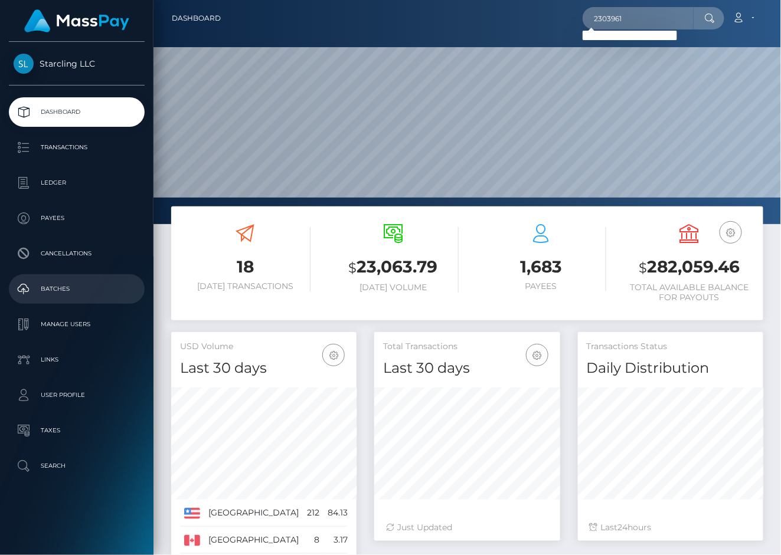
drag, startPoint x: 82, startPoint y: 286, endPoint x: 154, endPoint y: 26, distance: 270.0
click at [81, 286] on p "Batches" at bounding box center [77, 289] width 126 height 18
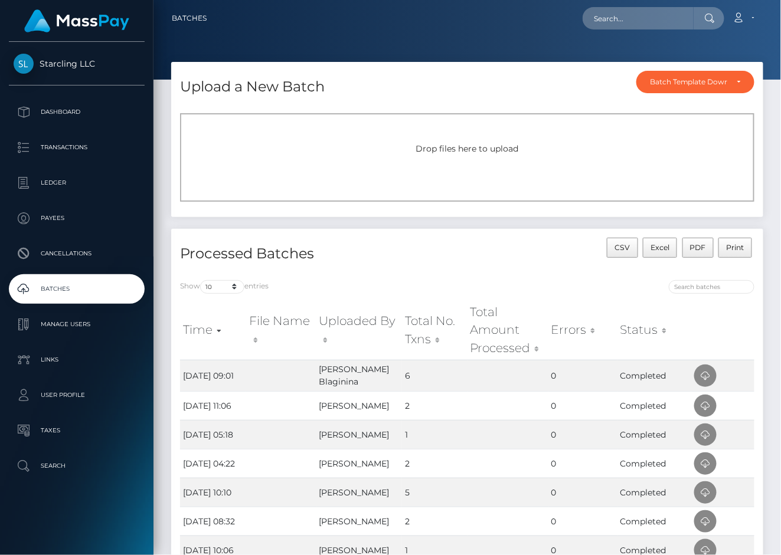
click at [342, 188] on div "Drop files here to upload" at bounding box center [467, 157] width 574 height 89
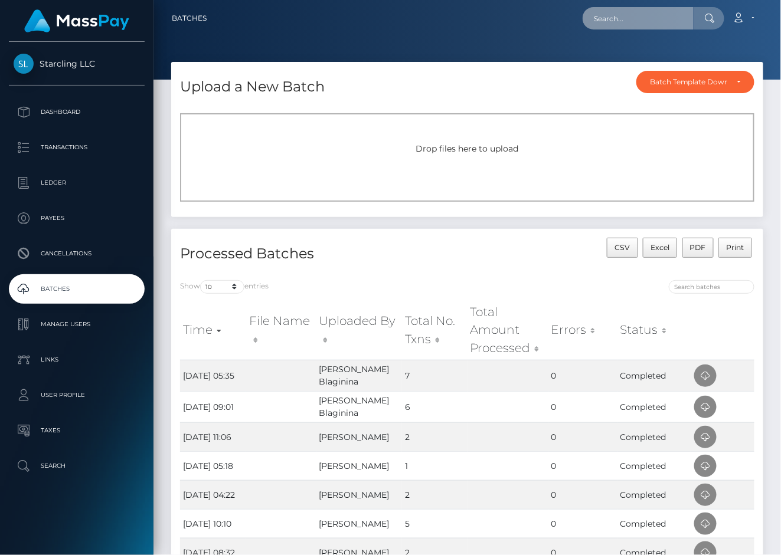
click at [594, 29] on input "text" at bounding box center [637, 18] width 111 height 22
paste input "3259358"
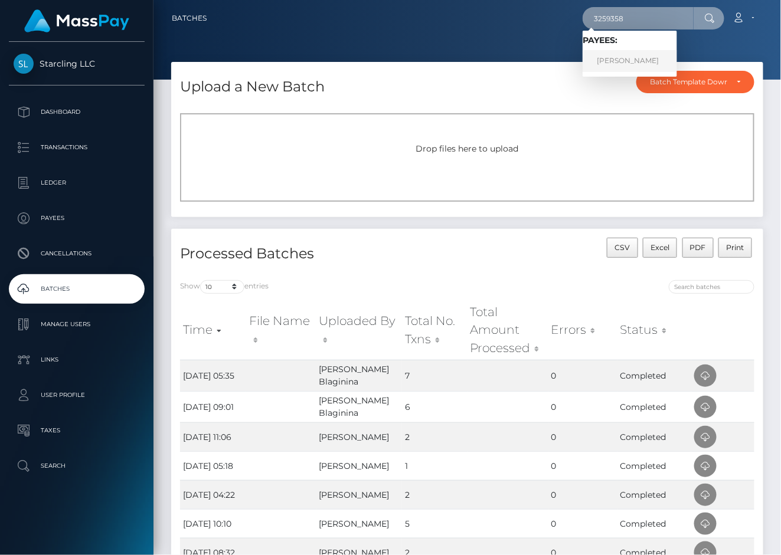
type input "3259358"
drag, startPoint x: 620, startPoint y: 63, endPoint x: 529, endPoint y: 75, distance: 91.7
click at [620, 63] on link "[PERSON_NAME]" at bounding box center [629, 61] width 94 height 22
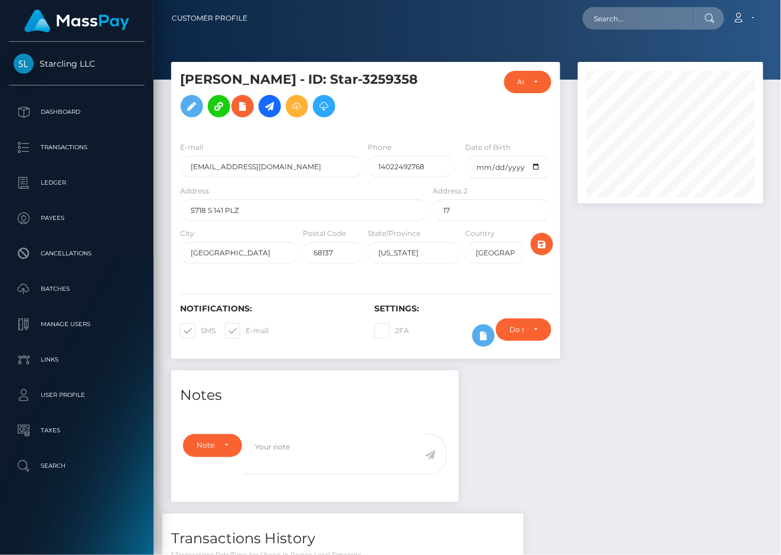
scroll to position [142, 186]
drag, startPoint x: 707, startPoint y: 300, endPoint x: 698, endPoint y: 294, distance: 10.8
click at [707, 300] on div at bounding box center [670, 216] width 203 height 309
click at [482, 179] on input "date" at bounding box center [508, 167] width 86 height 23
type input "[DATE]"
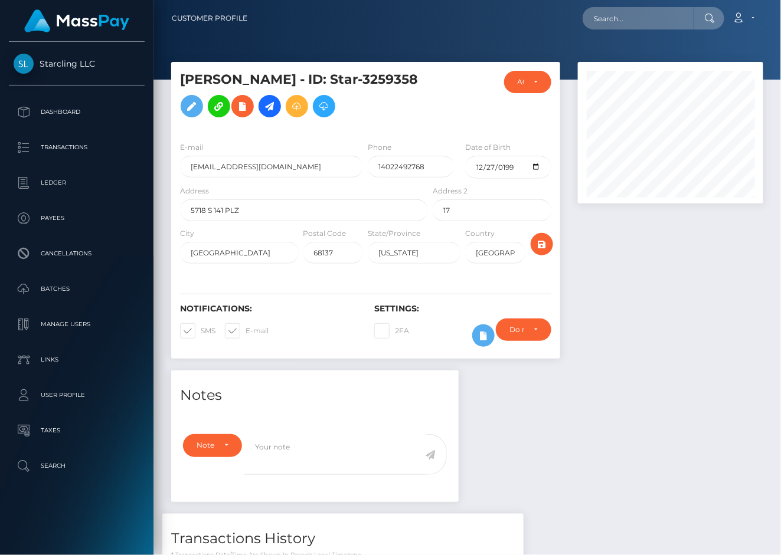
click at [640, 315] on div at bounding box center [670, 216] width 203 height 309
click at [251, 339] on label "E-mail" at bounding box center [247, 330] width 44 height 15
click at [251, 331] on input "E-mail" at bounding box center [250, 327] width 8 height 8
checkbox input "false"
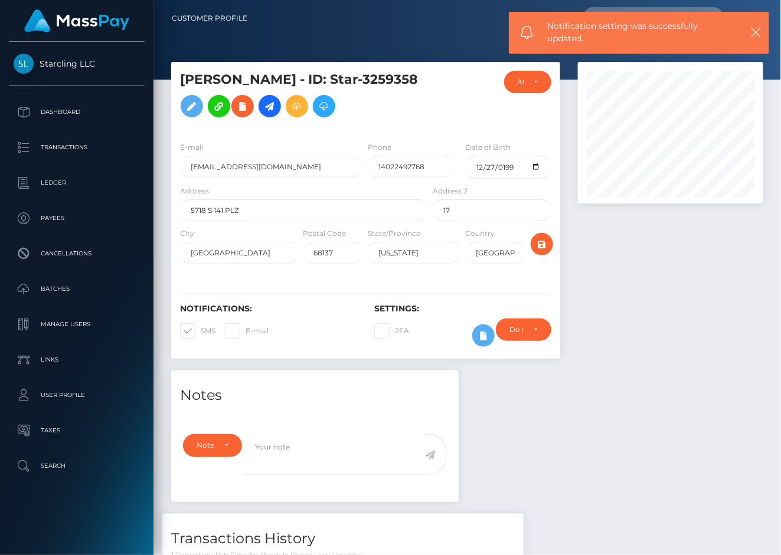
click at [201, 335] on span at bounding box center [201, 330] width 0 height 9
click at [201, 331] on input "SMS" at bounding box center [205, 327] width 8 height 8
checkbox input "false"
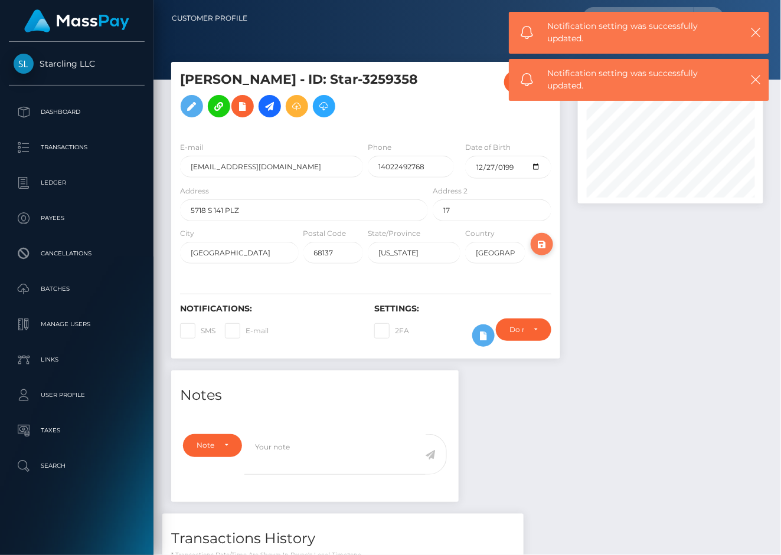
click at [539, 252] on icon "submit" at bounding box center [542, 244] width 14 height 15
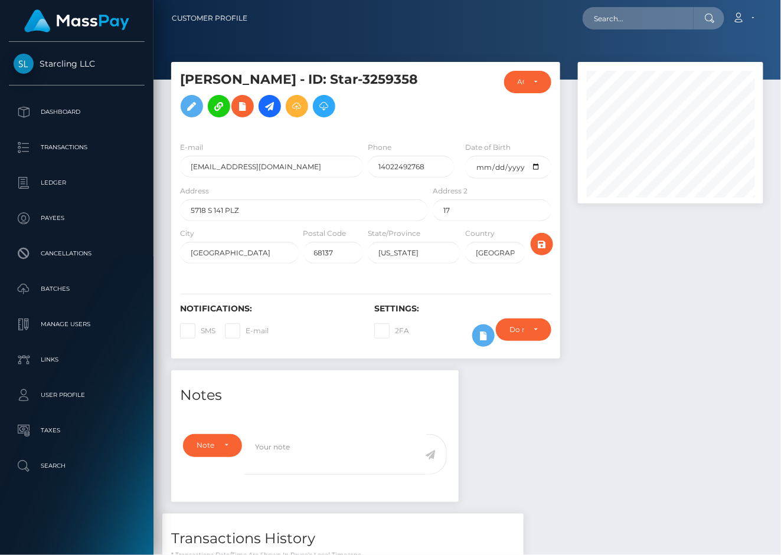
scroll to position [142, 186]
click at [667, 244] on div at bounding box center [670, 216] width 203 height 309
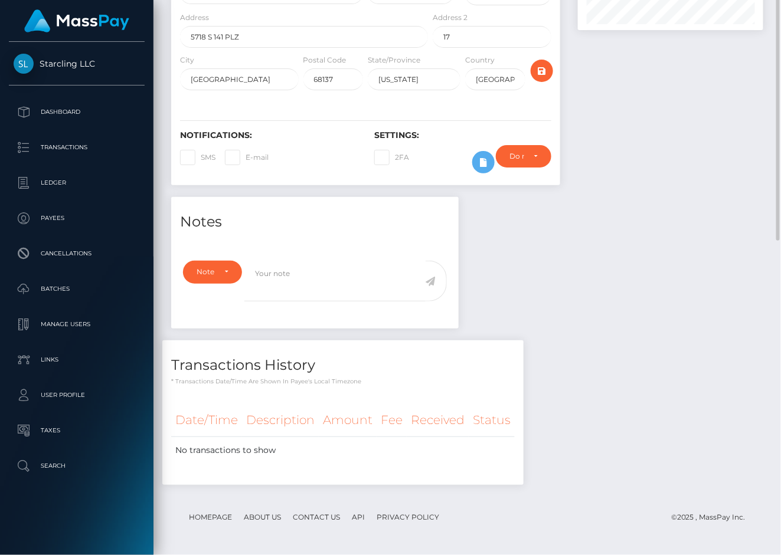
scroll to position [0, 0]
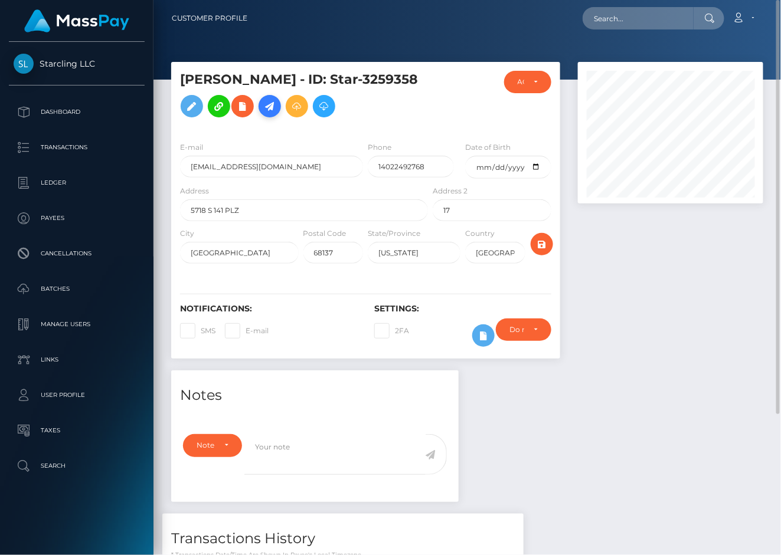
click at [263, 114] on icon at bounding box center [270, 106] width 14 height 15
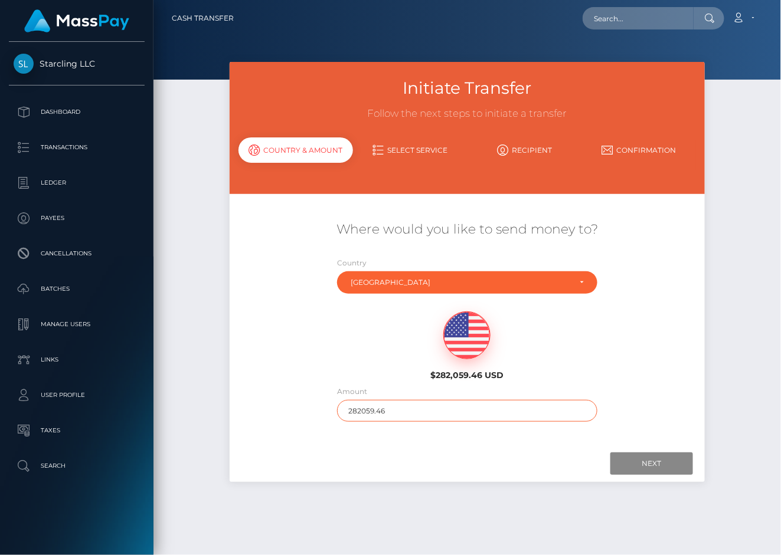
click at [398, 410] on input "282059.46" at bounding box center [467, 411] width 260 height 22
click at [398, 410] on input "1" at bounding box center [467, 411] width 260 height 22
type input "160"
click at [453, 449] on div "Next Finish Previous" at bounding box center [468, 464] width 476 height 37
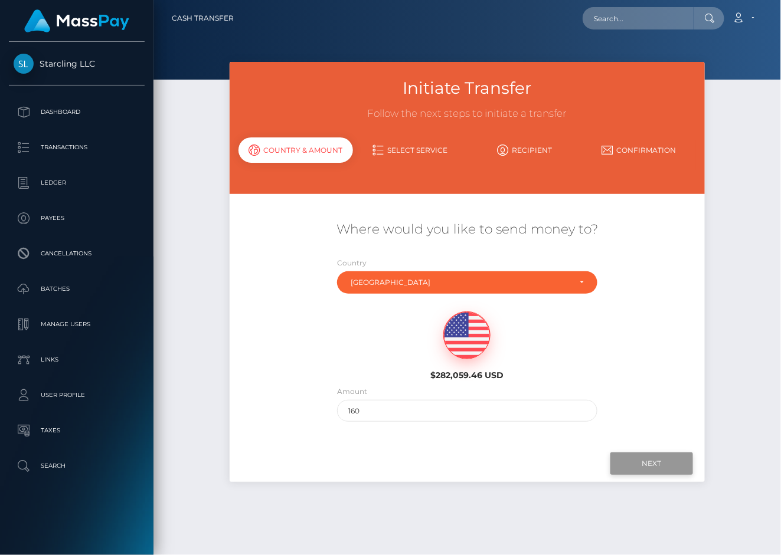
click at [634, 455] on input "Next" at bounding box center [651, 464] width 83 height 22
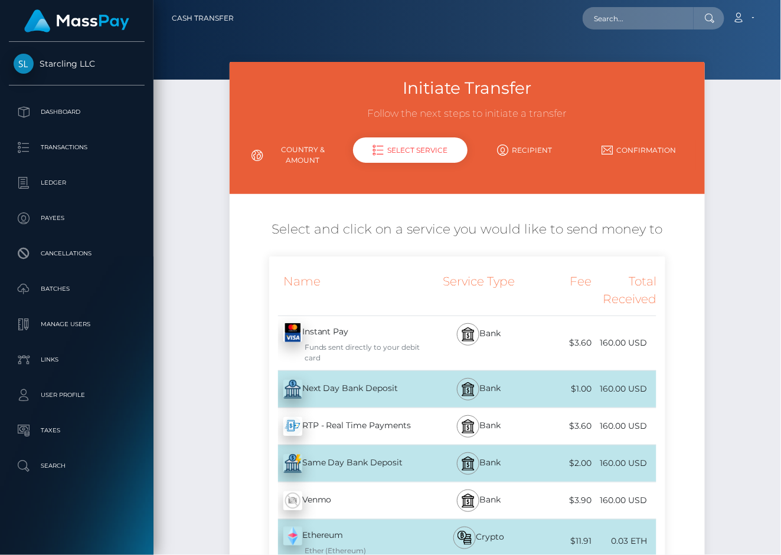
click at [300, 374] on div "Next Day Bank Deposit - USD" at bounding box center [350, 389] width 162 height 33
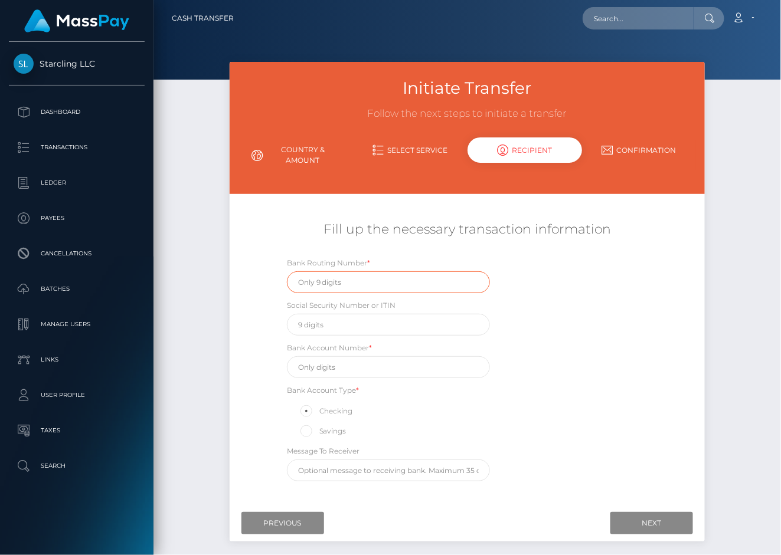
click at [337, 289] on input "text" at bounding box center [388, 282] width 203 height 22
paste input "104000029"
type input "104000029"
click at [337, 364] on input "text" at bounding box center [388, 367] width 203 height 22
paste input "150875029483"
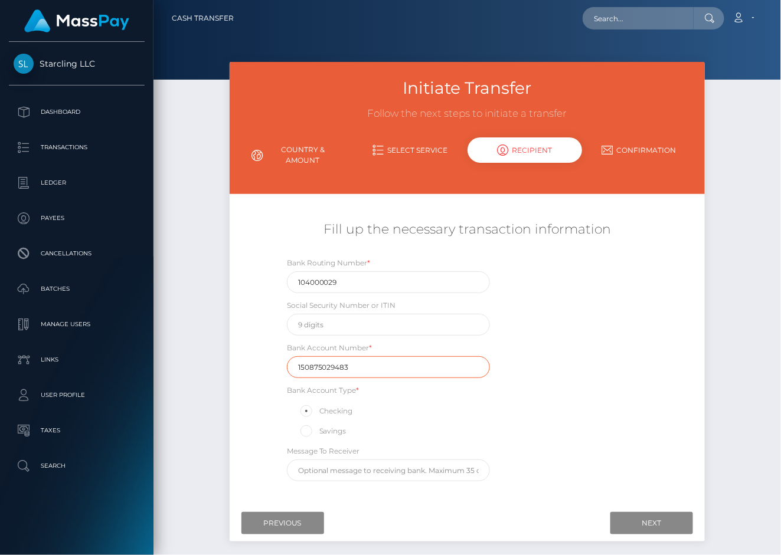
type input "150875029483"
click at [564, 343] on div "Bank Routing Number * 104000029 Social Security Number or ITIN Bank Account Num…" at bounding box center [467, 372] width 397 height 231
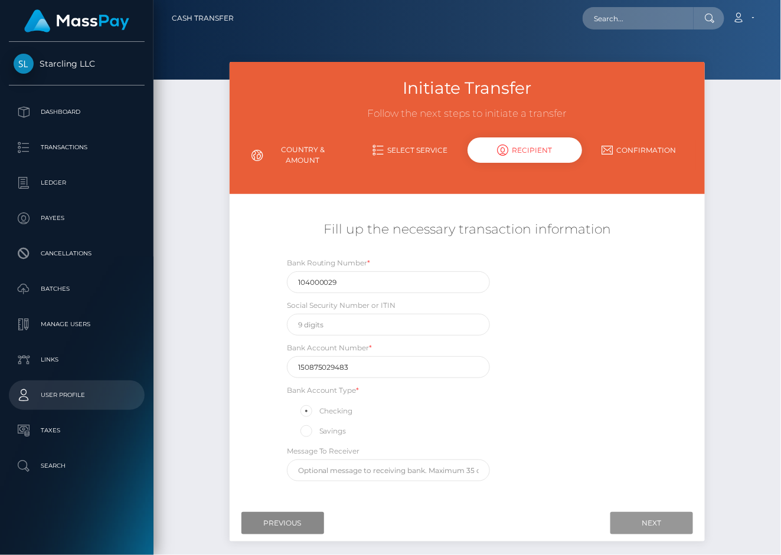
drag, startPoint x: 623, startPoint y: 523, endPoint x: 1, endPoint y: 385, distance: 637.0
click at [623, 523] on input "Next" at bounding box center [651, 523] width 83 height 22
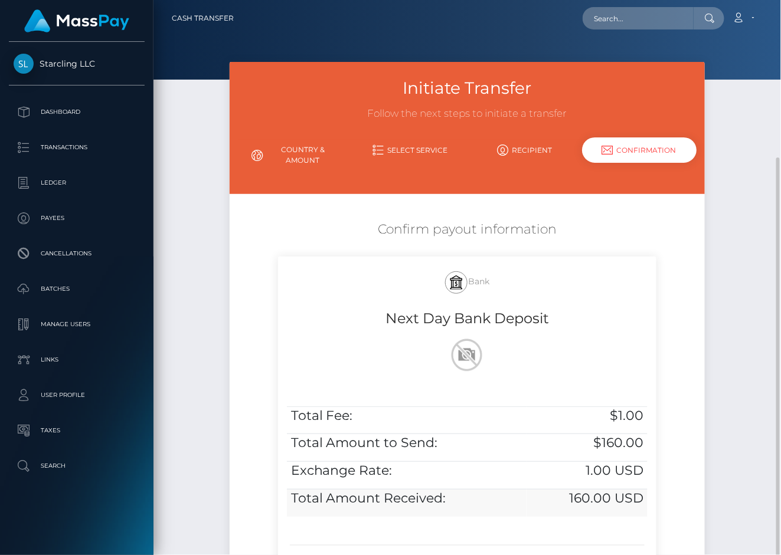
scroll to position [89, 0]
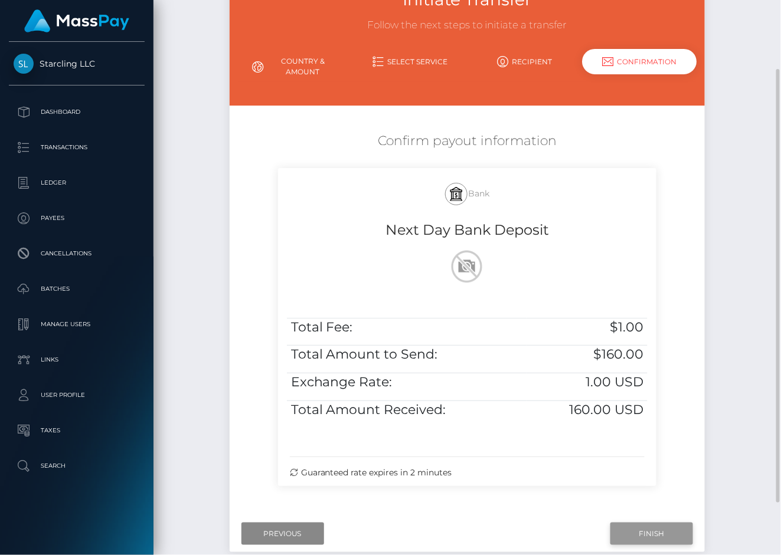
click at [621, 529] on input "Finish" at bounding box center [651, 534] width 83 height 22
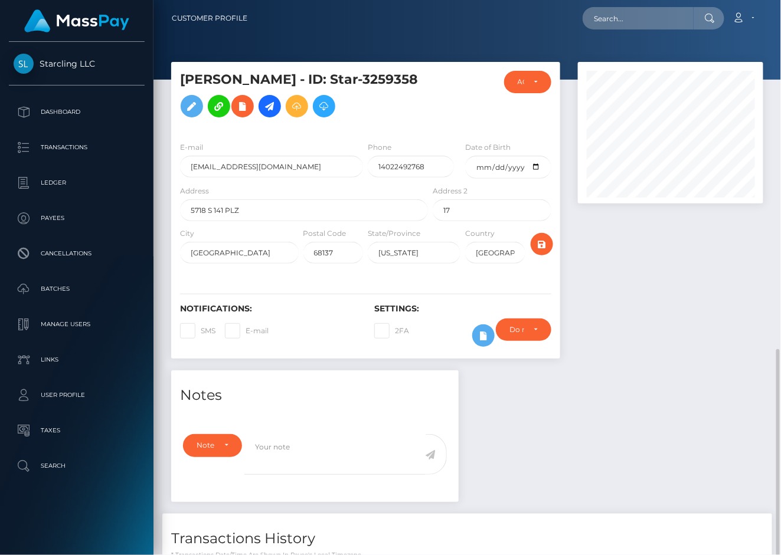
scroll to position [142, 186]
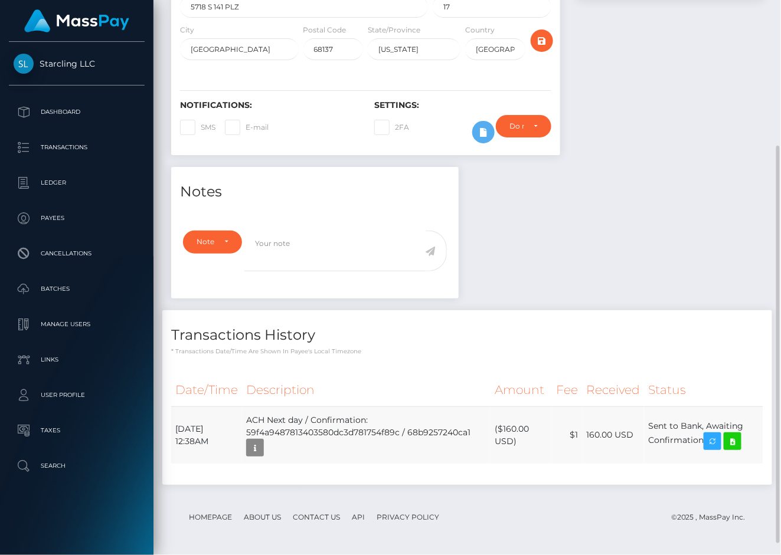
click at [305, 437] on td "ACH Next day / Confirmation: 59f4a9487813403580dc3d781754f89c / 68b9257240ca1" at bounding box center [366, 435] width 248 height 57
drag, startPoint x: 175, startPoint y: 441, endPoint x: 708, endPoint y: 456, distance: 532.5
click at [708, 456] on tr "[DATE] 12:38AM ACH Next day / Confirmation: 59f4a9487813403580dc3d781754f89c / …" at bounding box center [467, 435] width 592 height 57
copy tr "[DATE] 12:38AM ACH Next day / Confirmation: 59f4a9487813403580dc3d781754f89c / …"
click at [739, 449] on icon at bounding box center [732, 441] width 14 height 15
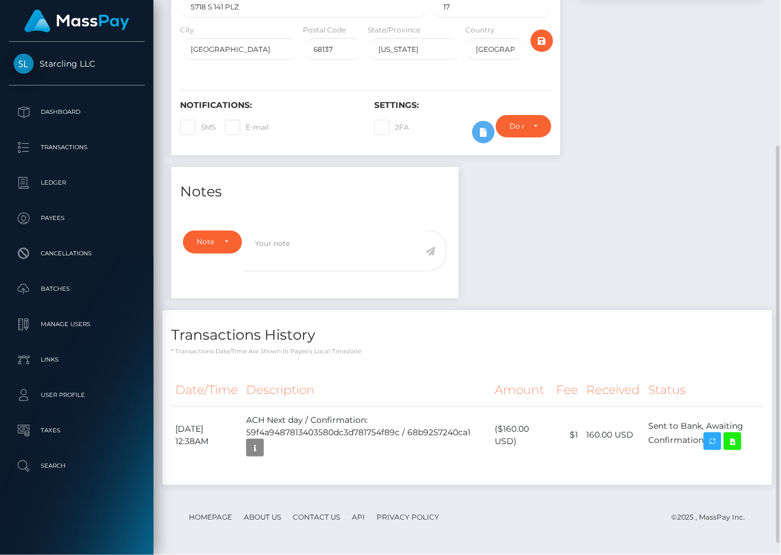
scroll to position [0, 0]
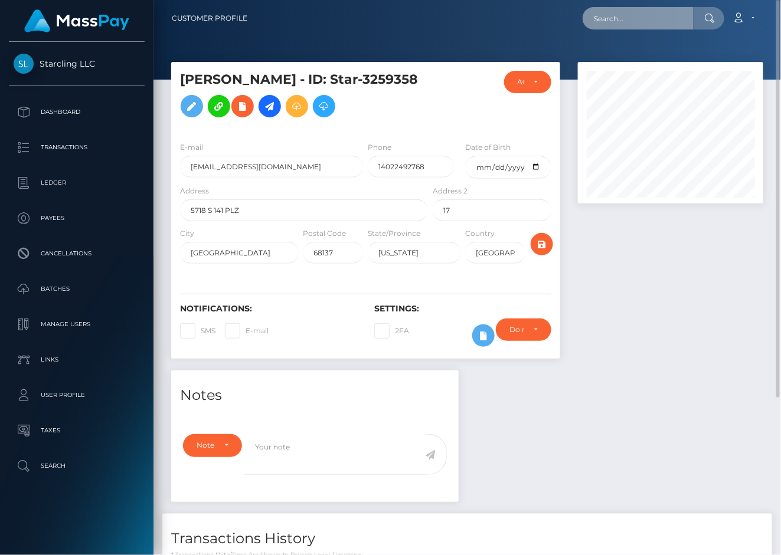
click at [597, 18] on input "text" at bounding box center [637, 18] width 111 height 22
paste input "475699"
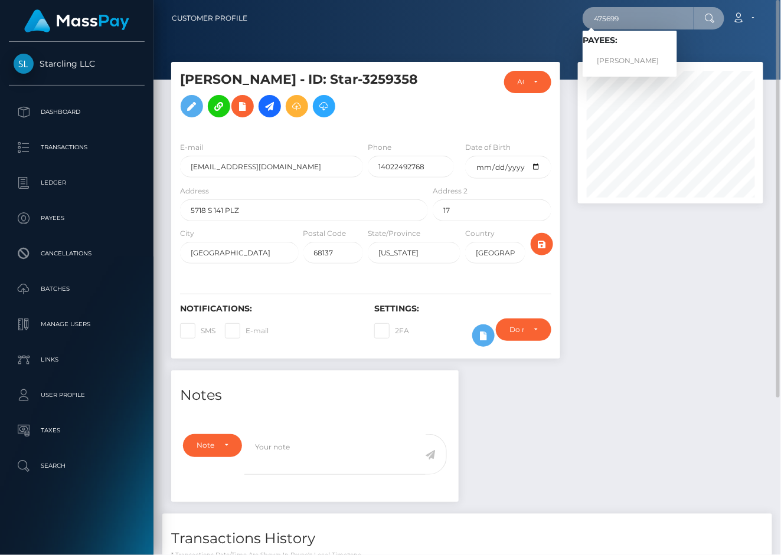
type input "475699"
drag, startPoint x: 630, startPoint y: 64, endPoint x: 617, endPoint y: 51, distance: 18.8
click at [626, 57] on link "Derrick Ellis" at bounding box center [629, 61] width 94 height 22
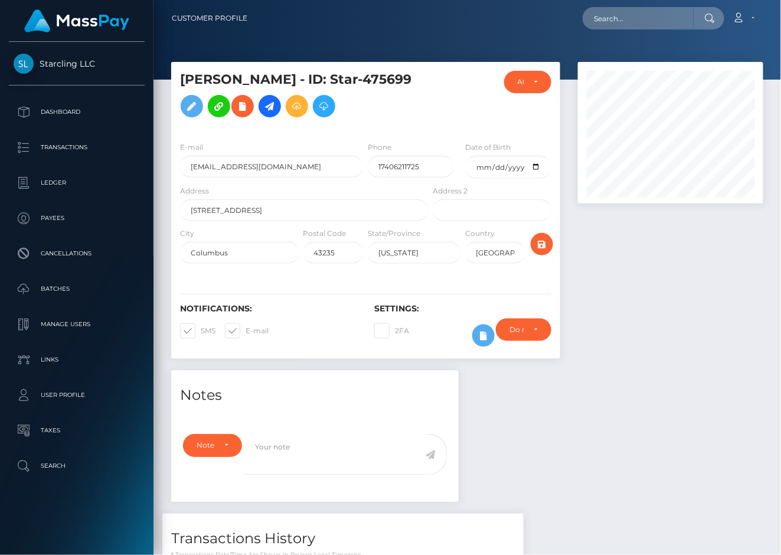
scroll to position [142, 186]
click at [698, 404] on div "Notes Note Type Compliance Clear Compliance General Note Type" at bounding box center [467, 521] width 610 height 300
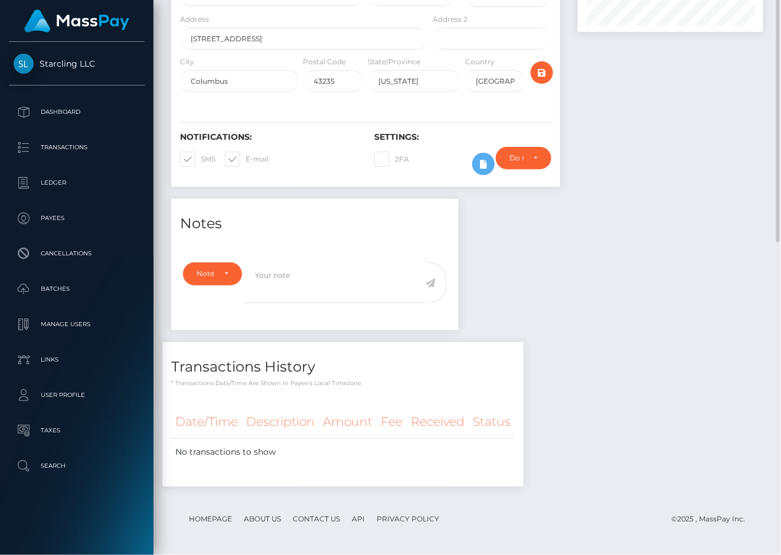
scroll to position [0, 0]
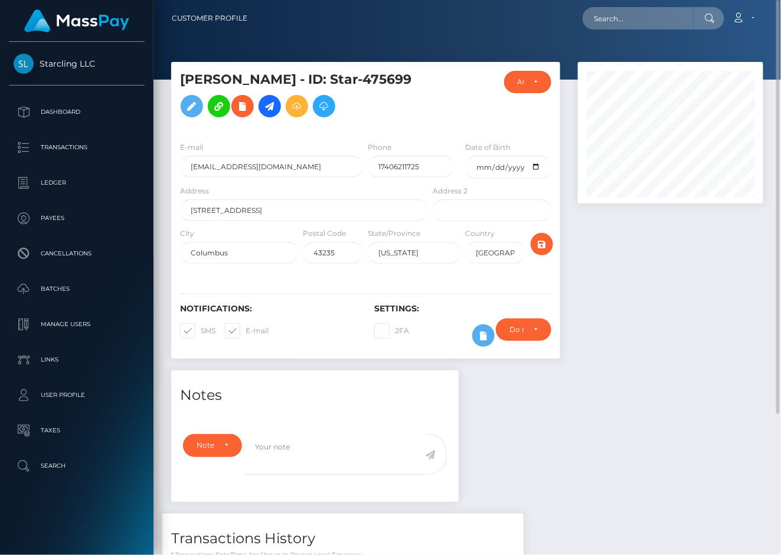
click at [246, 335] on span at bounding box center [246, 330] width 0 height 9
click at [246, 331] on input "E-mail" at bounding box center [250, 327] width 8 height 8
checkbox input "false"
click at [201, 335] on span at bounding box center [201, 330] width 0 height 9
click at [201, 331] on input "SMS" at bounding box center [205, 327] width 8 height 8
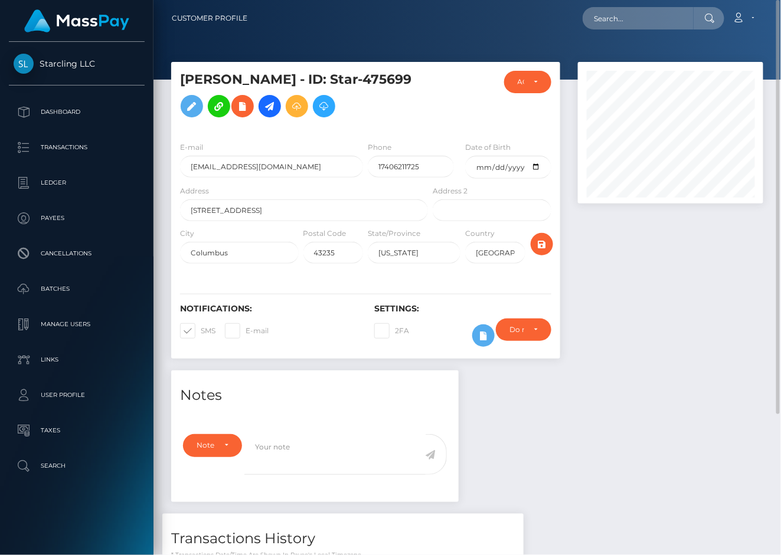
checkbox input "false"
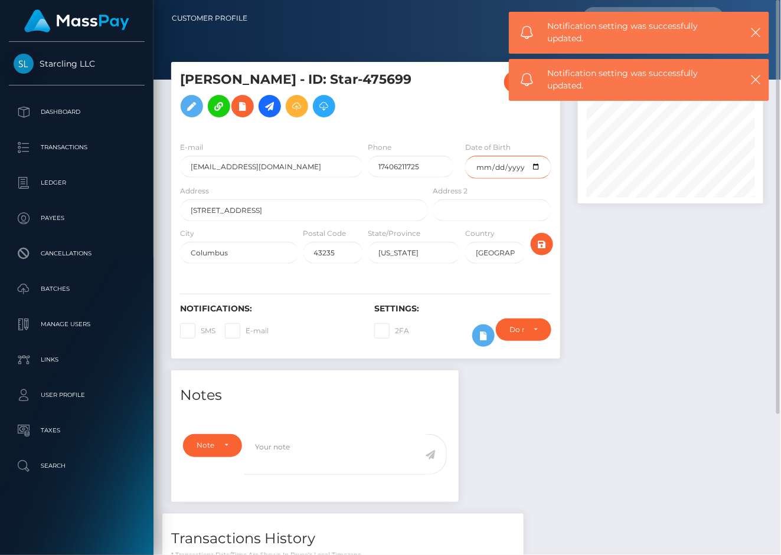
click at [479, 179] on input "date" at bounding box center [508, 167] width 86 height 23
type input "[DATE]"
click at [578, 241] on div at bounding box center [670, 216] width 203 height 309
click at [538, 252] on icon "submit" at bounding box center [542, 244] width 14 height 15
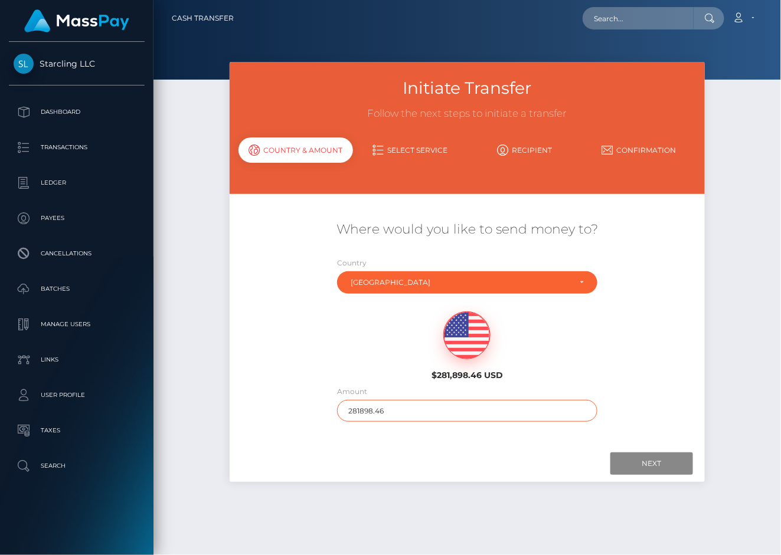
drag, startPoint x: 0, startPoint y: 0, endPoint x: 427, endPoint y: 411, distance: 593.1
click at [427, 411] on input "281898.46" at bounding box center [467, 411] width 260 height 22
type input "171"
drag, startPoint x: 480, startPoint y: 464, endPoint x: 534, endPoint y: 464, distance: 54.3
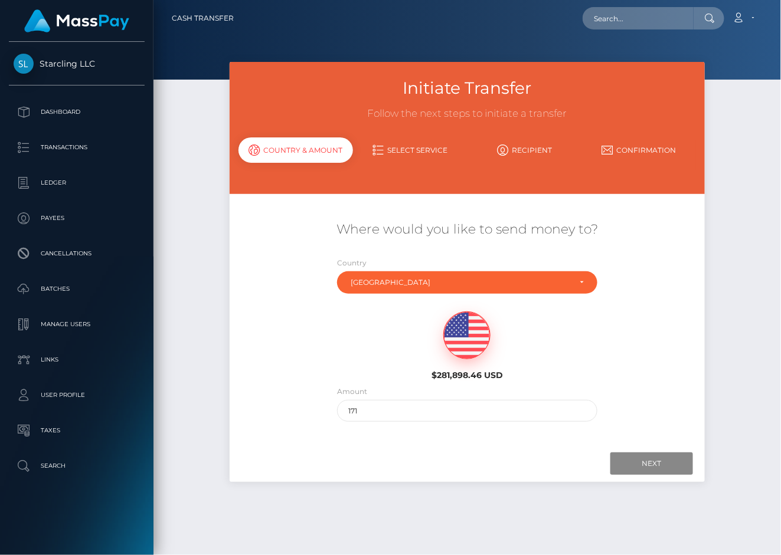
click at [480, 464] on div at bounding box center [467, 464] width 452 height 22
click at [613, 464] on input "Next" at bounding box center [651, 464] width 83 height 22
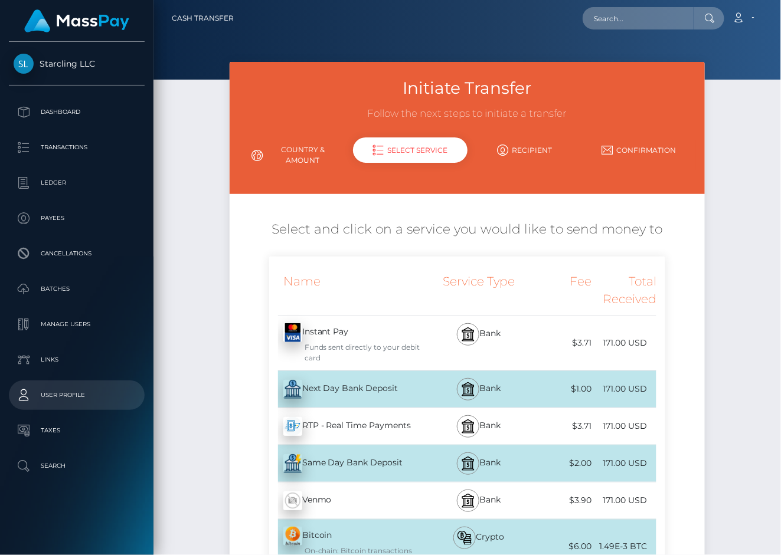
drag, startPoint x: 348, startPoint y: 392, endPoint x: 14, endPoint y: 392, distance: 334.6
click at [348, 392] on div "Next Day Bank Deposit - USD" at bounding box center [350, 389] width 162 height 33
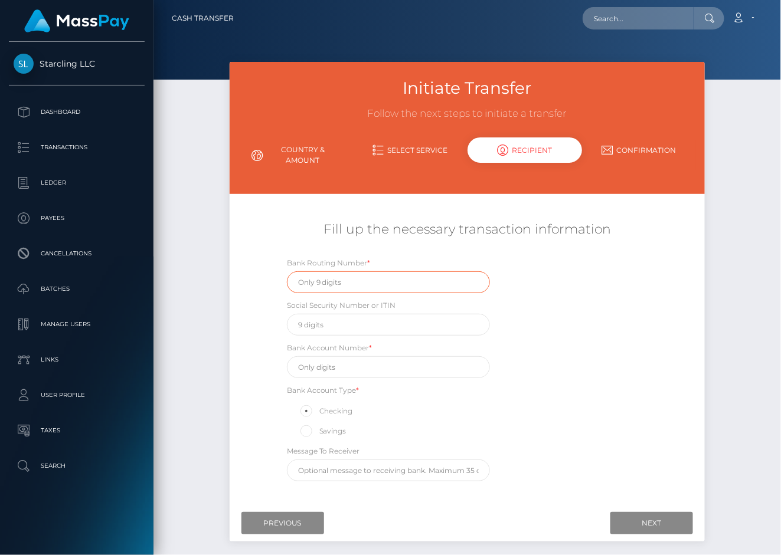
click at [328, 286] on input "text" at bounding box center [388, 282] width 203 height 22
paste input "041000124"
type input "041000124"
click at [339, 362] on input "text" at bounding box center [388, 367] width 203 height 22
paste input "4269188091"
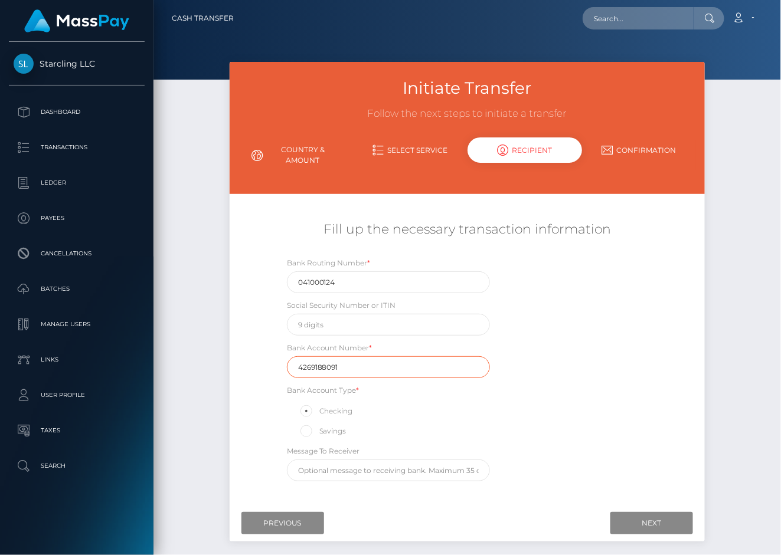
type input "4269188091"
click at [230, 339] on div "Fill up the necessary transaction information Bank Routing Number * 041000124 S…" at bounding box center [468, 351] width 476 height 273
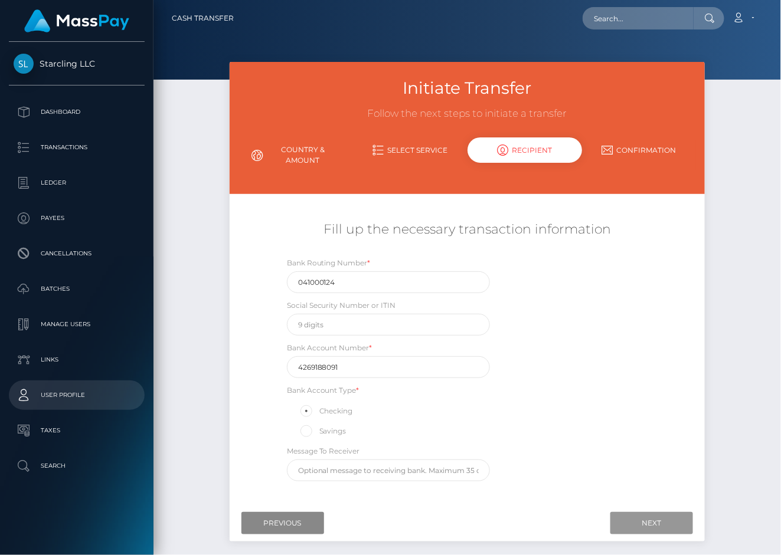
drag, startPoint x: 653, startPoint y: 521, endPoint x: 16, endPoint y: 398, distance: 649.2
click at [654, 521] on input "Next" at bounding box center [651, 523] width 83 height 22
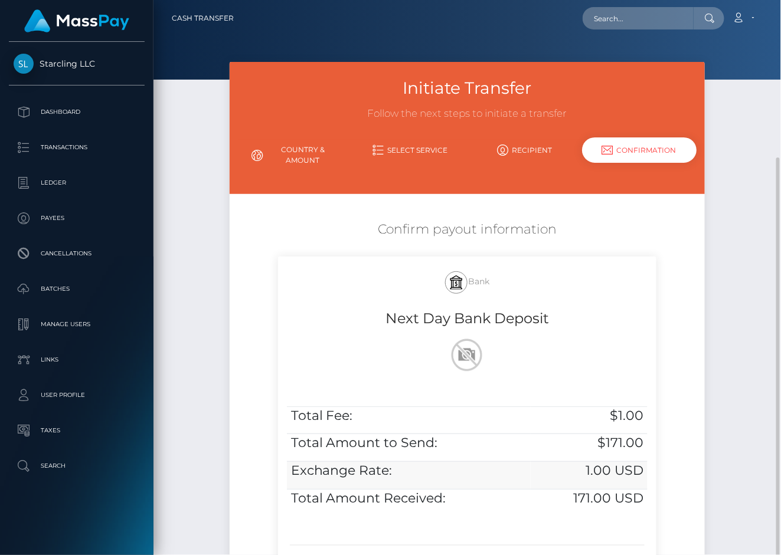
scroll to position [89, 0]
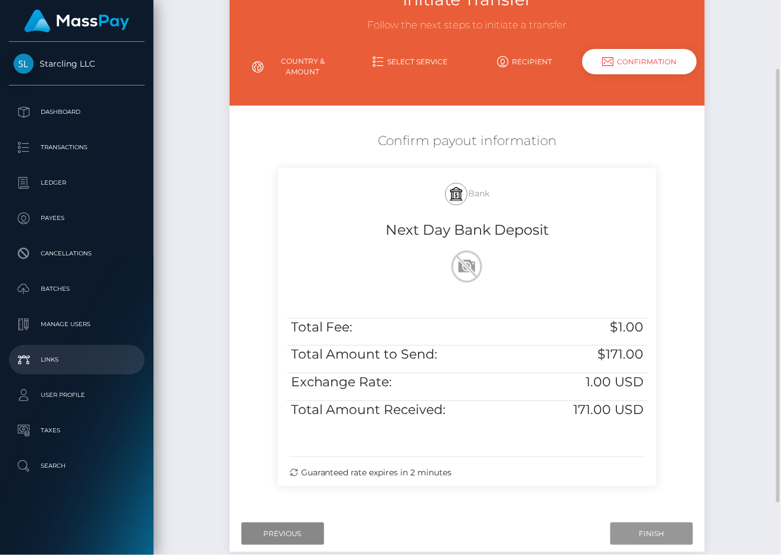
drag, startPoint x: 629, startPoint y: 529, endPoint x: 9, endPoint y: 373, distance: 639.1
click at [629, 530] on input "Finish" at bounding box center [651, 534] width 83 height 22
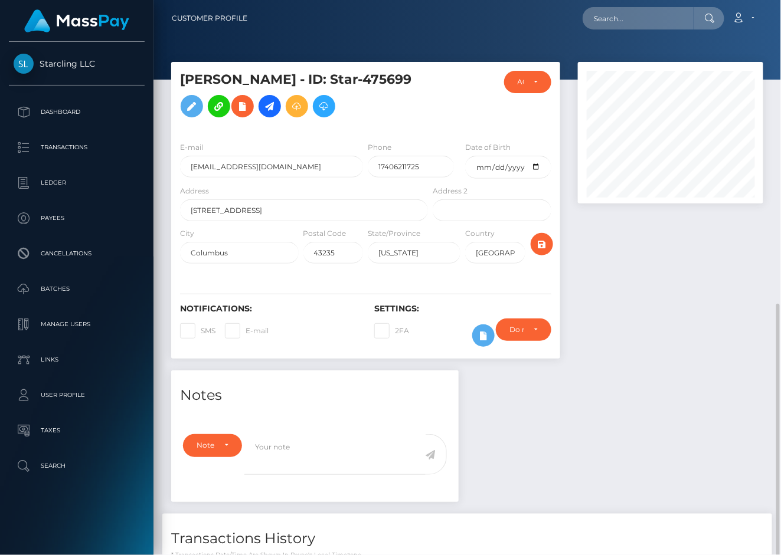
scroll to position [590013, 589969]
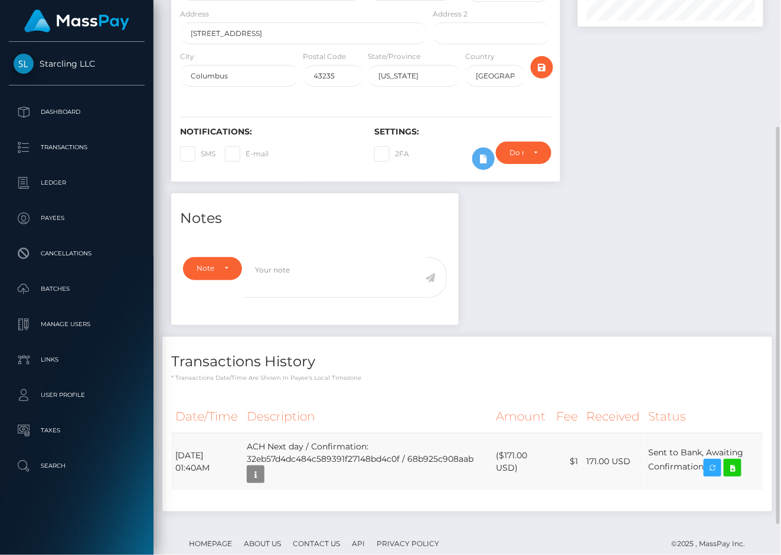
click at [709, 480] on tr "[DATE] 01:40AM ACH Next day / Confirmation: 32eb57d4dc484c589391f27148bd4c0f / …" at bounding box center [467, 461] width 592 height 57
click at [739, 476] on icon at bounding box center [732, 468] width 14 height 15
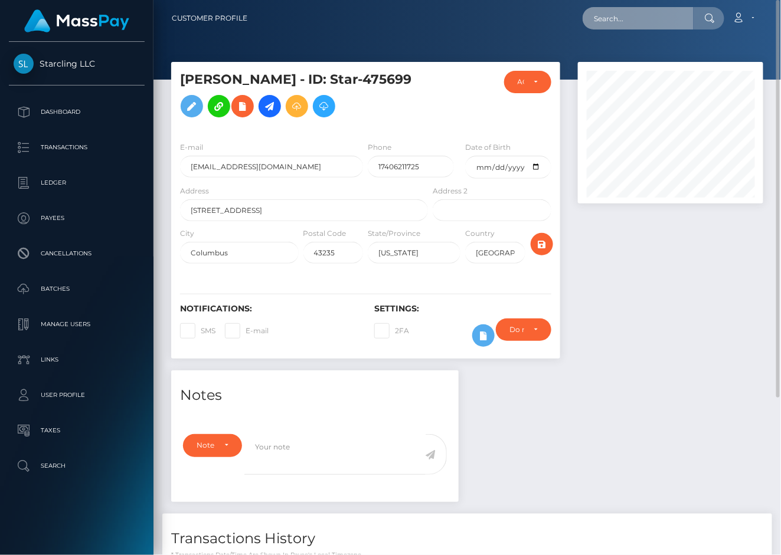
click at [618, 17] on input "text" at bounding box center [637, 18] width 111 height 22
paste input "2086659"
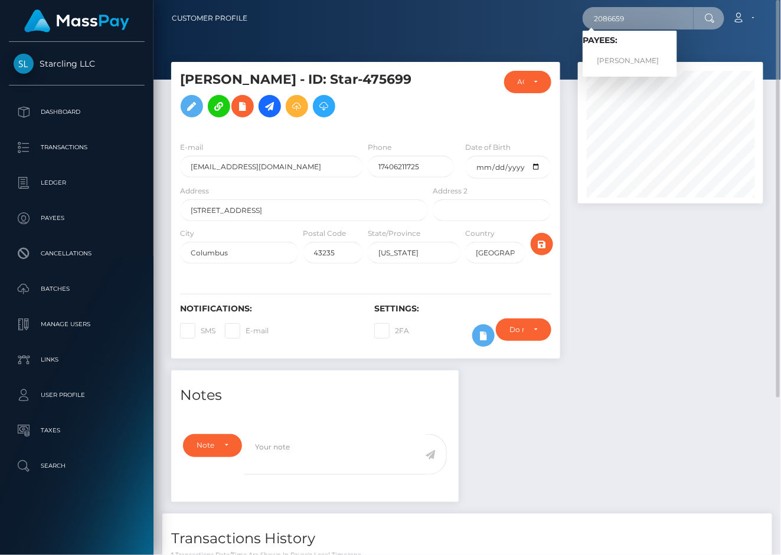
type input "2086659"
click at [618, 54] on link "Daniel Richard Holcomb" at bounding box center [629, 61] width 94 height 22
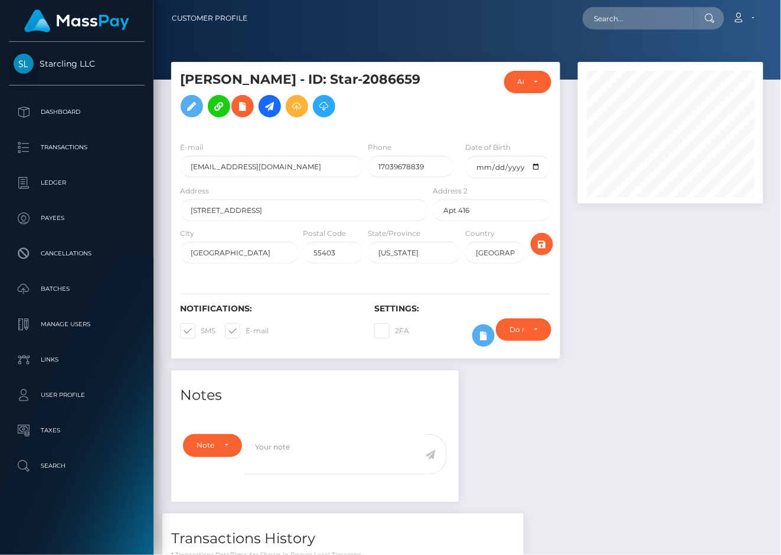
scroll to position [142, 186]
click at [201, 334] on span at bounding box center [201, 330] width 0 height 9
click at [201, 331] on input "SMS" at bounding box center [205, 327] width 8 height 8
checkbox input "false"
click at [248, 334] on label "E-mail" at bounding box center [247, 330] width 44 height 15
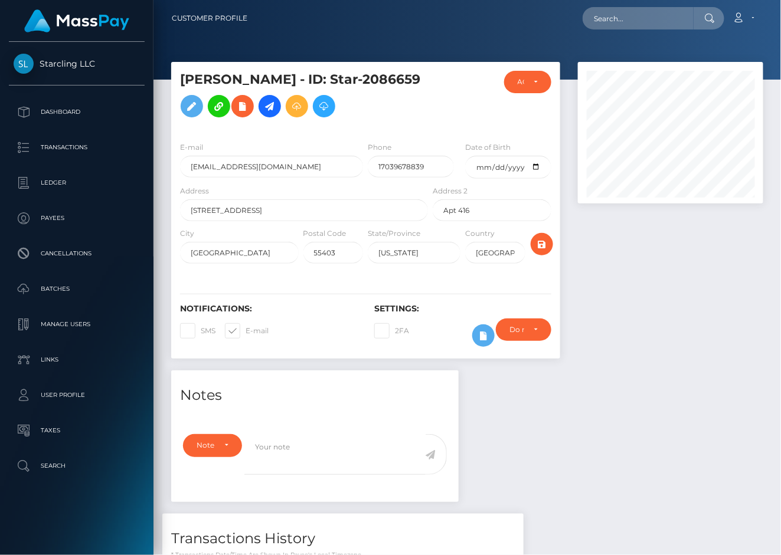
click at [248, 331] on input "E-mail" at bounding box center [250, 327] width 8 height 8
checkbox input "false"
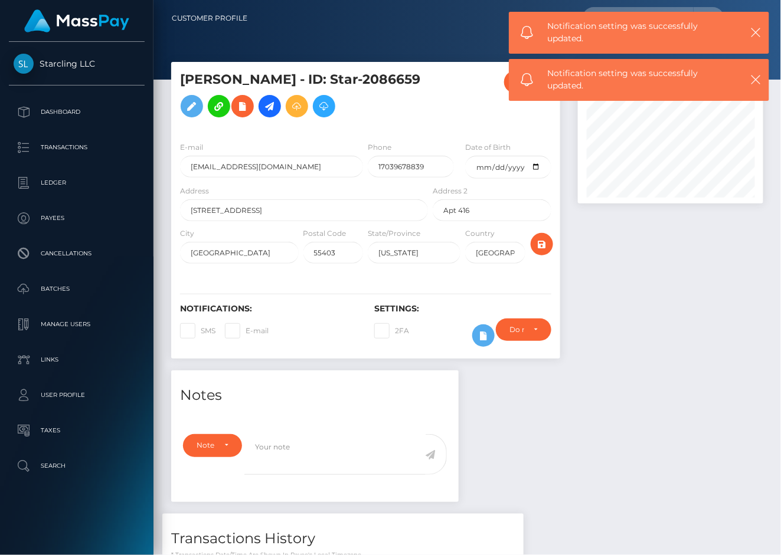
click at [646, 343] on div at bounding box center [670, 216] width 203 height 309
click at [482, 167] on input "date" at bounding box center [508, 167] width 86 height 23
type input "1995-04-19"
click at [536, 289] on div "Notifications: SMS E-mail Settings: 2FA" at bounding box center [365, 317] width 389 height 83
click at [538, 250] on icon "submit" at bounding box center [542, 244] width 14 height 15
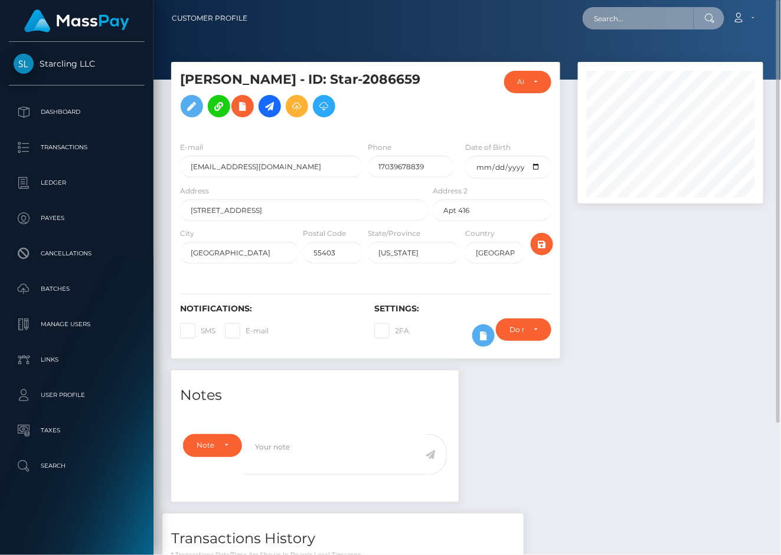
click at [626, 17] on input "text" at bounding box center [637, 18] width 111 height 22
paste input "139452"
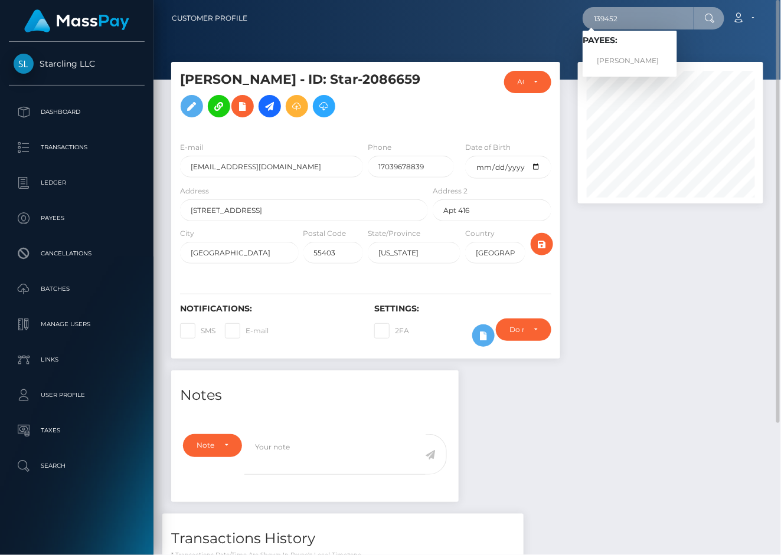
type input "139452"
click at [635, 66] on link "Manuel Dominguez" at bounding box center [629, 61] width 94 height 22
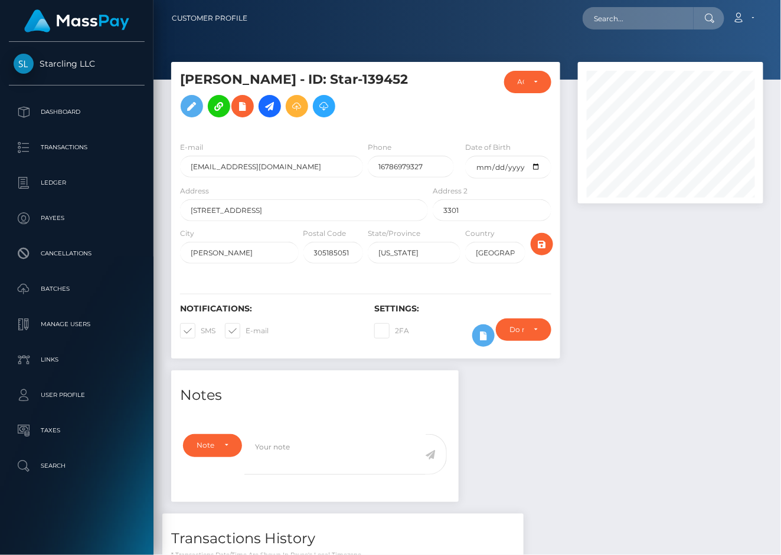
scroll to position [142, 186]
drag, startPoint x: 262, startPoint y: 326, endPoint x: 188, endPoint y: 332, distance: 74.0
click at [262, 326] on label "E-mail" at bounding box center [247, 330] width 44 height 15
click at [253, 326] on input "E-mail" at bounding box center [250, 327] width 8 height 8
checkbox input "false"
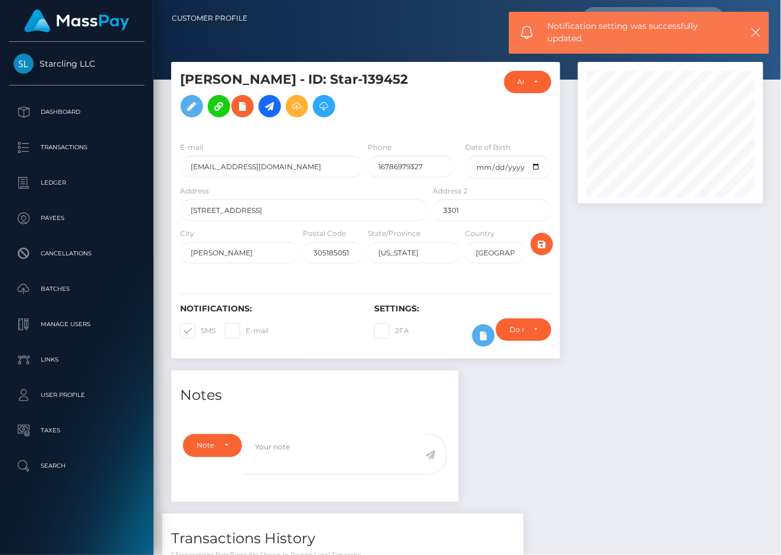
click at [201, 332] on span at bounding box center [201, 330] width 0 height 9
click at [201, 331] on input "SMS" at bounding box center [205, 327] width 8 height 8
checkbox input "false"
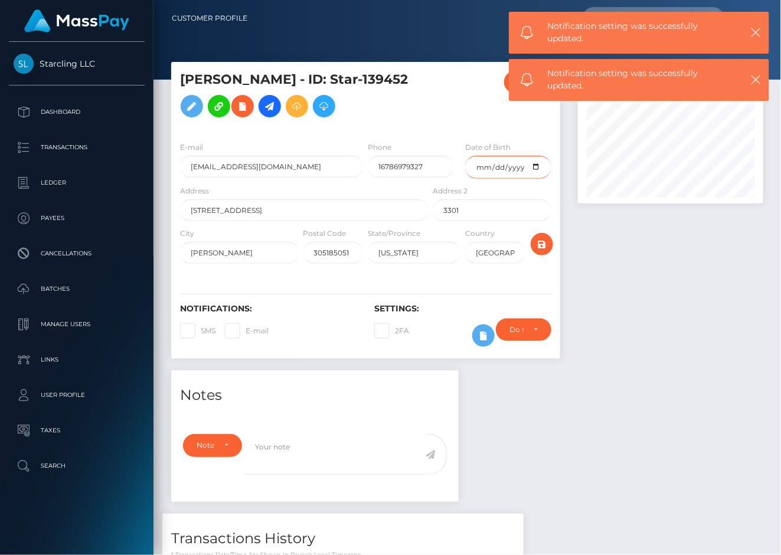
click at [489, 167] on input "date" at bounding box center [508, 167] width 86 height 23
type input "1998-02-25"
click at [647, 249] on div at bounding box center [670, 216] width 203 height 309
click at [543, 243] on icon "submit" at bounding box center [542, 244] width 14 height 15
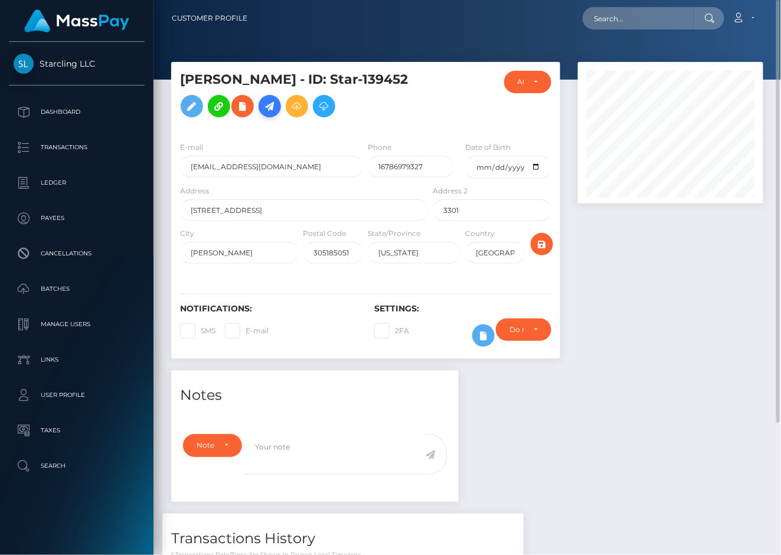
click at [277, 104] on icon at bounding box center [270, 106] width 14 height 15
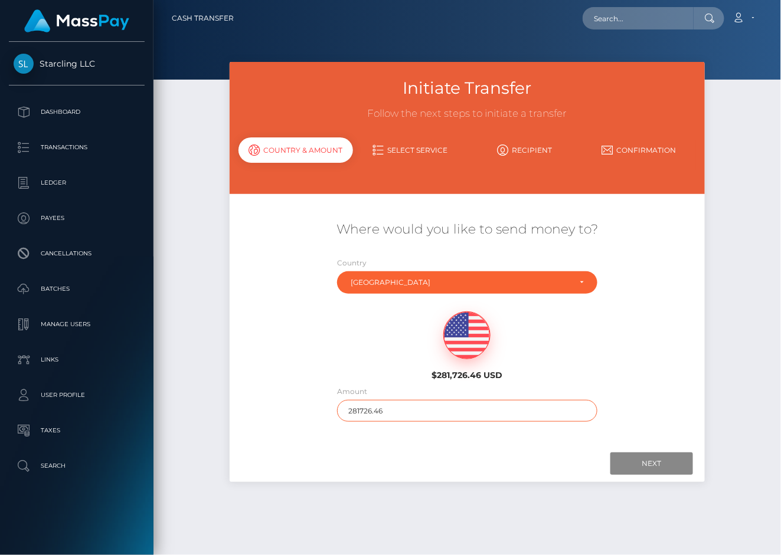
click at [385, 414] on input "281726.46" at bounding box center [467, 411] width 260 height 22
type input "230"
click at [409, 451] on div "Next Finish Previous" at bounding box center [468, 464] width 476 height 37
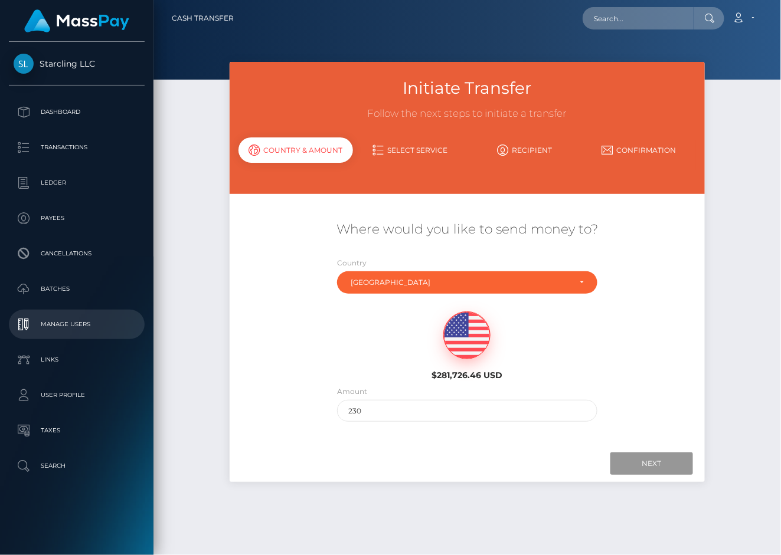
drag, startPoint x: 630, startPoint y: 462, endPoint x: 28, endPoint y: 322, distance: 617.3
click at [630, 462] on input "Next" at bounding box center [651, 464] width 83 height 22
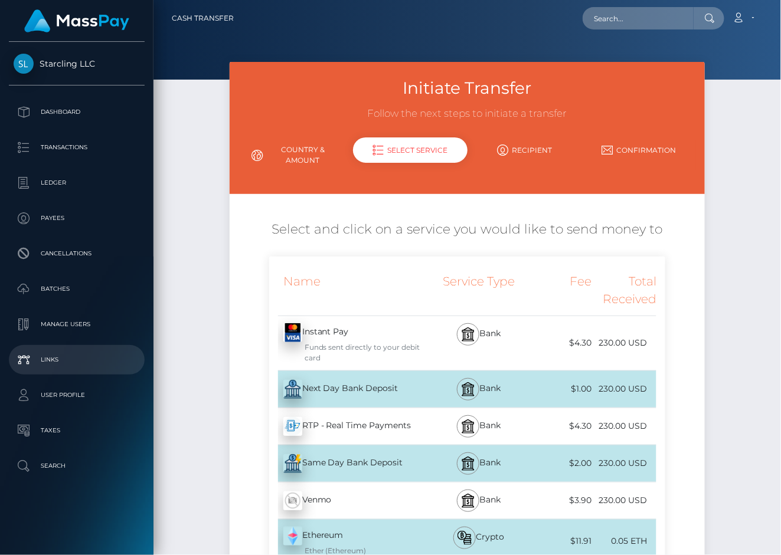
drag, startPoint x: 292, startPoint y: 391, endPoint x: 5, endPoint y: 349, distance: 289.9
click at [292, 391] on img at bounding box center [292, 389] width 19 height 19
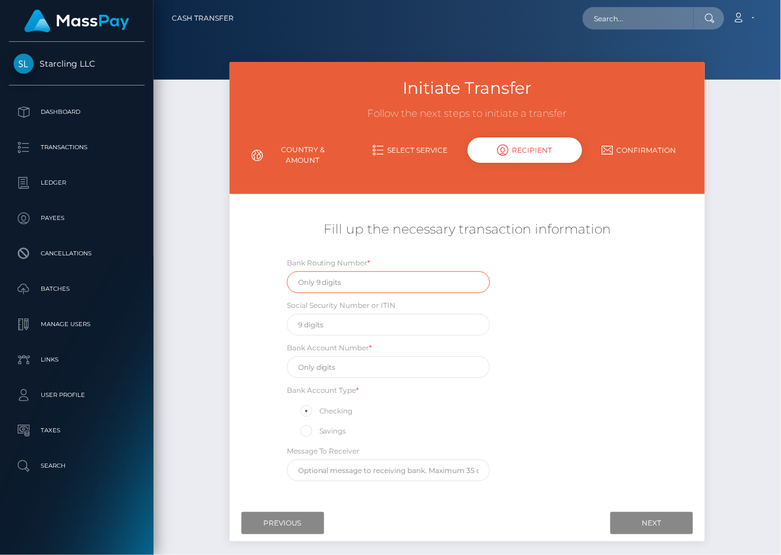
click at [331, 283] on input "text" at bounding box center [388, 282] width 203 height 22
paste input "061000052"
type input "061000052"
click at [354, 366] on input "text" at bounding box center [388, 367] width 203 height 22
paste input "334046705869"
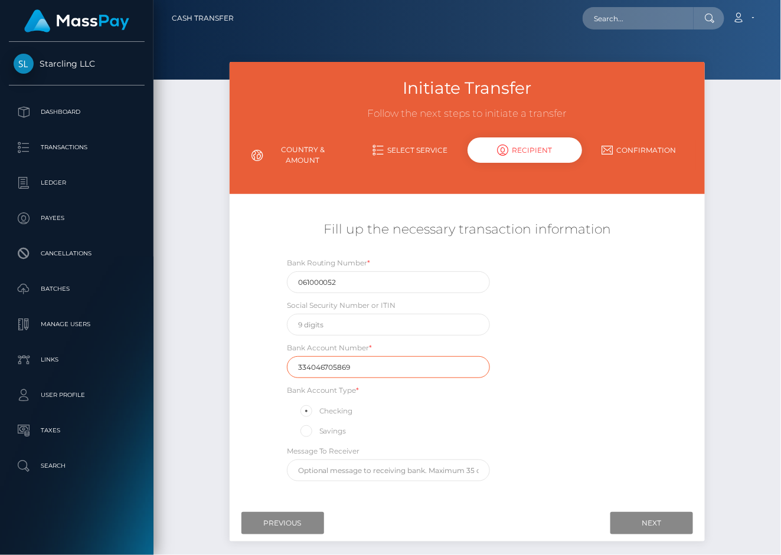
type input "334046705869"
click at [608, 320] on div "Bank Routing Number * 061000052 Social Security Number or ITIN Bank Account Num…" at bounding box center [467, 372] width 397 height 231
click at [646, 525] on input "Next" at bounding box center [651, 523] width 83 height 22
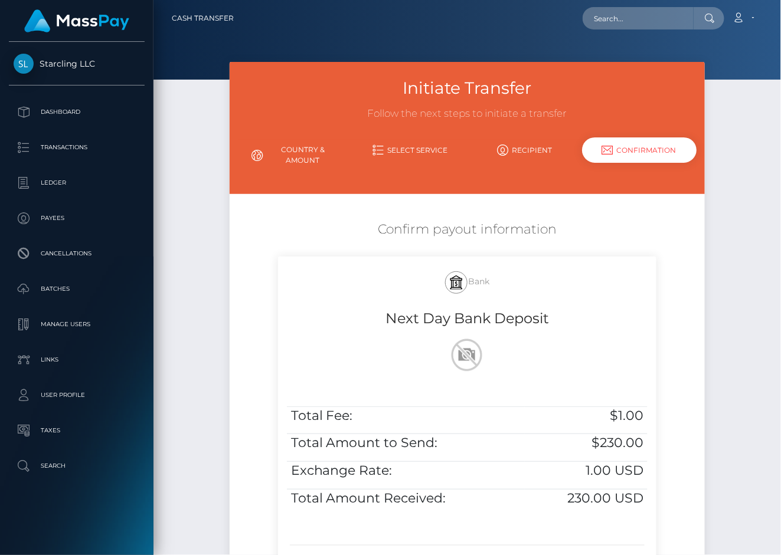
scroll to position [156, 0]
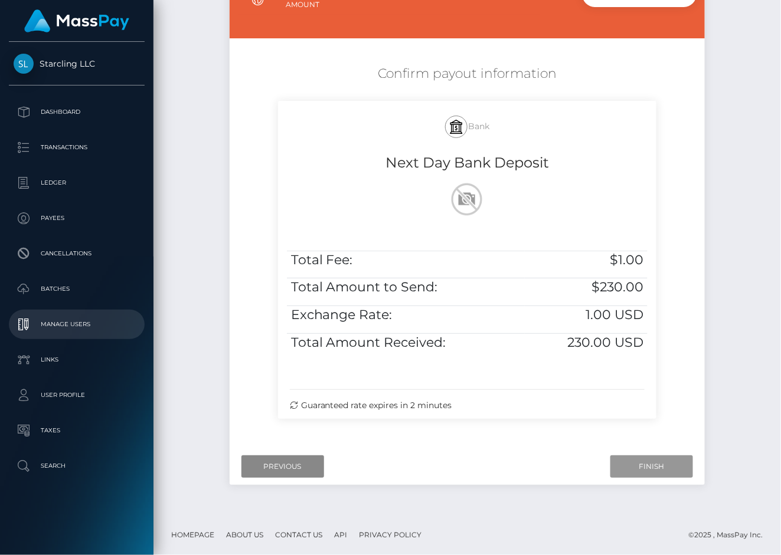
drag, startPoint x: 635, startPoint y: 457, endPoint x: 8, endPoint y: 318, distance: 641.9
click at [635, 457] on input "Finish" at bounding box center [651, 467] width 83 height 22
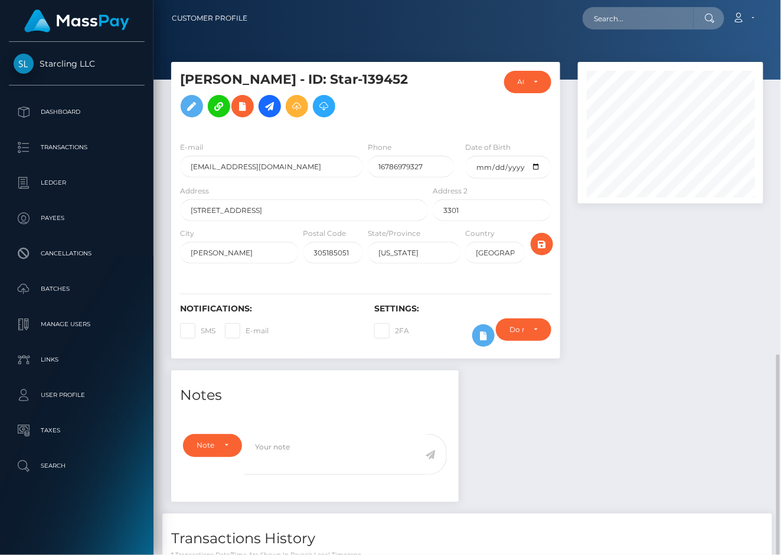
drag, startPoint x: 0, startPoint y: 0, endPoint x: 346, endPoint y: 414, distance: 539.7
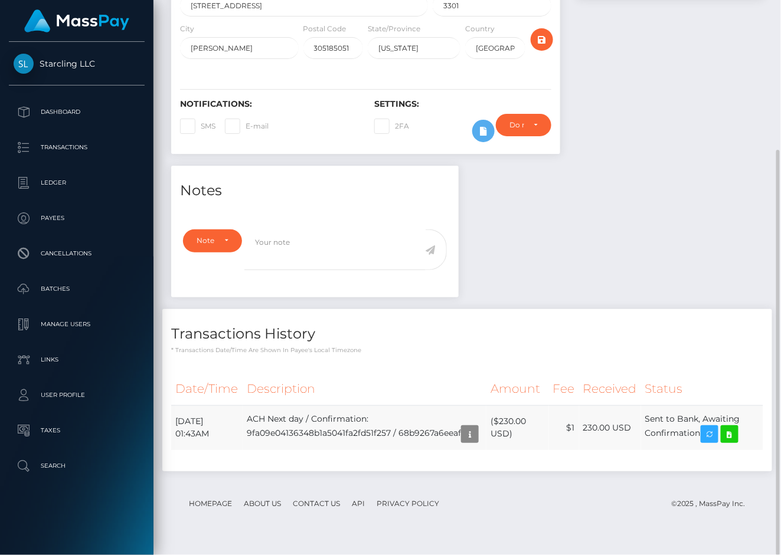
drag, startPoint x: 174, startPoint y: 425, endPoint x: 708, endPoint y: 438, distance: 534.2
click at [708, 438] on tr "[DATE] 01:43AM ACH Next day / Confirmation: 9fa09e04136348b1a5041fa2fd51f257 / …" at bounding box center [467, 427] width 592 height 45
copy tr "[DATE] 01:43AM ACH Next day / Confirmation: 9fa09e04136348b1a5041fa2fd51f257 / …"
click at [737, 439] on icon at bounding box center [729, 434] width 14 height 15
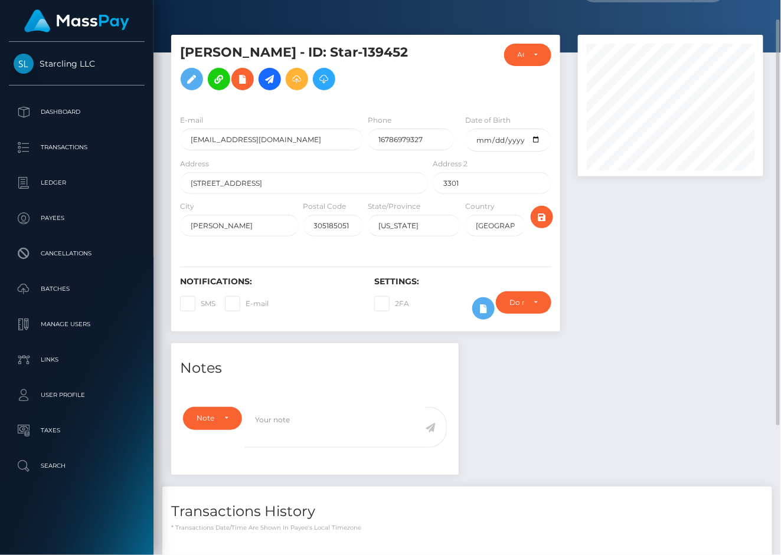
scroll to position [0, 0]
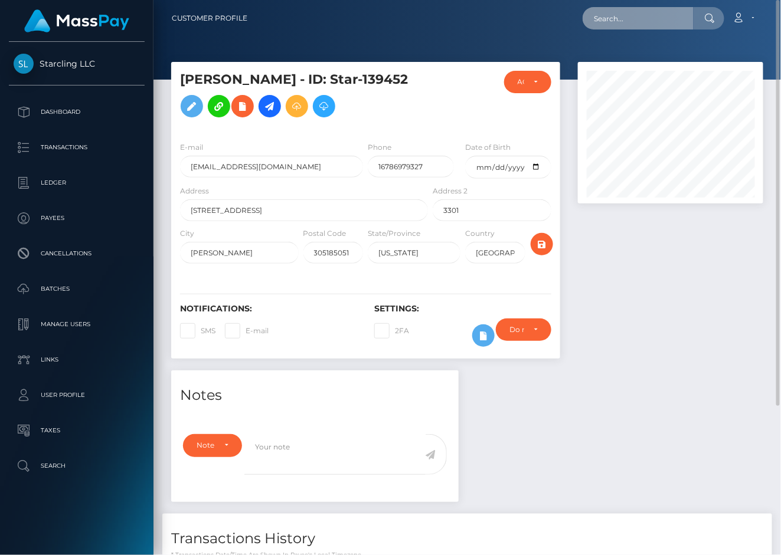
paste input "1911553"
click at [628, 24] on input "text" at bounding box center [637, 18] width 111 height 22
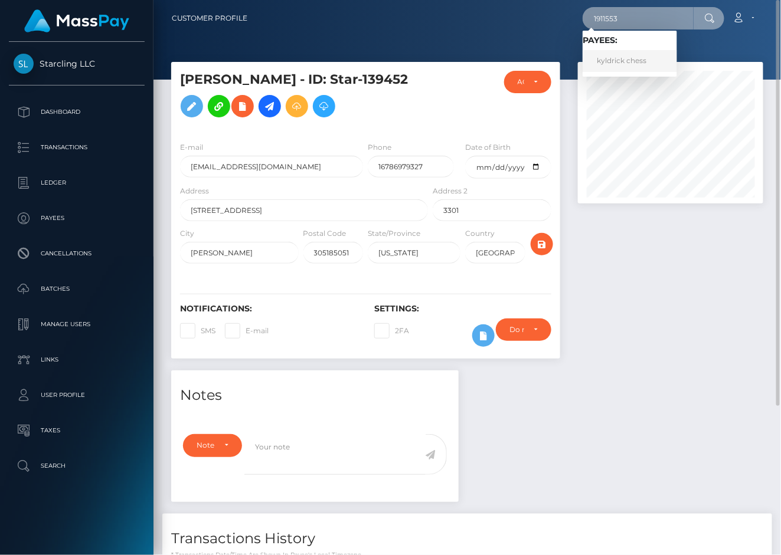
type input "1911553"
click at [623, 58] on link "kyldrick chess" at bounding box center [629, 61] width 94 height 22
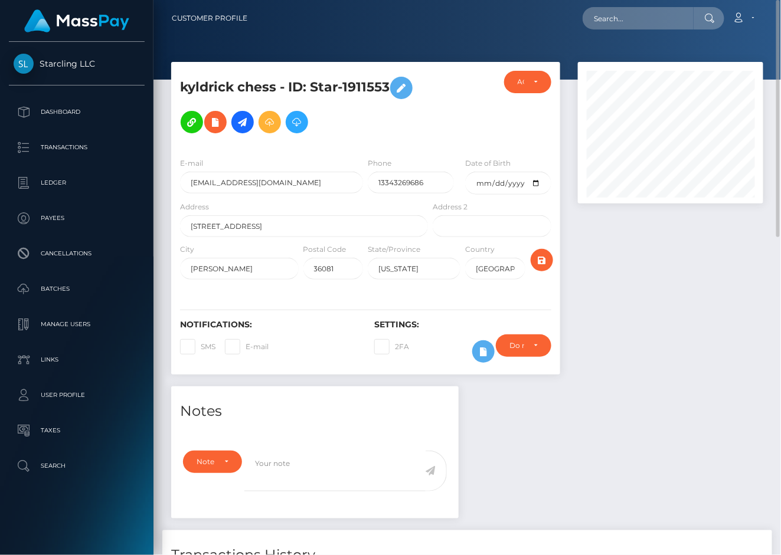
click at [725, 359] on div at bounding box center [670, 224] width 203 height 325
click at [238, 120] on icon at bounding box center [242, 122] width 14 height 15
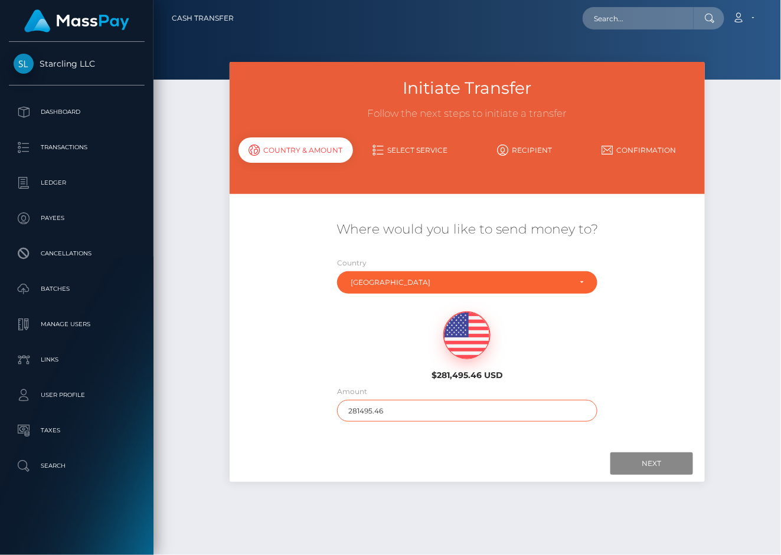
click at [414, 410] on input "281495.46" at bounding box center [467, 411] width 260 height 22
click at [407, 408] on input "281495.46" at bounding box center [467, 411] width 260 height 22
type input "1550"
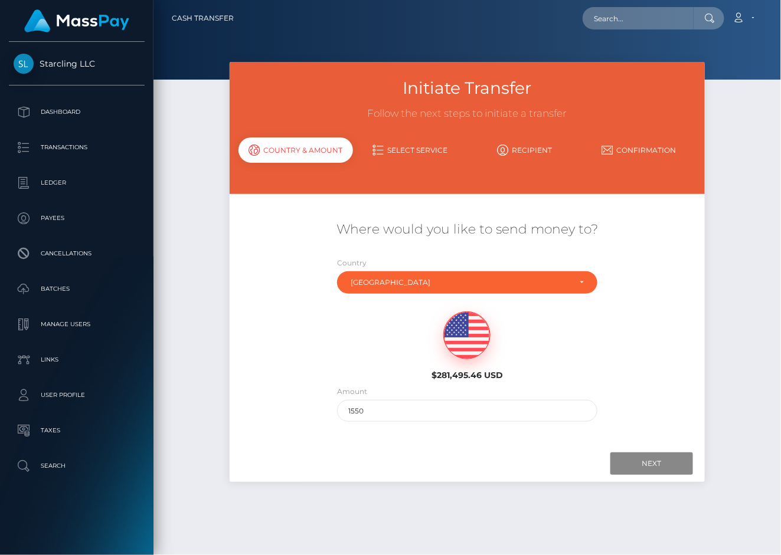
click at [404, 450] on div "Next Finish Previous" at bounding box center [468, 464] width 476 height 37
click at [644, 467] on input "Next" at bounding box center [651, 464] width 83 height 22
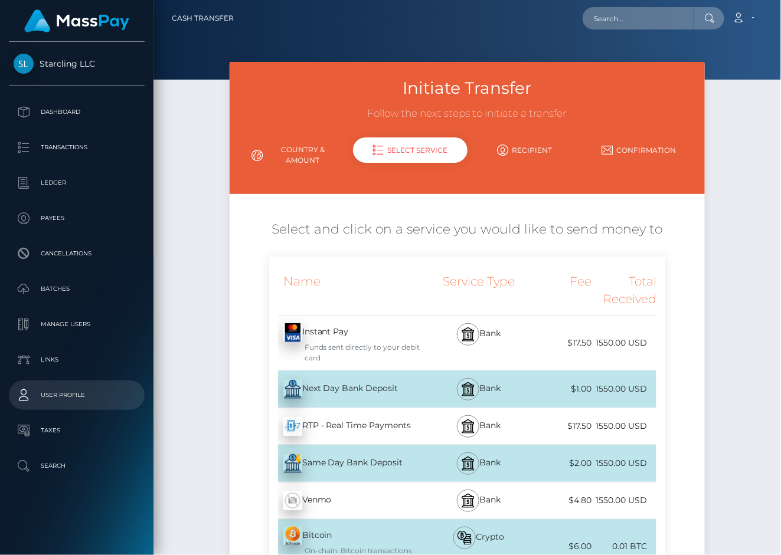
drag, startPoint x: 331, startPoint y: 388, endPoint x: 6, endPoint y: 389, distance: 325.2
click at [331, 389] on div "Next Day Bank Deposit - USD" at bounding box center [350, 389] width 162 height 33
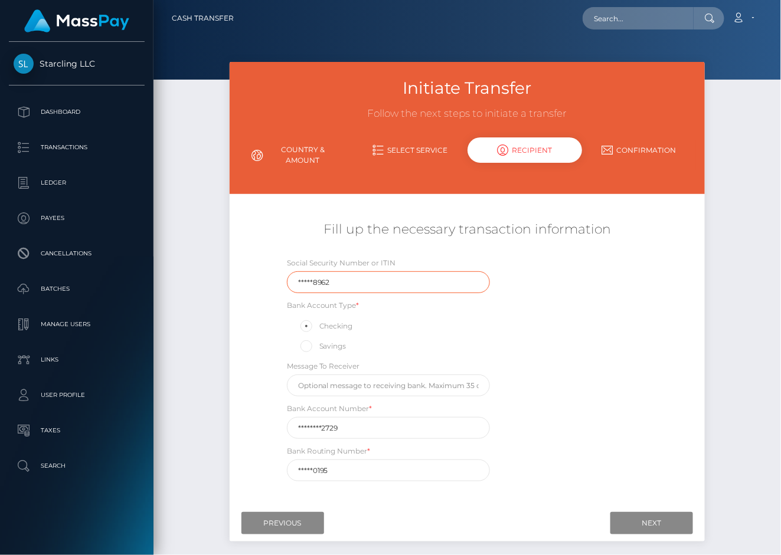
drag, startPoint x: 346, startPoint y: 280, endPoint x: 195, endPoint y: 285, distance: 150.6
click at [233, 279] on div "Fill up the necessary transaction information Social Security Number or ITIN **…" at bounding box center [468, 351] width 476 height 273
drag, startPoint x: 346, startPoint y: 474, endPoint x: 231, endPoint y: 475, distance: 115.1
click at [231, 475] on div "Fill up the necessary transaction information Social Security Number or ITIN Ba…" at bounding box center [468, 351] width 476 height 273
paste input "062000080"
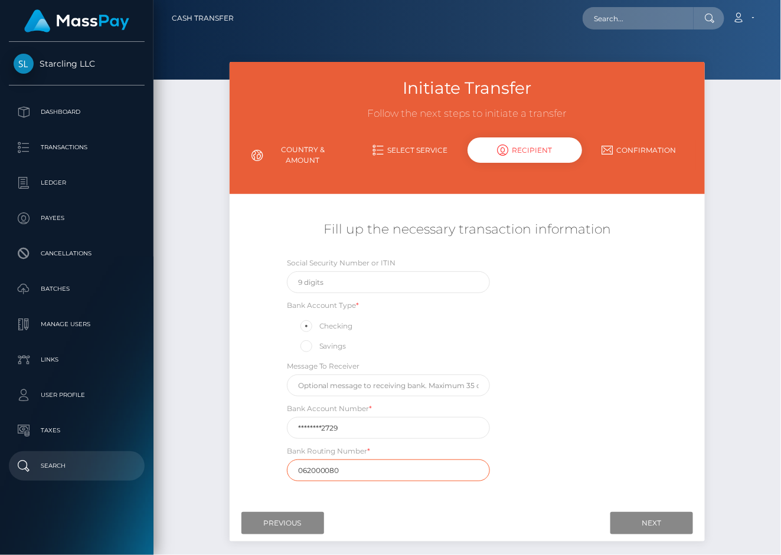
type input "062000080"
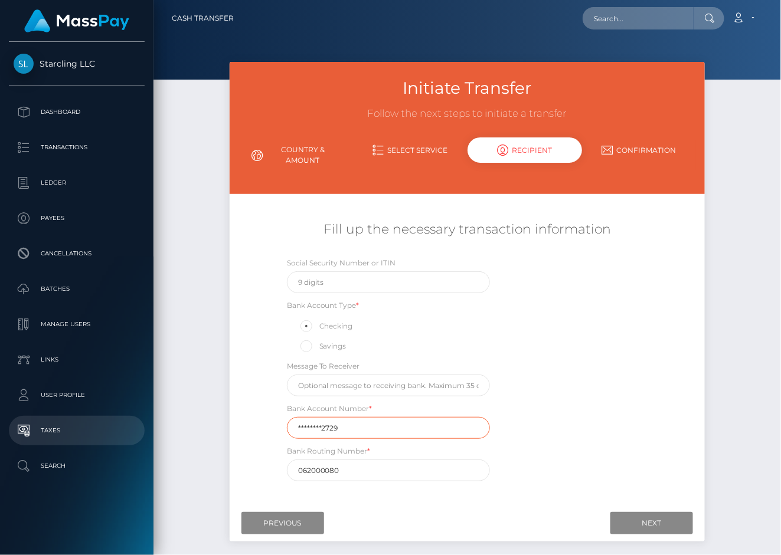
drag, startPoint x: 361, startPoint y: 431, endPoint x: 11, endPoint y: 431, distance: 350.0
click at [185, 431] on div "Initiate Transfer Follow the next steps to initiate a transfer Country & Amount…" at bounding box center [466, 316] width 627 height 509
paste input "6132037265"
type input "6132037265"
click at [597, 348] on div "Social Security Number or ITIN Bank Account Type * Checking Savings Message To …" at bounding box center [467, 372] width 397 height 231
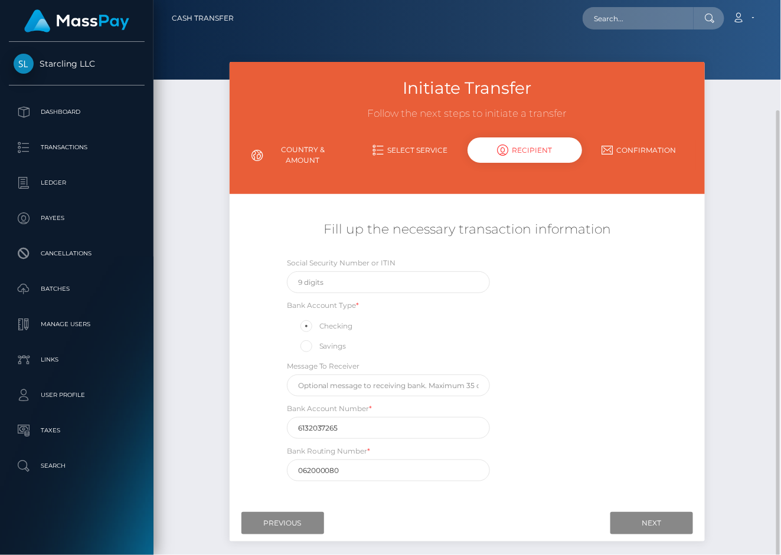
scroll to position [58, 0]
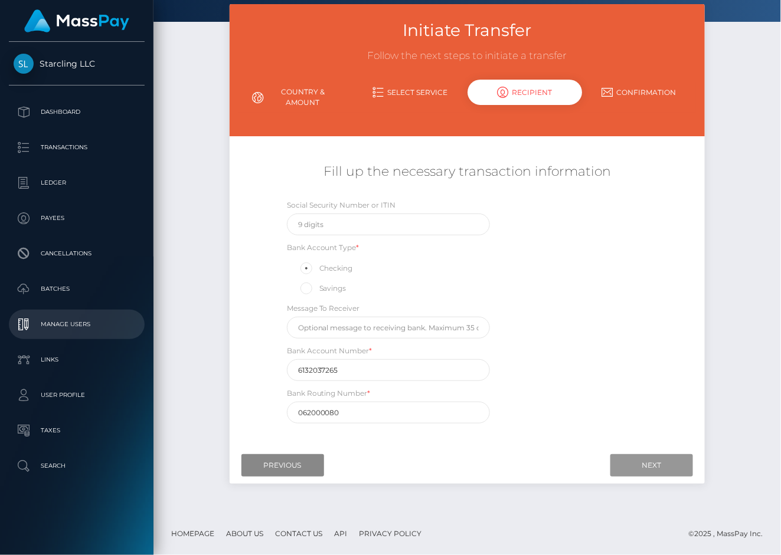
drag, startPoint x: 618, startPoint y: 462, endPoint x: 6, endPoint y: 332, distance: 626.3
click at [618, 462] on input "Next" at bounding box center [651, 465] width 83 height 22
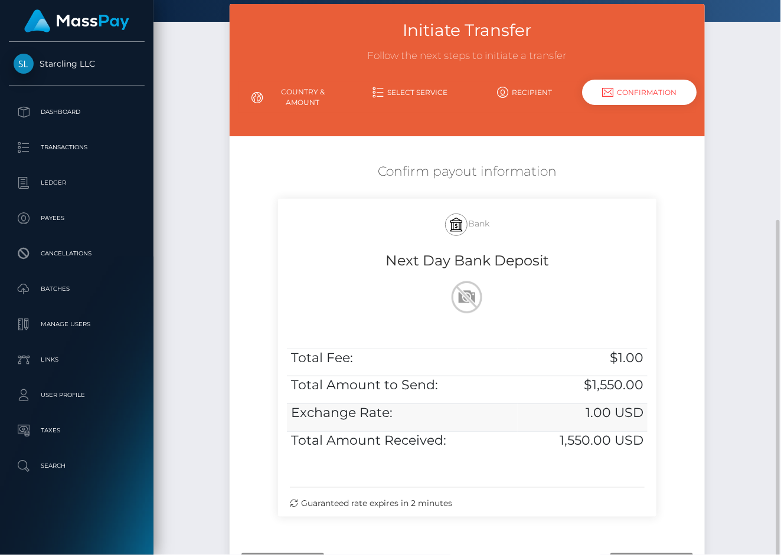
scroll to position [156, 0]
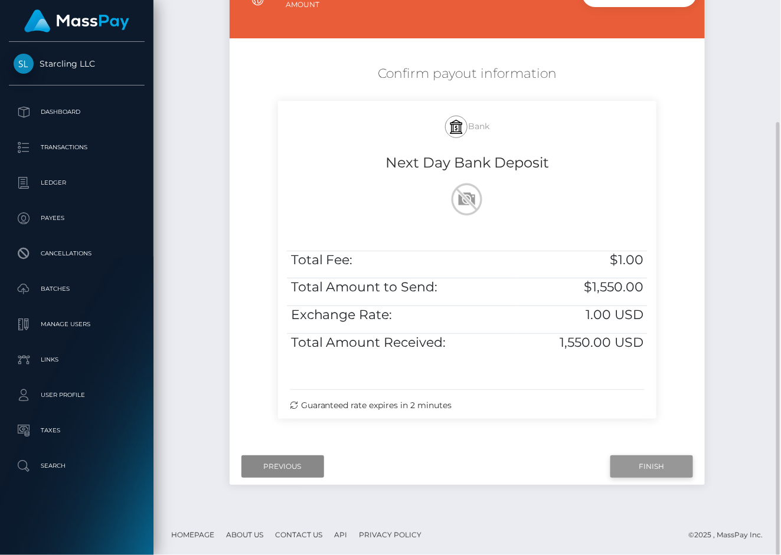
click at [640, 457] on input "Finish" at bounding box center [651, 467] width 83 height 22
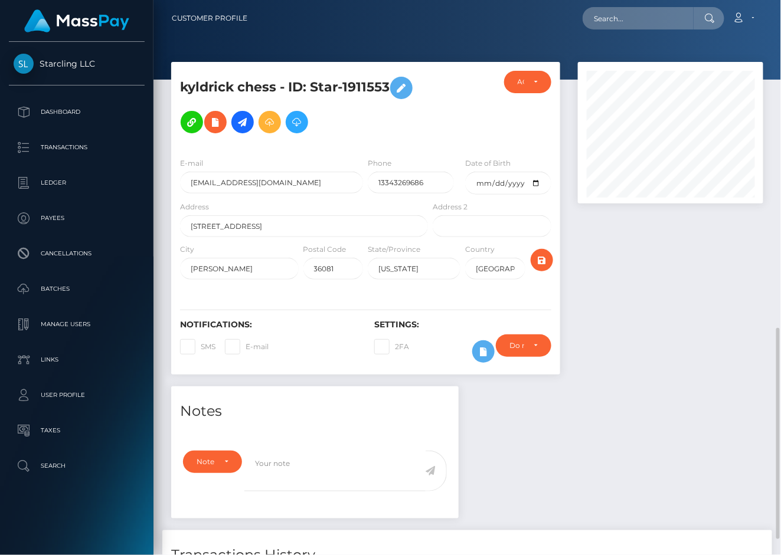
scroll to position [142, 186]
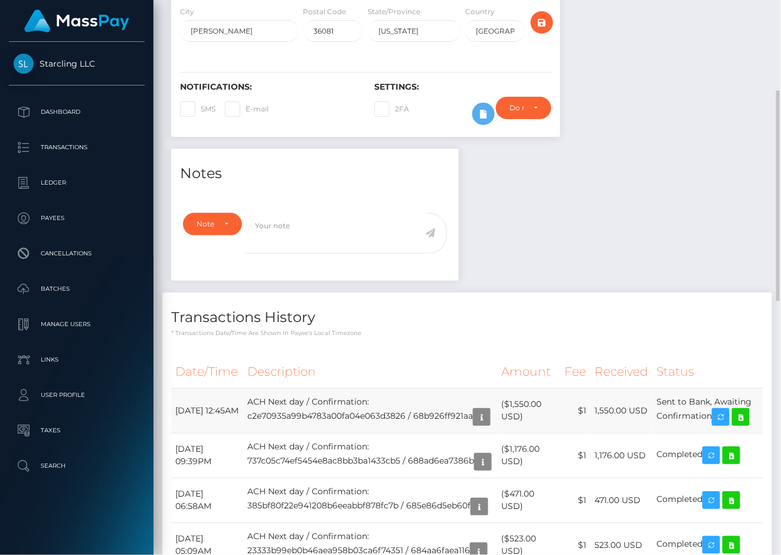
drag, startPoint x: 174, startPoint y: 407, endPoint x: 715, endPoint y: 422, distance: 541.4
click at [715, 422] on tr "September 4, 2025 12:45AM ACH Next day / Confirmation: c2e70935a99b4783a00fa04e…" at bounding box center [467, 410] width 592 height 45
copy tr "September 4, 2025 12:45AM ACH Next day / Confirmation: c2e70935a99b4783a00fa04e…"
click at [745, 422] on icon at bounding box center [741, 417] width 14 height 15
click at [531, 422] on td "($1,550.00 USD)" at bounding box center [528, 410] width 63 height 45
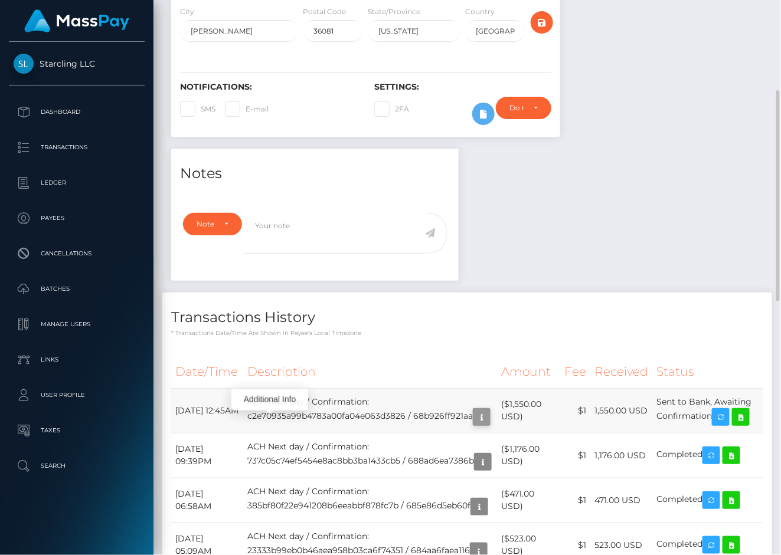
click at [474, 425] on icon "button" at bounding box center [481, 417] width 14 height 15
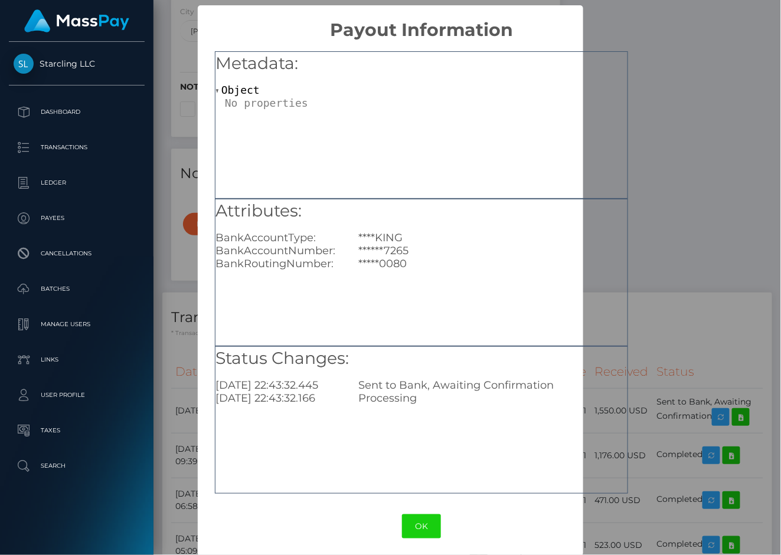
click at [660, 259] on div "× Payout Information Metadata: Object Attributes: BankAccountType: ****KING Ban…" at bounding box center [390, 277] width 781 height 555
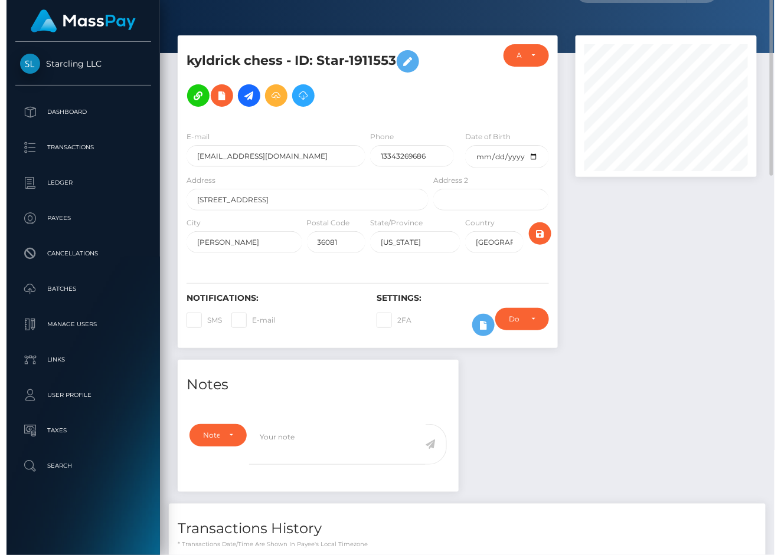
scroll to position [0, 0]
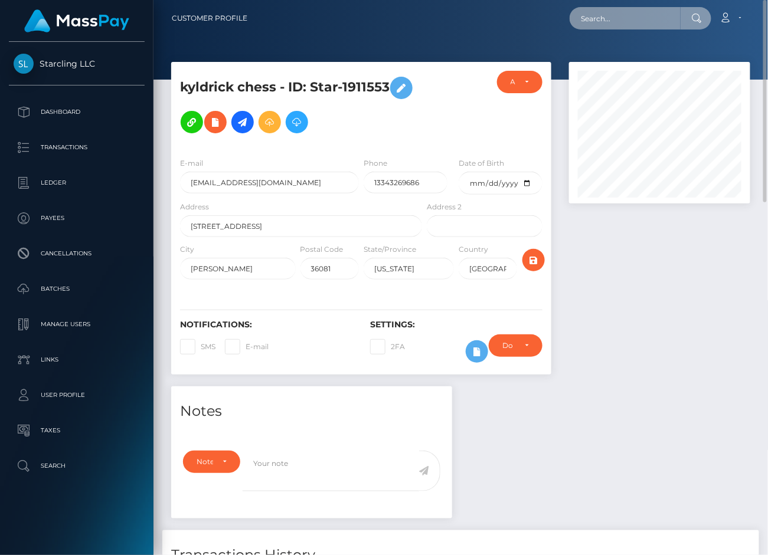
click at [614, 22] on input "text" at bounding box center [624, 18] width 111 height 22
paste input "1489695"
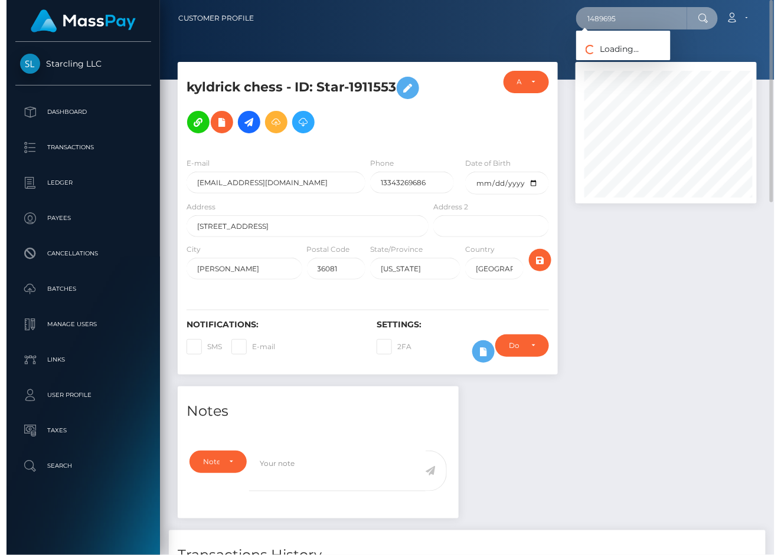
scroll to position [142, 186]
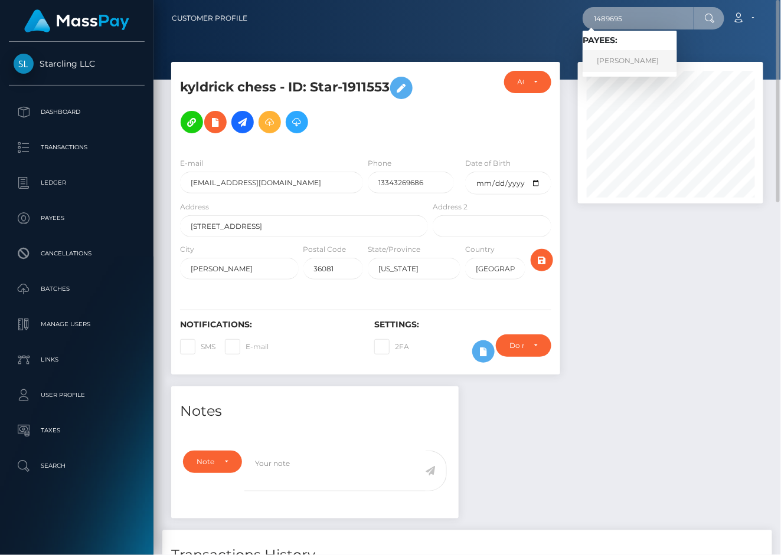
type input "1489695"
click at [641, 63] on link "GONZALO SEBASTIAN VAZQUEZ" at bounding box center [629, 61] width 94 height 22
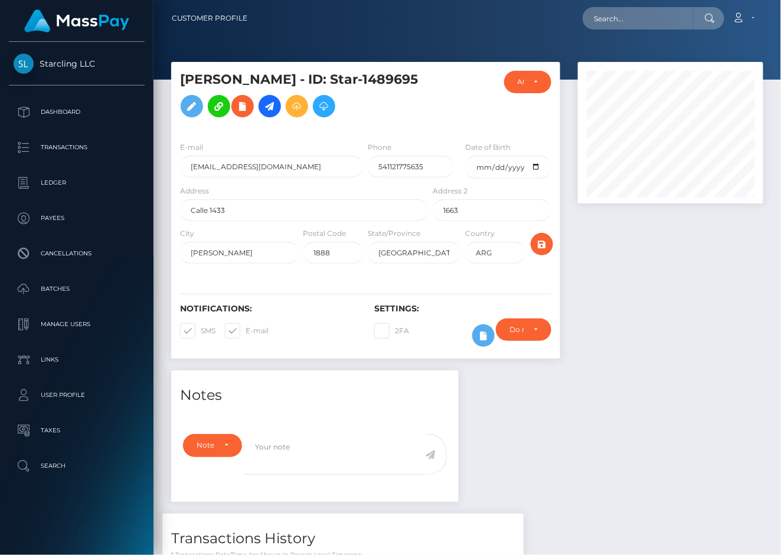
scroll to position [142, 186]
drag, startPoint x: 269, startPoint y: 367, endPoint x: 250, endPoint y: 366, distance: 18.9
click at [269, 353] on div "Notifications: SMS E-mail" at bounding box center [268, 328] width 194 height 49
click at [220, 353] on div "Notifications: SMS E-mail" at bounding box center [268, 328] width 194 height 49
click at [201, 335] on span at bounding box center [201, 330] width 0 height 9
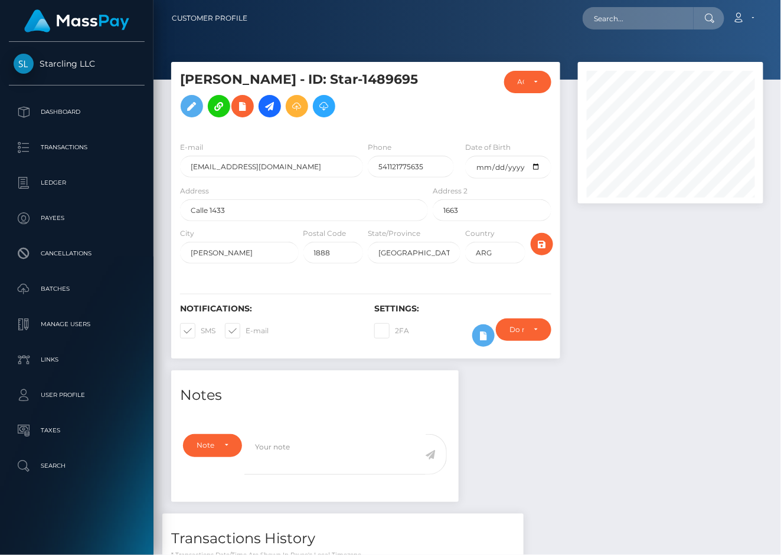
click at [201, 331] on input "SMS" at bounding box center [205, 327] width 8 height 8
checkbox input "false"
click at [244, 339] on label "E-mail" at bounding box center [247, 330] width 44 height 15
click at [246, 331] on input "E-mail" at bounding box center [250, 327] width 8 height 8
checkbox input "false"
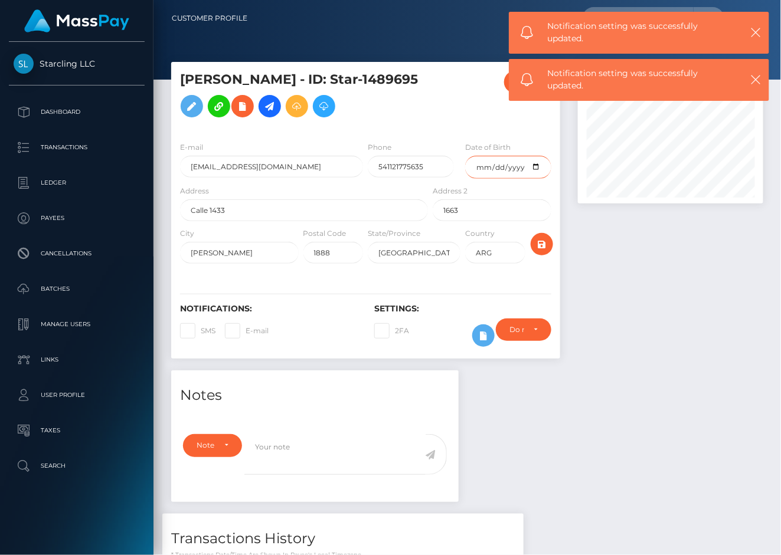
click at [482, 179] on input "date" at bounding box center [508, 167] width 86 height 23
type input "1995-07-28"
click at [612, 260] on div at bounding box center [670, 216] width 203 height 309
click at [551, 256] on button "submit" at bounding box center [542, 244] width 22 height 22
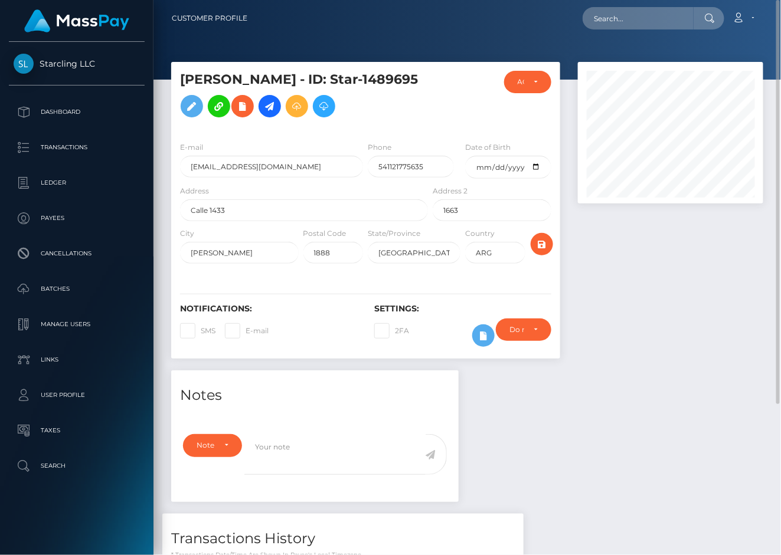
drag, startPoint x: 633, startPoint y: 349, endPoint x: 486, endPoint y: 242, distance: 181.7
click at [633, 349] on div at bounding box center [670, 216] width 203 height 309
click at [277, 103] on icon at bounding box center [270, 106] width 14 height 15
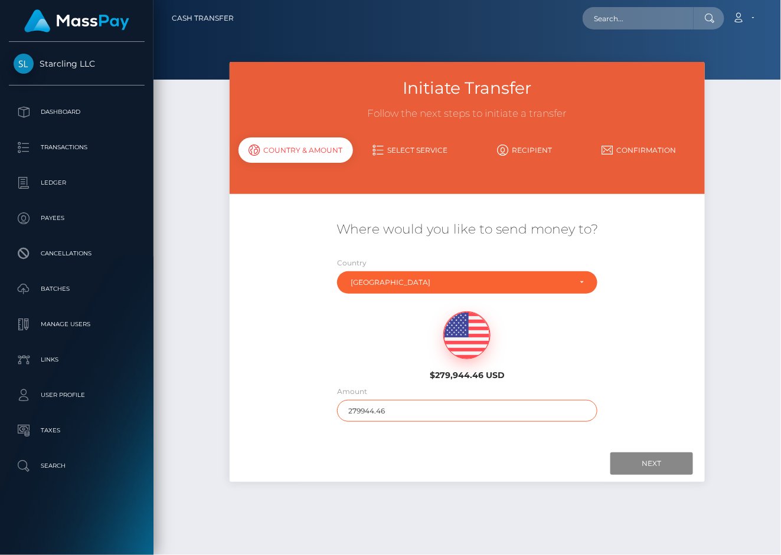
click at [410, 413] on input "279944.46" at bounding box center [467, 411] width 260 height 22
type input "910"
click at [417, 441] on div "Where would you like to send money to? Country Abkhazia [GEOGRAPHIC_DATA] [GEOG…" at bounding box center [468, 319] width 476 height 251
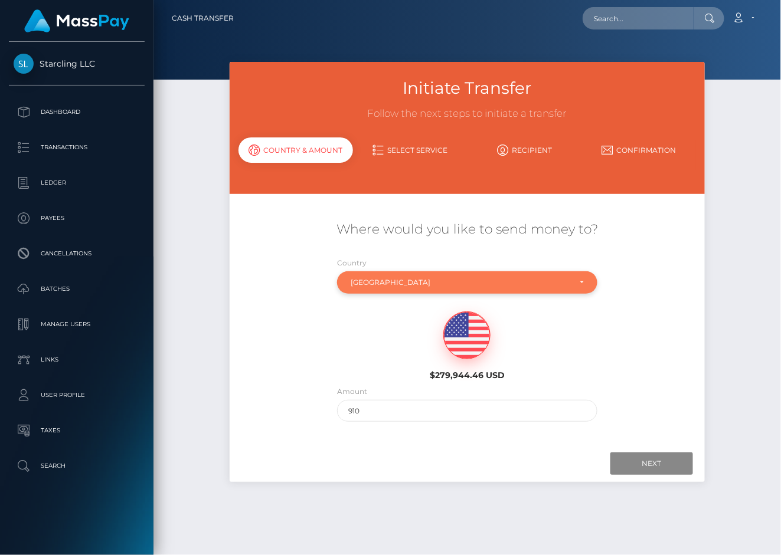
click at [409, 285] on div "[GEOGRAPHIC_DATA]" at bounding box center [460, 282] width 219 height 9
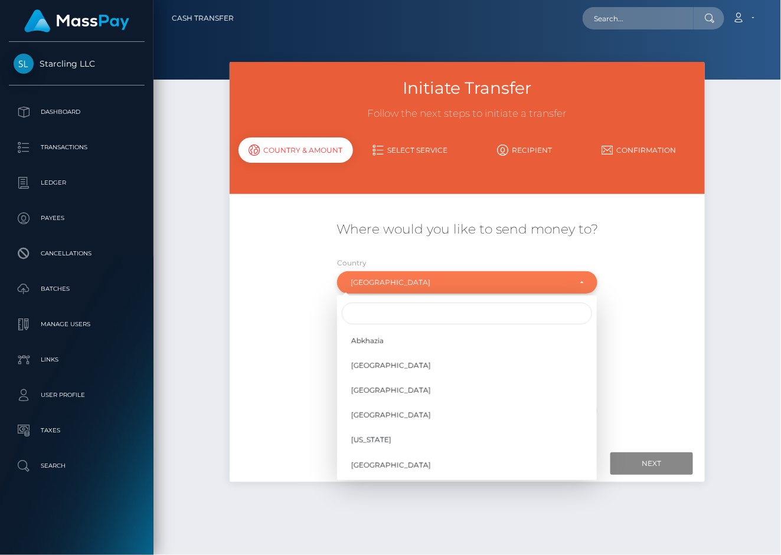
scroll to position [153, 0]
click at [387, 316] on input "Search" at bounding box center [467, 314] width 250 height 22
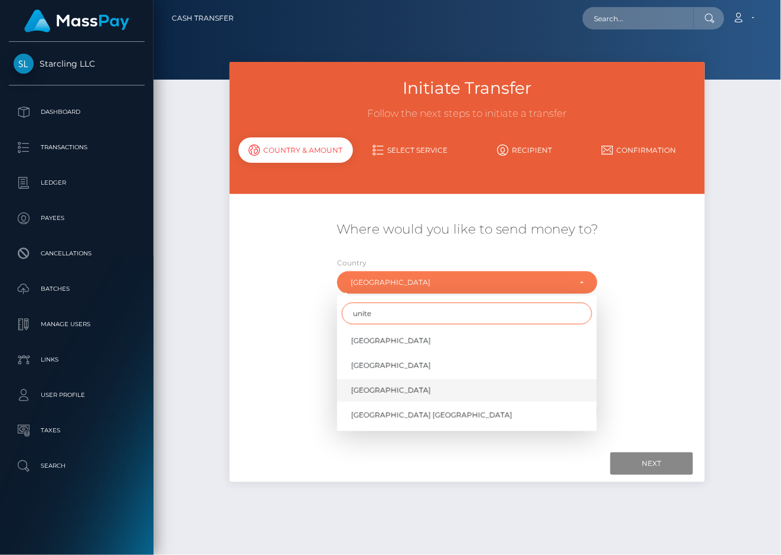
type input "unite"
click at [394, 381] on link "United States" at bounding box center [467, 390] width 260 height 22
select select "USA"
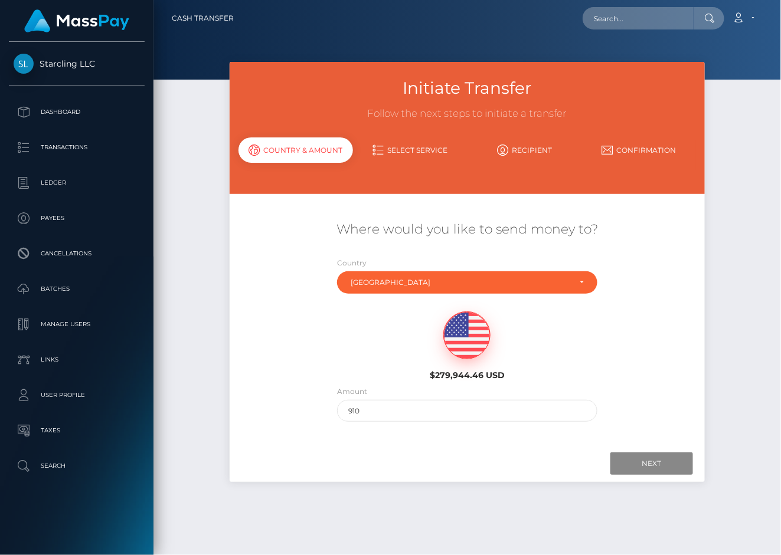
click at [470, 453] on div at bounding box center [467, 464] width 452 height 22
click at [653, 458] on input "Next" at bounding box center [651, 464] width 83 height 22
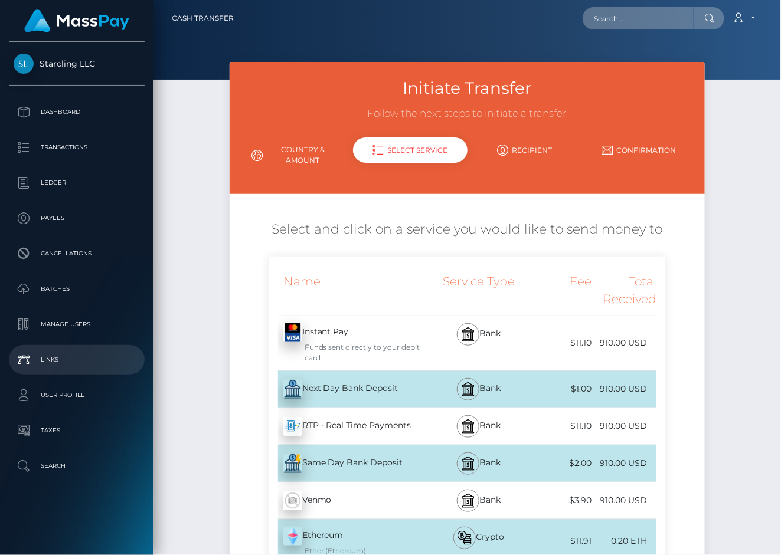
drag, startPoint x: 328, startPoint y: 377, endPoint x: 142, endPoint y: 351, distance: 187.1
click at [328, 378] on div "Next Day Bank Deposit - USD" at bounding box center [350, 389] width 162 height 33
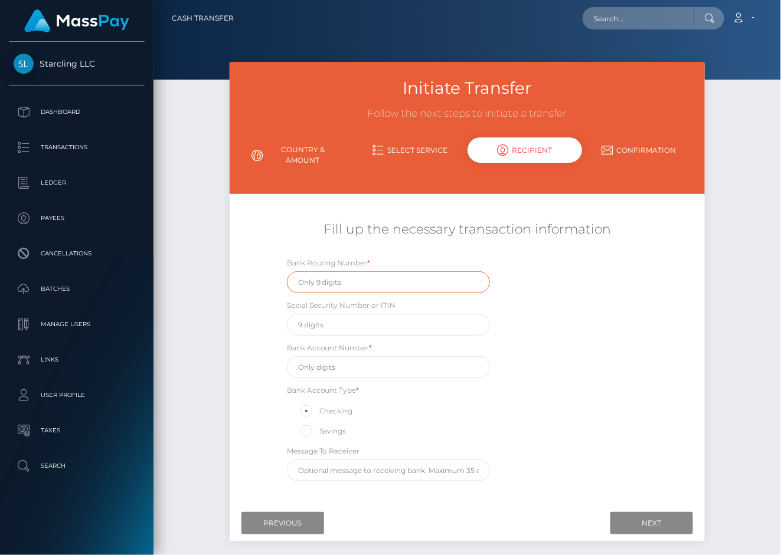
click at [320, 285] on input "text" at bounding box center [388, 282] width 203 height 22
paste input "101019644"
type input "101019644"
drag, startPoint x: 341, startPoint y: 374, endPoint x: 366, endPoint y: 372, distance: 25.4
click at [341, 374] on input "text" at bounding box center [388, 367] width 203 height 22
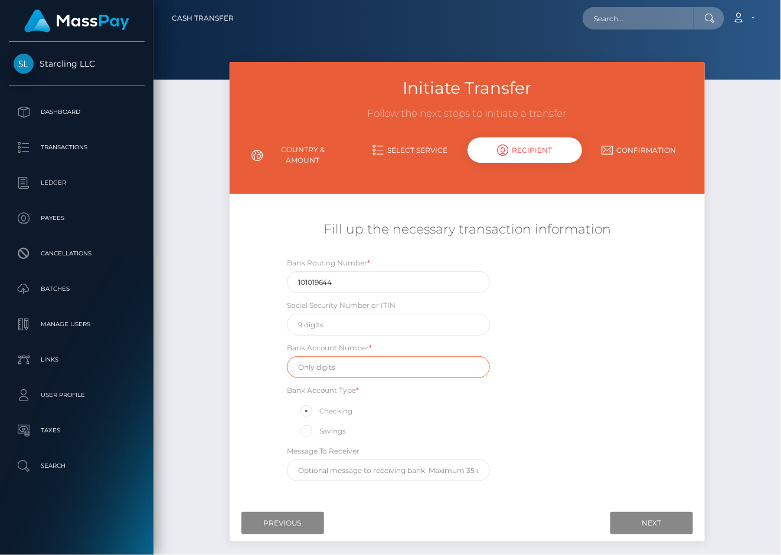
paste input "217290680393"
type input "217290680393"
click at [542, 341] on div "Bank Routing Number * 101019644 Social Security Number or ITIN Bank Account Num…" at bounding box center [467, 372] width 397 height 231
click at [641, 521] on input "Next" at bounding box center [651, 523] width 83 height 22
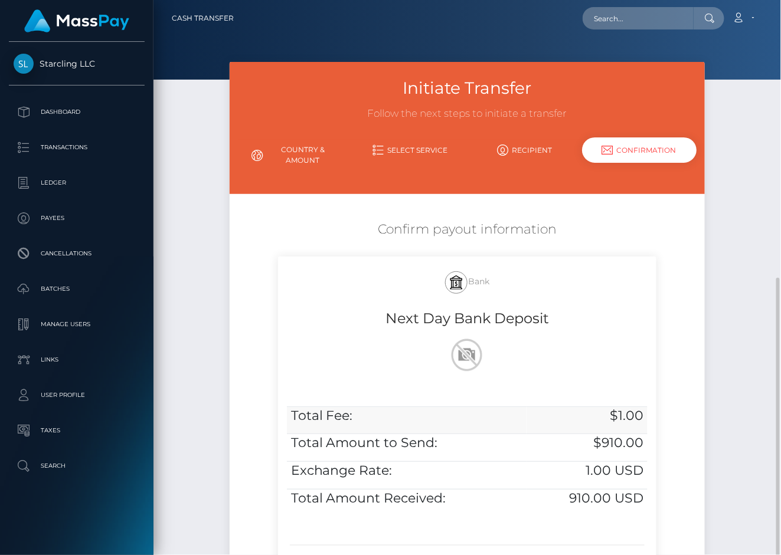
scroll to position [156, 0]
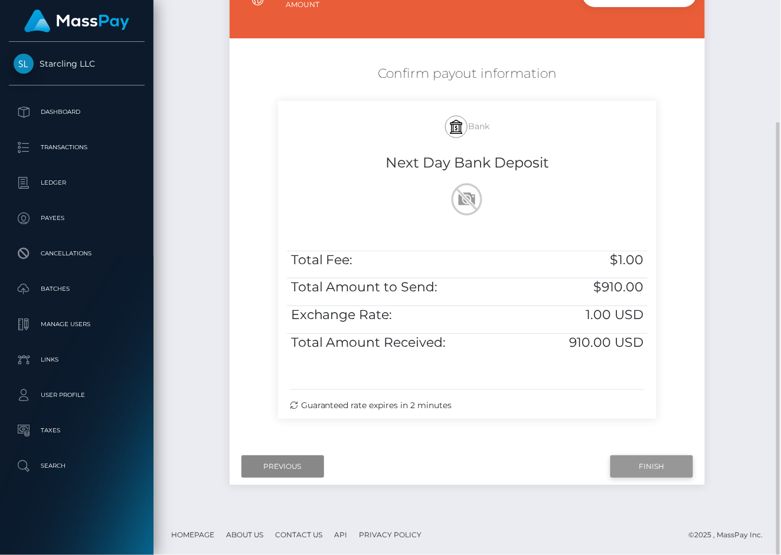
click at [652, 463] on input "Finish" at bounding box center [651, 467] width 83 height 22
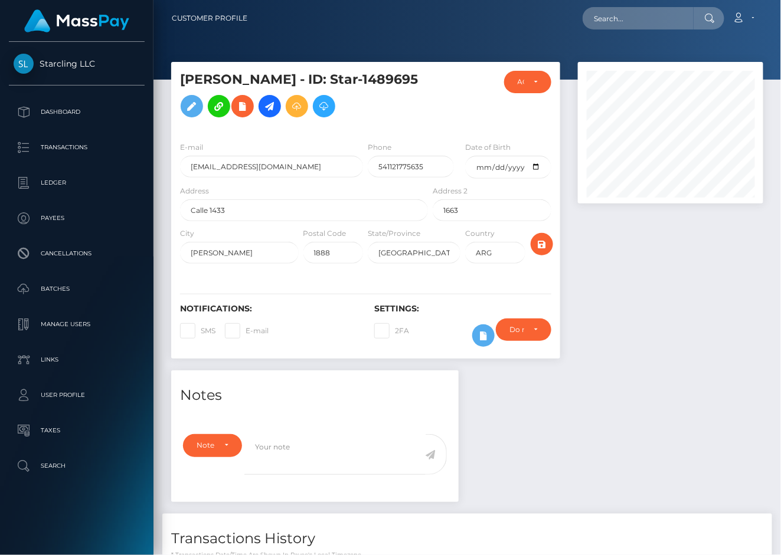
scroll to position [142, 186]
click at [625, 345] on div at bounding box center [670, 216] width 203 height 309
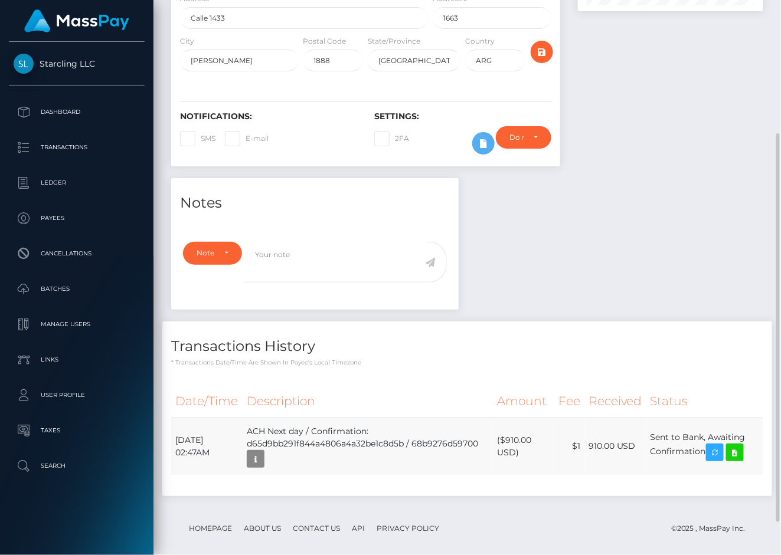
scroll to position [192, 0]
drag, startPoint x: 176, startPoint y: 475, endPoint x: 711, endPoint y: 489, distance: 534.9
click at [711, 476] on tr "[DATE] 02:47AM ACH Next day / Confirmation: d65d9bb291f844a4806a4a32be1c8d5b / …" at bounding box center [467, 446] width 592 height 57
copy tr "[DATE] 02:47AM ACH Next day / Confirmation: d65d9bb291f844a4806a4a32be1c8d5b / …"
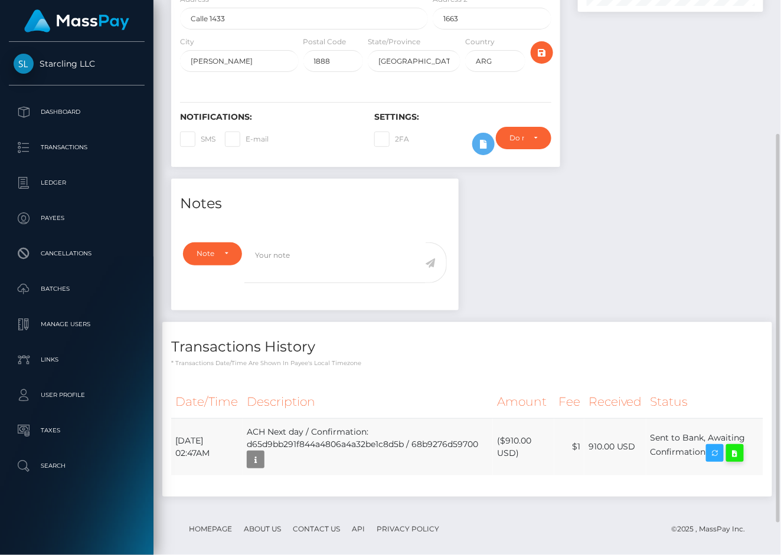
click at [742, 461] on icon at bounding box center [735, 453] width 14 height 15
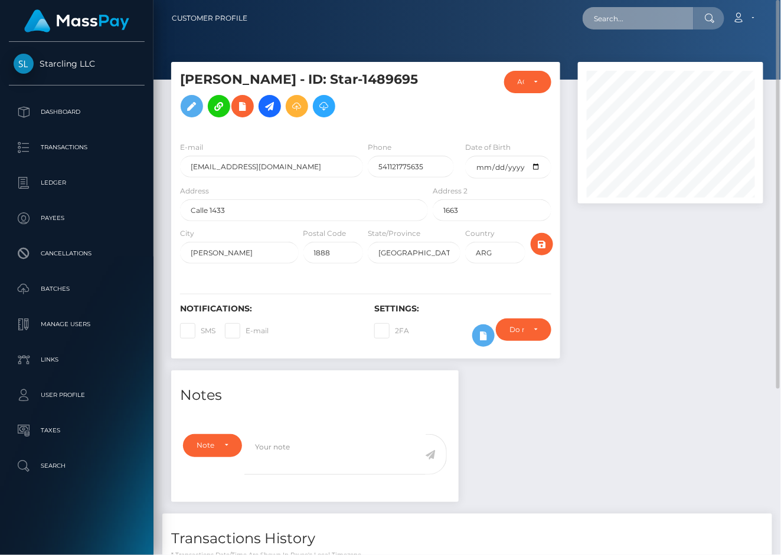
click at [626, 16] on input "text" at bounding box center [637, 18] width 111 height 22
paste input "2303961"
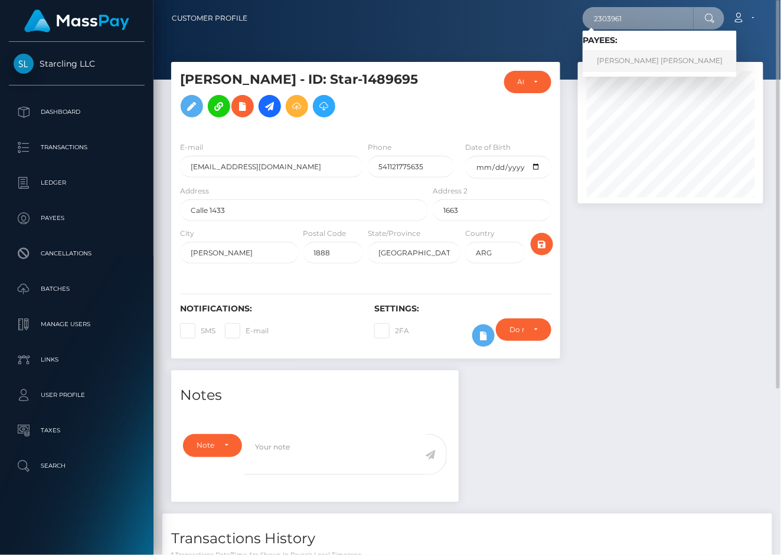
type input "2303961"
click at [622, 64] on link "[PERSON_NAME] [PERSON_NAME]" at bounding box center [659, 61] width 154 height 22
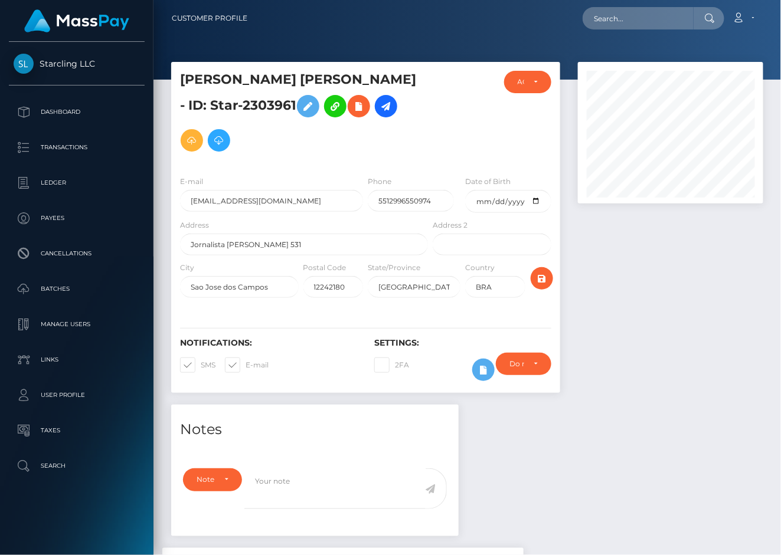
scroll to position [142, 186]
click at [261, 358] on label "E-mail" at bounding box center [247, 365] width 44 height 15
click at [253, 358] on input "E-mail" at bounding box center [250, 362] width 8 height 8
checkbox input "false"
click at [196, 358] on label "SMS" at bounding box center [197, 365] width 35 height 15
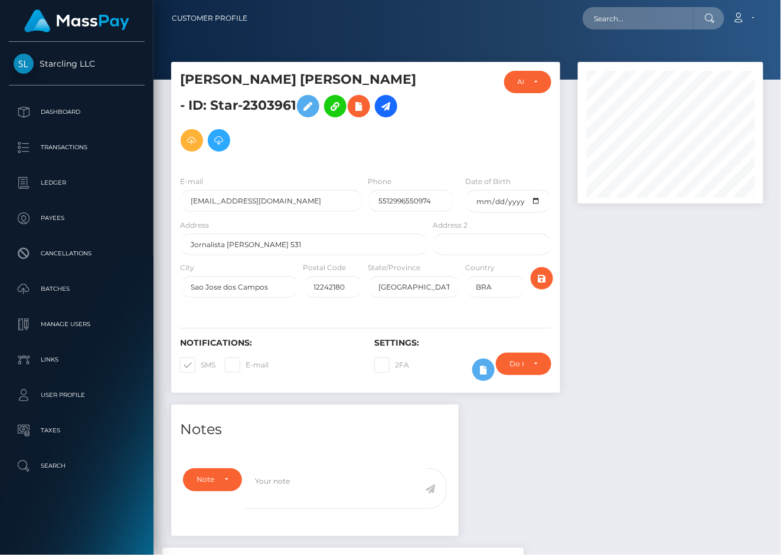
click at [201, 358] on input "SMS" at bounding box center [205, 362] width 8 height 8
checkbox input "false"
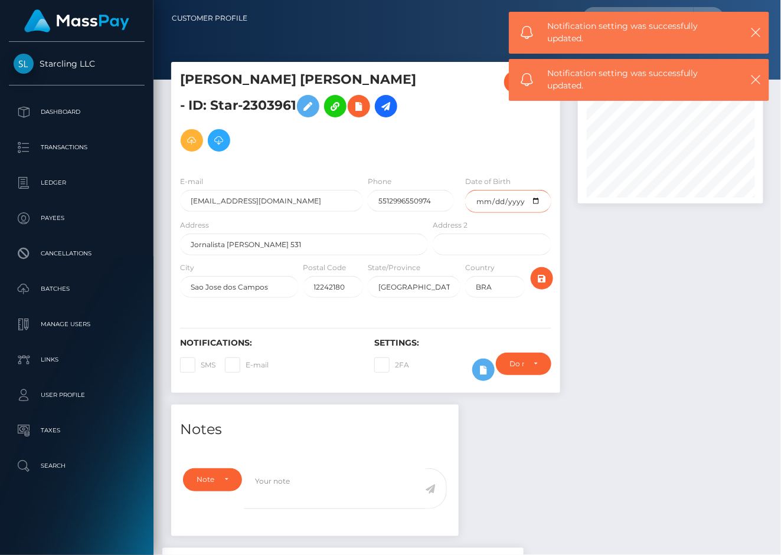
click at [483, 190] on input "date" at bounding box center [508, 201] width 86 height 23
type input "1999-05-07"
click at [598, 252] on div at bounding box center [670, 233] width 203 height 343
click at [545, 271] on icon "submit" at bounding box center [542, 278] width 14 height 15
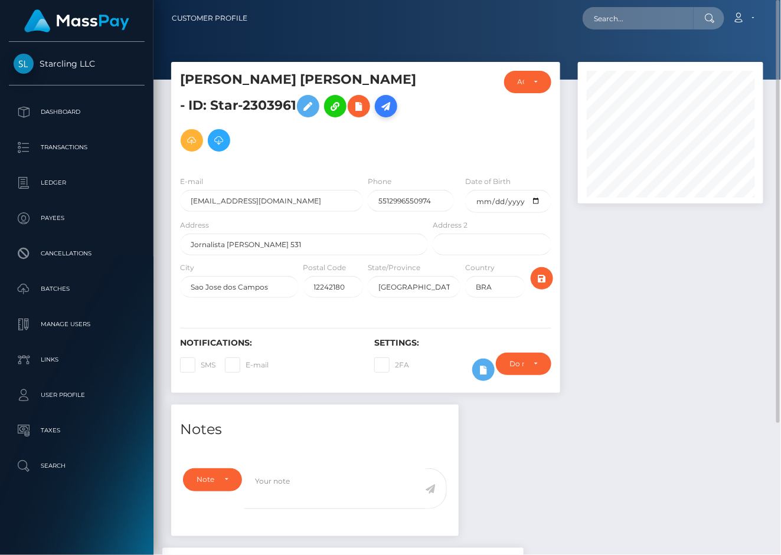
scroll to position [142, 186]
click at [379, 106] on icon at bounding box center [386, 106] width 14 height 15
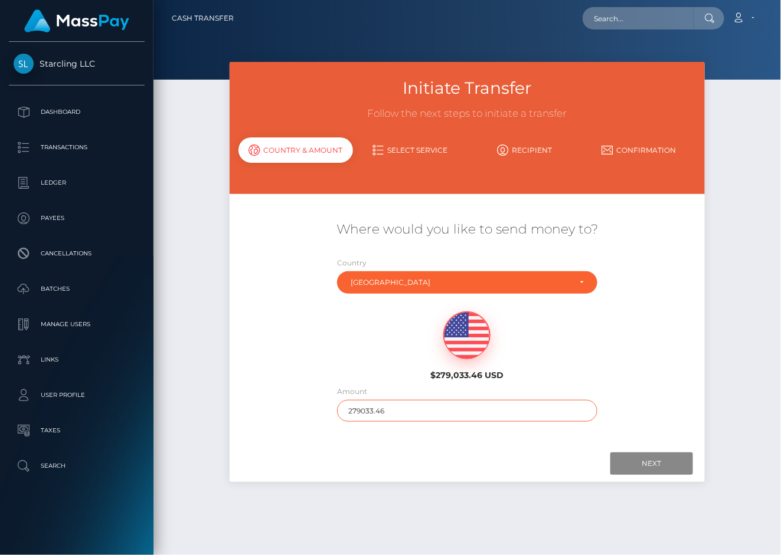
click at [403, 413] on input "279033.46" at bounding box center [467, 411] width 260 height 22
type input "200"
click at [417, 453] on div at bounding box center [467, 464] width 452 height 22
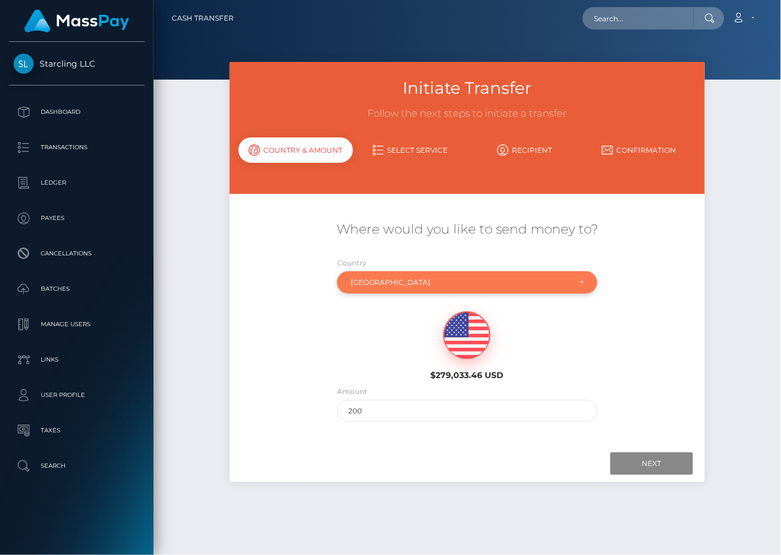
click at [385, 283] on div "[GEOGRAPHIC_DATA]" at bounding box center [460, 282] width 219 height 9
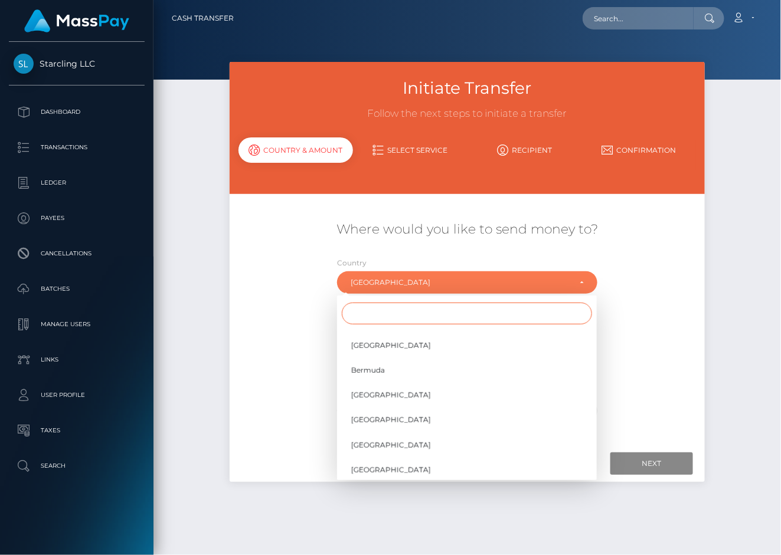
click at [378, 309] on input "Search" at bounding box center [467, 314] width 250 height 22
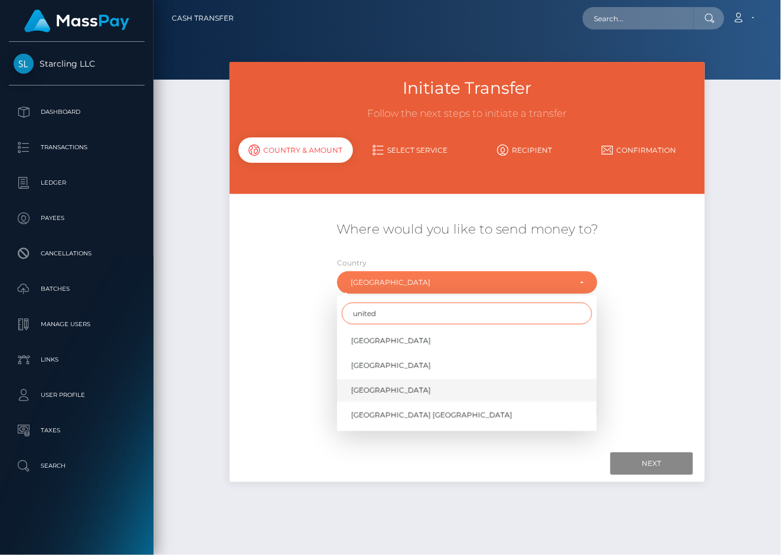
type input "united"
drag, startPoint x: 393, startPoint y: 385, endPoint x: 399, endPoint y: 391, distance: 8.3
click at [394, 386] on span "[GEOGRAPHIC_DATA]" at bounding box center [391, 390] width 80 height 11
select select "[GEOGRAPHIC_DATA]"
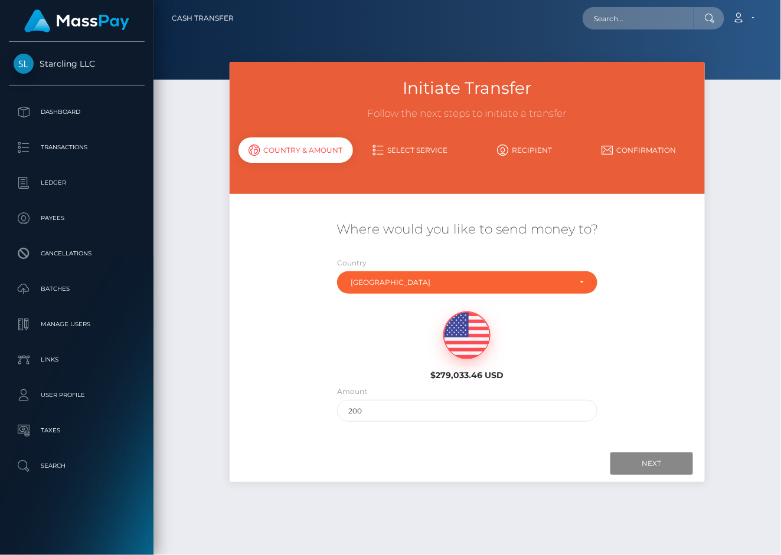
click at [604, 469] on div at bounding box center [467, 464] width 452 height 22
click at [647, 466] on input "Next" at bounding box center [651, 464] width 83 height 22
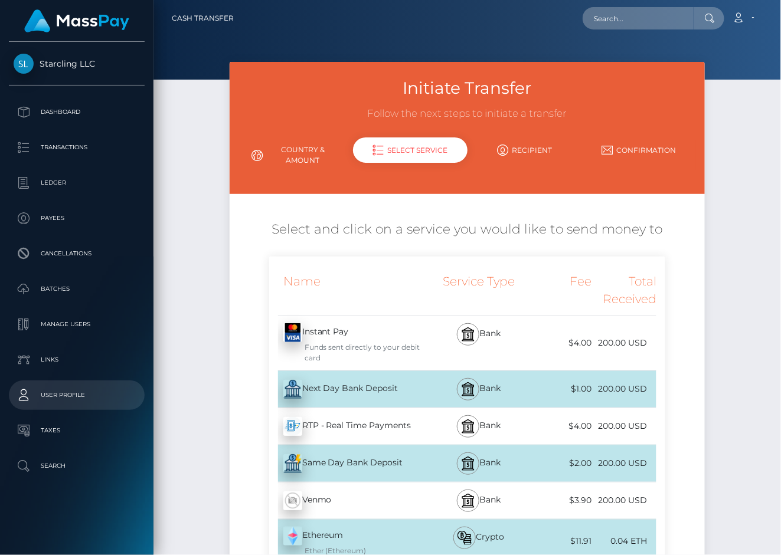
drag, startPoint x: 318, startPoint y: 388, endPoint x: 18, endPoint y: 389, distance: 300.4
click at [318, 388] on div "Next Day Bank Deposit - USD" at bounding box center [350, 389] width 162 height 33
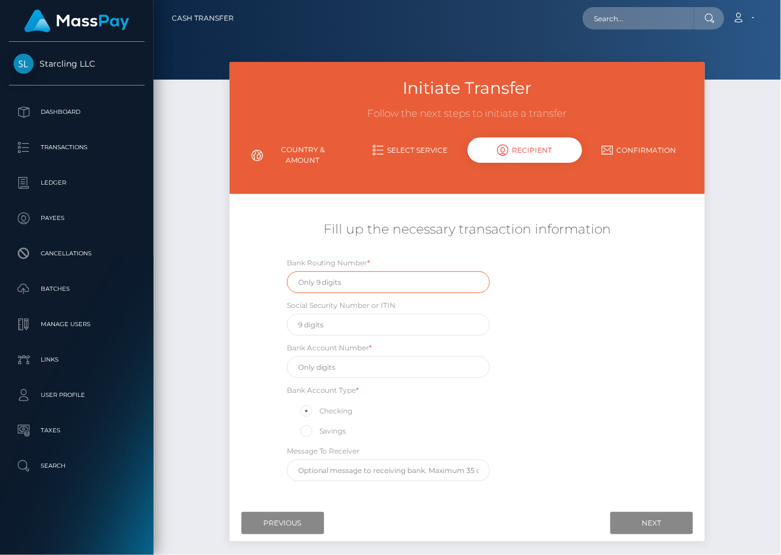
click at [343, 280] on input "text" at bounding box center [388, 282] width 203 height 22
paste input "021000089"
type input "021000089"
click at [354, 371] on input "text" at bounding box center [388, 367] width 203 height 22
paste input "71340000000050054"
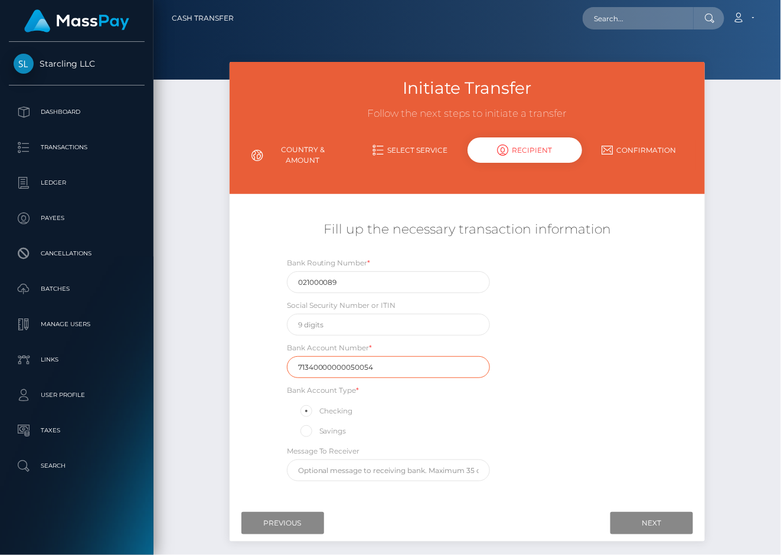
type input "71340000000050054"
click at [528, 333] on div "Bank Routing Number * [US_BANK_ROUTING_MICR] Social Security Number or ITIN Ban…" at bounding box center [467, 372] width 397 height 231
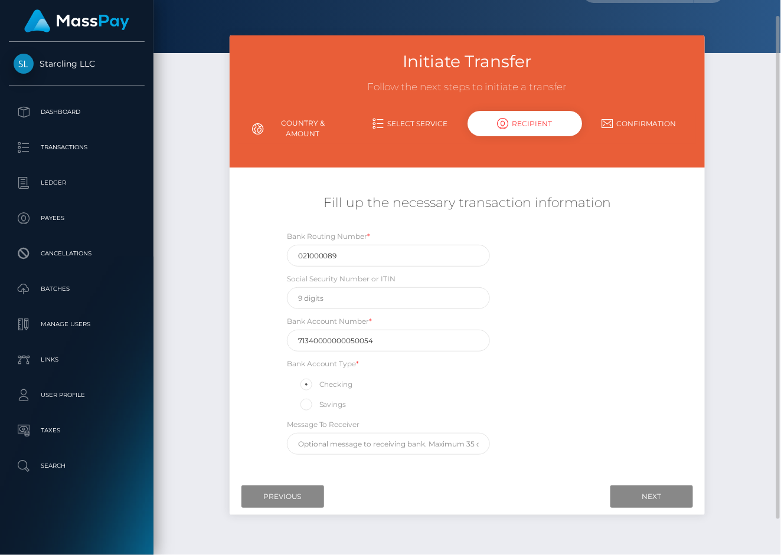
scroll to position [27, 0]
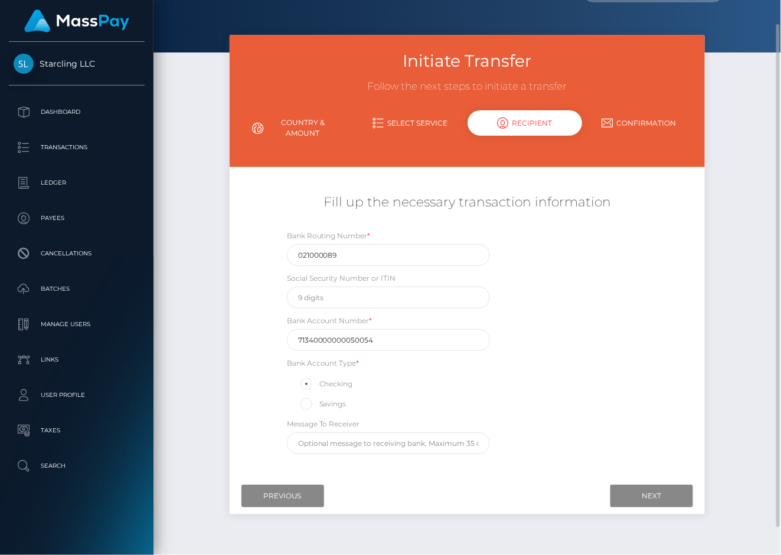
click at [630, 326] on div "Bank Routing Number * [US_BANK_ROUTING_MICR] Social Security Number or ITIN Ban…" at bounding box center [467, 345] width 397 height 231
click at [623, 493] on input "Next" at bounding box center [651, 496] width 83 height 22
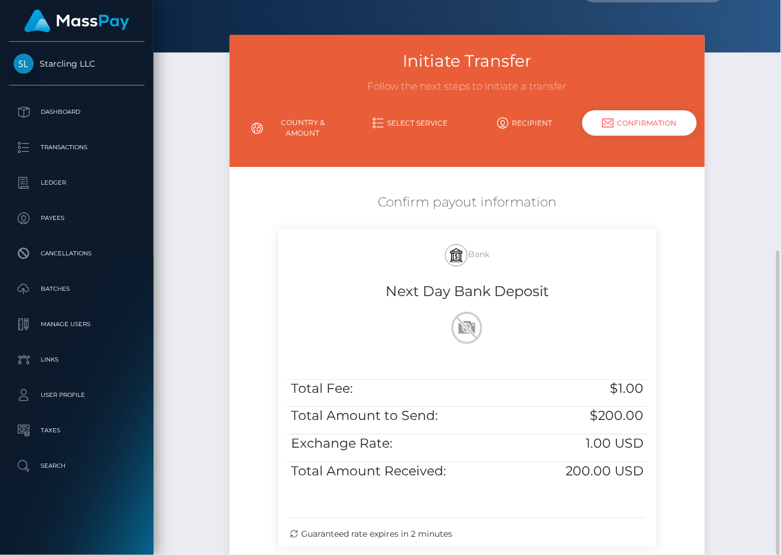
scroll to position [156, 0]
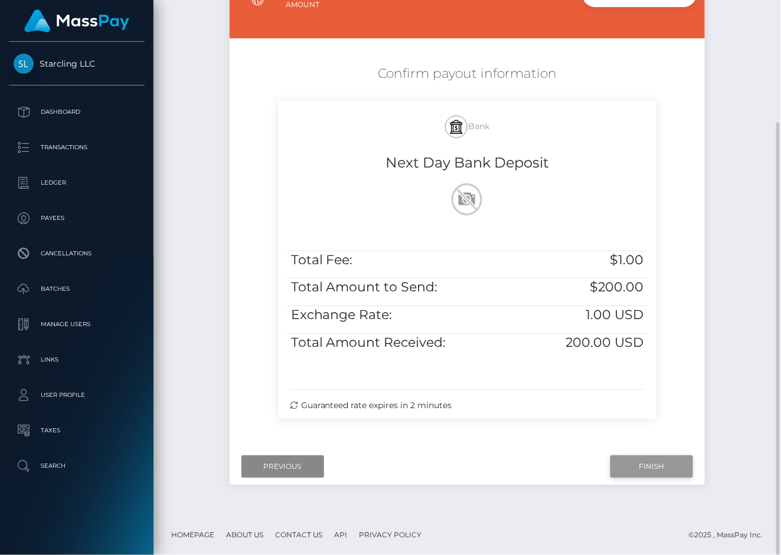
click at [637, 468] on input "Finish" at bounding box center [651, 467] width 83 height 22
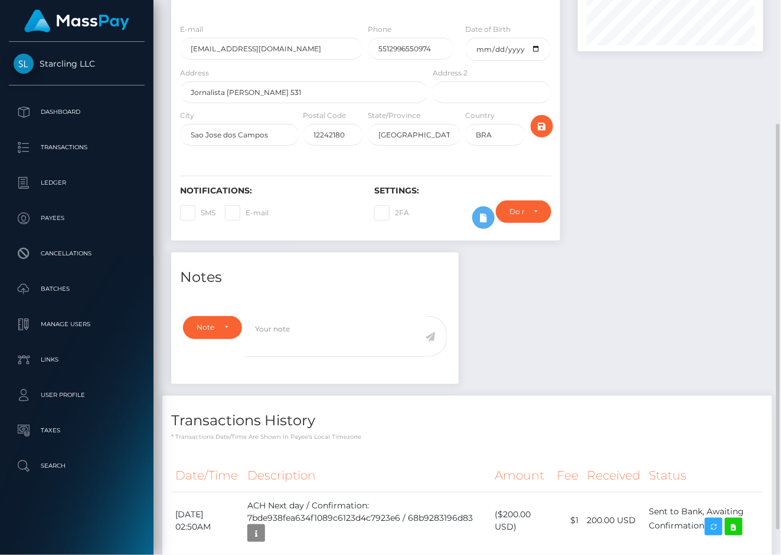
scroll to position [159, 0]
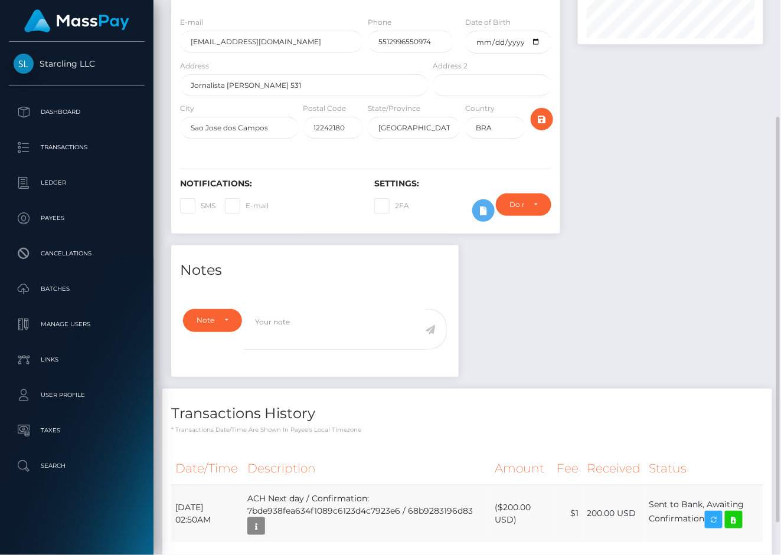
click at [315, 485] on td "ACH Next day / Confirmation: 7bde938fea634f1089c6123d4c7923e6 / 68b9283196d83" at bounding box center [366, 513] width 247 height 57
drag, startPoint x: 176, startPoint y: 474, endPoint x: 709, endPoint y: 487, distance: 532.5
click at [709, 487] on tr "September 4, 2025 02:50AM ACH Next day / Confirmation: 7bde938fea634f1089c6123d…" at bounding box center [467, 513] width 592 height 57
copy tr "September 4, 2025 02:50AM ACH Next day / Confirmation: 7bde938fea634f1089c6123d…"
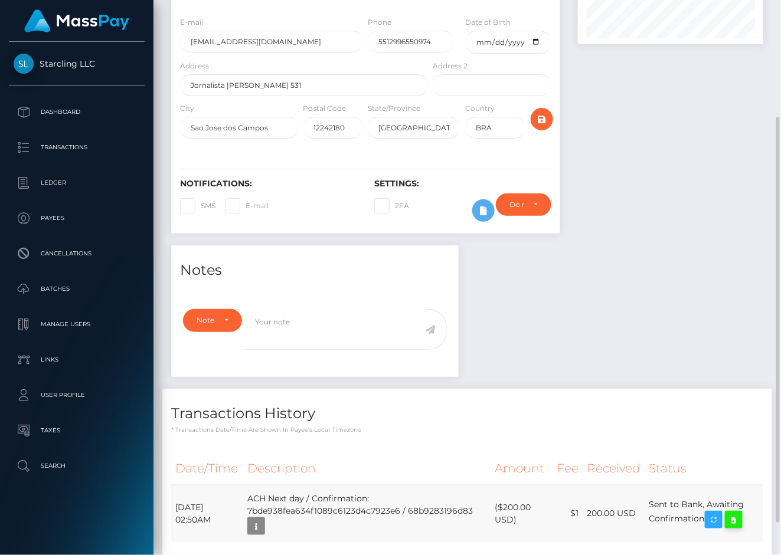
click at [741, 513] on icon at bounding box center [733, 520] width 14 height 15
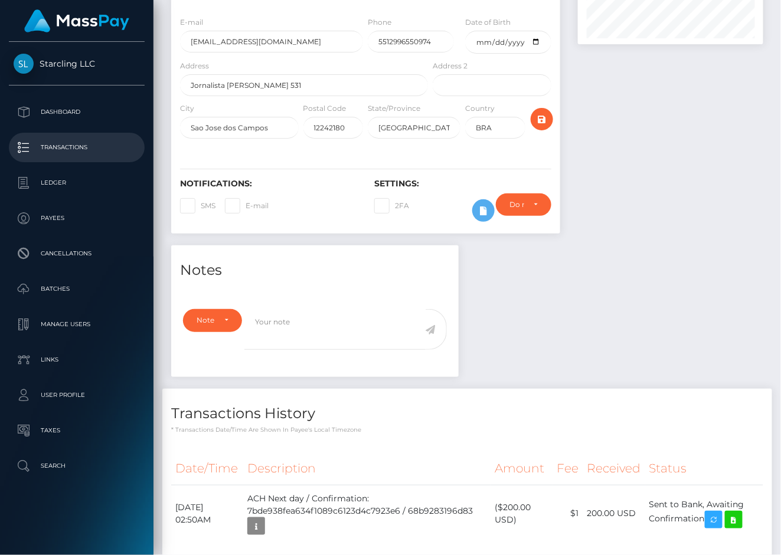
click at [77, 144] on p "Transactions" at bounding box center [77, 148] width 126 height 18
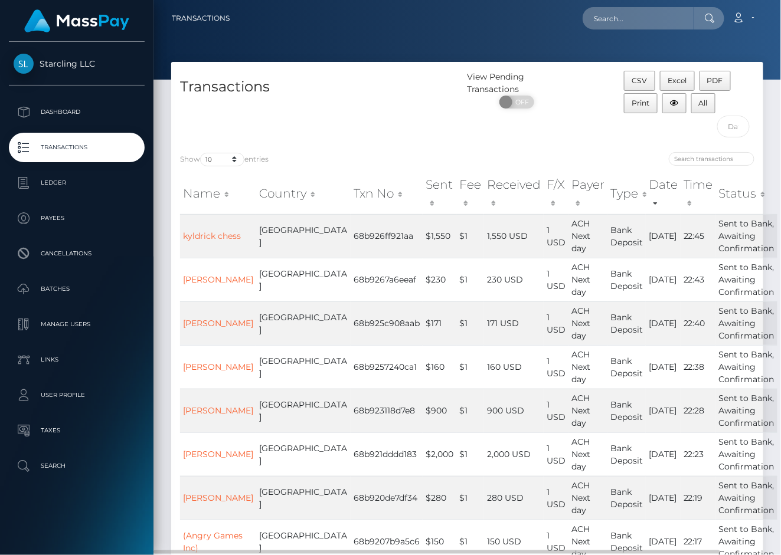
click at [365, 105] on div "Transactions" at bounding box center [319, 107] width 296 height 73
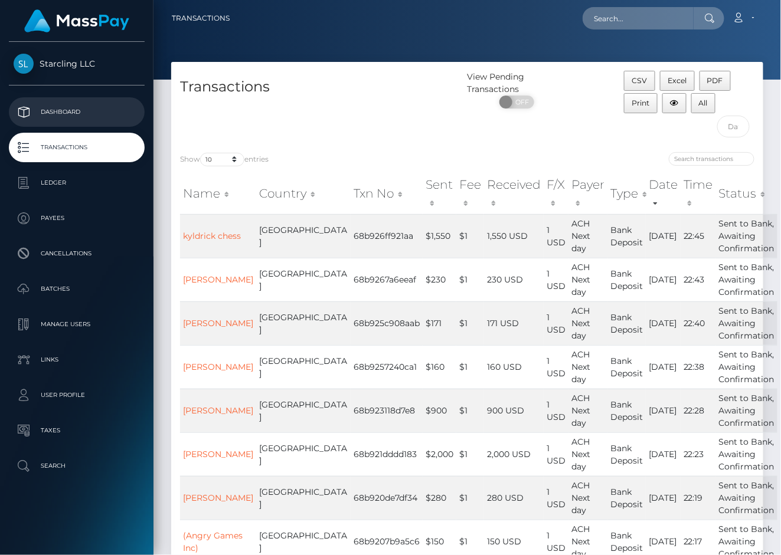
drag, startPoint x: 73, startPoint y: 124, endPoint x: 12, endPoint y: 134, distance: 62.2
click at [73, 124] on link "Dashboard" at bounding box center [77, 112] width 136 height 30
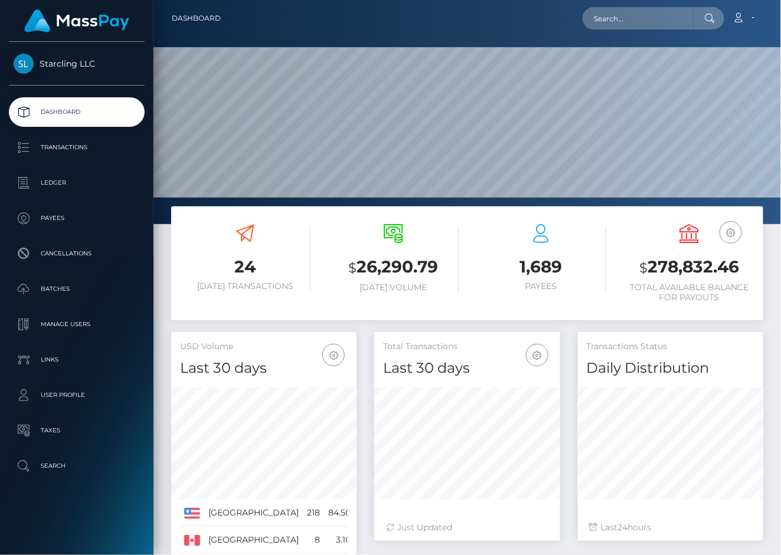
scroll to position [208, 186]
click at [746, 23] on link "Account" at bounding box center [743, 18] width 35 height 25
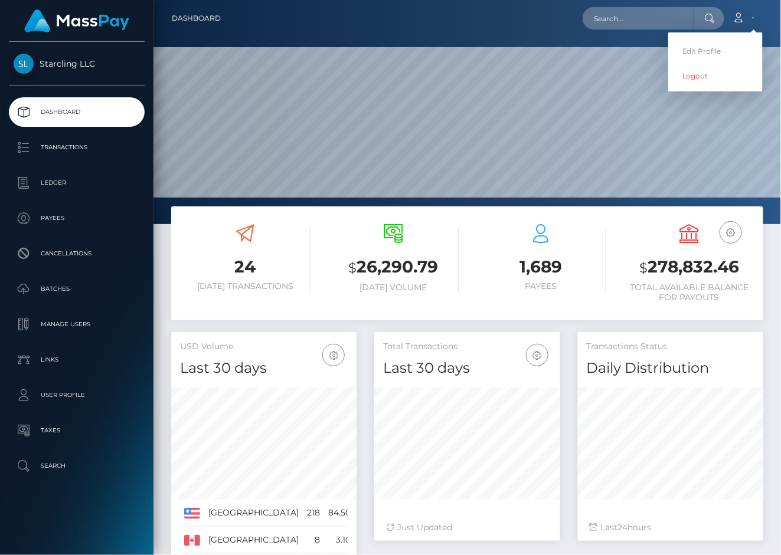
click at [722, 88] on div "Edit Profile Logout" at bounding box center [715, 61] width 94 height 59
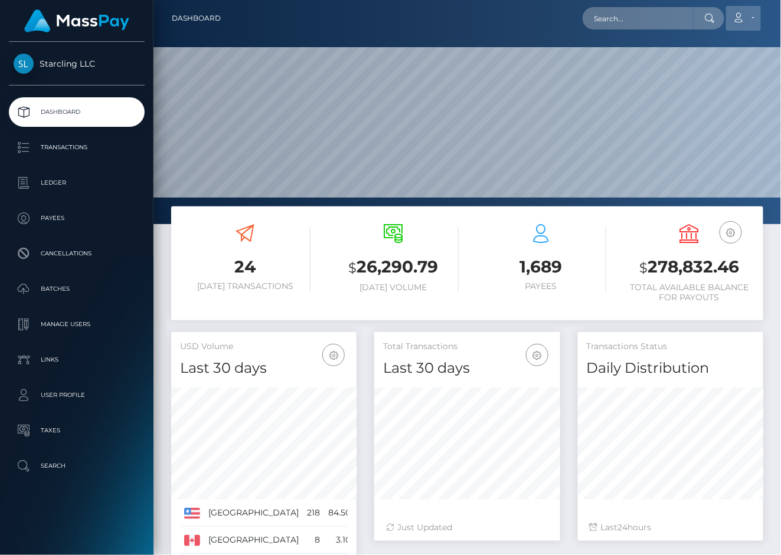
click at [747, 13] on link "Account" at bounding box center [743, 18] width 35 height 25
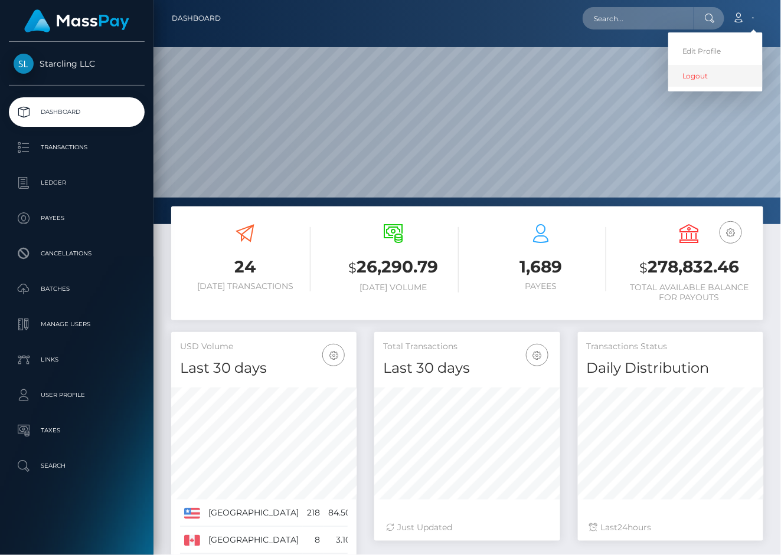
click at [720, 81] on link "Logout" at bounding box center [715, 76] width 94 height 22
